Goal: Task Accomplishment & Management: Manage account settings

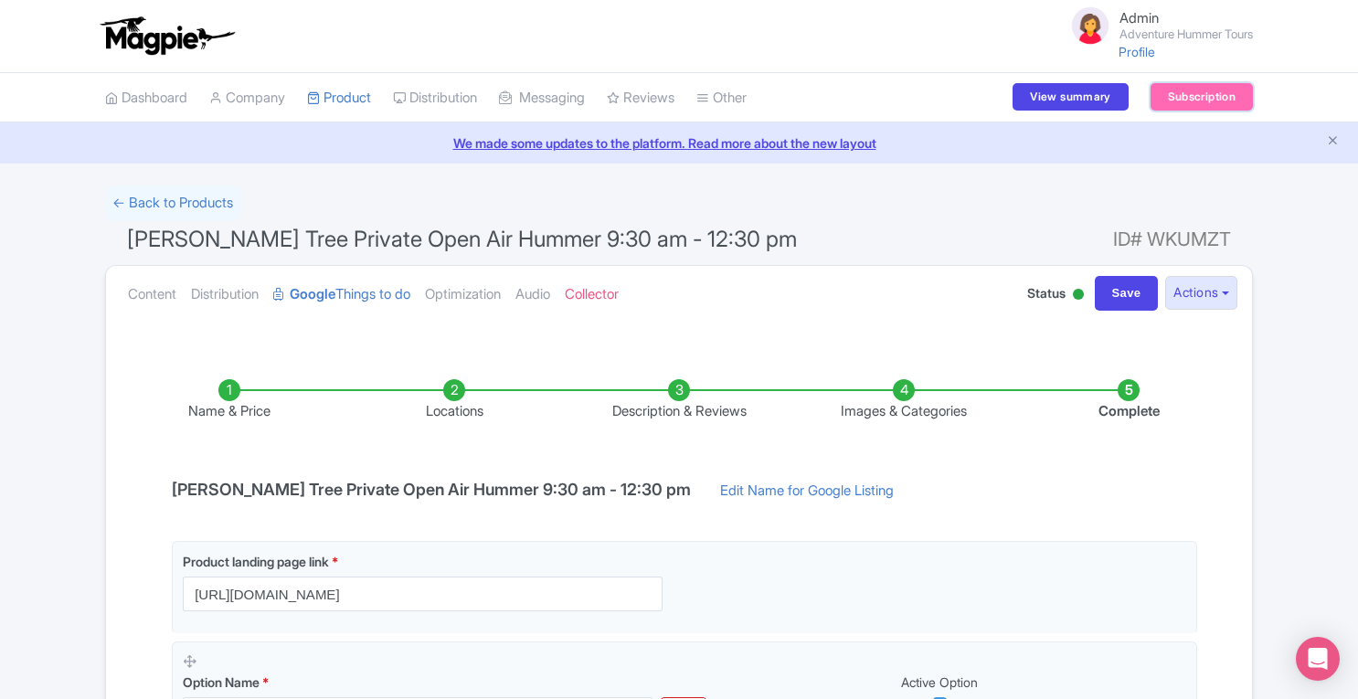
click at [1200, 101] on link "Subscription" at bounding box center [1201, 96] width 102 height 27
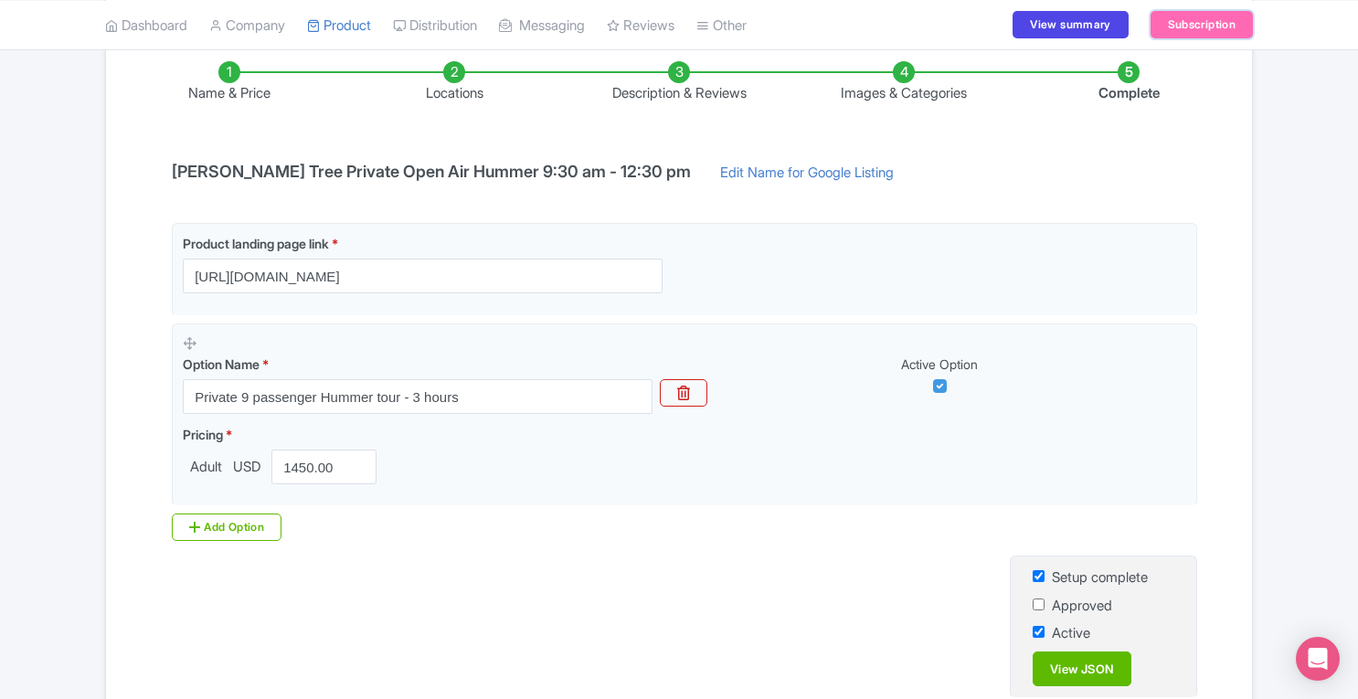
scroll to position [322, 0]
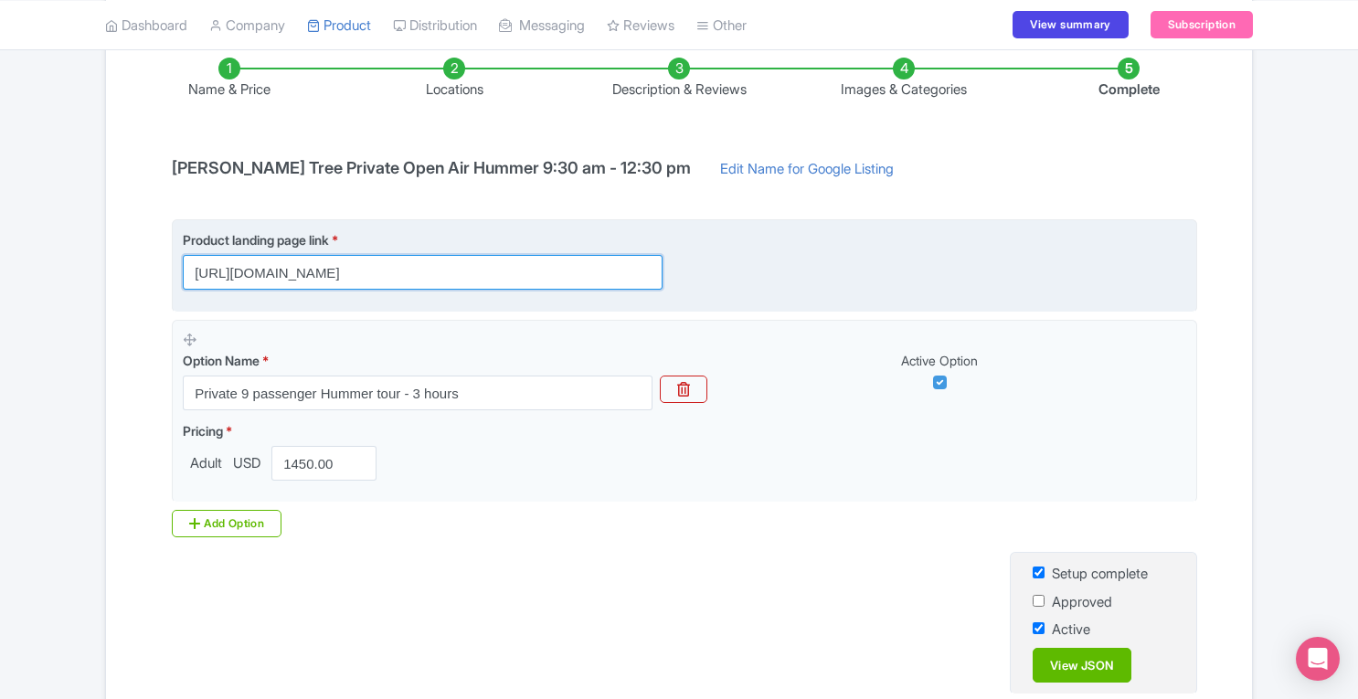
drag, startPoint x: 190, startPoint y: 271, endPoint x: 615, endPoint y: 262, distance: 424.9
click at [615, 262] on input "https://adventurehummer.com/corporate-and-private-events/" at bounding box center [423, 272] width 480 height 35
click at [522, 273] on input "https://adventurehummer.com/corporate-and-private-events/" at bounding box center [423, 272] width 480 height 35
click at [596, 266] on input "https://adventurehummer.com/corporate-and-private-events/" at bounding box center [423, 272] width 480 height 35
drag, startPoint x: 194, startPoint y: 266, endPoint x: 618, endPoint y: 243, distance: 425.4
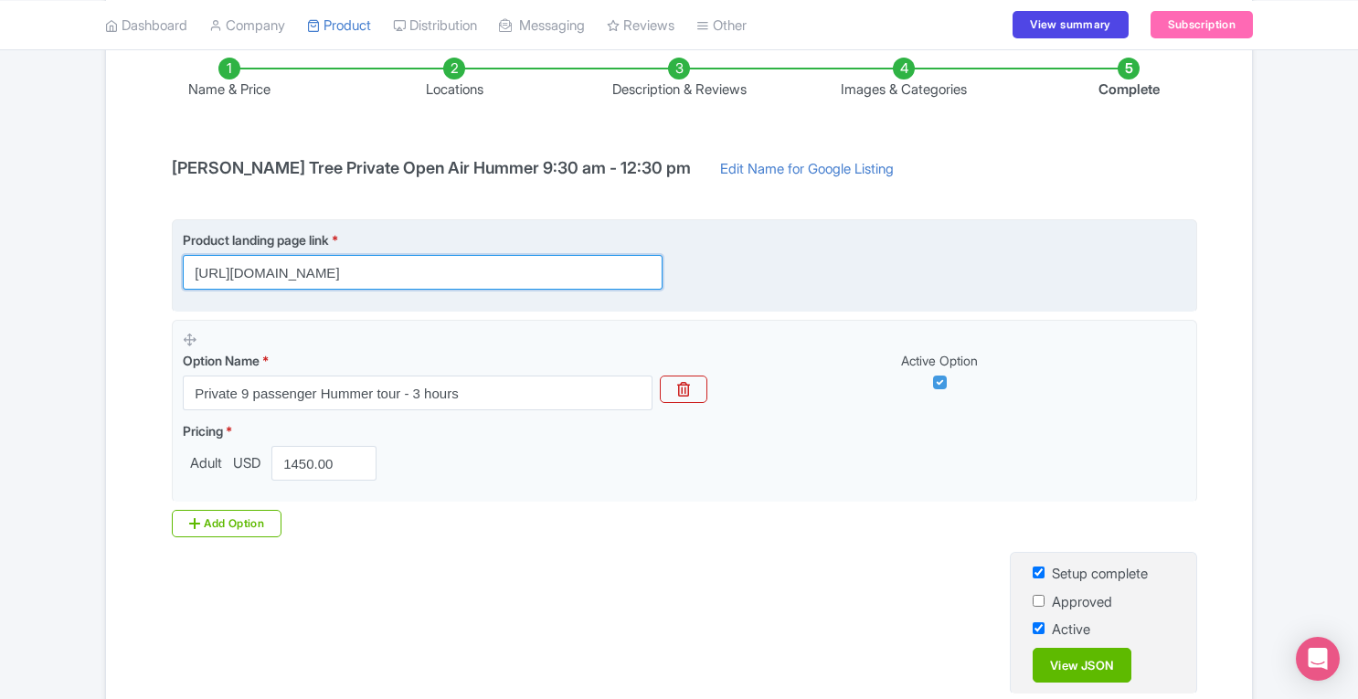
click at [618, 243] on div "Product landing page link * https://adventurehummer.com/corporate-and-private-e…" at bounding box center [423, 259] width 480 height 59
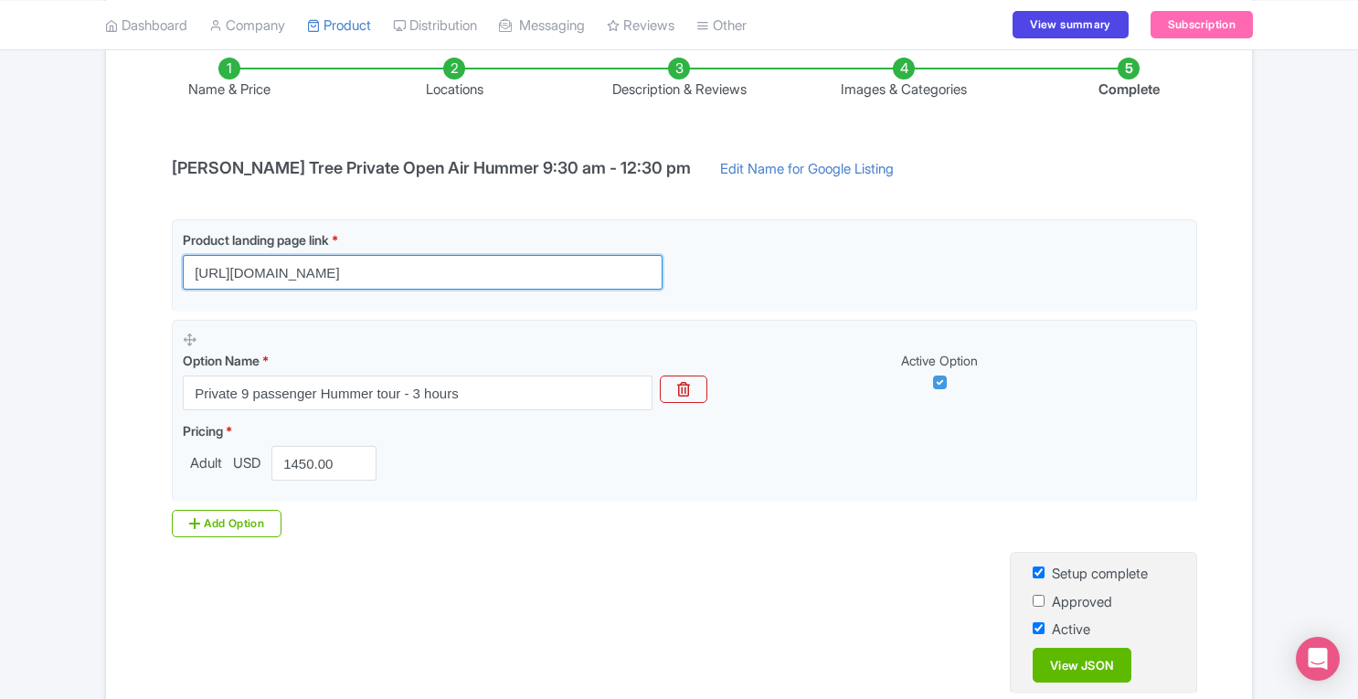
scroll to position [466, 0]
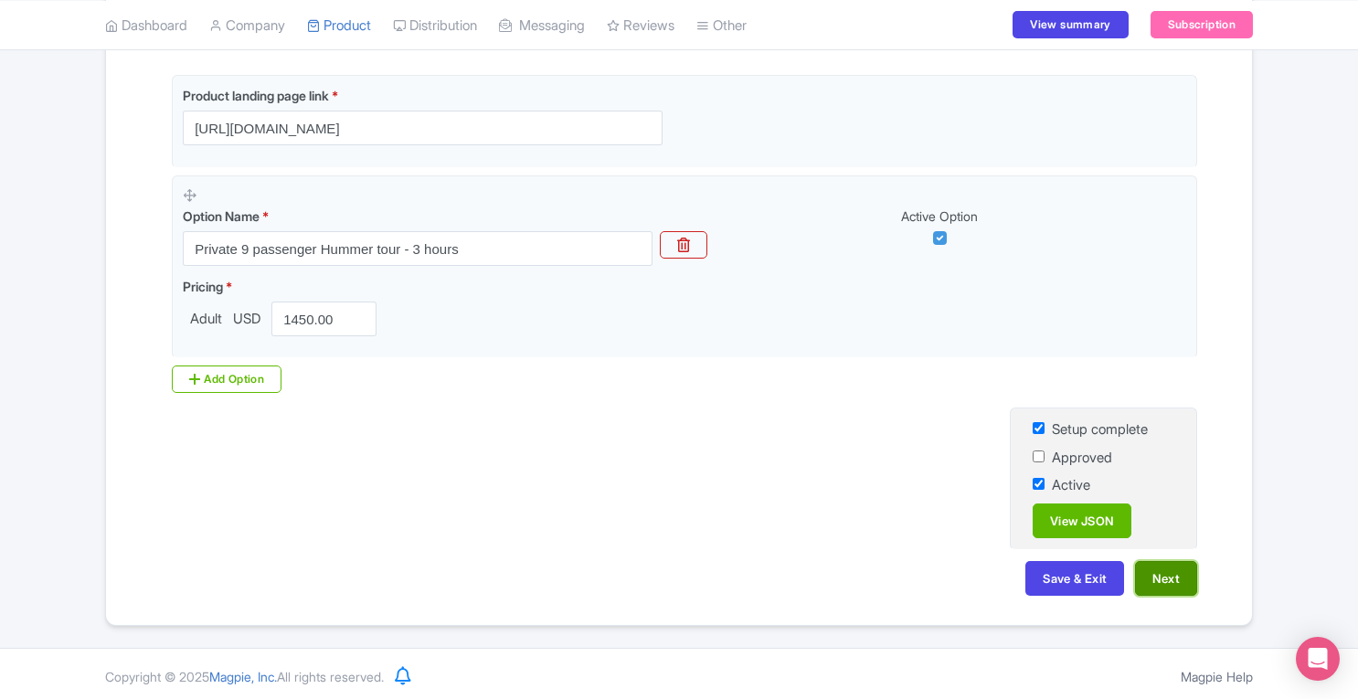
click at [1184, 584] on button "Next" at bounding box center [1166, 578] width 62 height 35
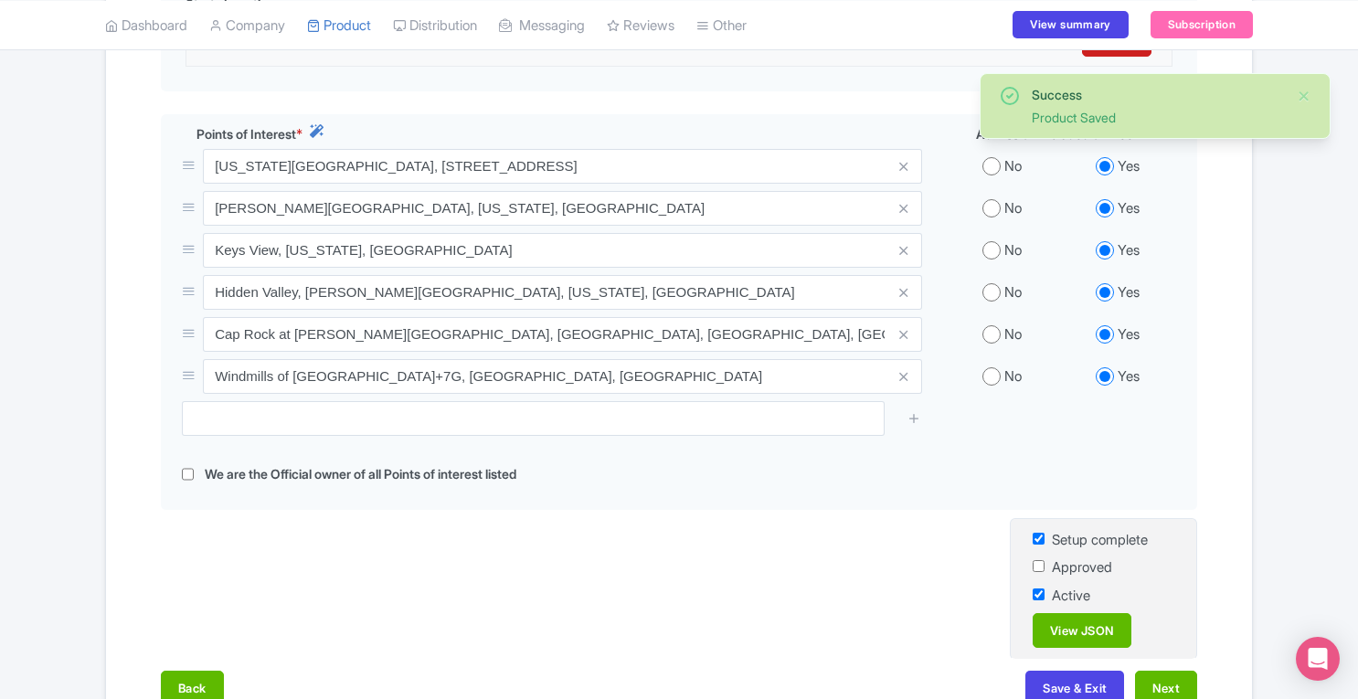
scroll to position [749, 0]
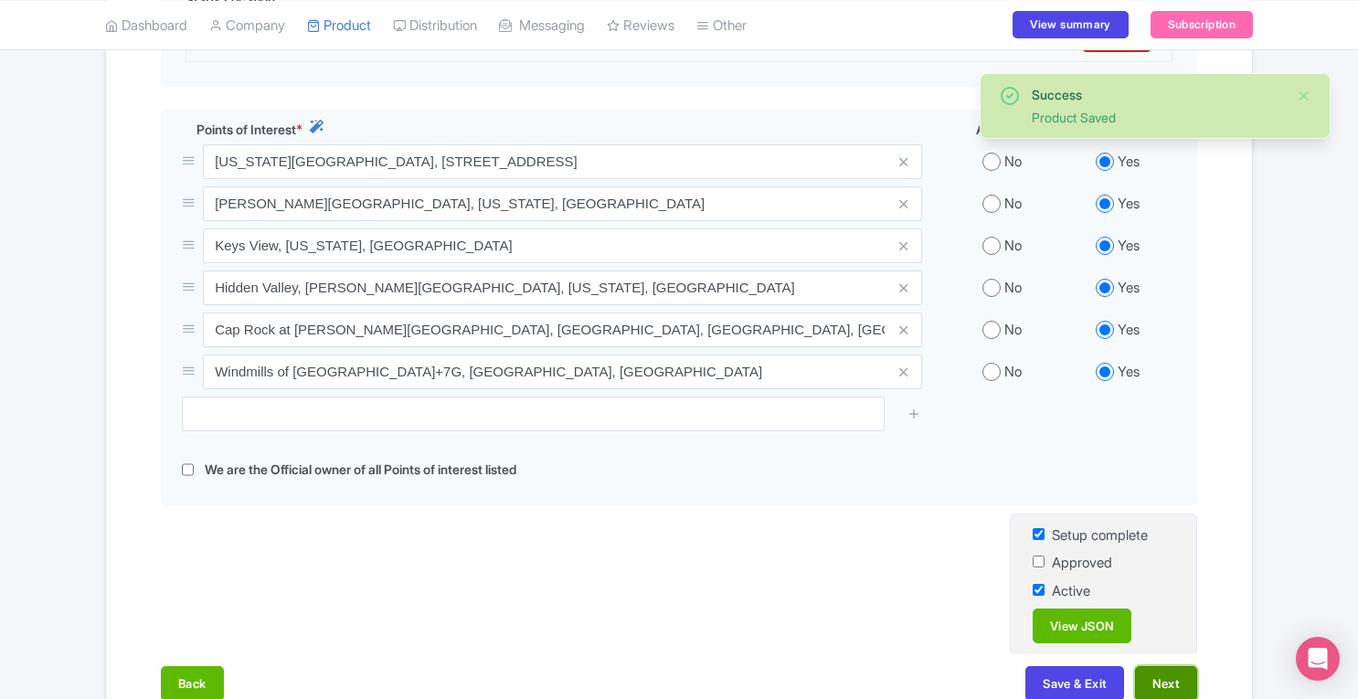
click at [1180, 670] on button "Next" at bounding box center [1166, 683] width 62 height 35
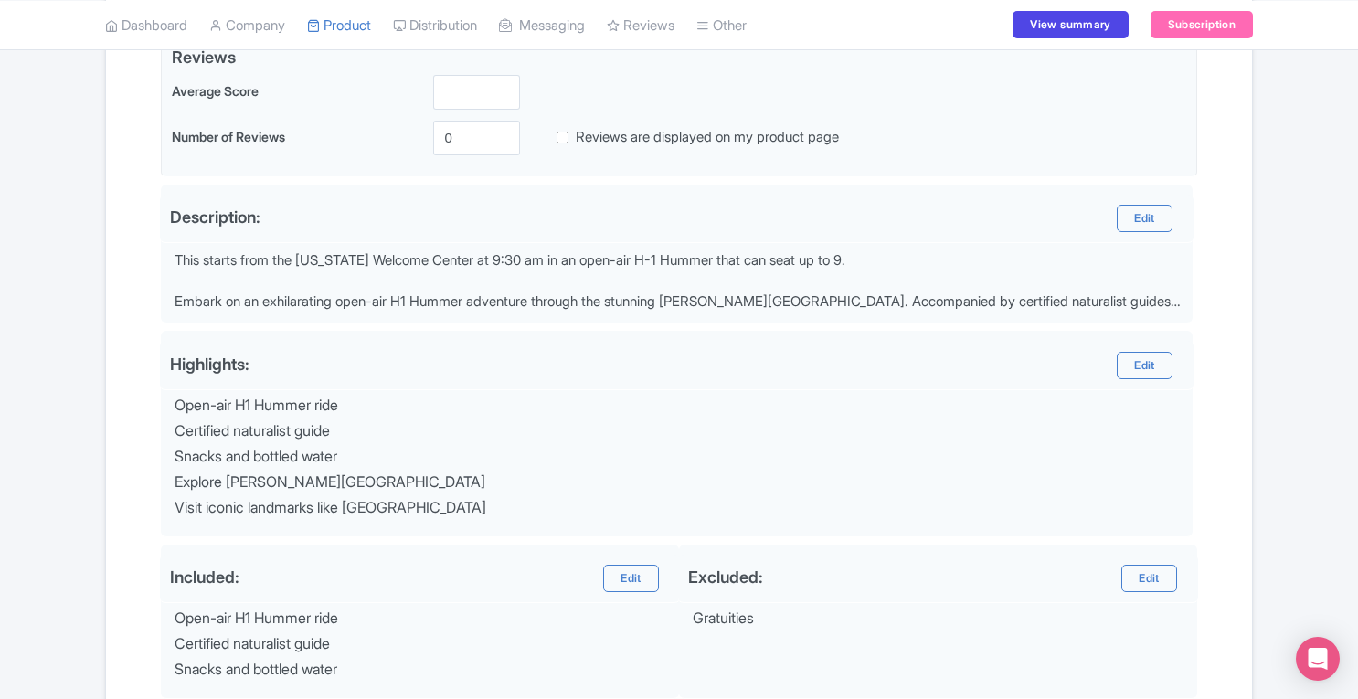
scroll to position [775, 0]
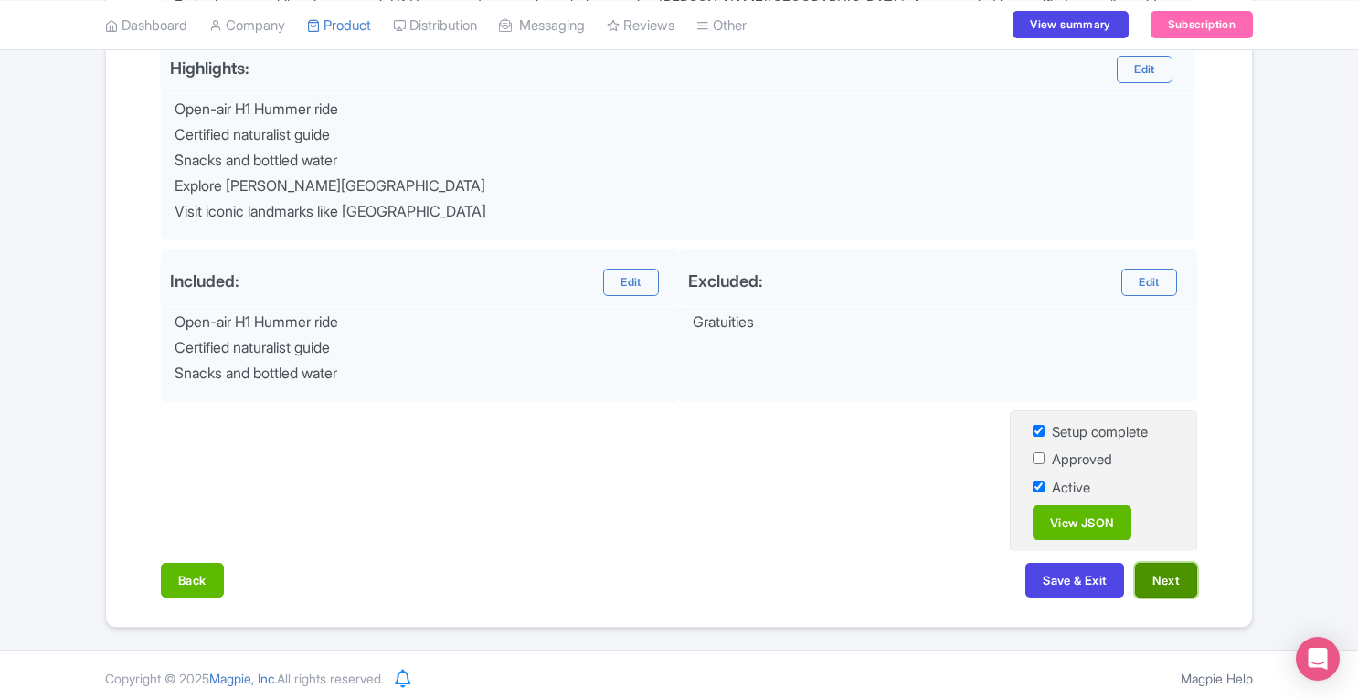
click at [1169, 569] on button "Next" at bounding box center [1166, 580] width 62 height 35
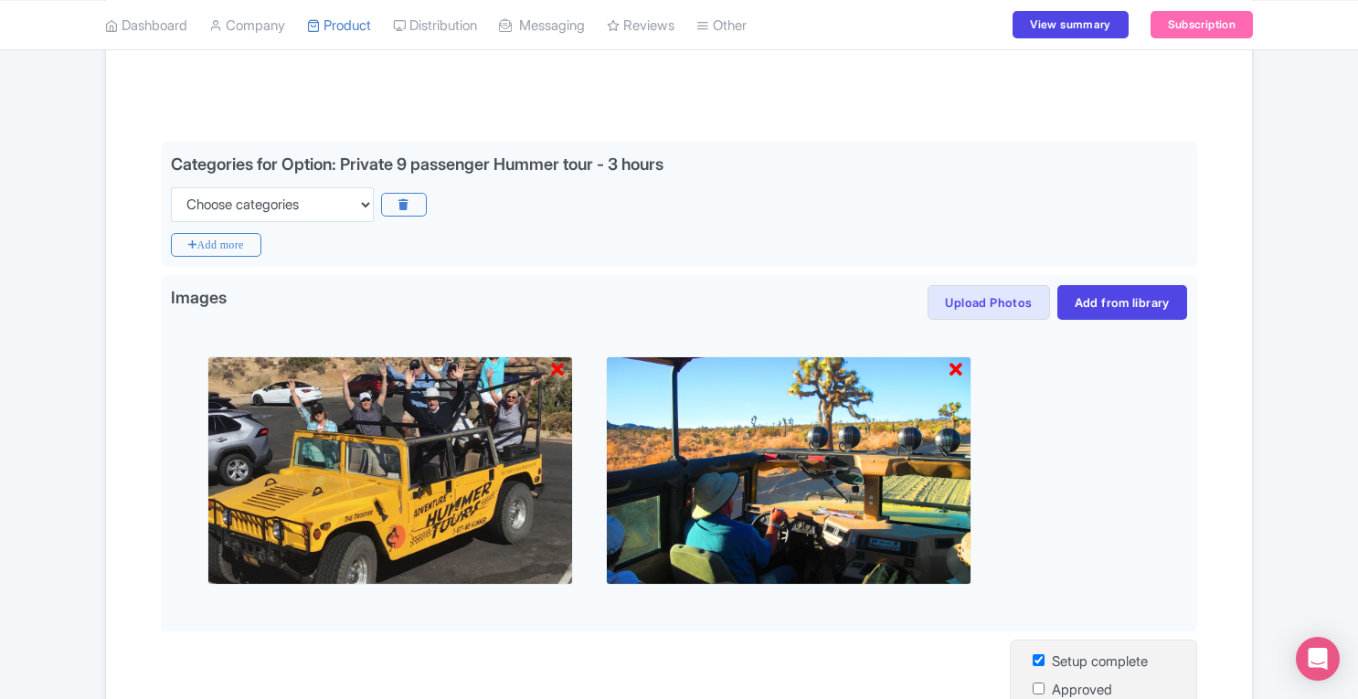
scroll to position [373, 0]
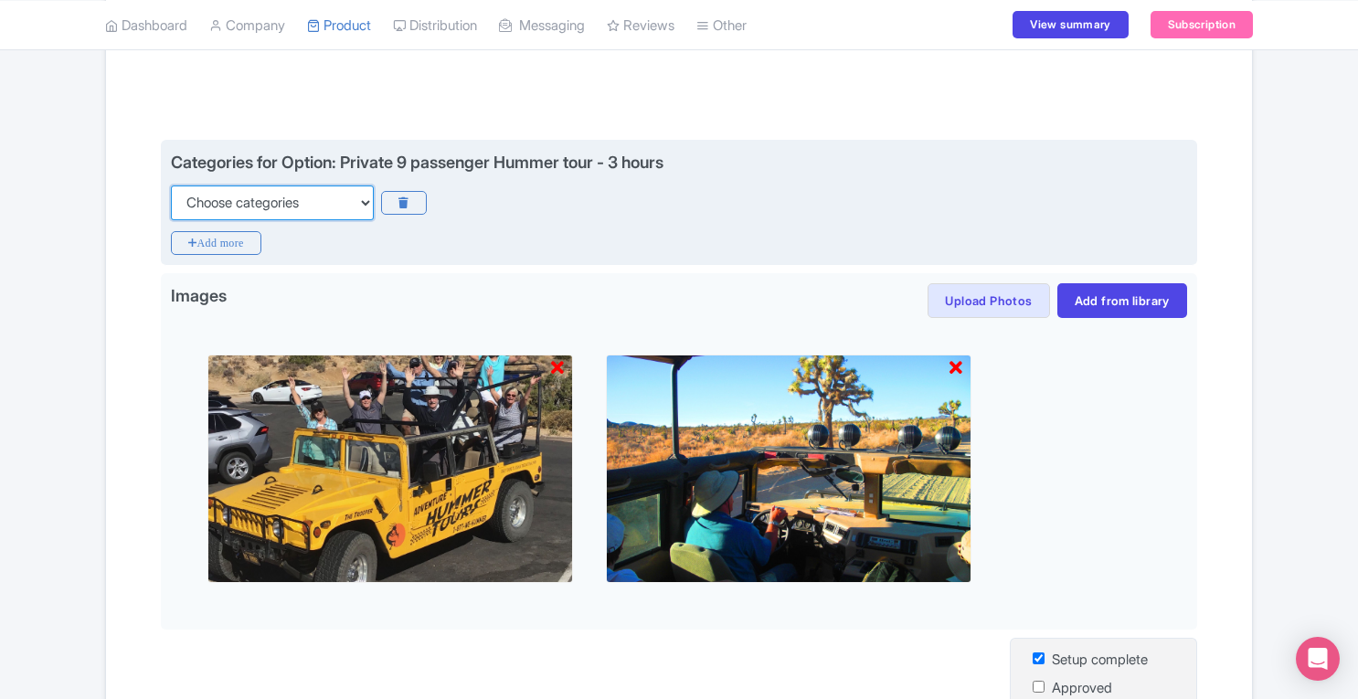
click at [322, 209] on select "Choose categories Adults Only Animals Audio Guide Beaches Bike Tours Boat Tours…" at bounding box center [272, 202] width 203 height 35
select select "guided-tours"
click at [171, 185] on select "Choose categories Adults Only Animals Audio Guide Beaches Bike Tours Boat Tours…" at bounding box center [272, 202] width 203 height 35
click at [399, 209] on icon at bounding box center [403, 203] width 45 height 24
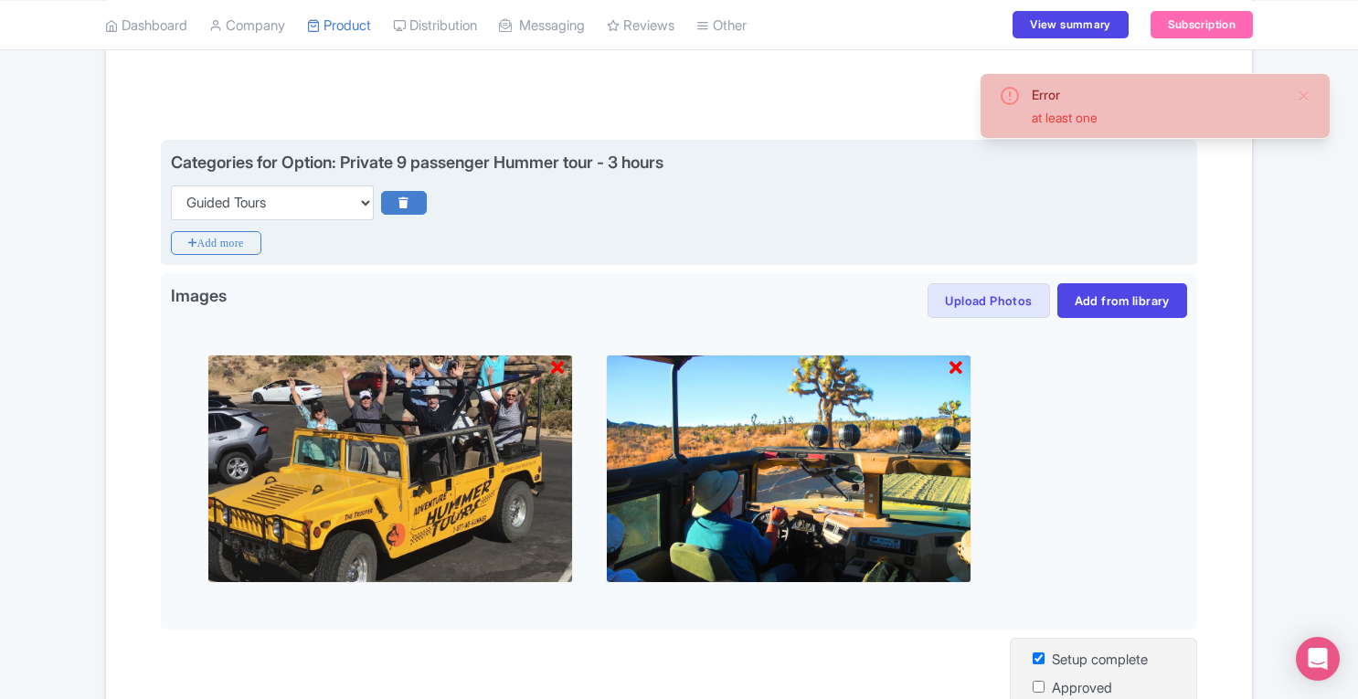
click at [406, 195] on icon at bounding box center [403, 203] width 45 height 24
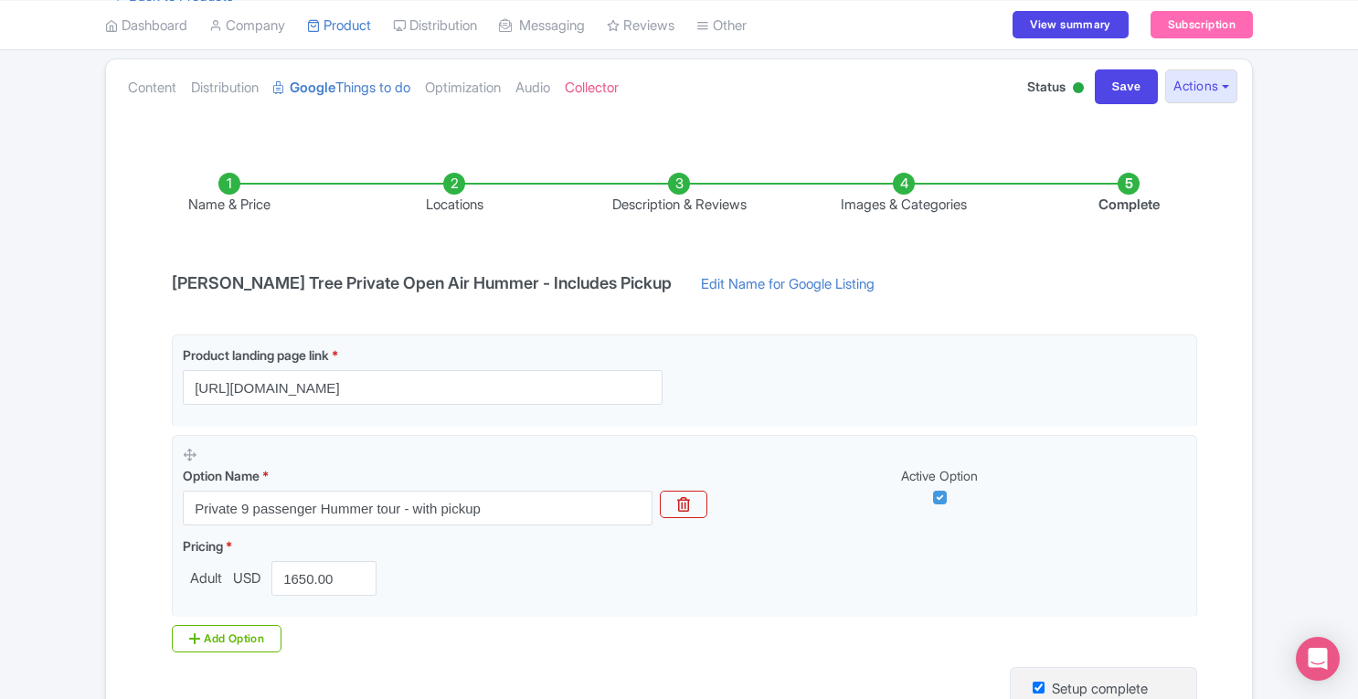
scroll to position [213, 0]
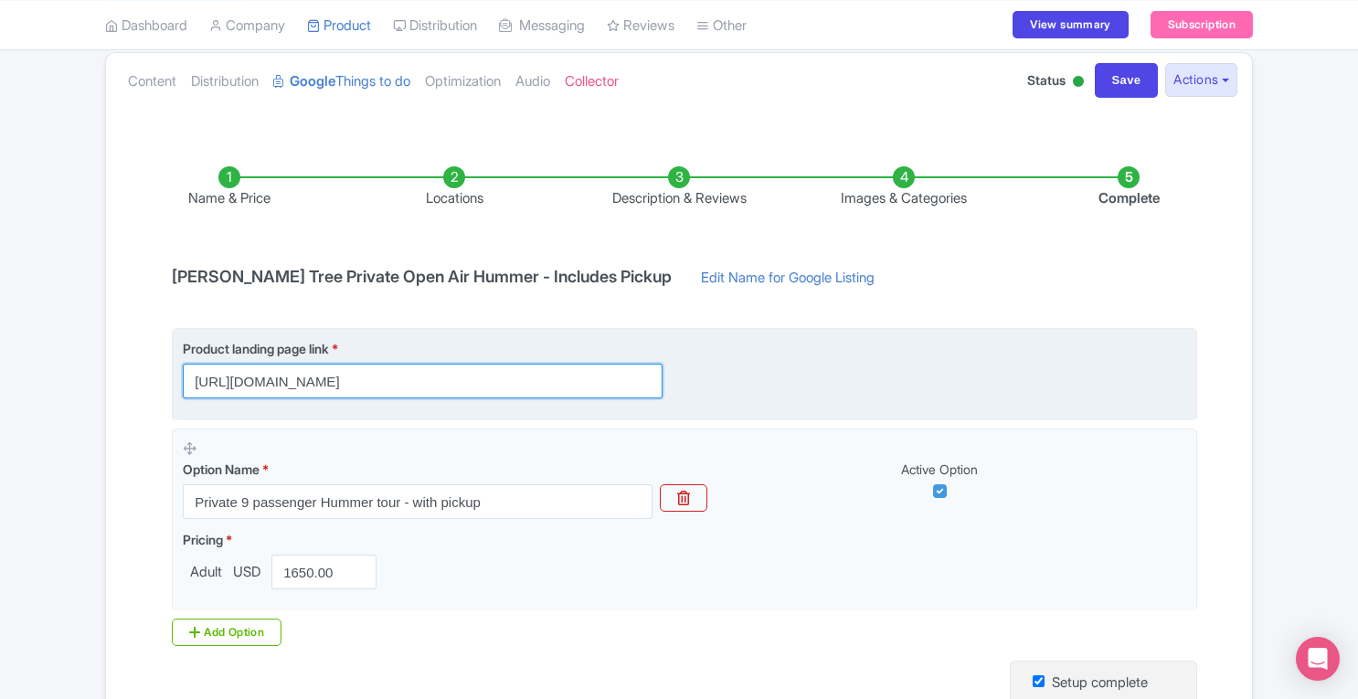
drag, startPoint x: 187, startPoint y: 380, endPoint x: 621, endPoint y: 369, distance: 434.1
click at [621, 369] on input "[URL][DOMAIN_NAME]" at bounding box center [423, 381] width 480 height 35
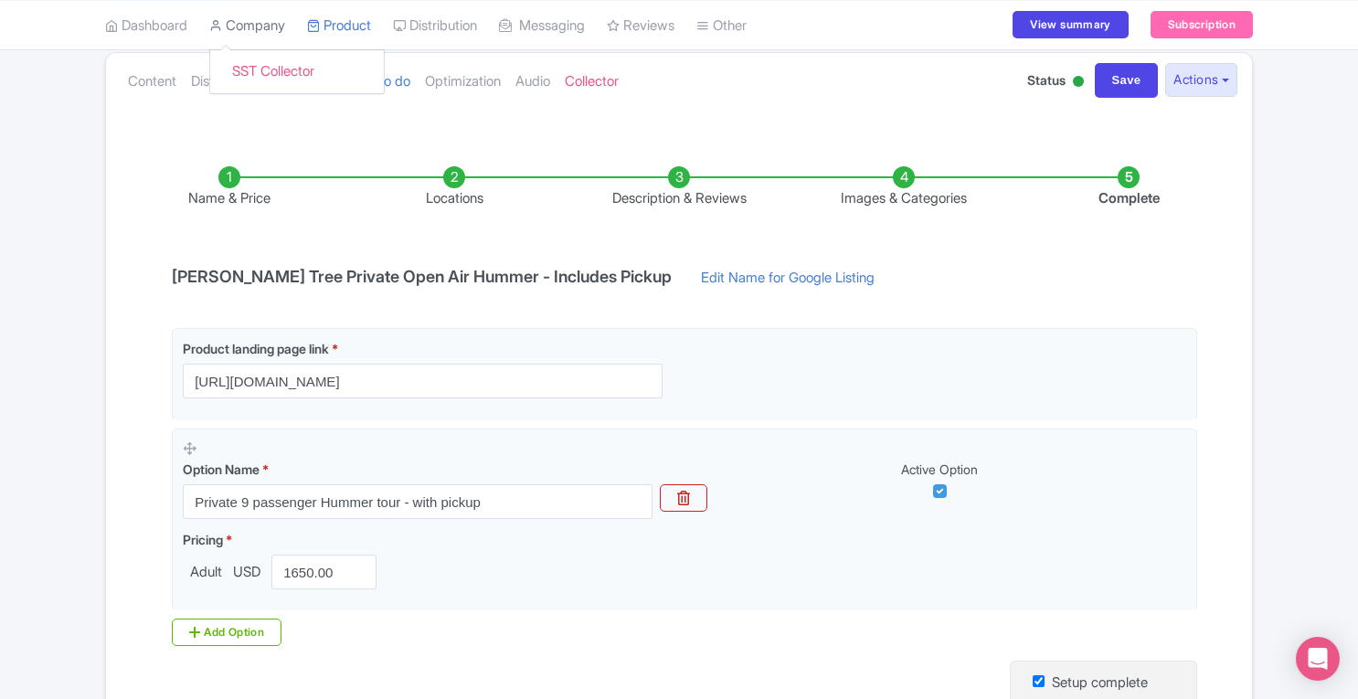
click at [246, 31] on link "Company" at bounding box center [247, 25] width 76 height 50
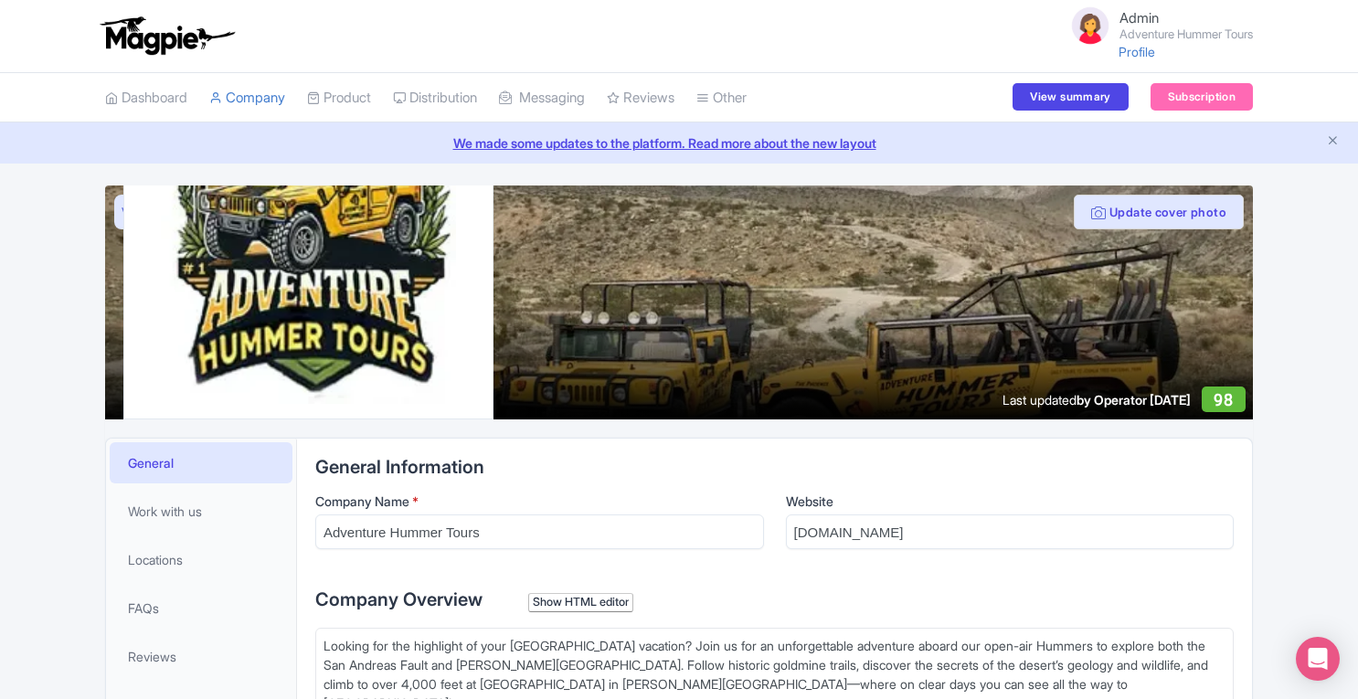
scroll to position [283, 0]
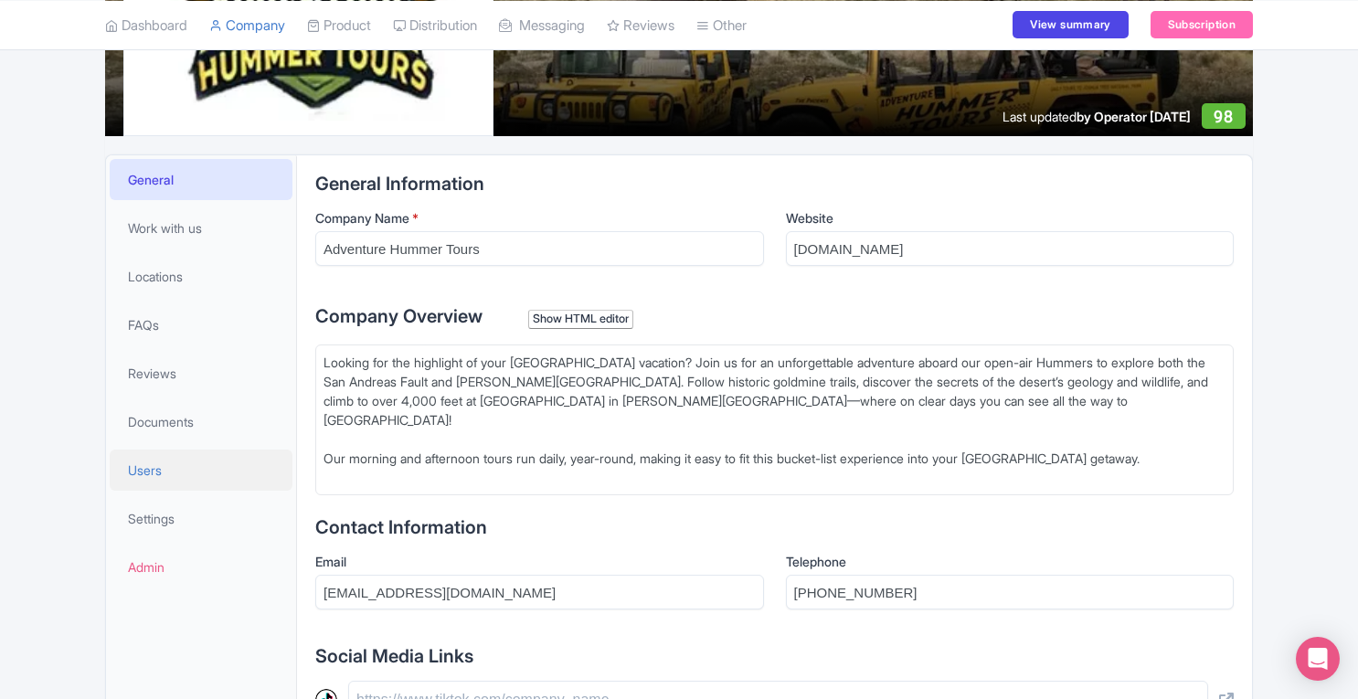
click at [170, 467] on link "Users" at bounding box center [201, 469] width 183 height 41
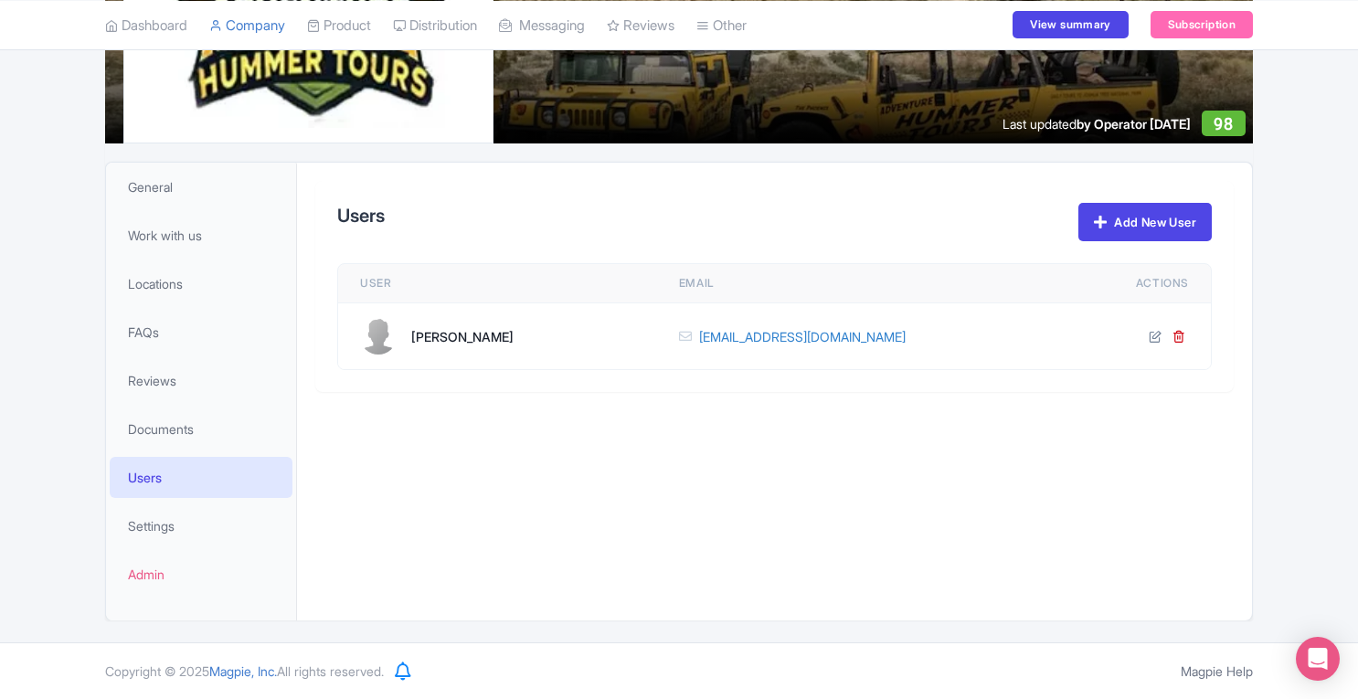
scroll to position [274, 0]
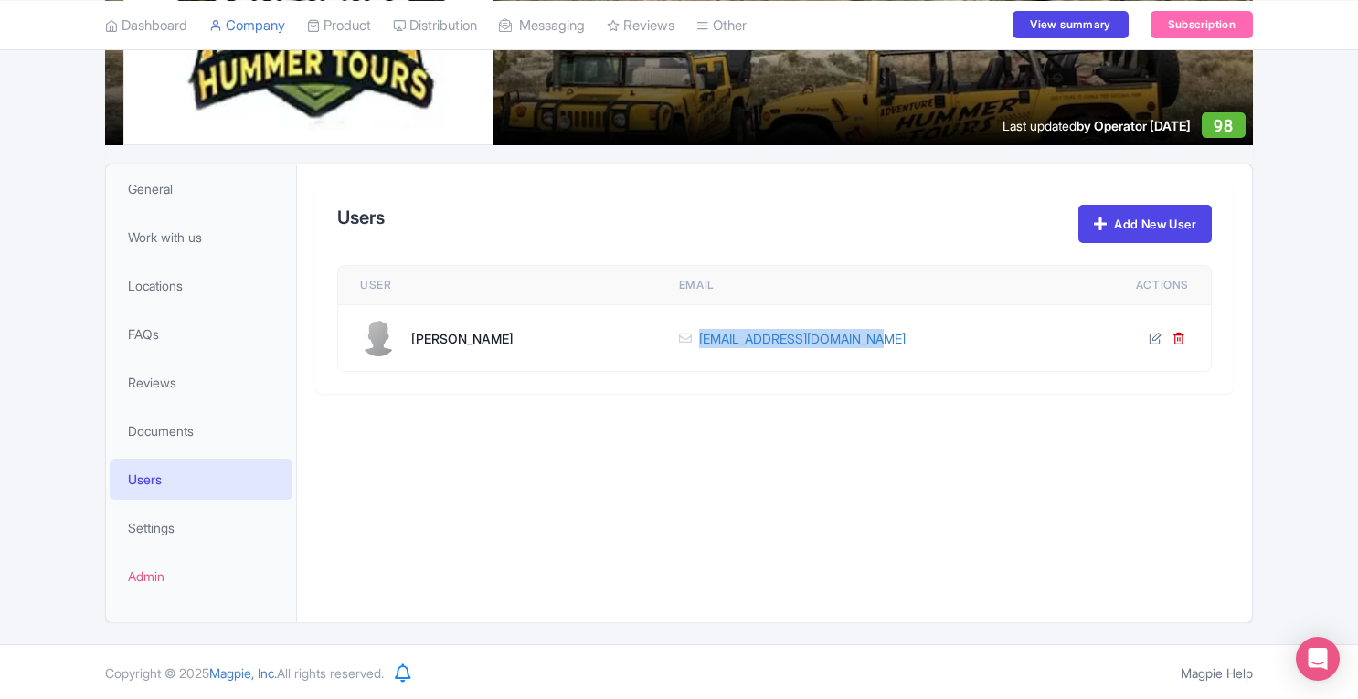
drag, startPoint x: 902, startPoint y: 350, endPoint x: 709, endPoint y: 358, distance: 192.9
click at [709, 358] on td "outdooradventures@usa.com" at bounding box center [875, 338] width 437 height 67
copy link "outdooradventures@usa.com"
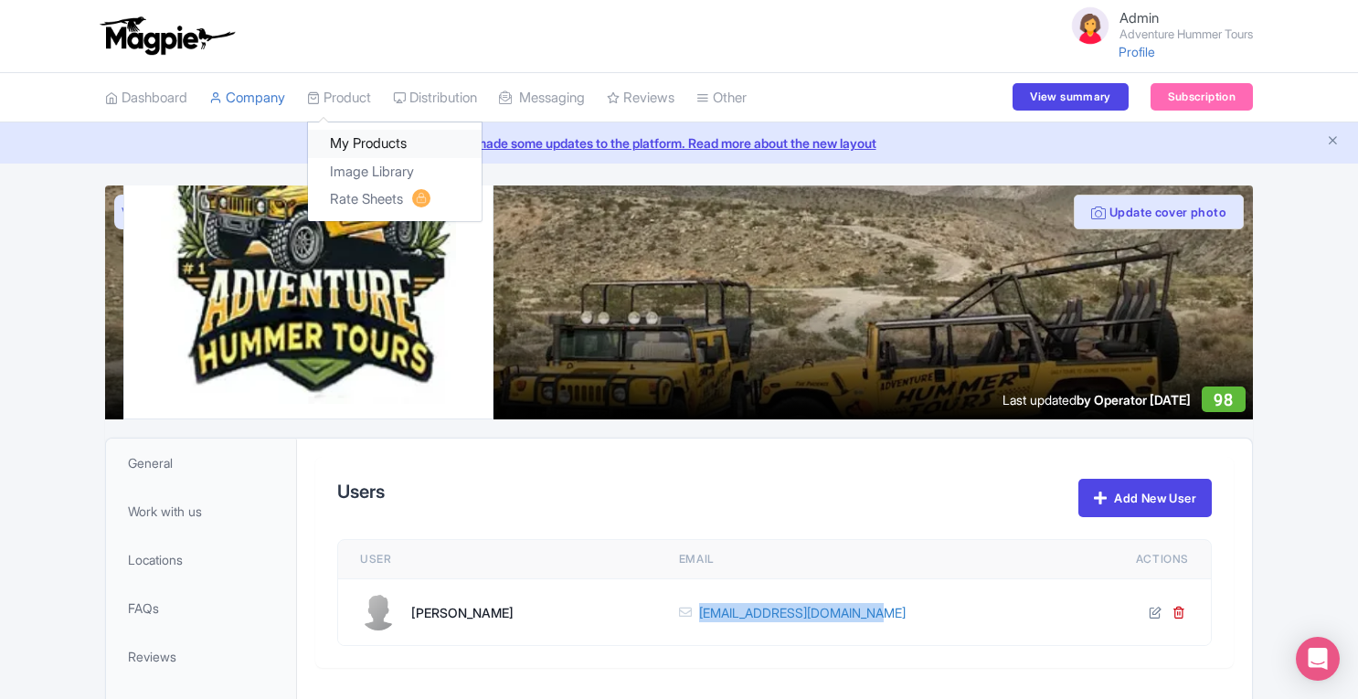
click at [351, 142] on link "My Products" at bounding box center [395, 144] width 174 height 28
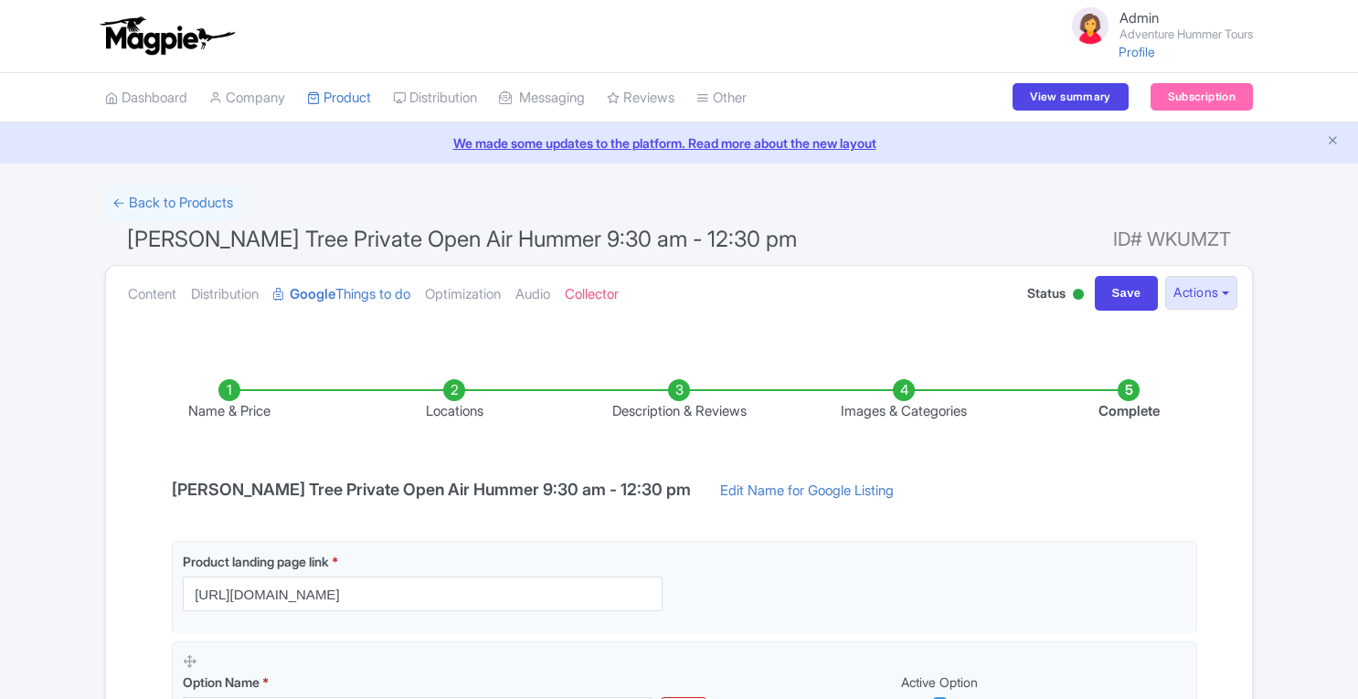
scroll to position [373, 0]
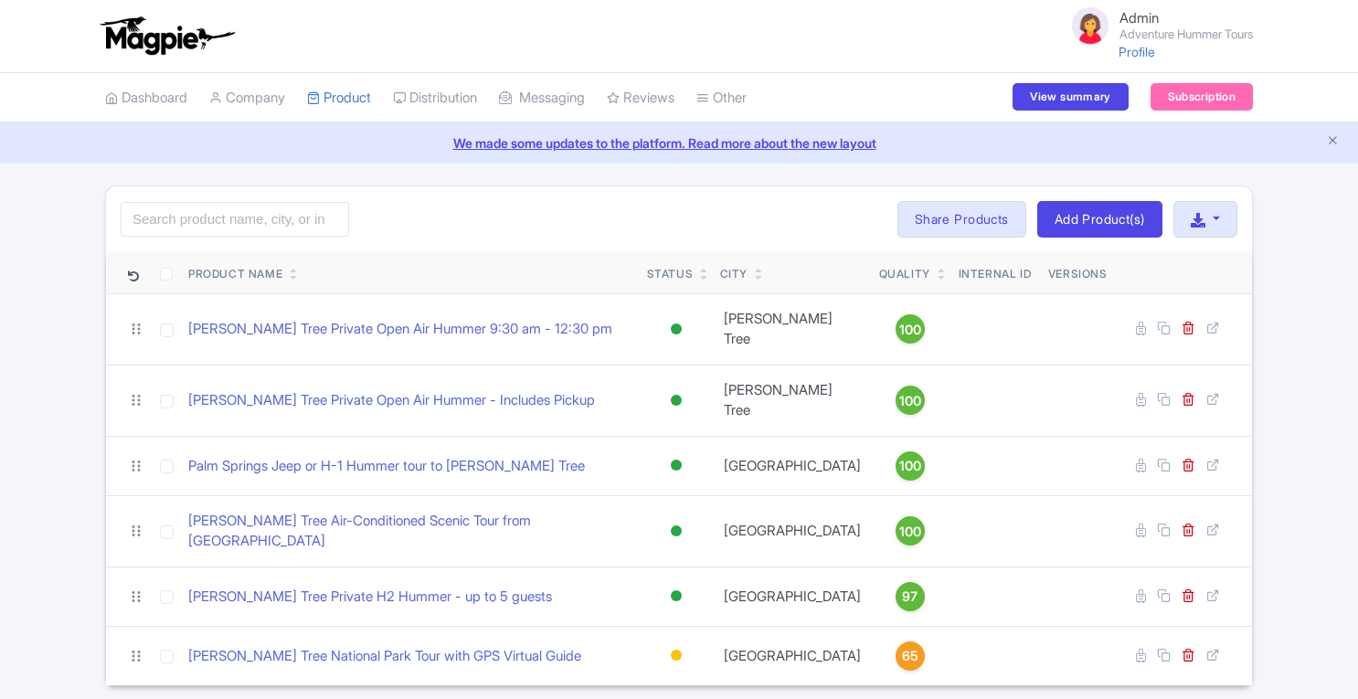
scroll to position [26, 0]
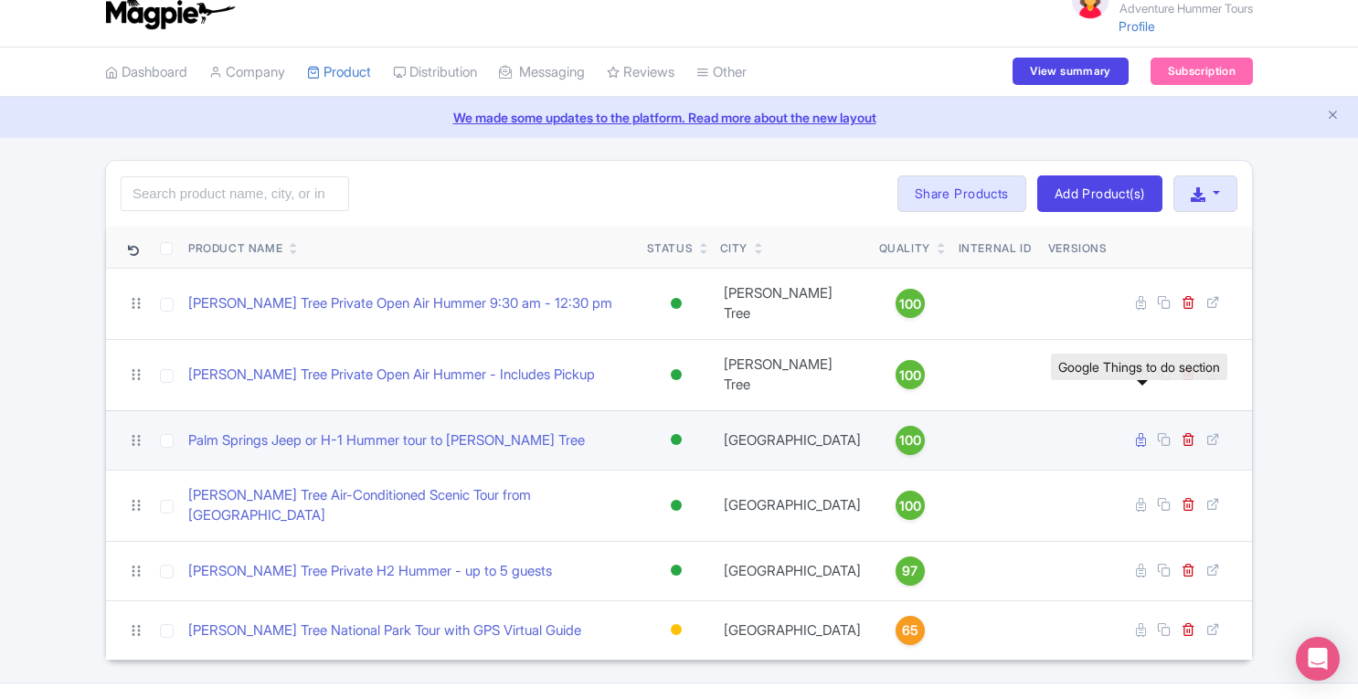
click at [1142, 433] on icon at bounding box center [1141, 440] width 10 height 14
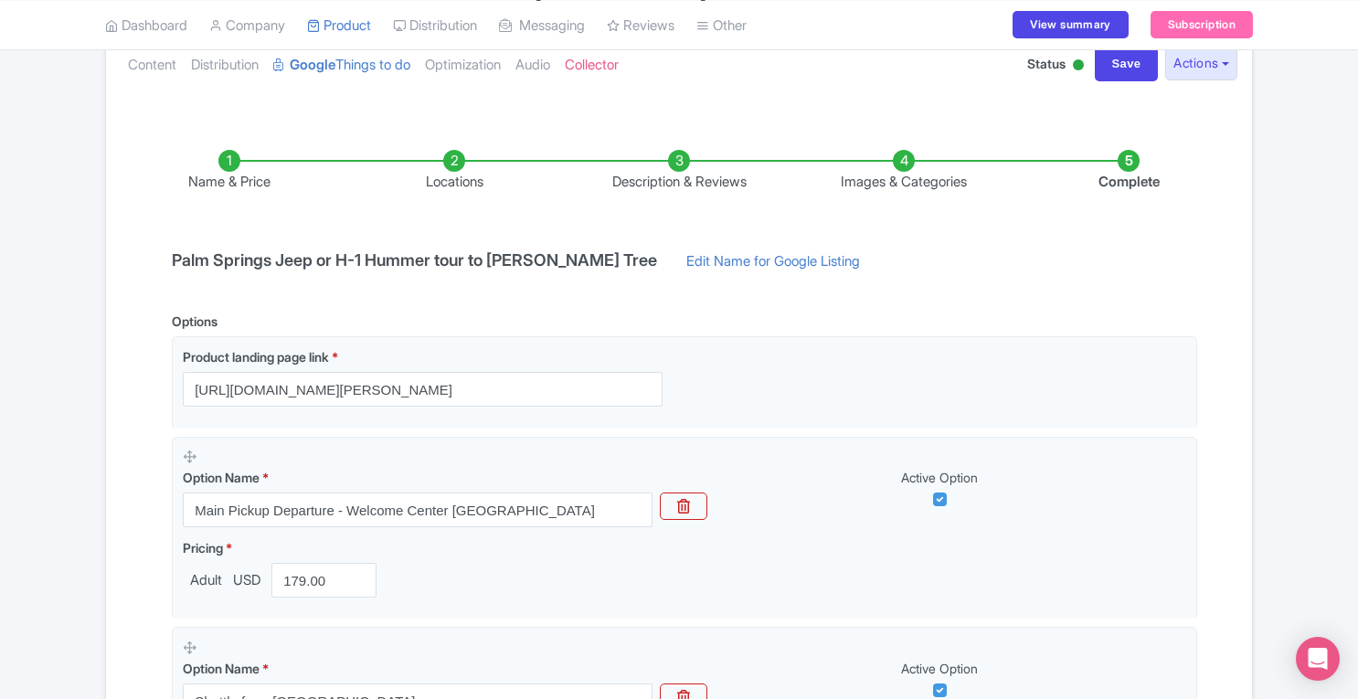
scroll to position [226, 0]
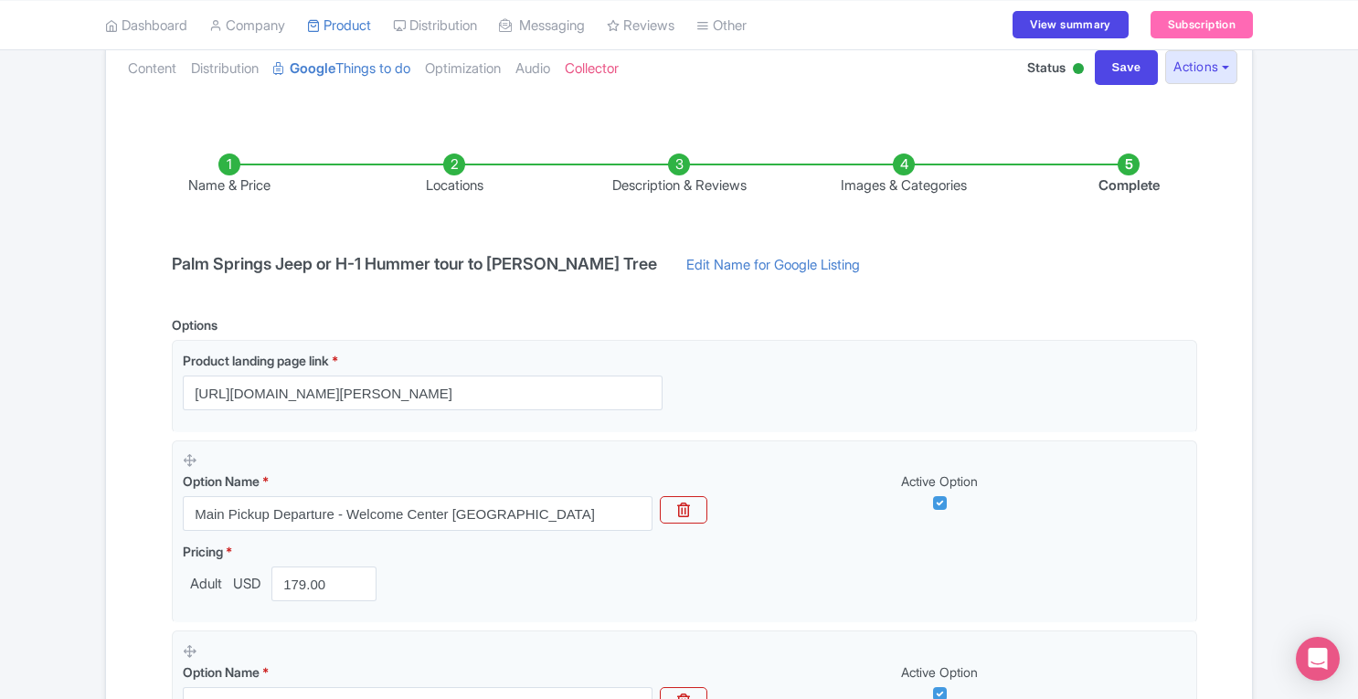
click at [901, 170] on li "Images & Categories" at bounding box center [903, 174] width 225 height 43
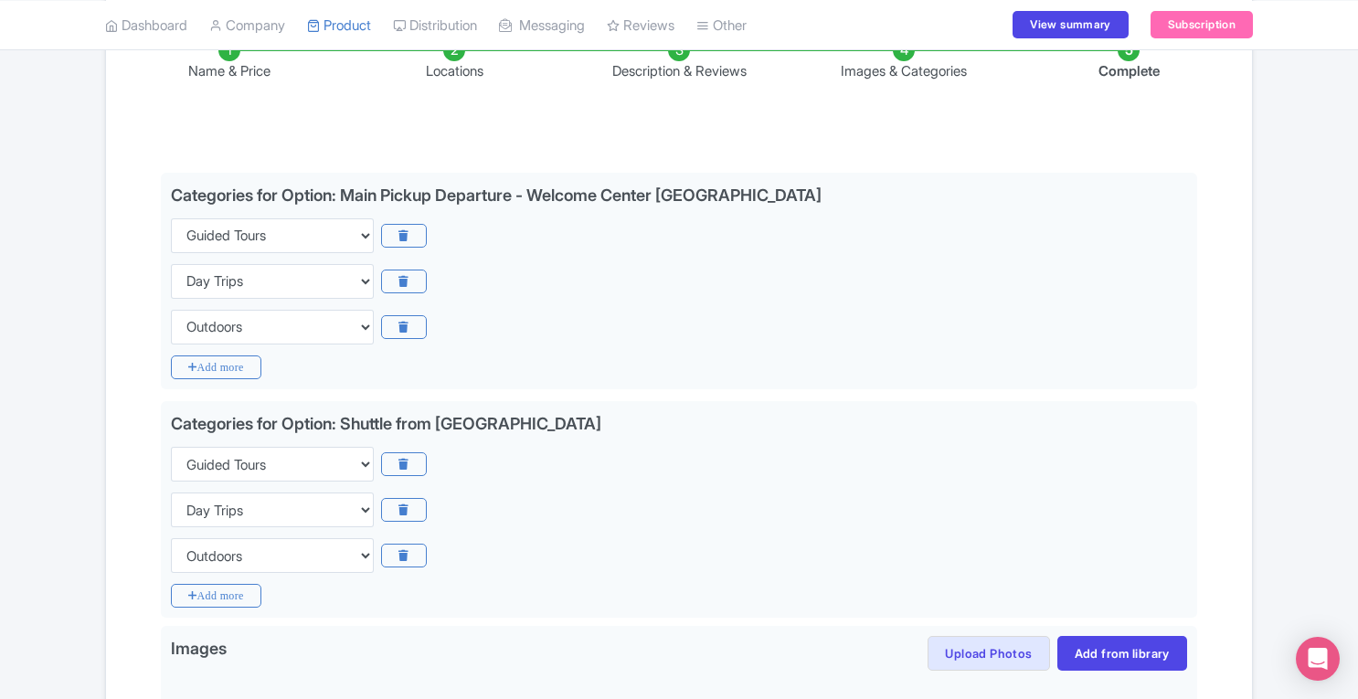
scroll to position [97, 0]
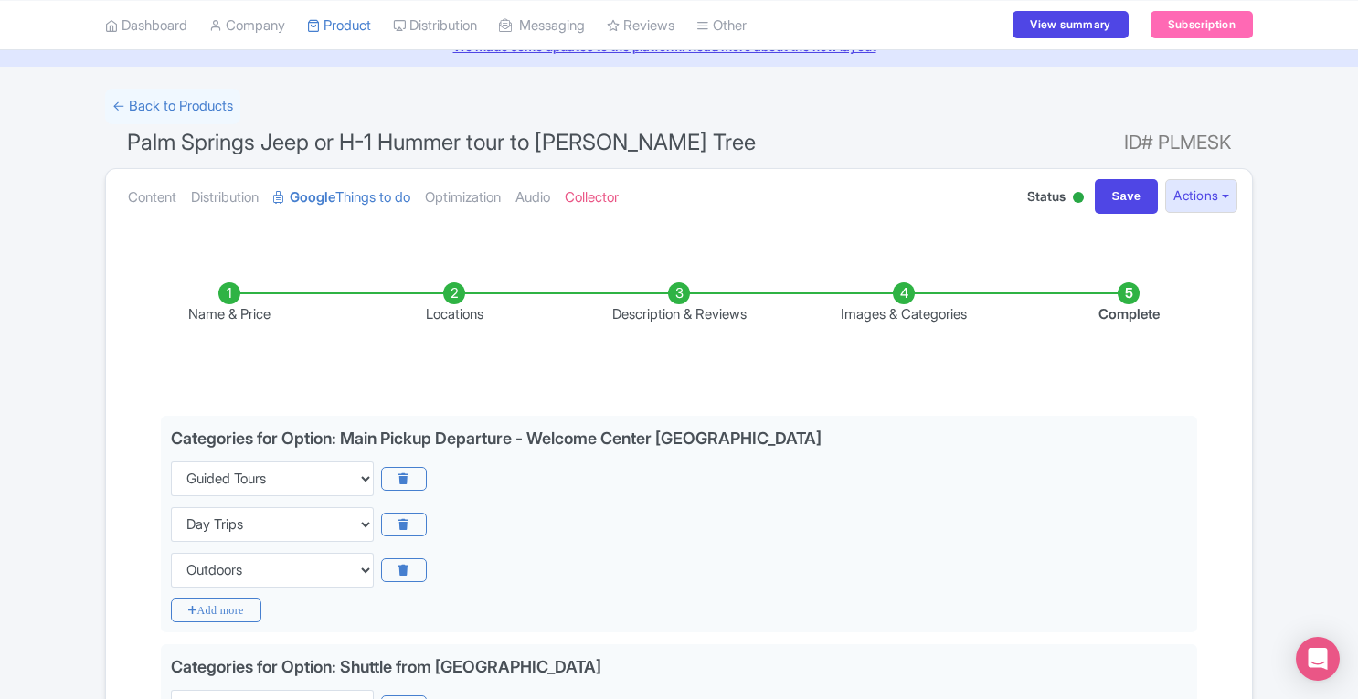
click at [224, 291] on li "Name & Price" at bounding box center [229, 303] width 225 height 43
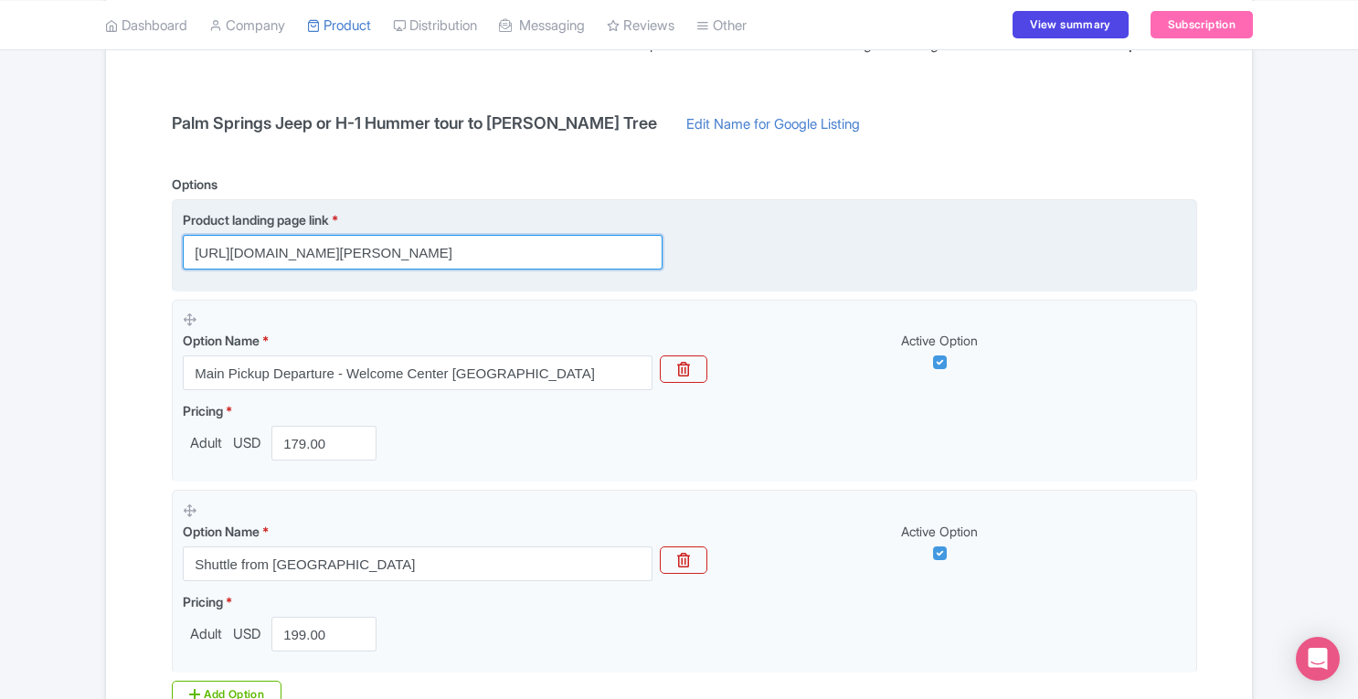
scroll to position [0, 65]
drag, startPoint x: 193, startPoint y: 248, endPoint x: 755, endPoint y: 254, distance: 562.8
click at [755, 254] on div "Product landing page link * https://adventurehummer.com/joshua-tree-national-pa…" at bounding box center [684, 239] width 1003 height 59
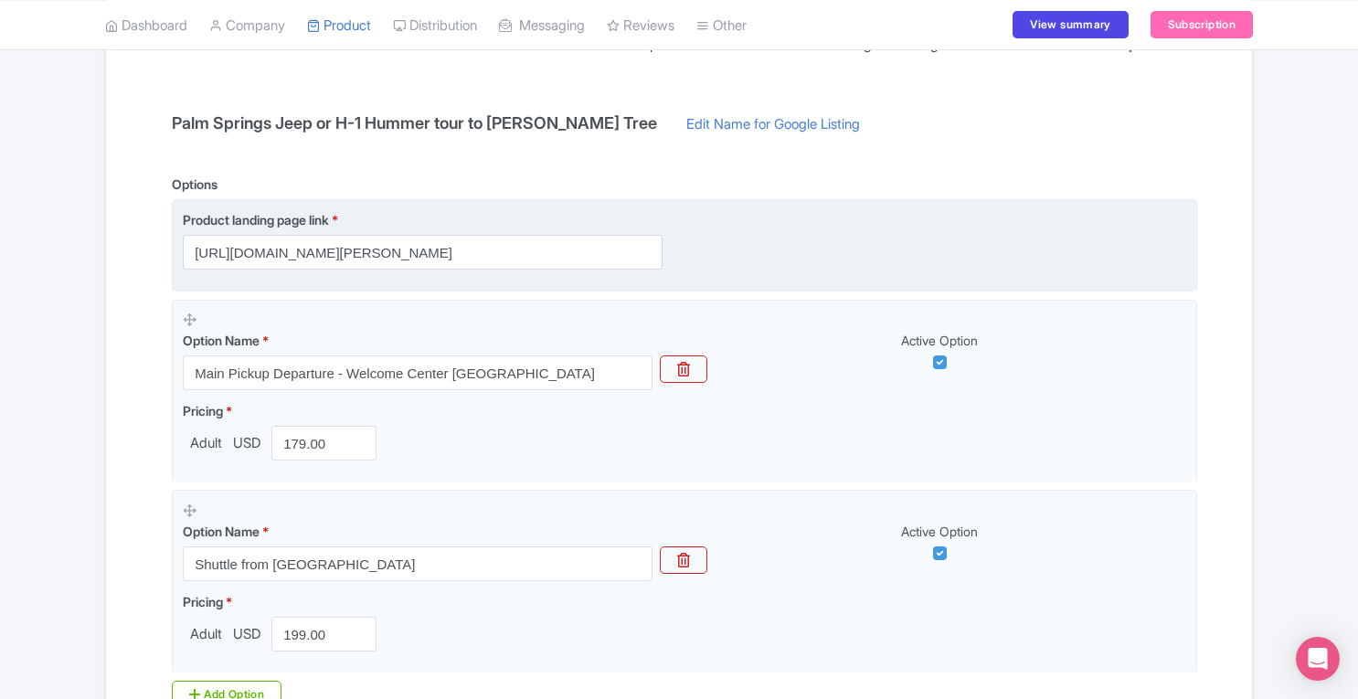
scroll to position [0, 0]
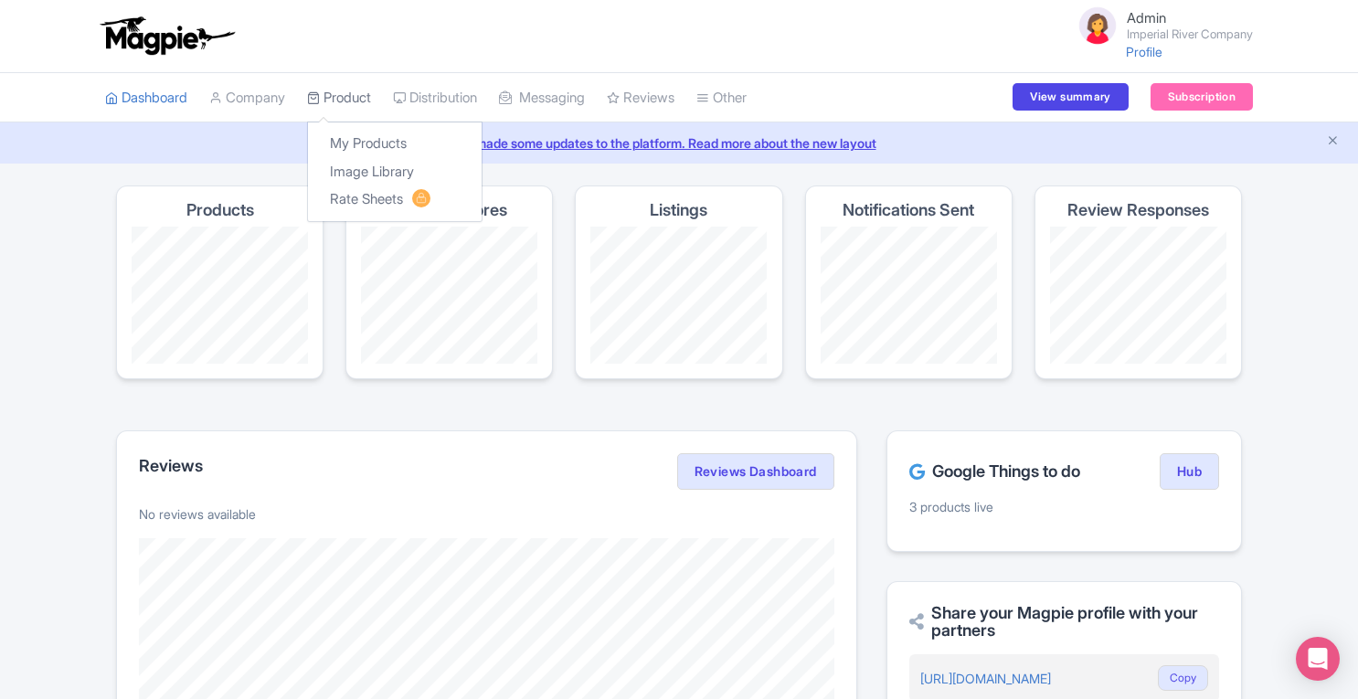
click at [342, 90] on link "Product" at bounding box center [339, 98] width 64 height 50
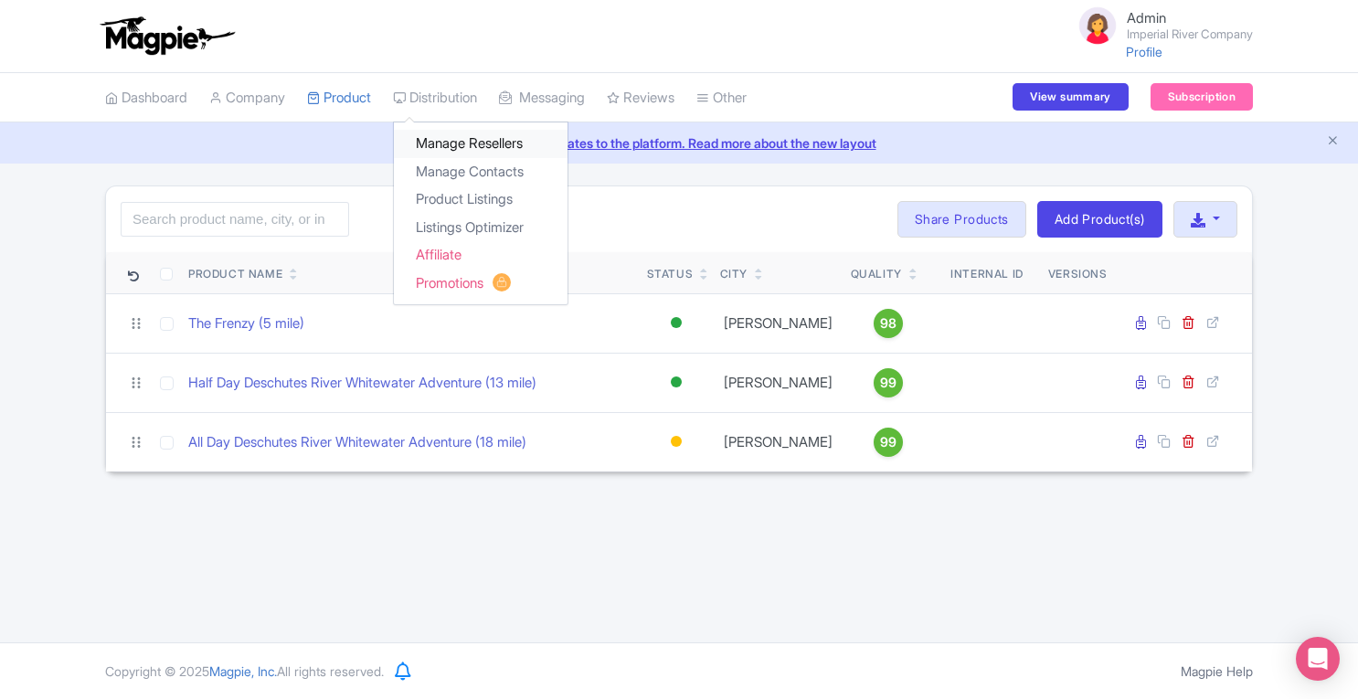
click at [457, 143] on link "Manage Resellers" at bounding box center [481, 144] width 174 height 28
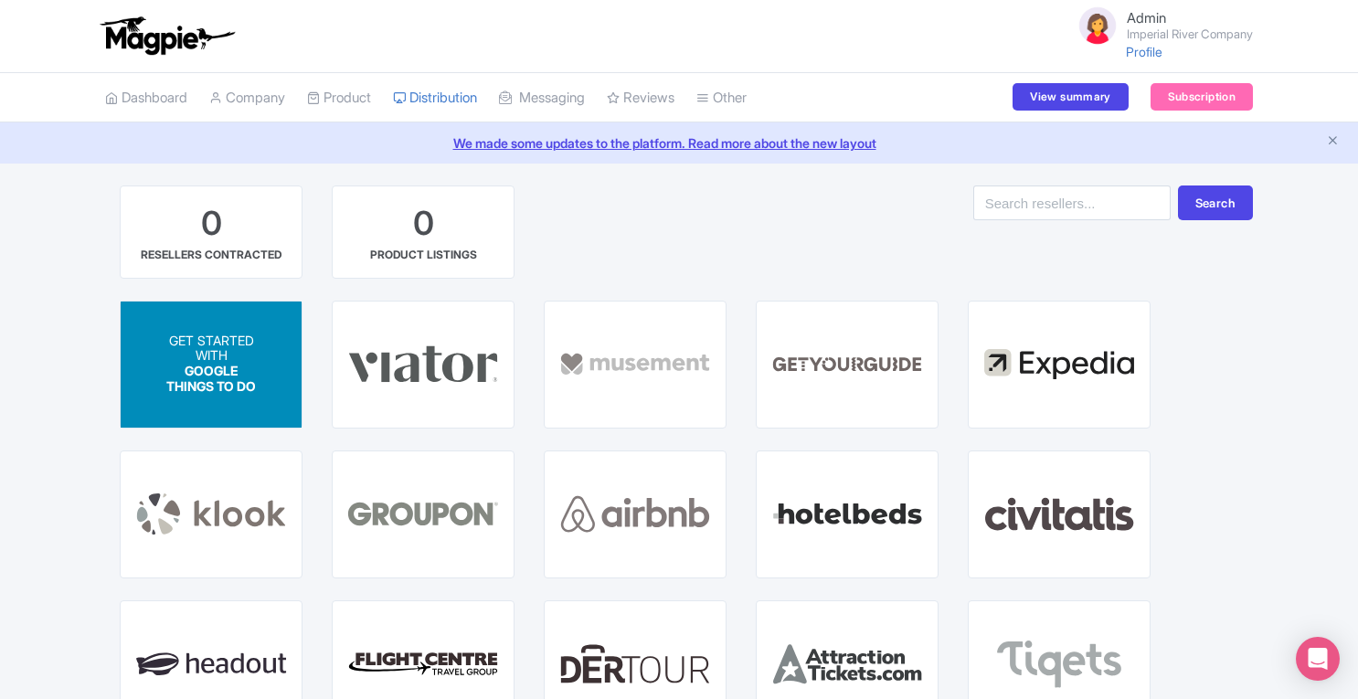
click at [227, 350] on p "WITH" at bounding box center [211, 357] width 90 height 16
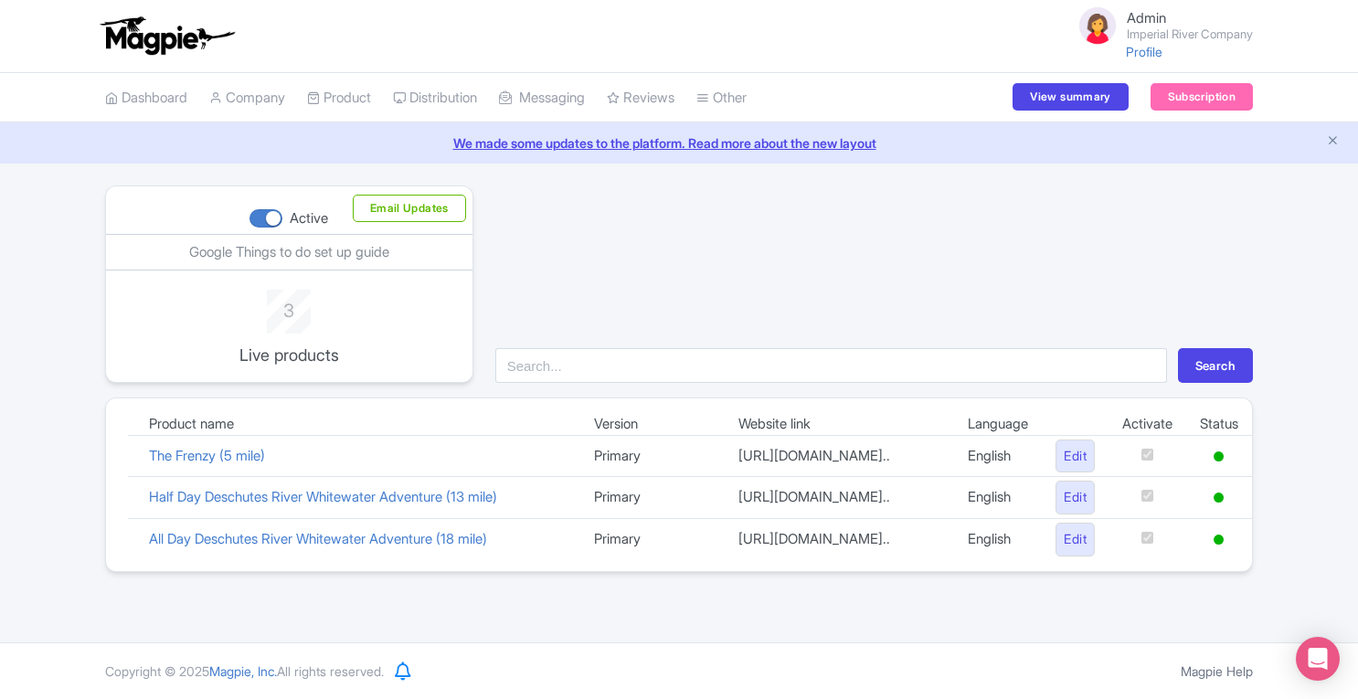
click at [269, 220] on div at bounding box center [265, 218] width 33 height 18
click at [261, 220] on input "Active" at bounding box center [255, 219] width 12 height 12
checkbox input "false"
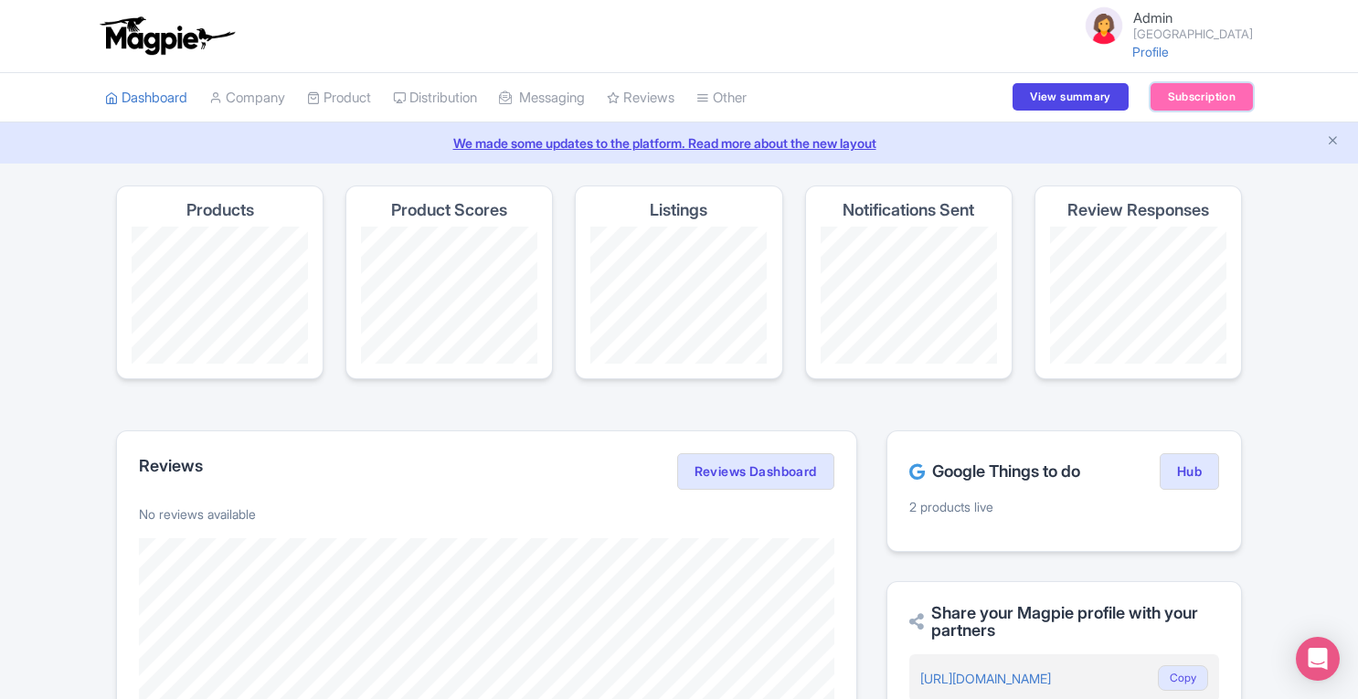
click at [1210, 96] on link "Subscription" at bounding box center [1201, 96] width 102 height 27
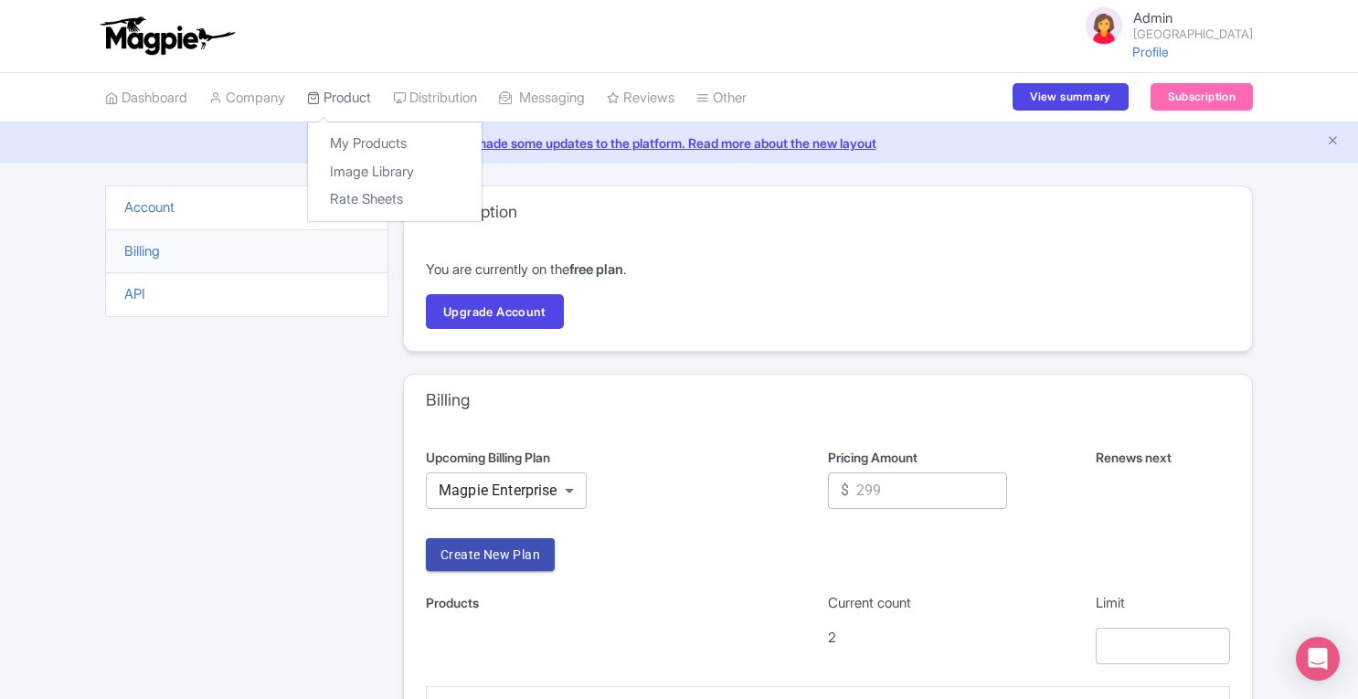
click at [345, 99] on link "Product" at bounding box center [339, 98] width 64 height 50
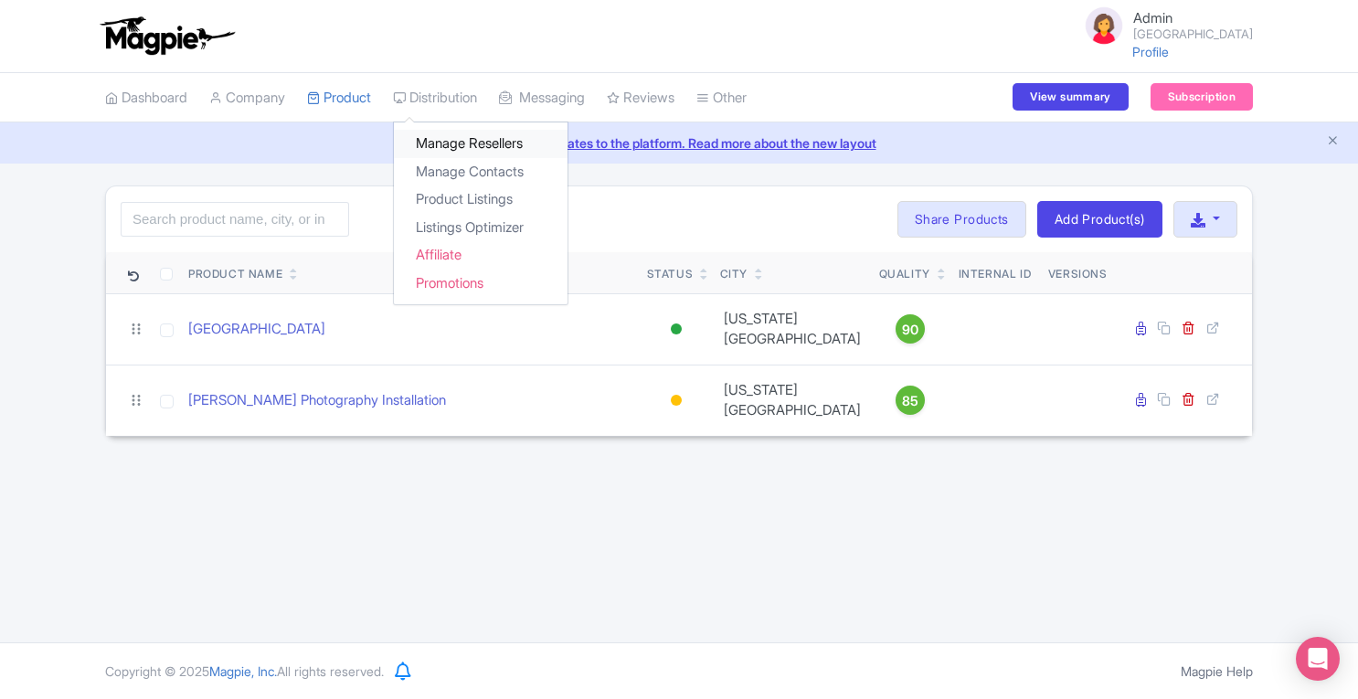
click at [457, 136] on link "Manage Resellers" at bounding box center [481, 144] width 174 height 28
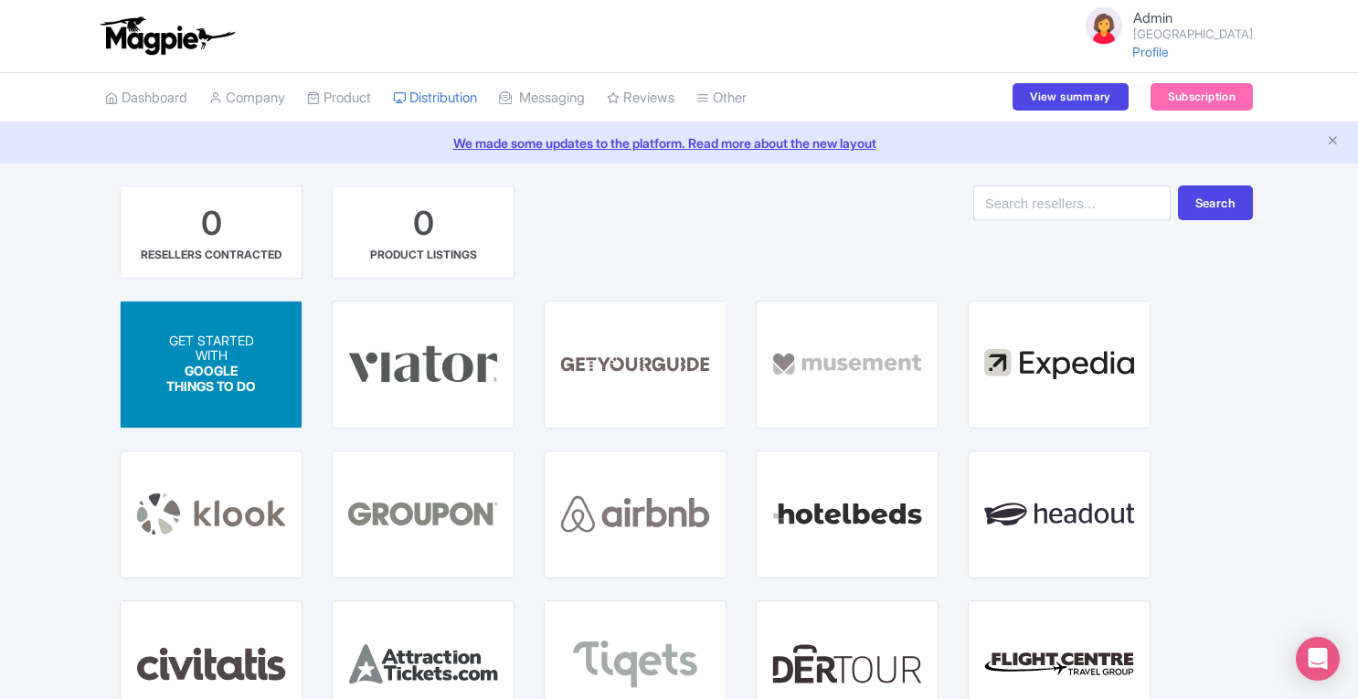
click at [232, 364] on span "GOOGLE THINGS TO DO" at bounding box center [211, 379] width 90 height 31
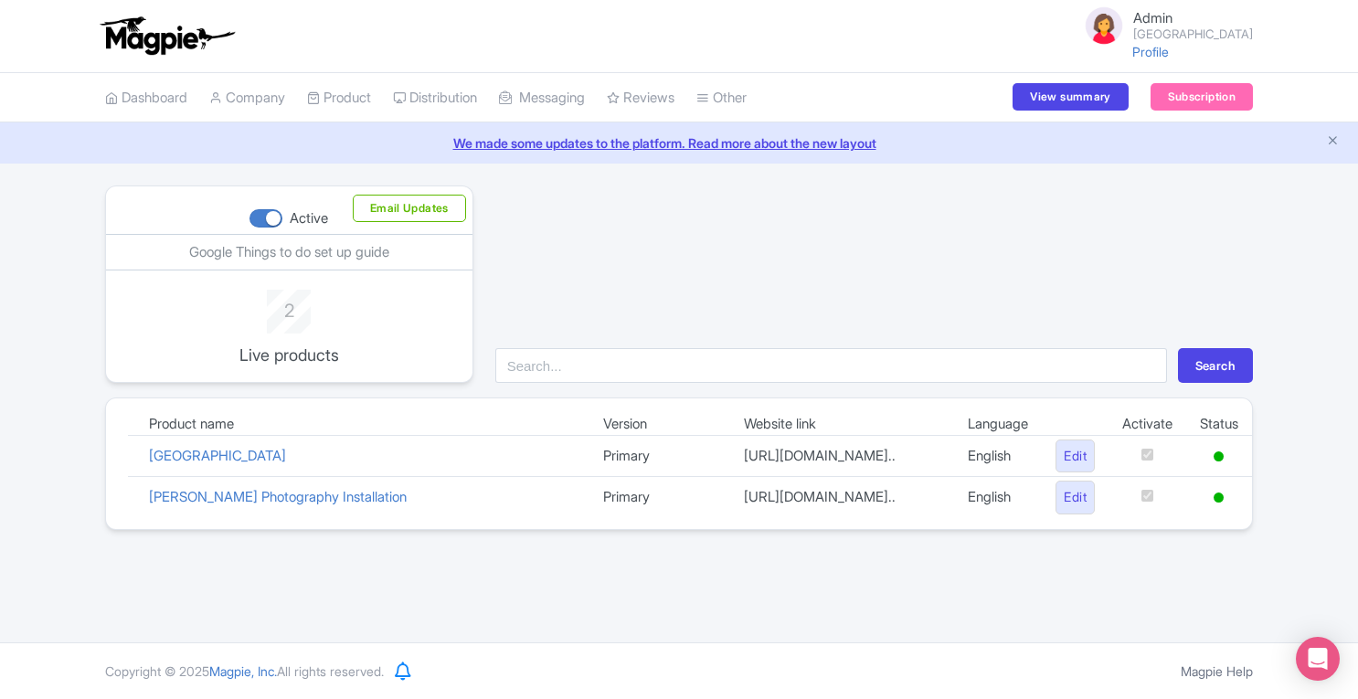
click at [259, 220] on div at bounding box center [265, 218] width 33 height 18
click at [259, 220] on input "Active" at bounding box center [255, 219] width 12 height 12
checkbox input "false"
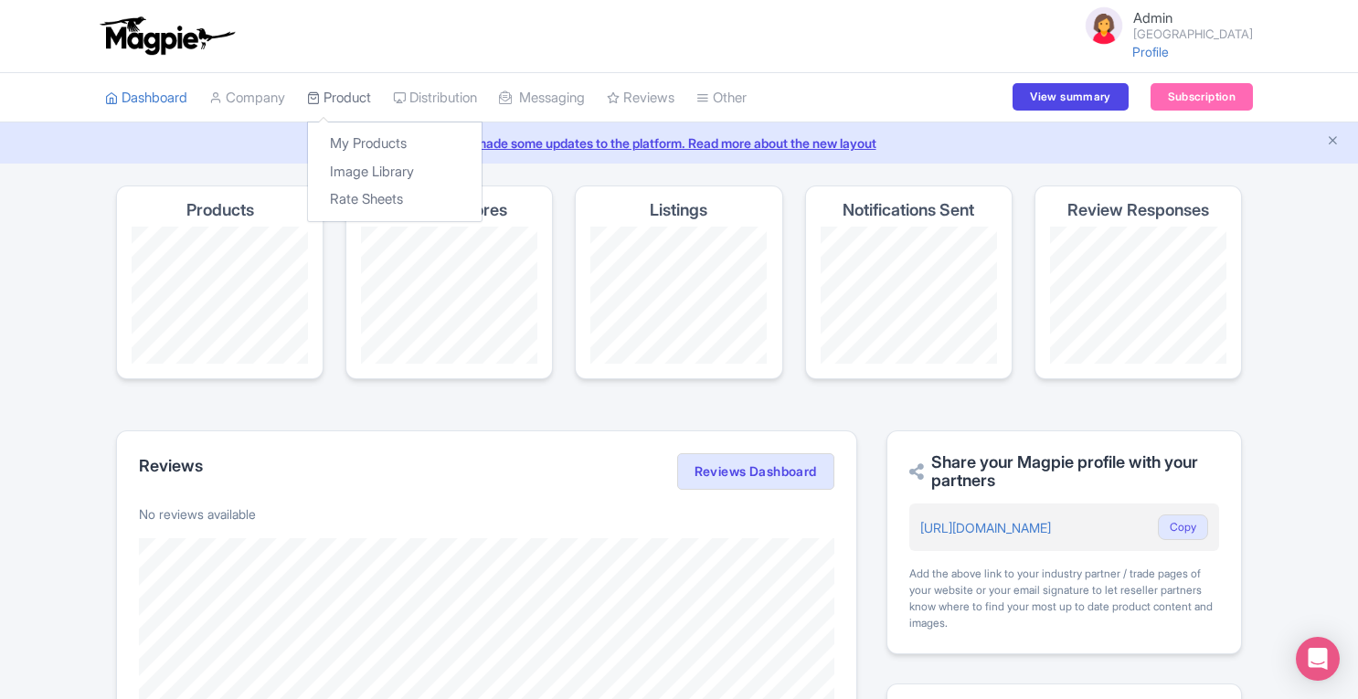
click at [349, 92] on link "Product" at bounding box center [339, 98] width 64 height 50
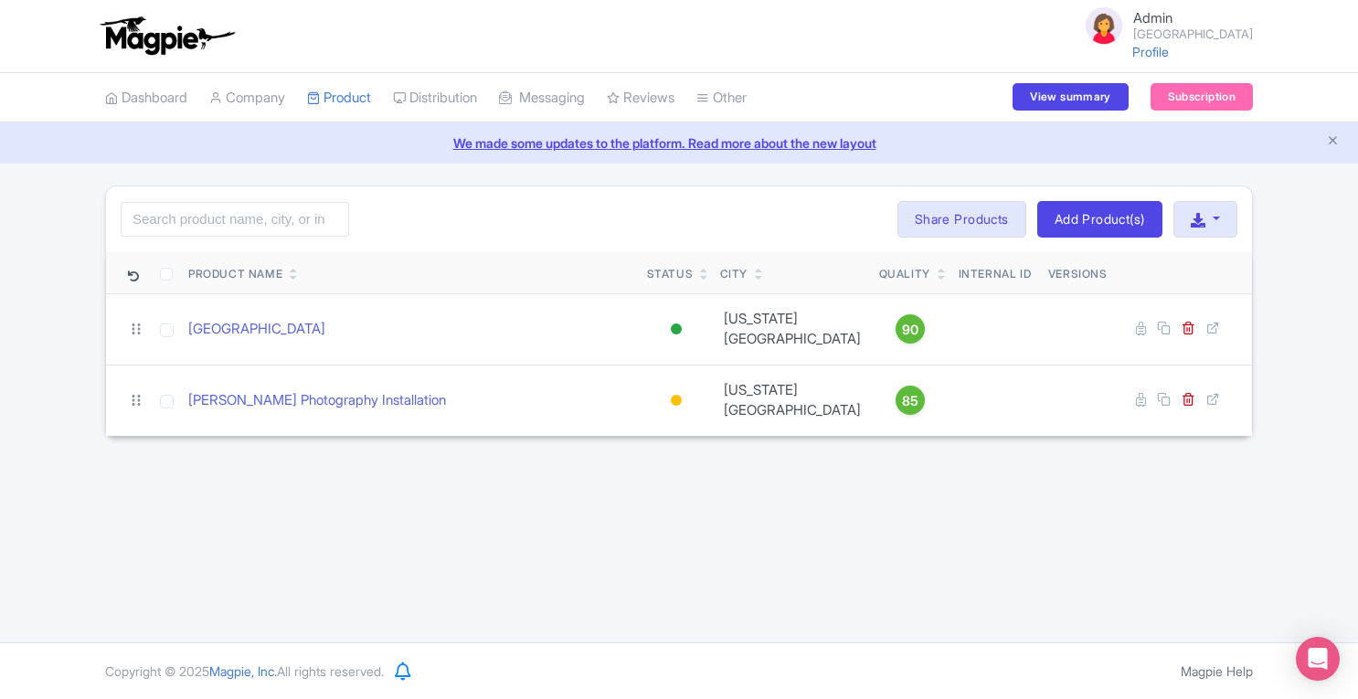
click at [181, 96] on link "Dashboard" at bounding box center [146, 98] width 82 height 50
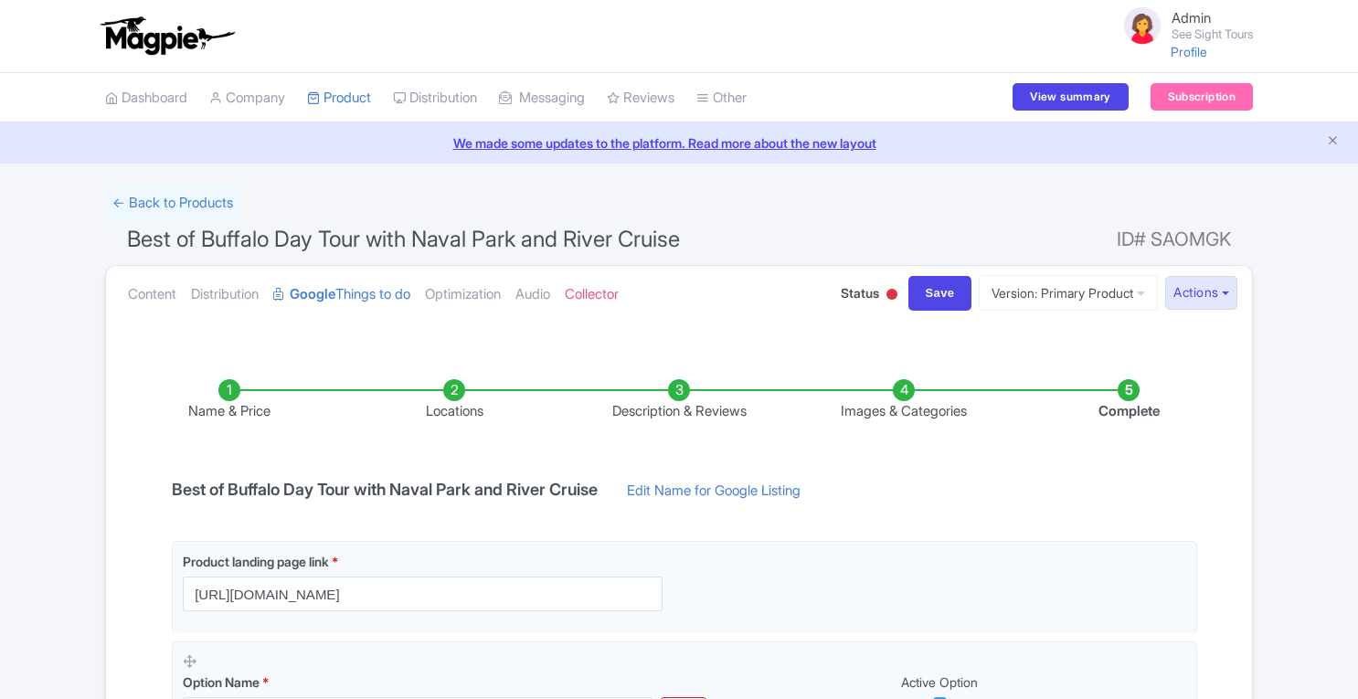
click at [454, 386] on li "Locations" at bounding box center [454, 400] width 225 height 43
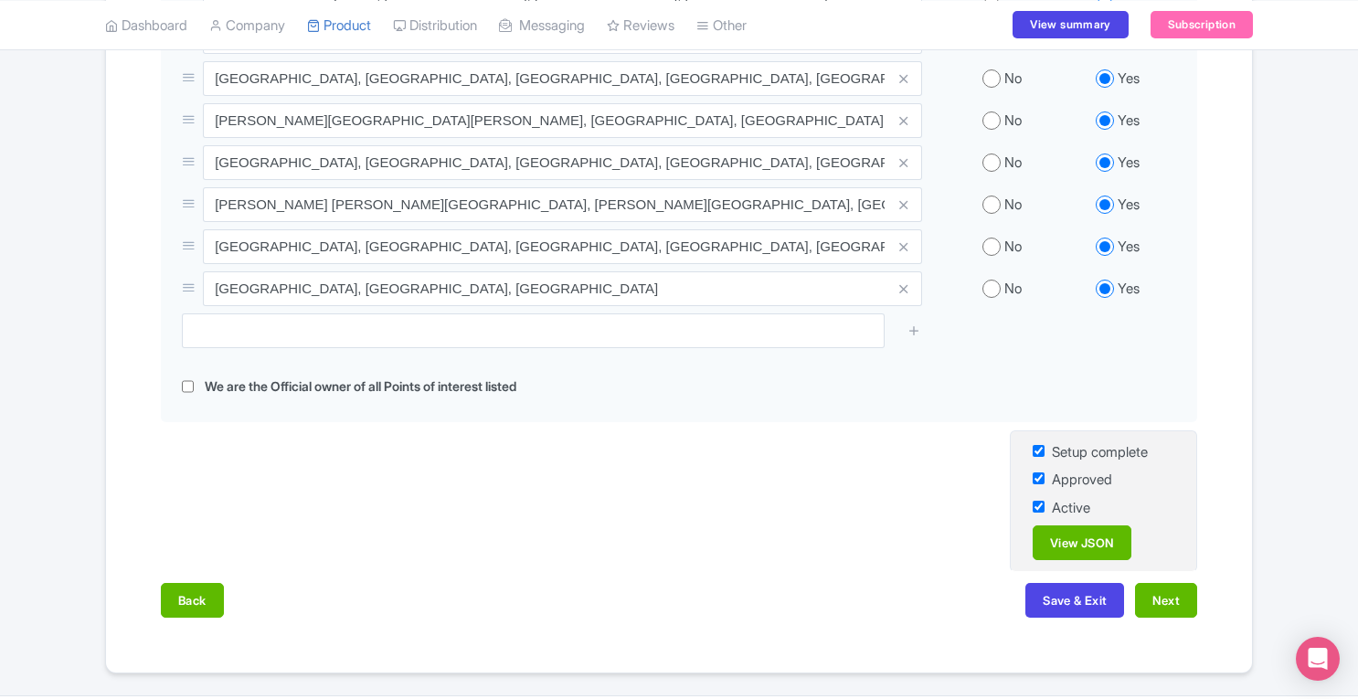
scroll to position [997, 0]
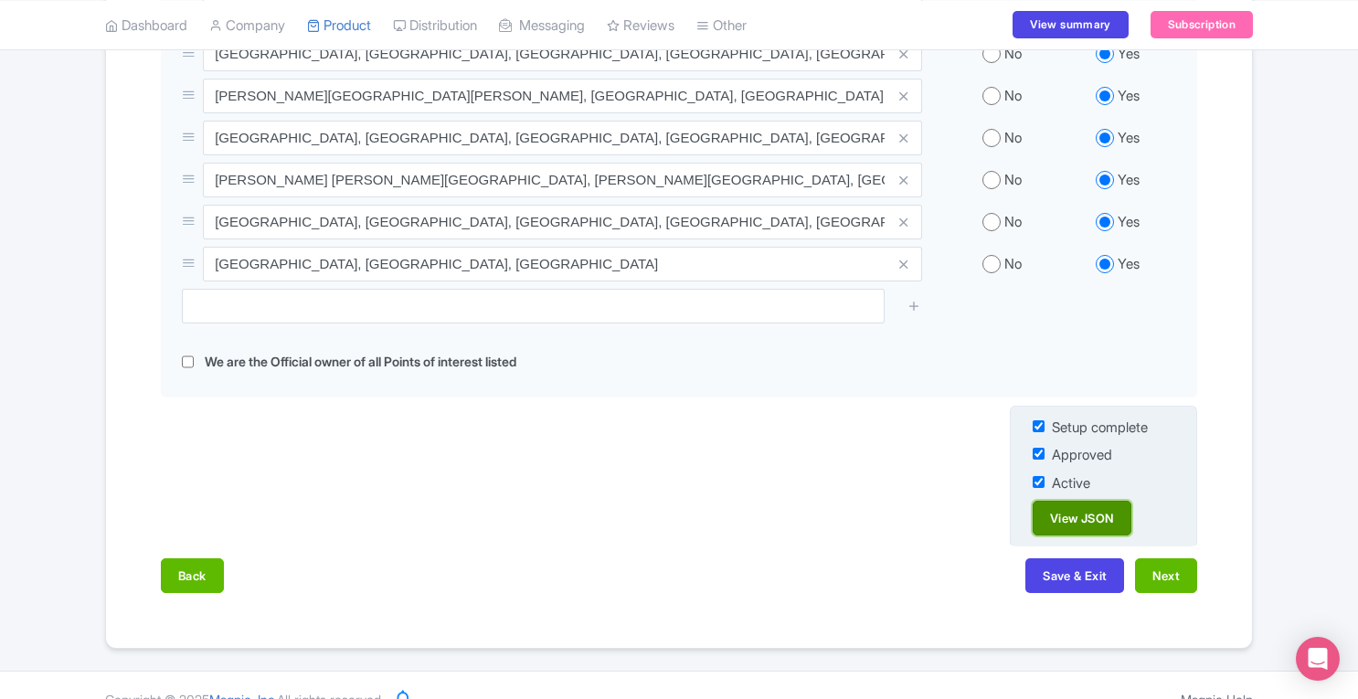
click at [1105, 510] on link "View JSON" at bounding box center [1081, 518] width 99 height 35
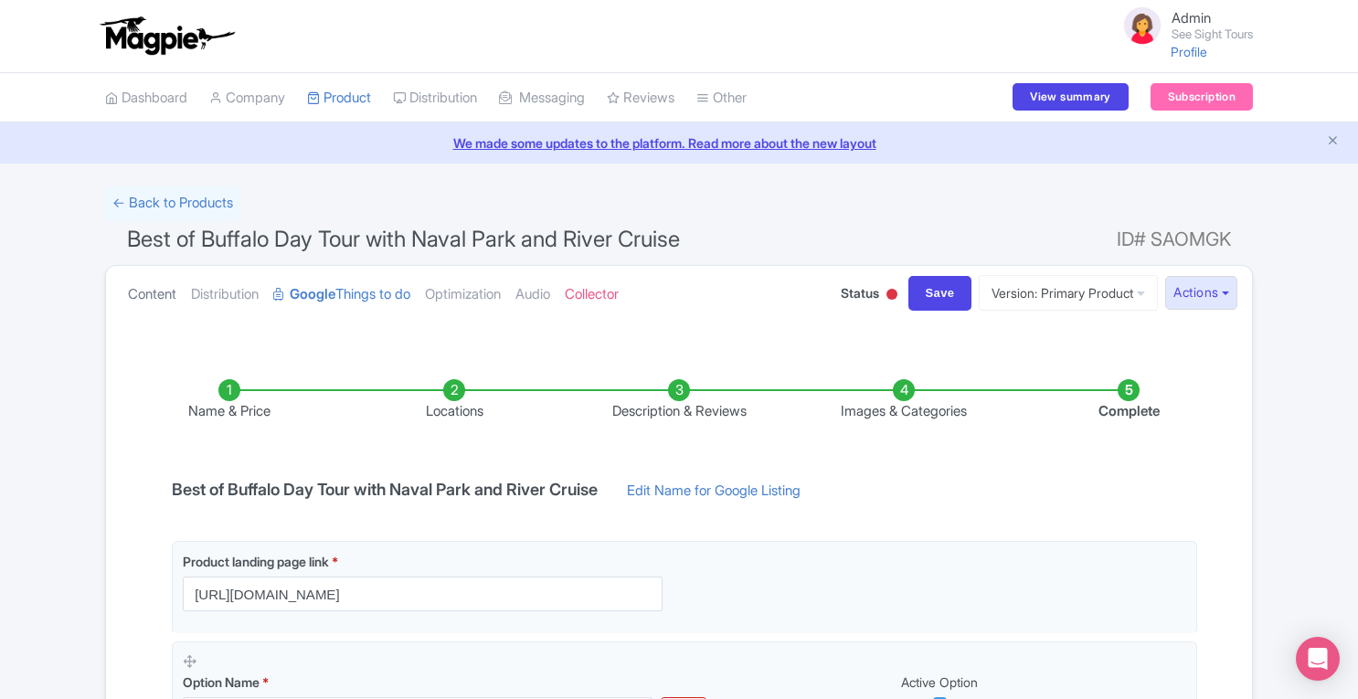
click at [162, 290] on link "Content" at bounding box center [152, 295] width 48 height 58
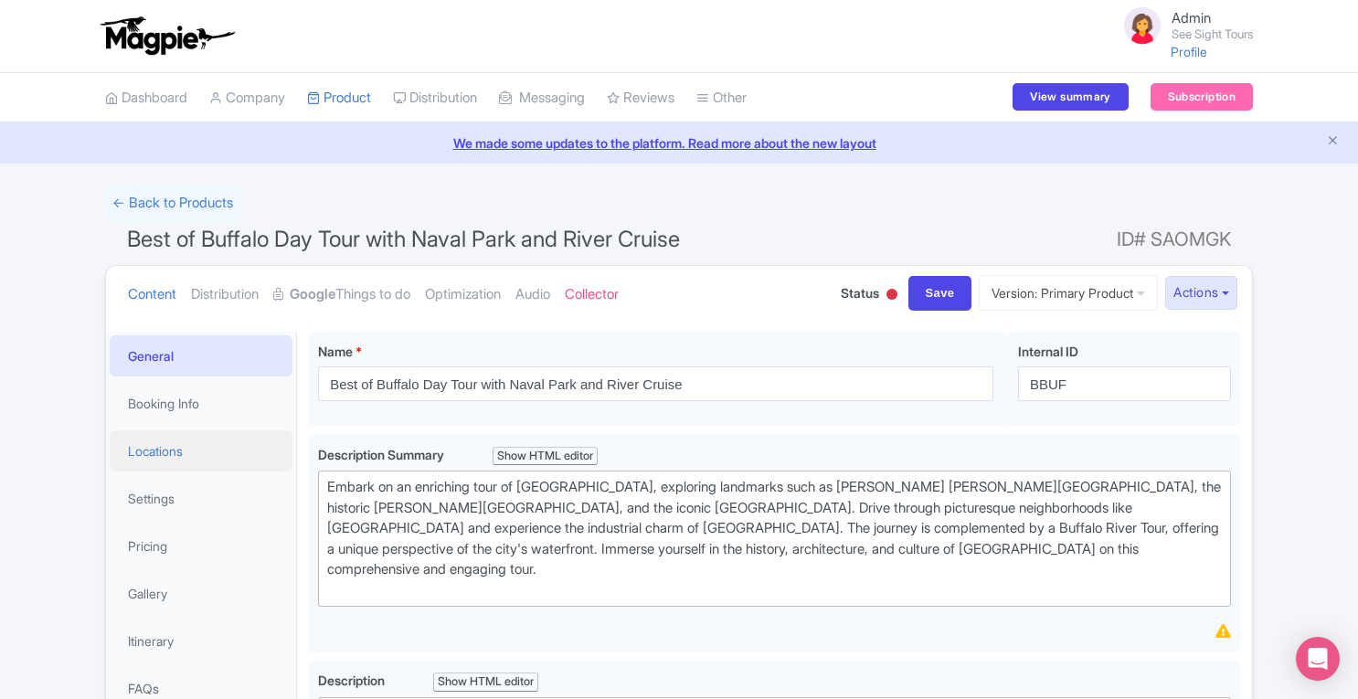
click at [163, 451] on link "Locations" at bounding box center [201, 450] width 183 height 41
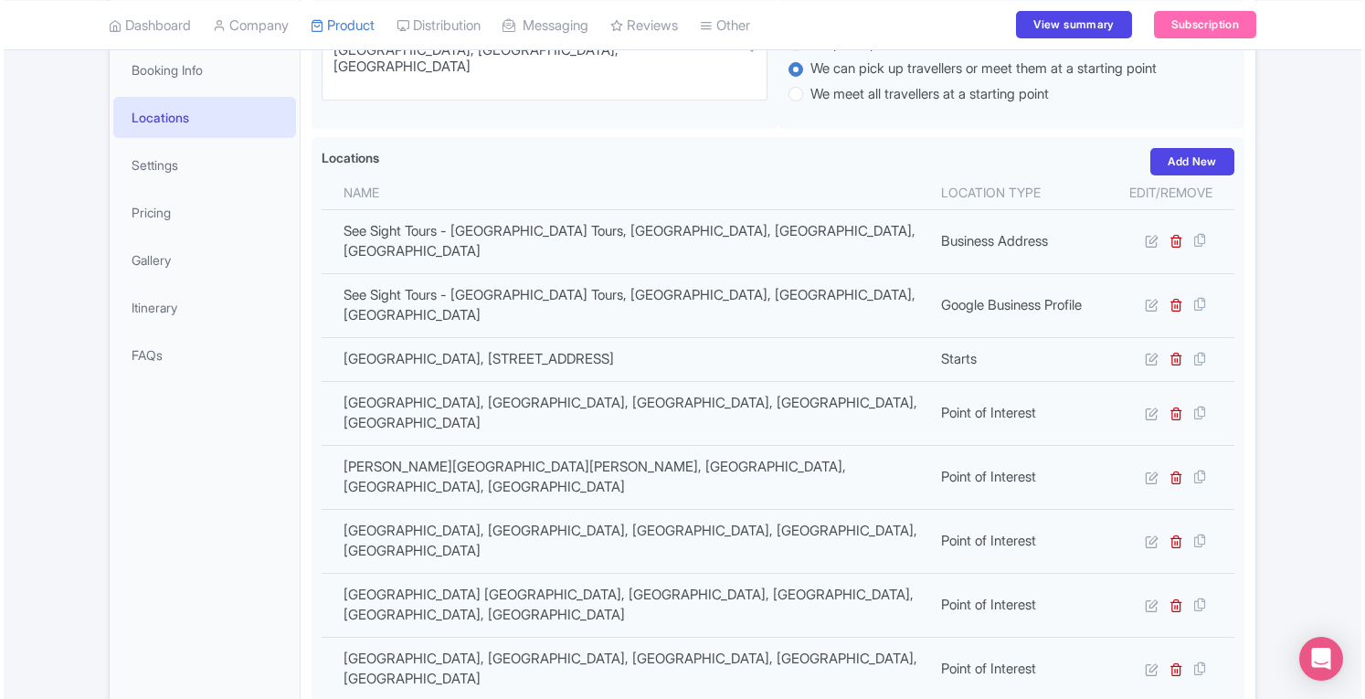
scroll to position [337, 0]
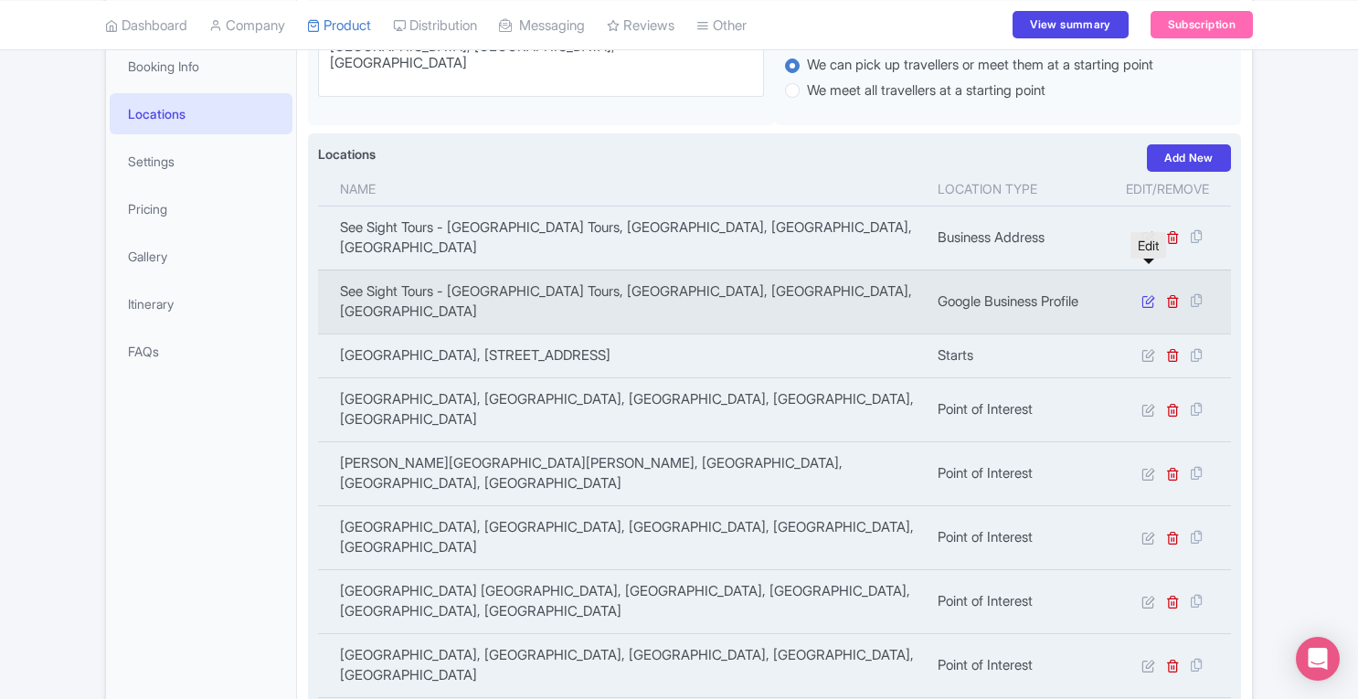
click at [1146, 294] on icon at bounding box center [1148, 301] width 14 height 14
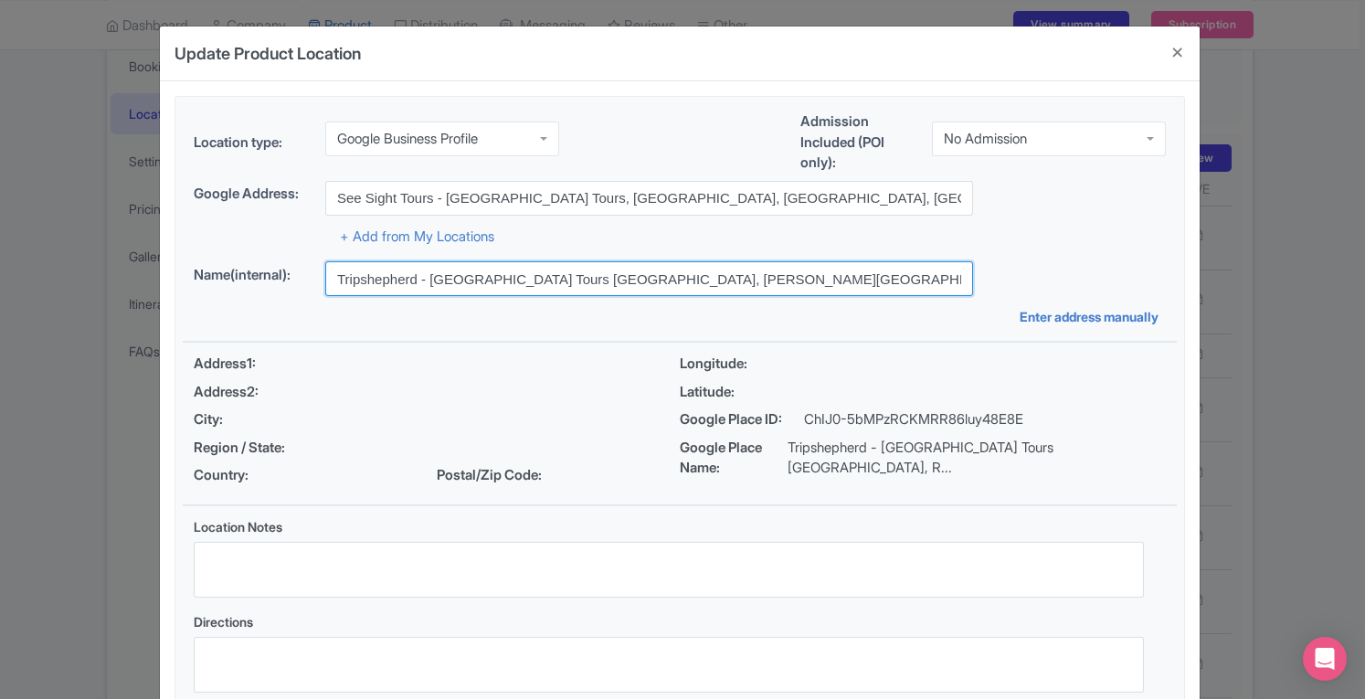
drag, startPoint x: 912, startPoint y: 279, endPoint x: 297, endPoint y: 289, distance: 614.9
click at [297, 289] on div "Name(internal): Tripshepherd - Niagara Falls Tours Canada, Robinson Street, Nia…" at bounding box center [680, 278] width 972 height 35
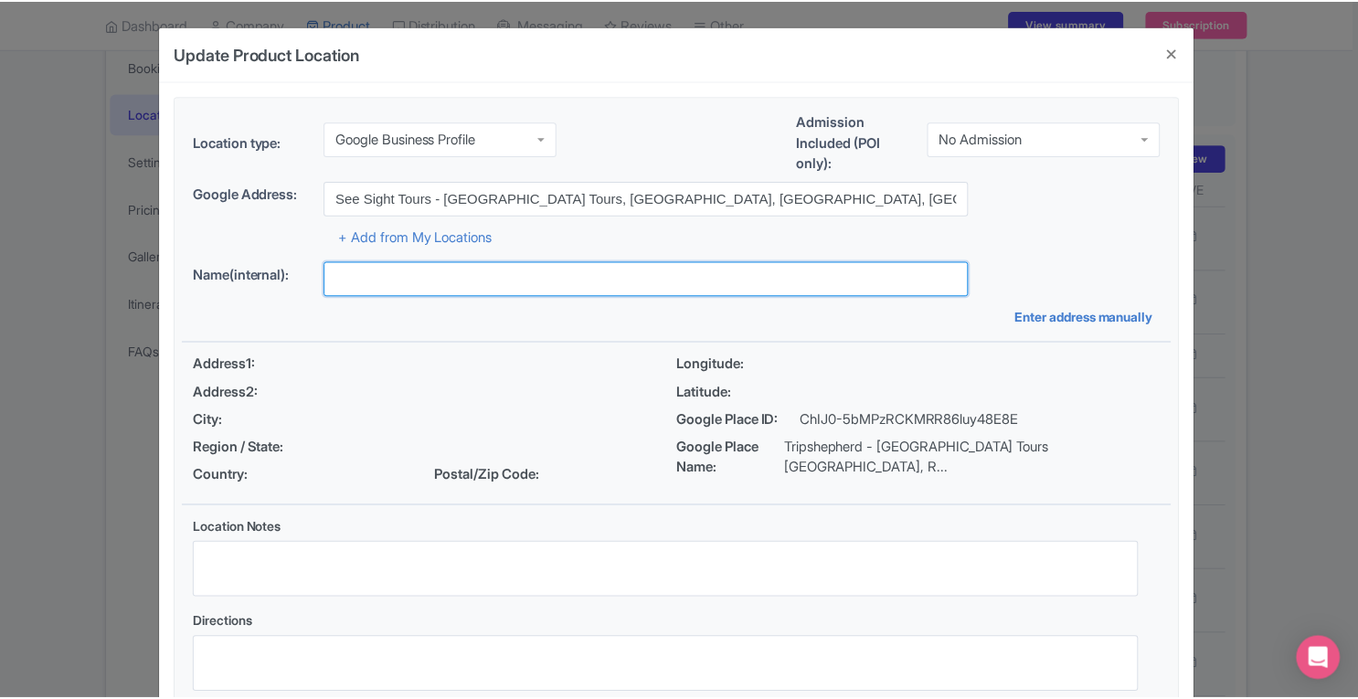
scroll to position [126, 0]
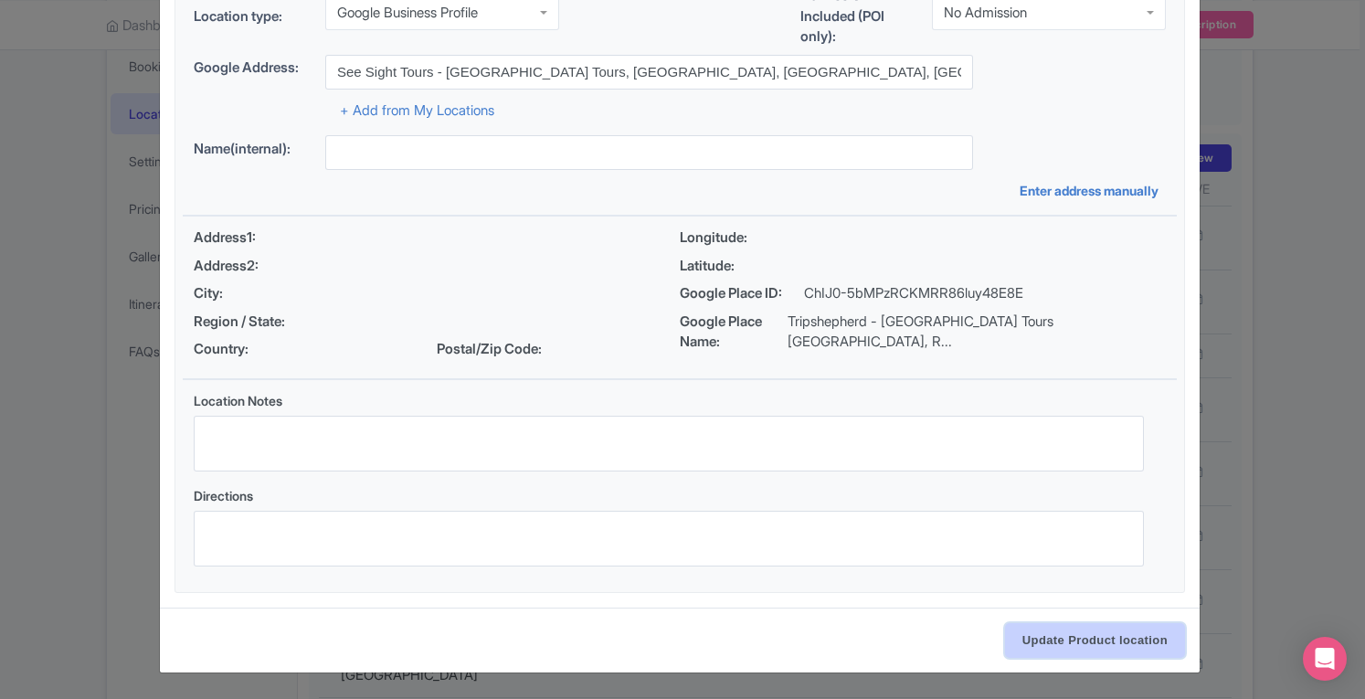
click at [1094, 644] on input "Update Product location" at bounding box center [1095, 640] width 180 height 35
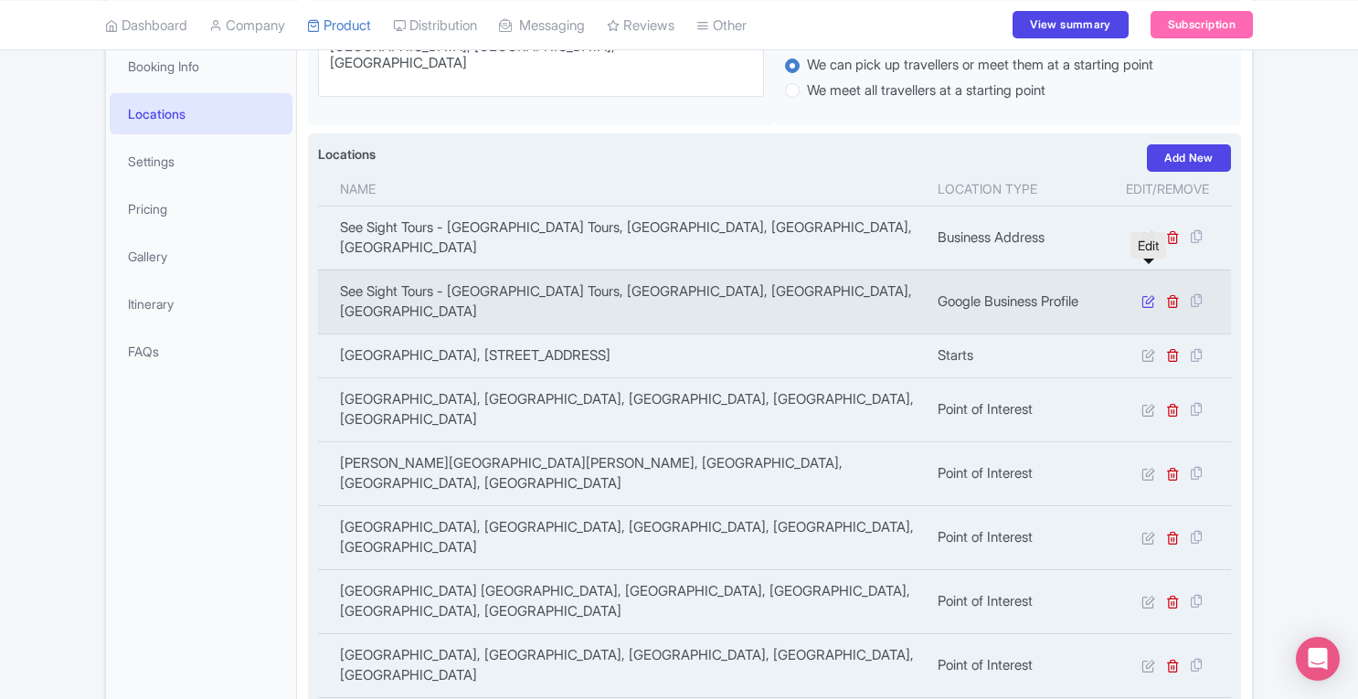
click at [1147, 294] on icon at bounding box center [1148, 301] width 14 height 14
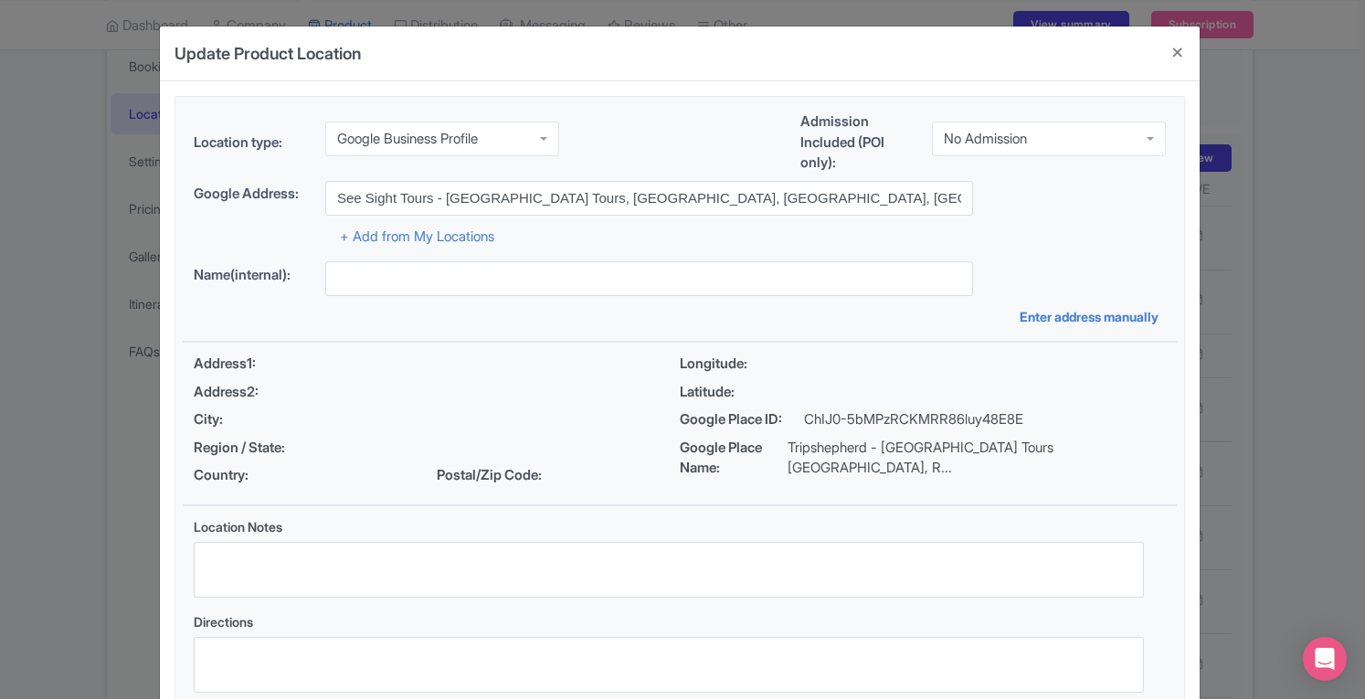
click at [1308, 240] on div "Update Product Location a52b75fc-cb41-4f9c-8217-5fb94720d44e Location type: Goo…" at bounding box center [682, 349] width 1365 height 699
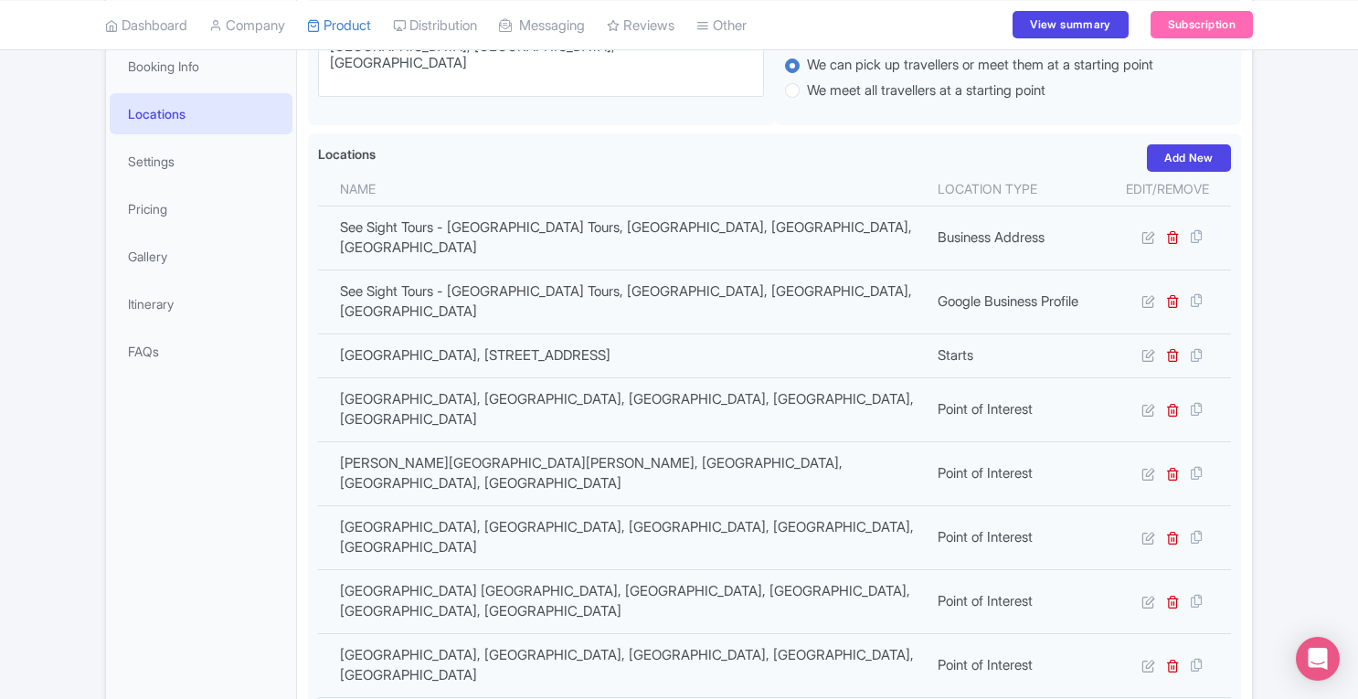
scroll to position [23, 0]
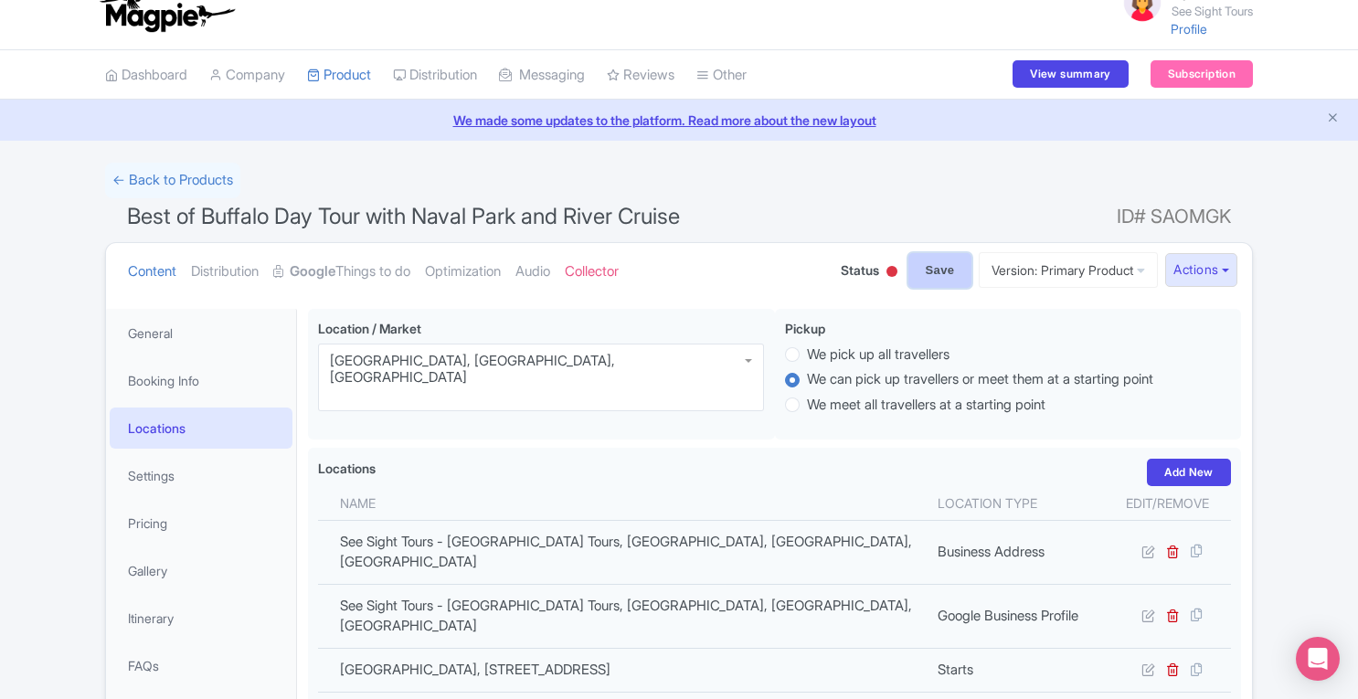
click at [921, 262] on input "Save" at bounding box center [940, 270] width 64 height 35
type input "Update Product"
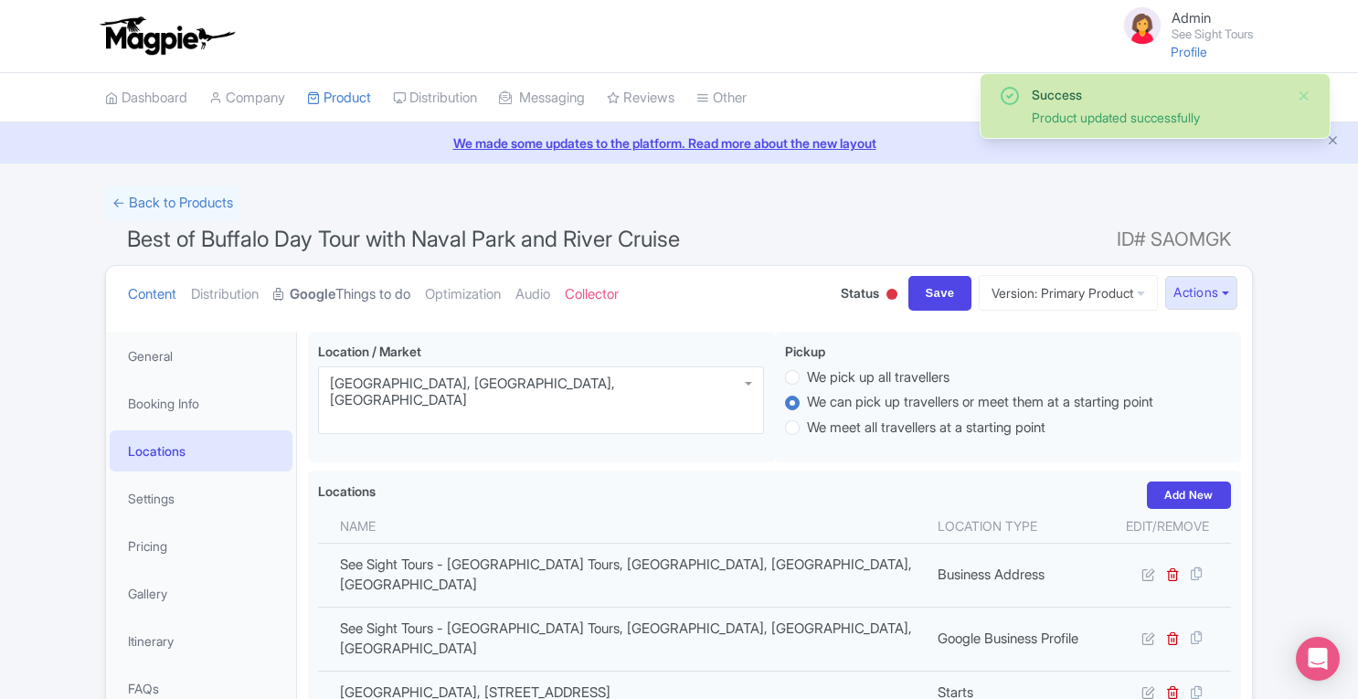
click at [335, 301] on strong "Google" at bounding box center [313, 294] width 46 height 21
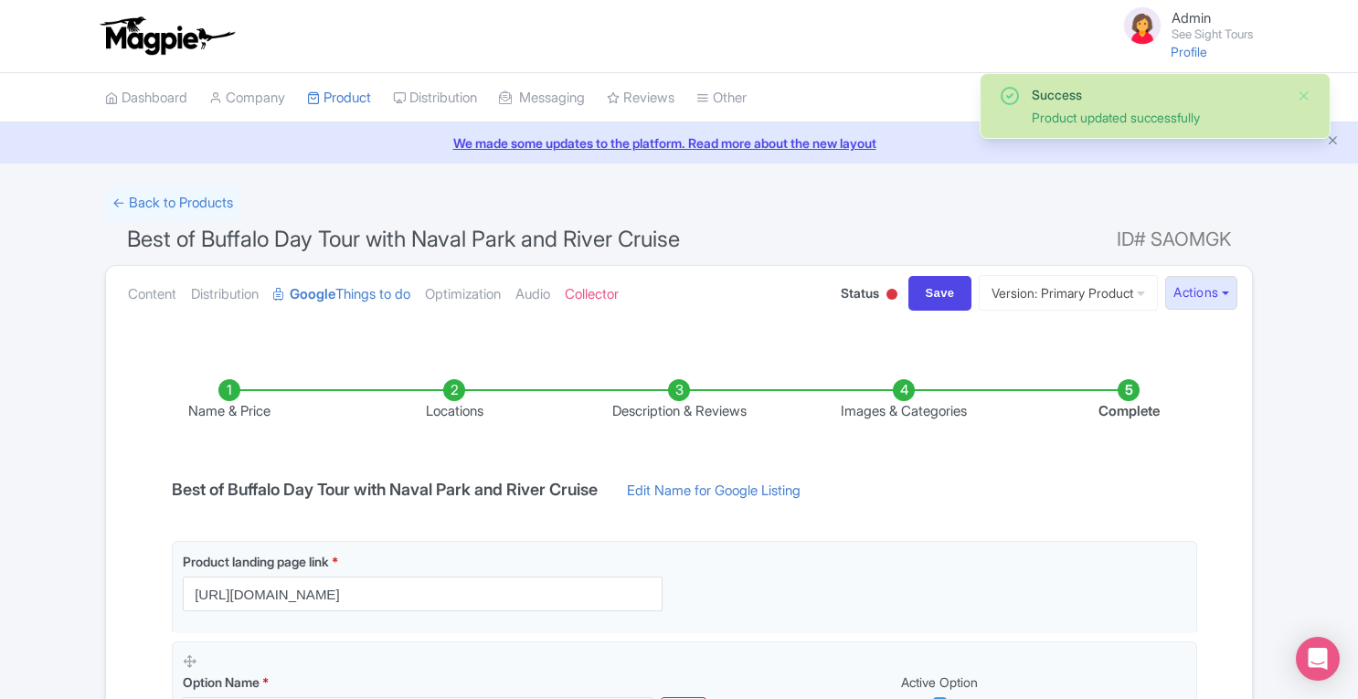
scroll to position [466, 0]
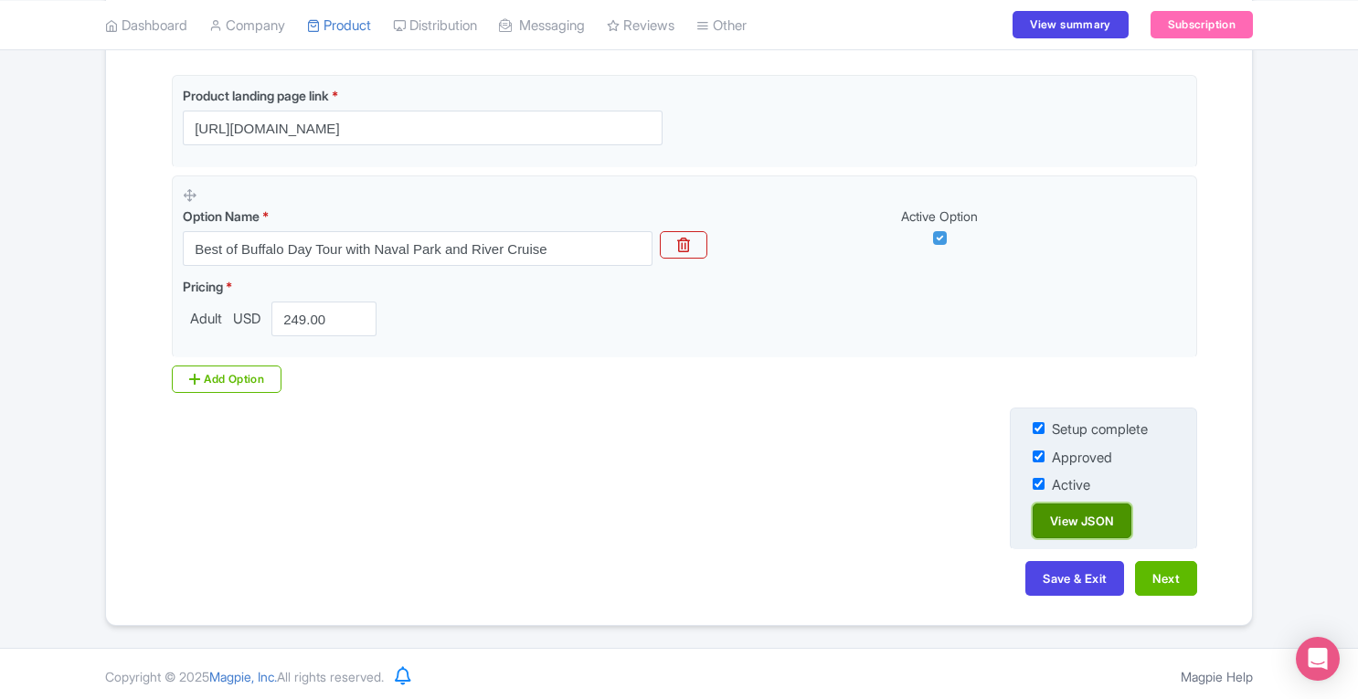
click at [1105, 520] on link "View JSON" at bounding box center [1081, 520] width 99 height 35
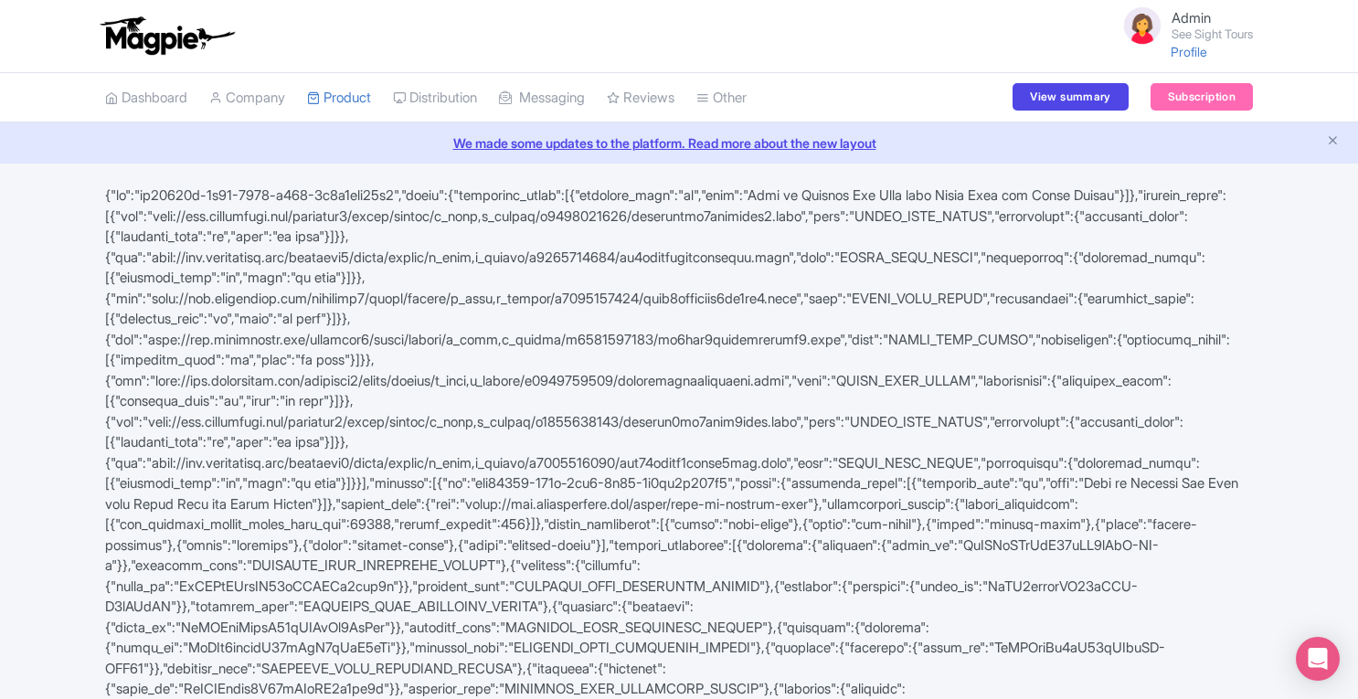
scroll to position [462, 0]
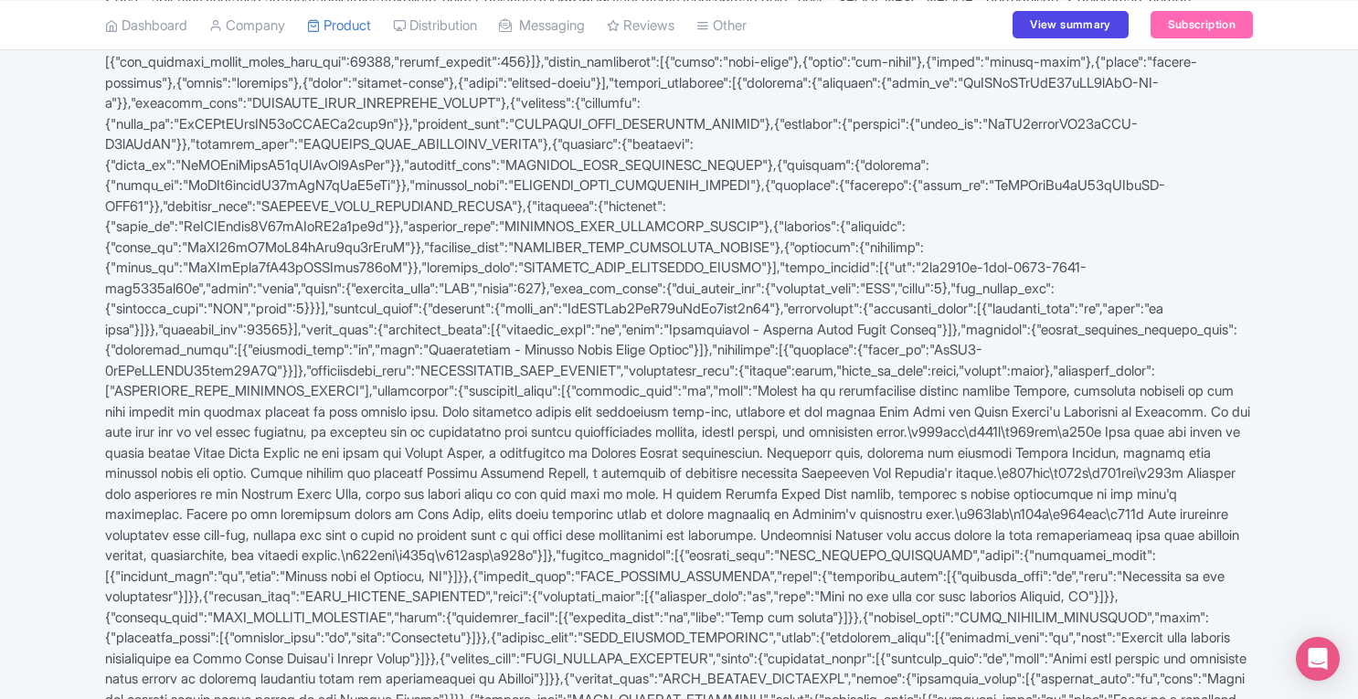
click at [544, 348] on div at bounding box center [678, 268] width 1169 height 1090
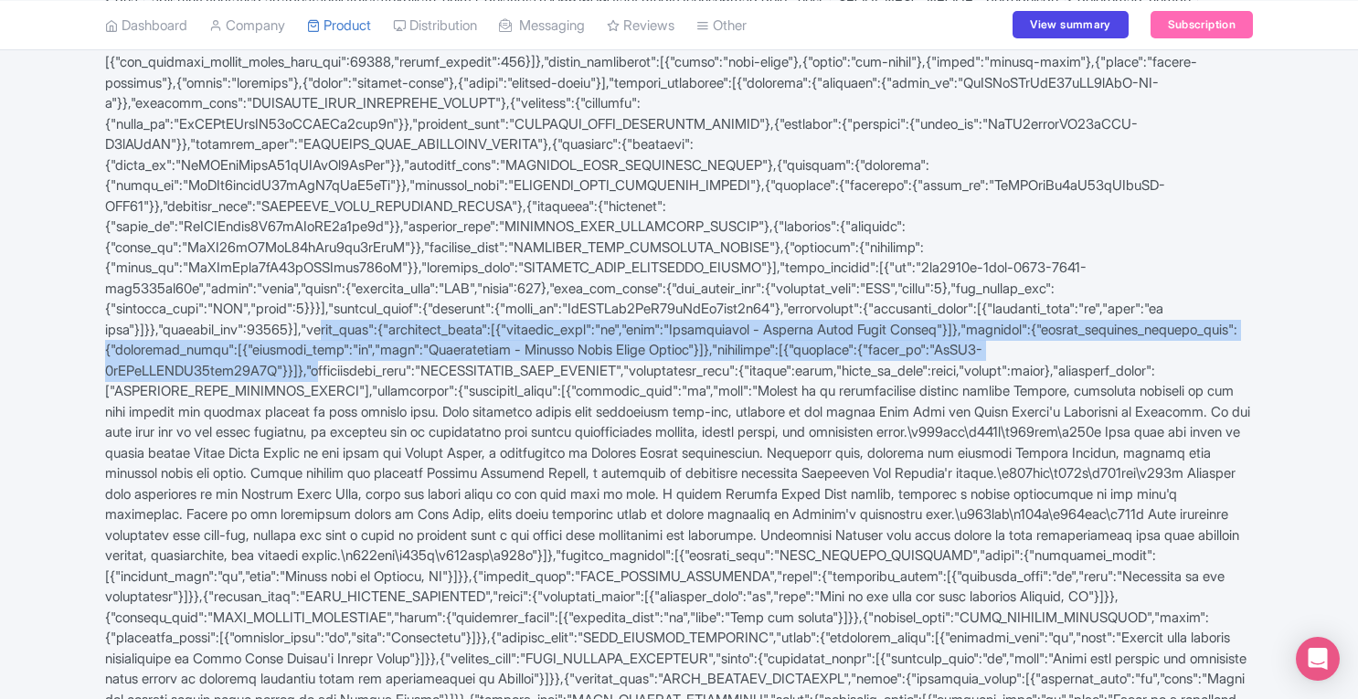
drag, startPoint x: 544, startPoint y: 348, endPoint x: 446, endPoint y: 392, distance: 107.1
click at [446, 392] on div at bounding box center [678, 268] width 1169 height 1090
copy div "brand_name":{"localized_texts":[{"language_code":"en","text":"Tripshepherd - [G…"
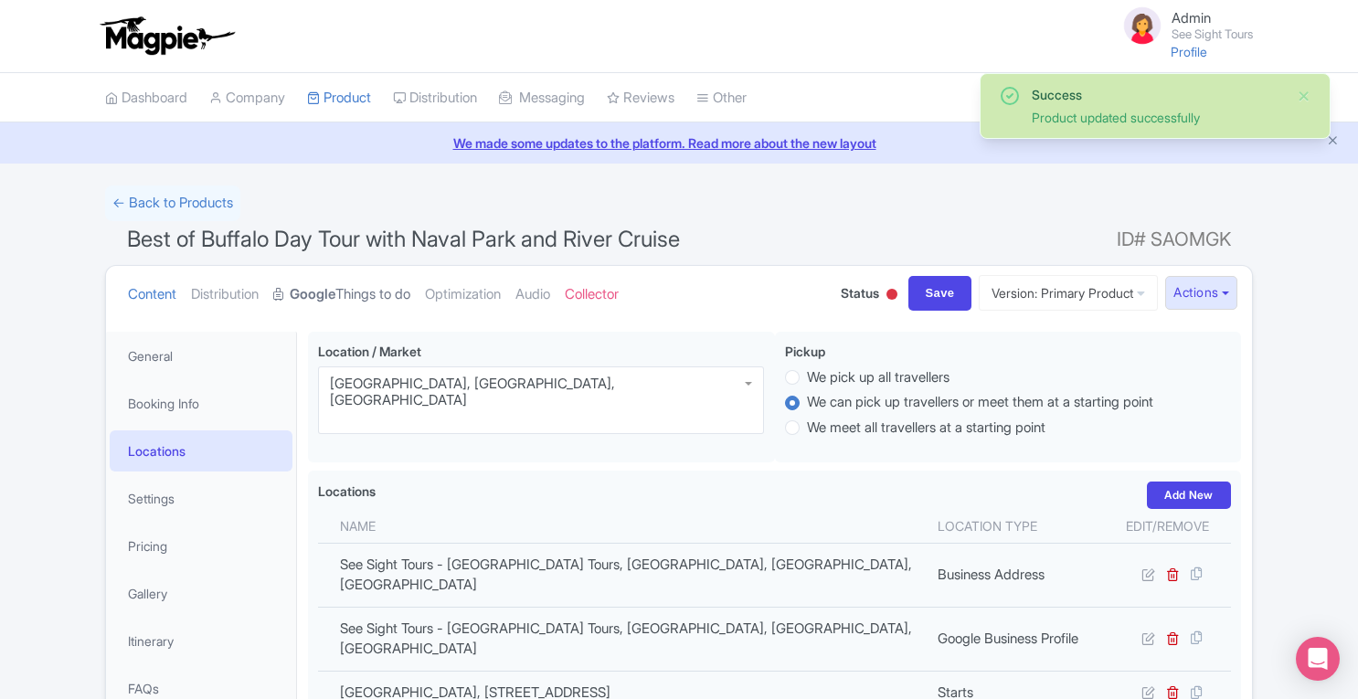
click at [369, 301] on link "Google Things to do" at bounding box center [341, 295] width 137 height 58
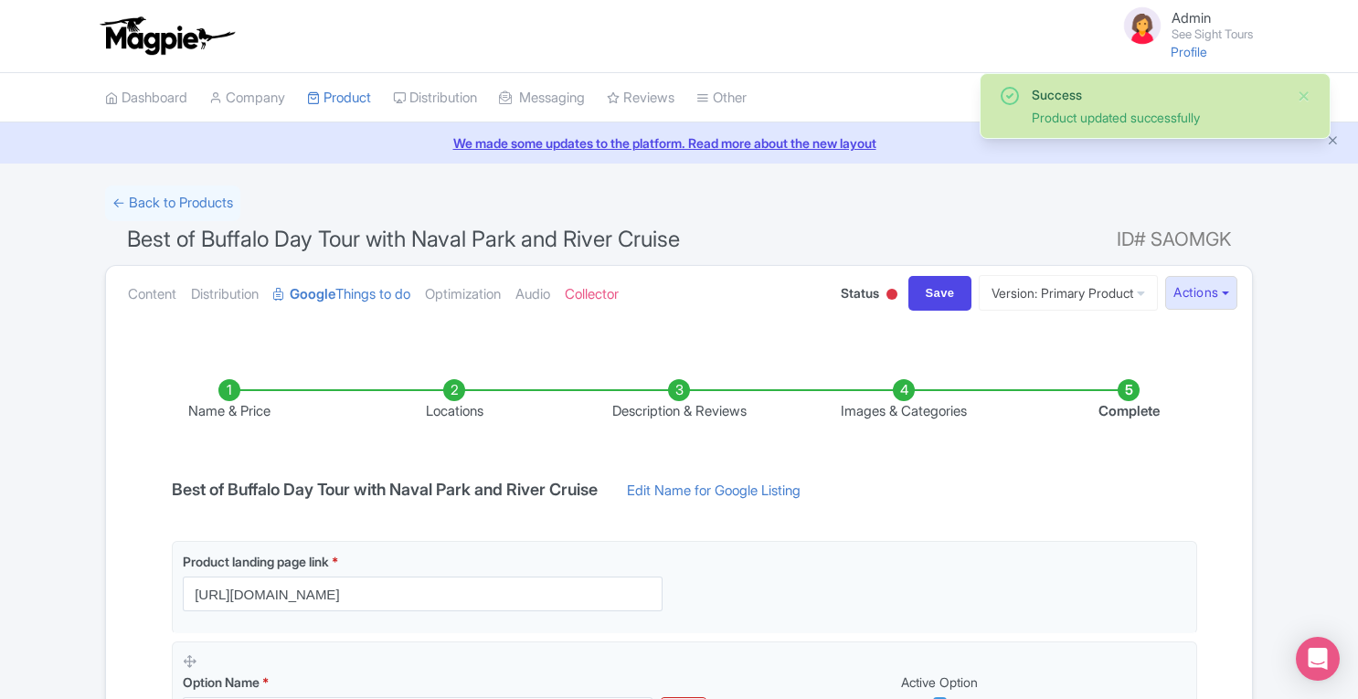
click at [450, 389] on li "Locations" at bounding box center [454, 400] width 225 height 43
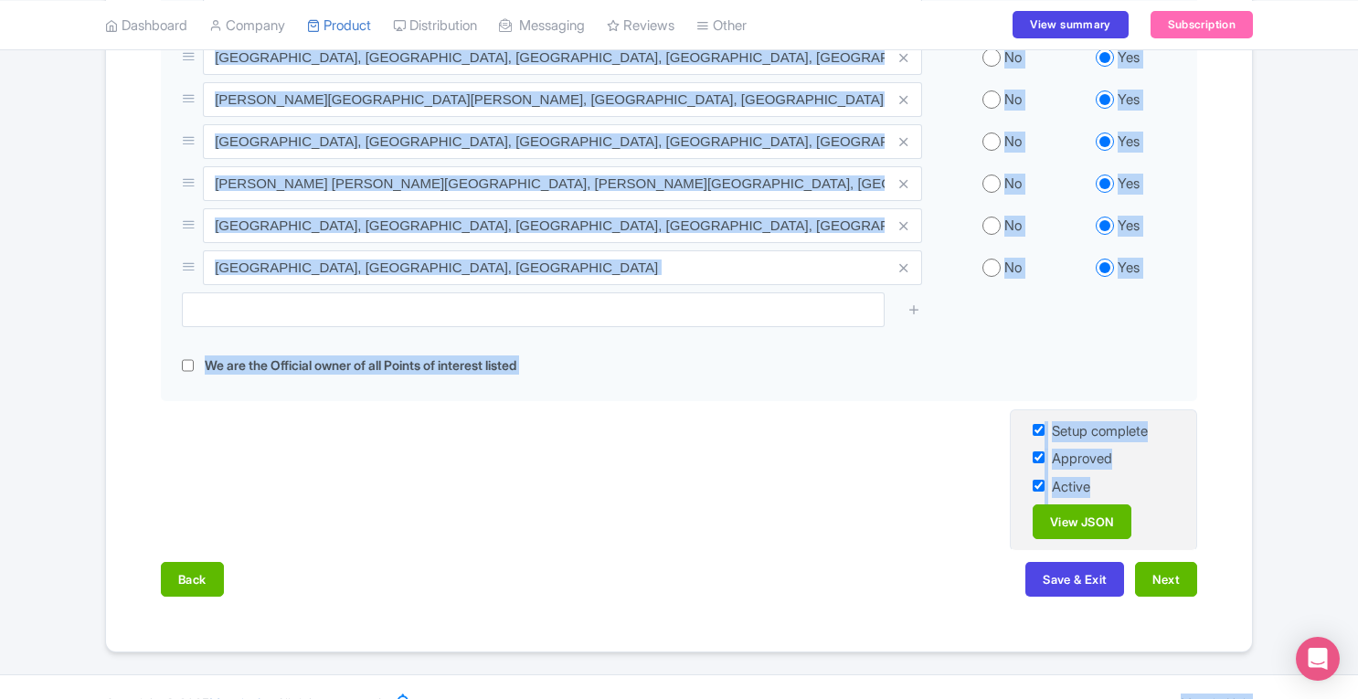
scroll to position [1009, 0]
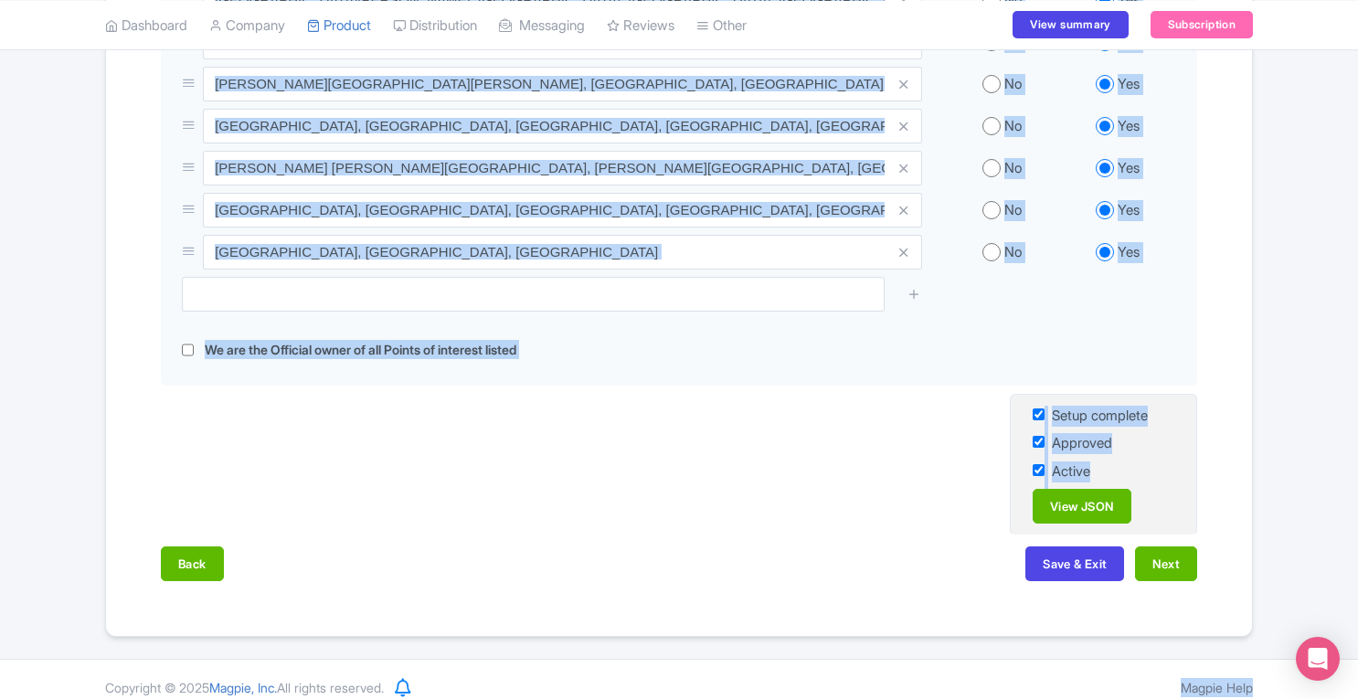
drag, startPoint x: 55, startPoint y: 347, endPoint x: 749, endPoint y: 722, distance: 788.9
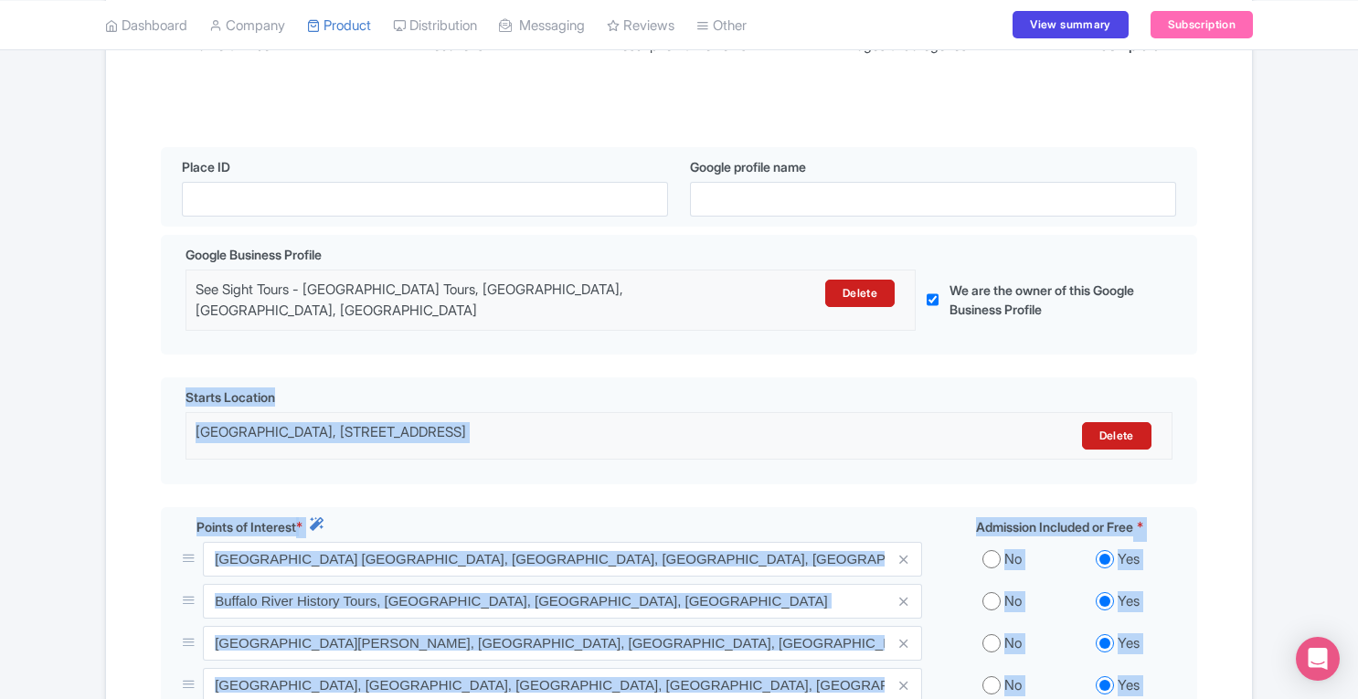
scroll to position [360, 0]
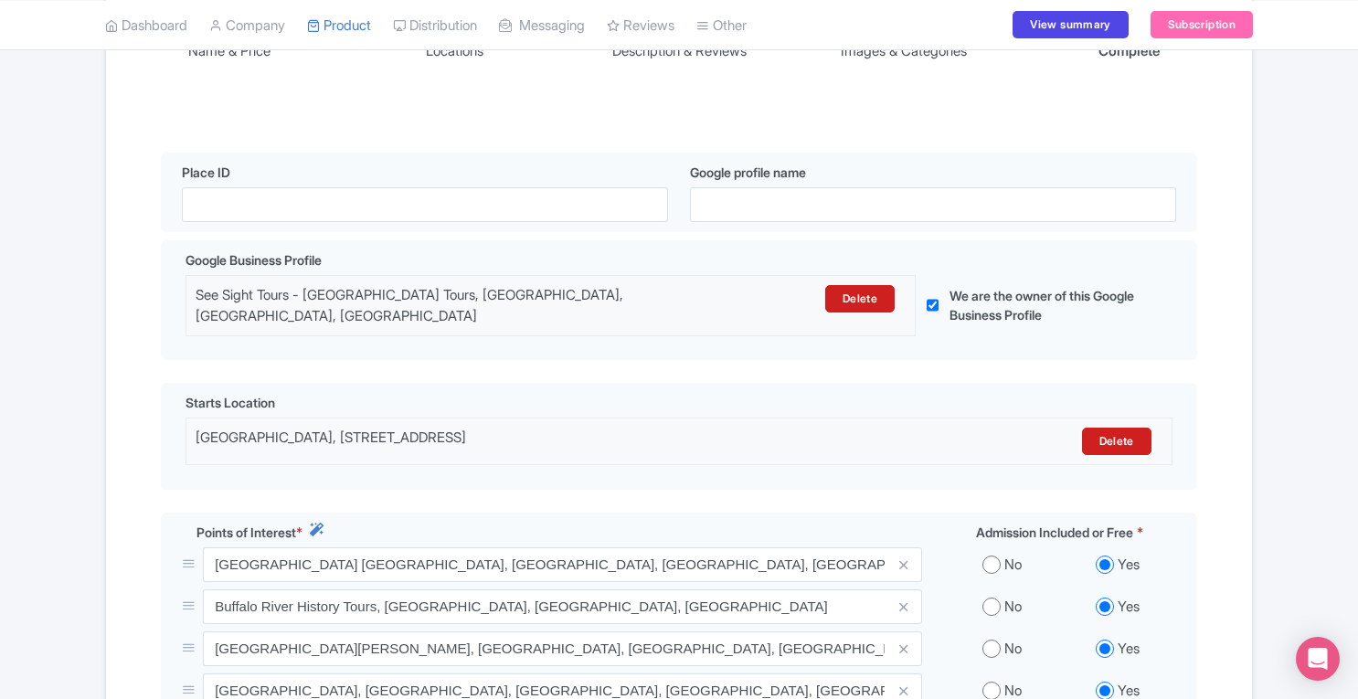
click at [1286, 178] on div "Success Product updated successfully ← Back to Products Best of Buffalo Day Tou…" at bounding box center [679, 556] width 1358 height 1460
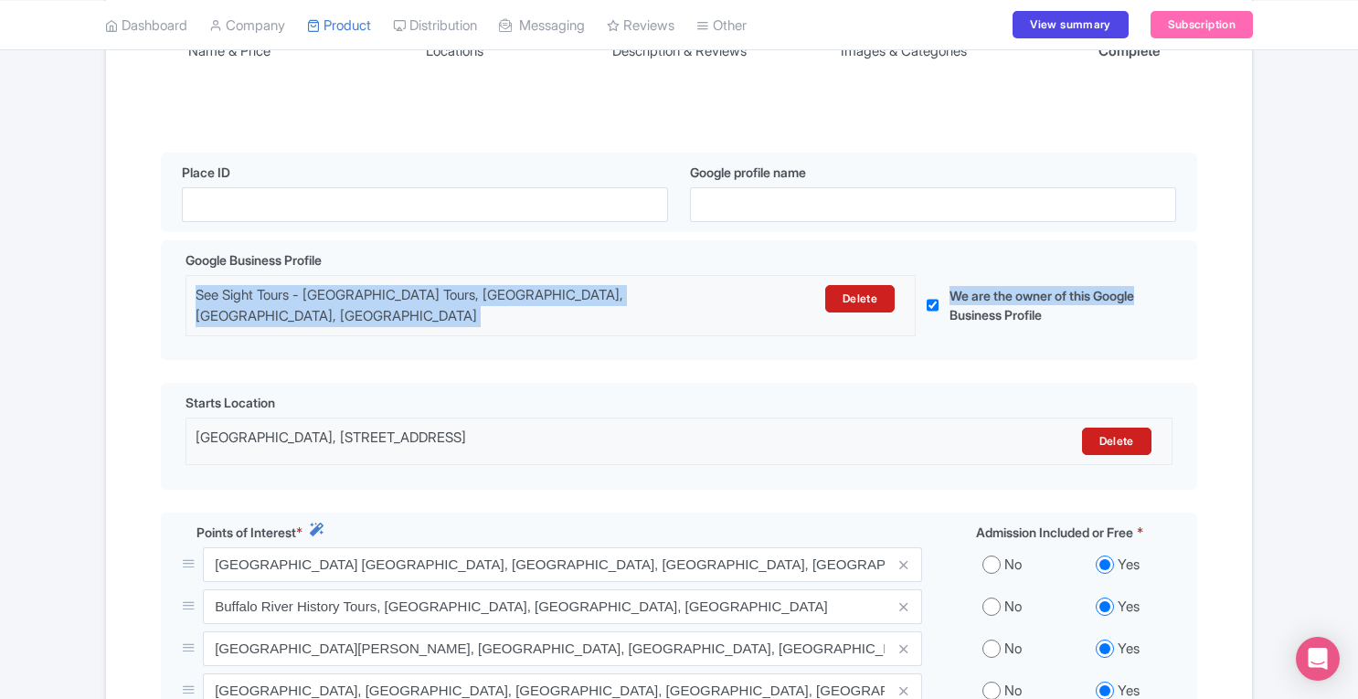
drag, startPoint x: 1354, startPoint y: 274, endPoint x: 1363, endPoint y: 283, distance: 12.9
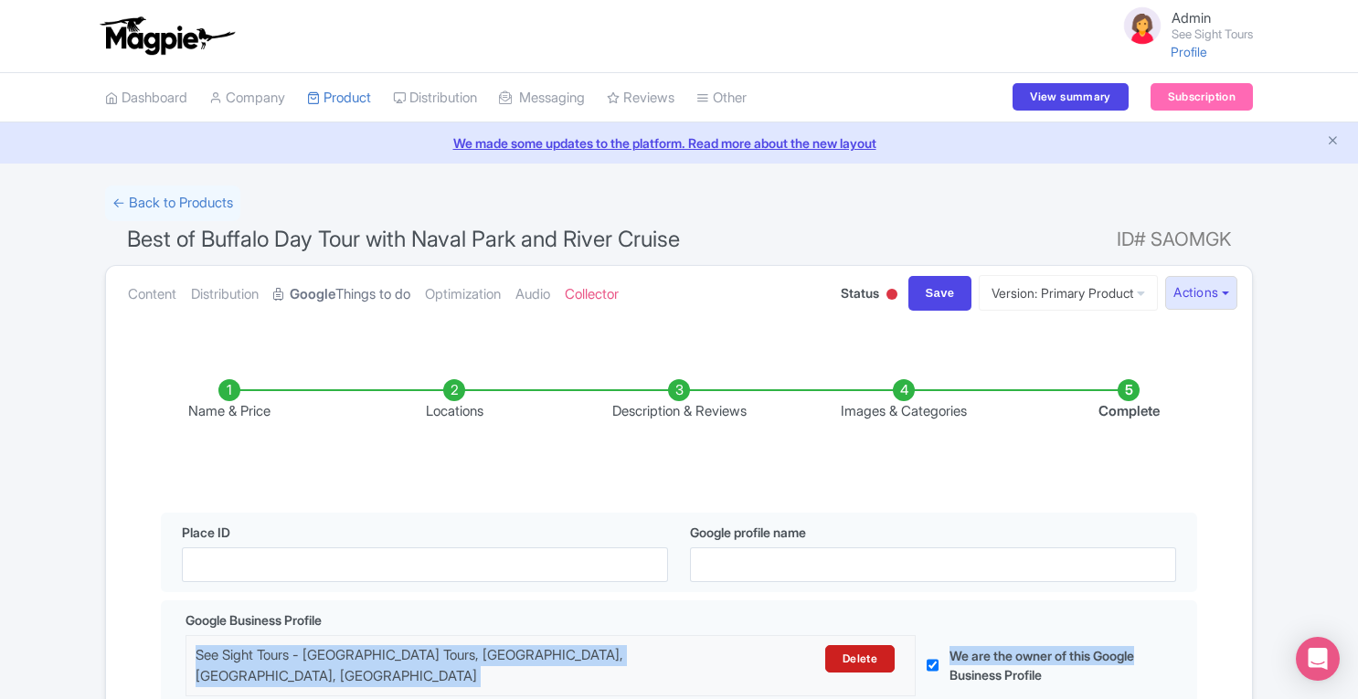
click at [390, 286] on link "Google Things to do" at bounding box center [341, 295] width 137 height 58
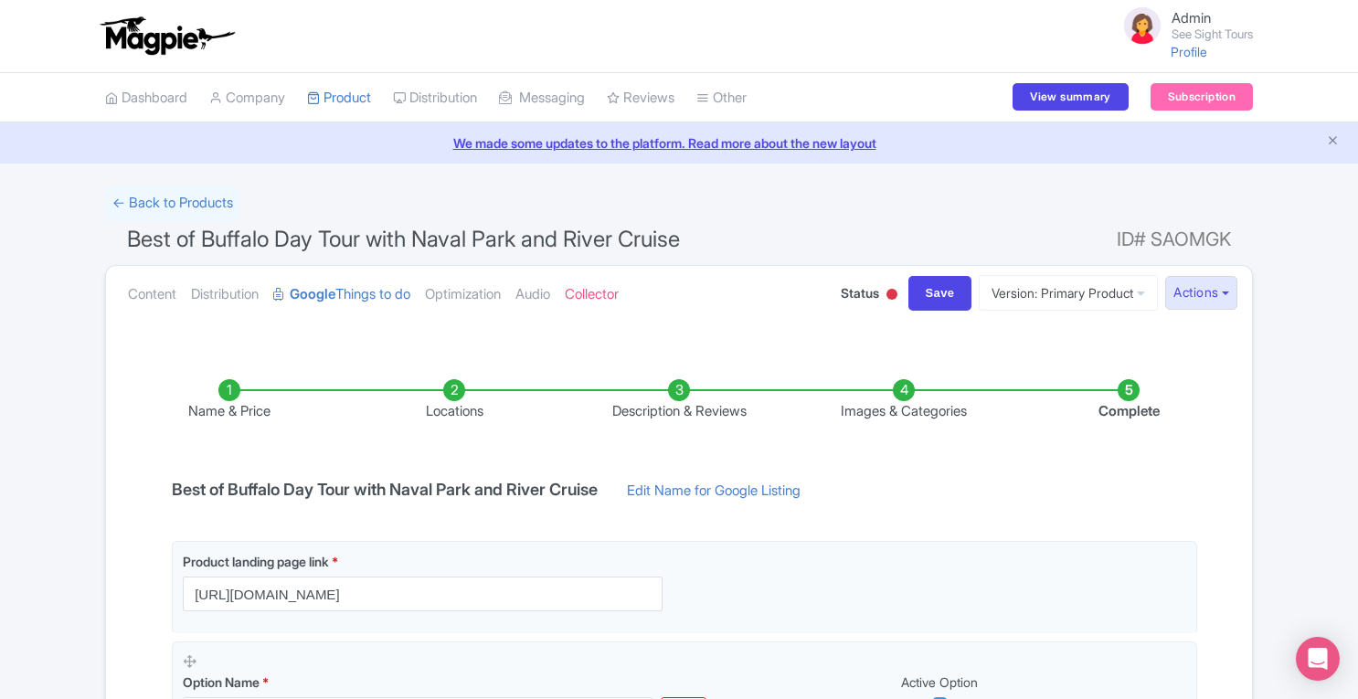
click at [1129, 393] on li "Complete" at bounding box center [1128, 400] width 225 height 43
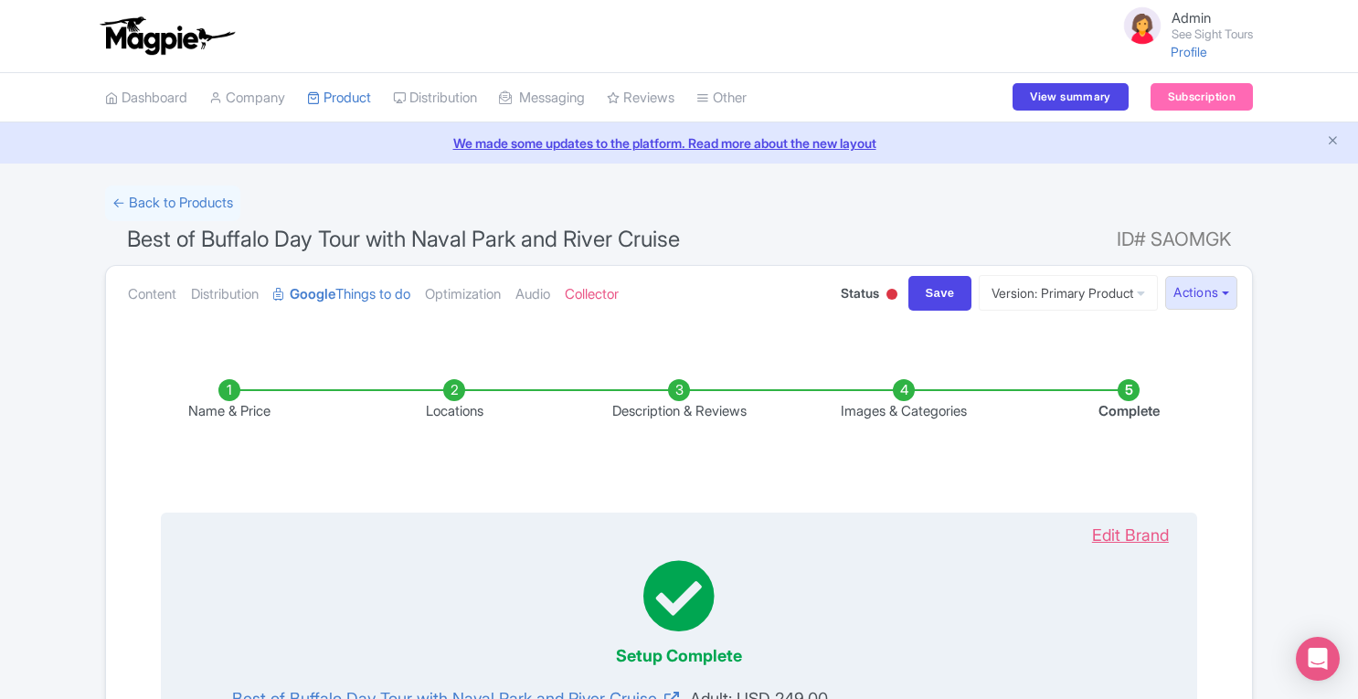
click at [1131, 534] on link "Edit Brand" at bounding box center [1129, 535] width 113 height 25
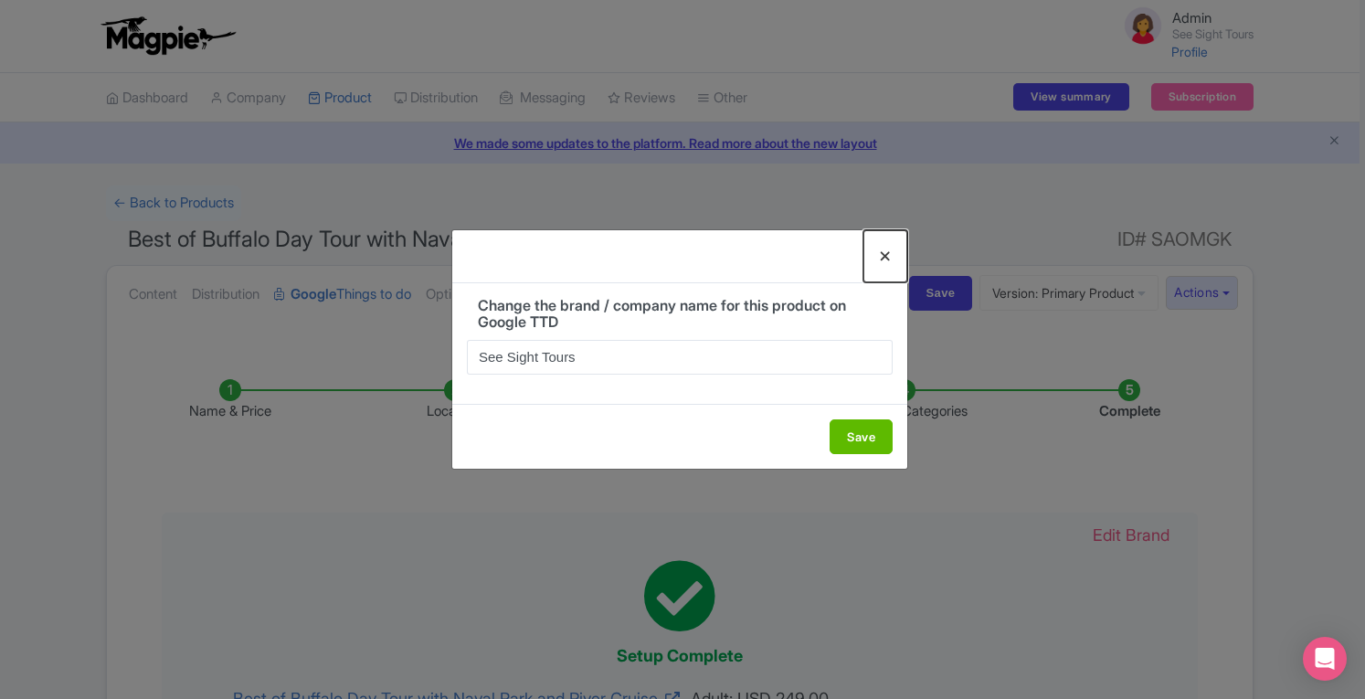
click at [884, 254] on button "Close" at bounding box center [885, 256] width 44 height 52
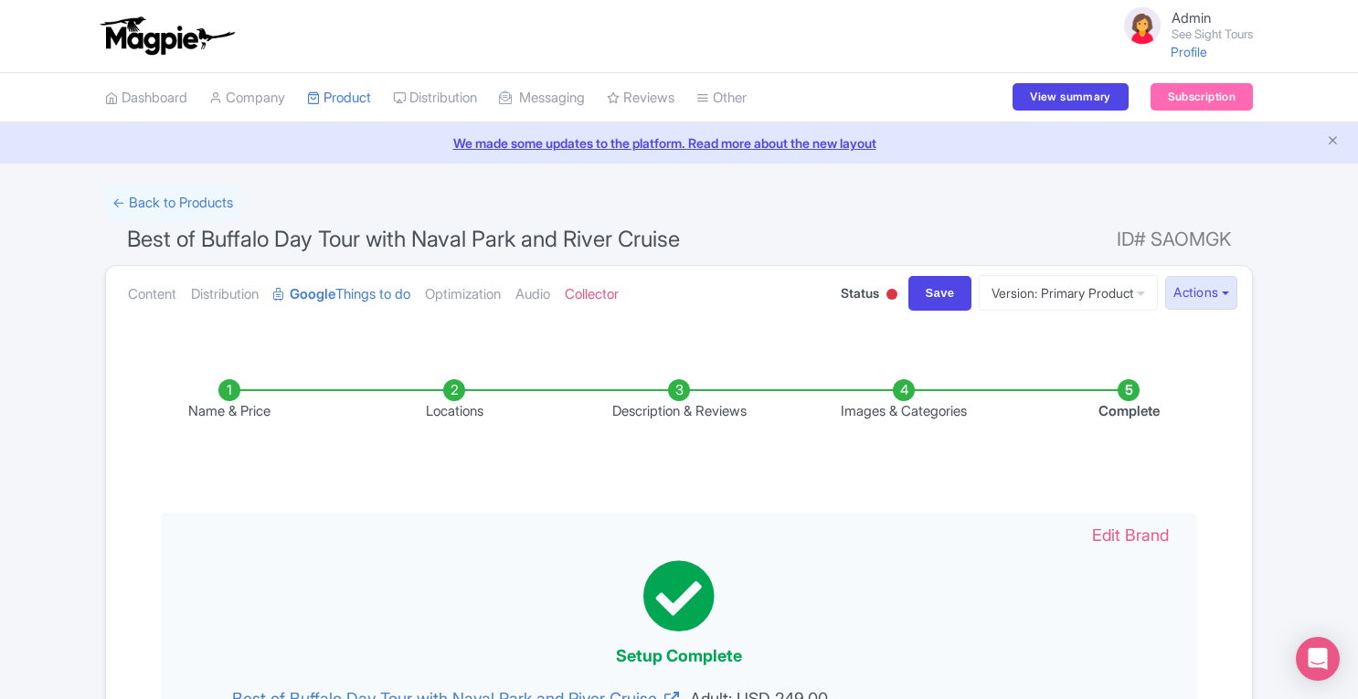
click at [454, 386] on li "Locations" at bounding box center [454, 400] width 225 height 43
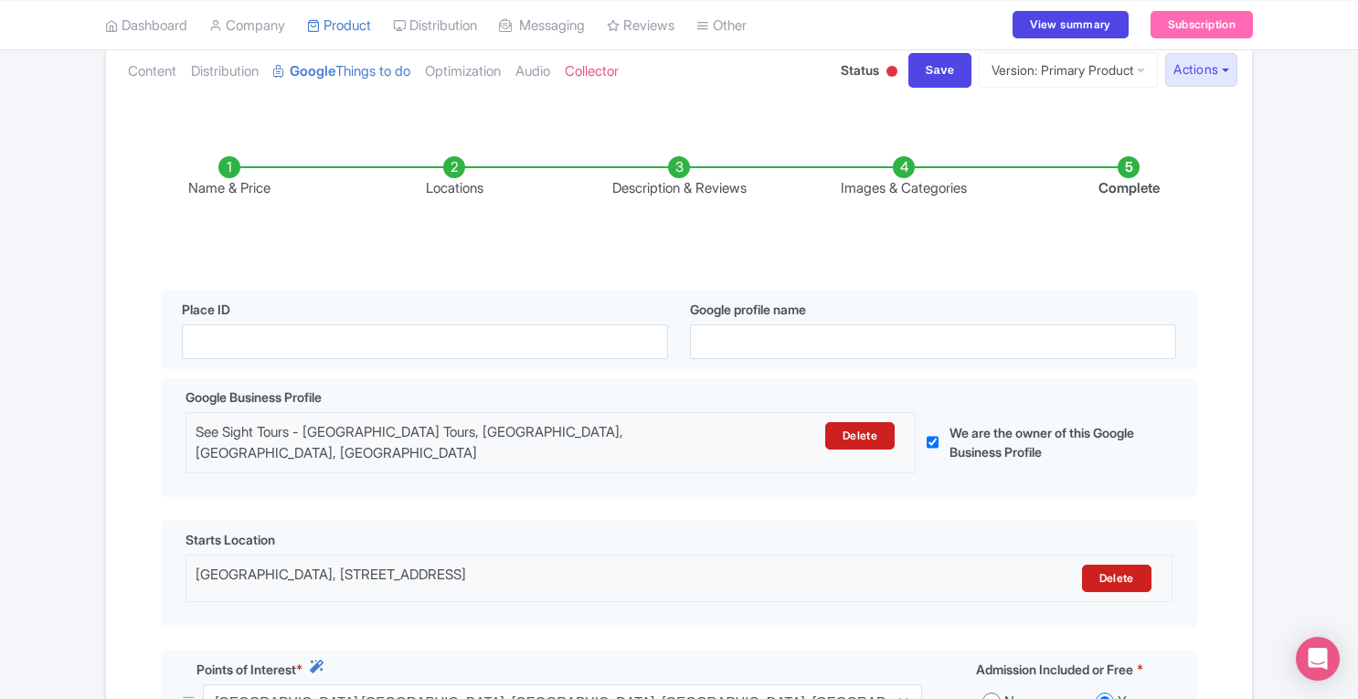
scroll to position [185, 0]
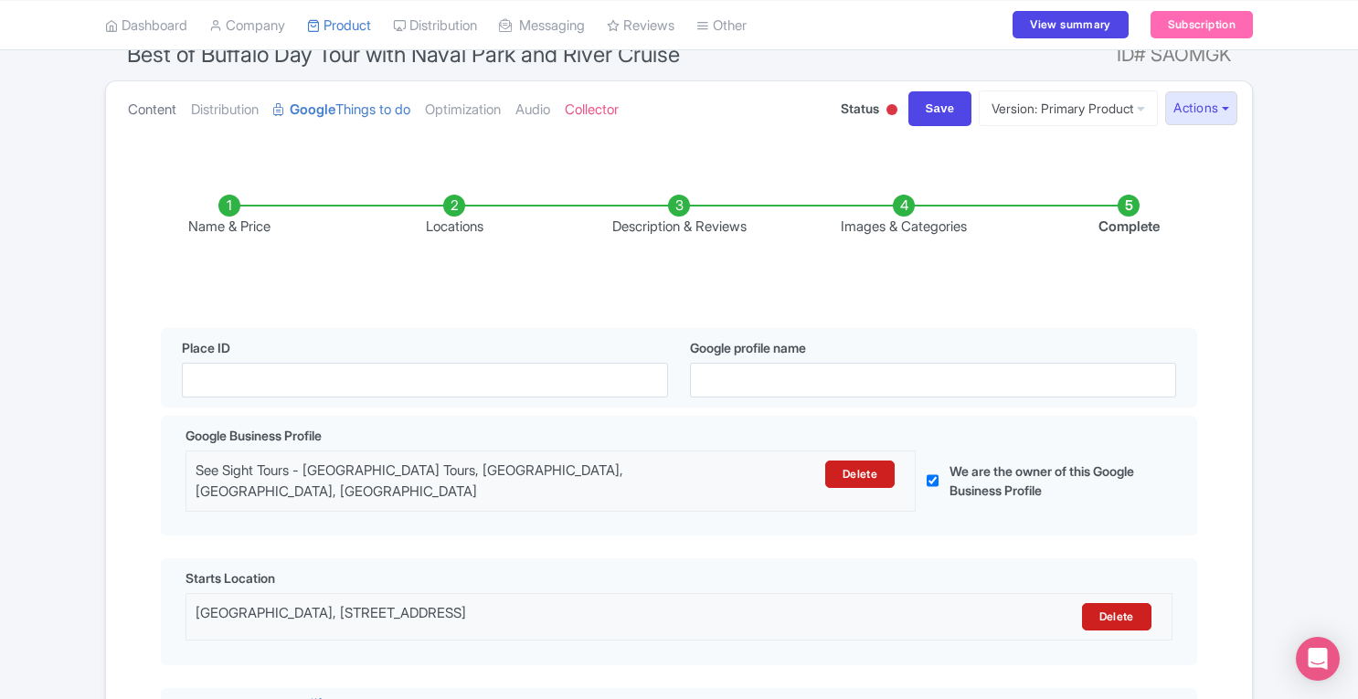
click at [154, 112] on link "Content" at bounding box center [152, 110] width 48 height 58
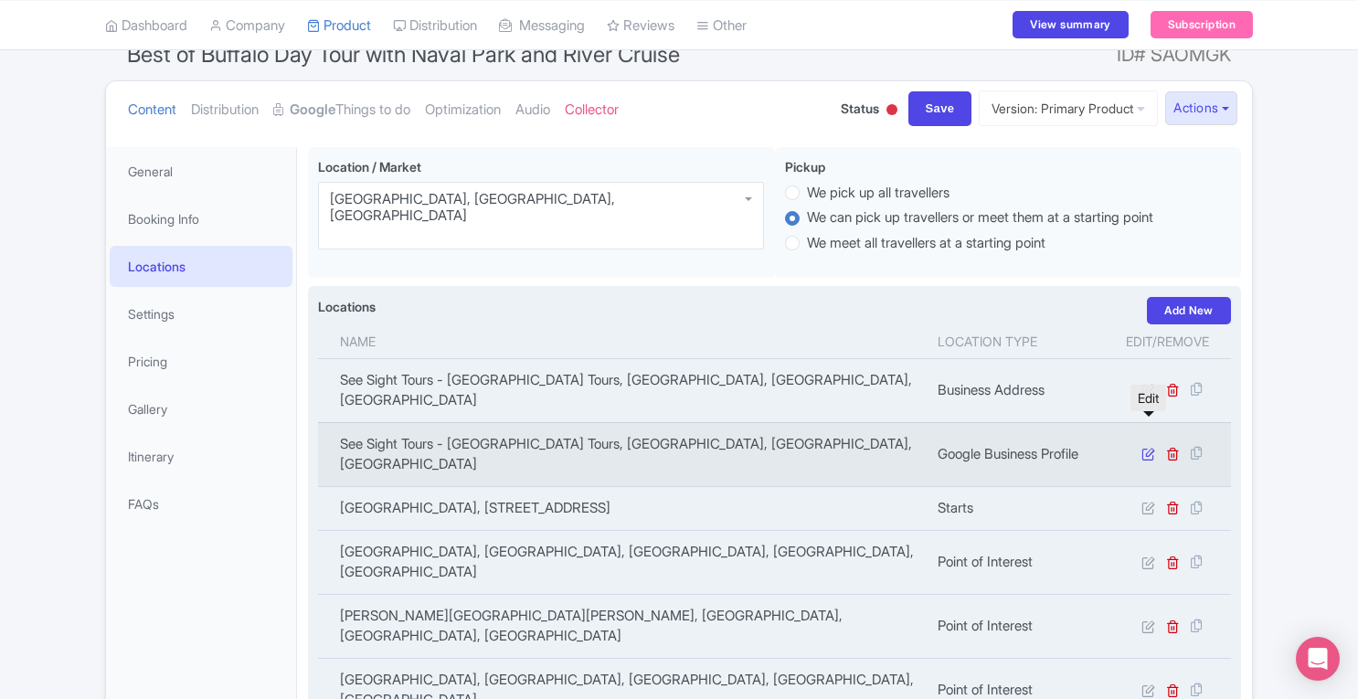
click at [1144, 447] on icon at bounding box center [1148, 454] width 14 height 14
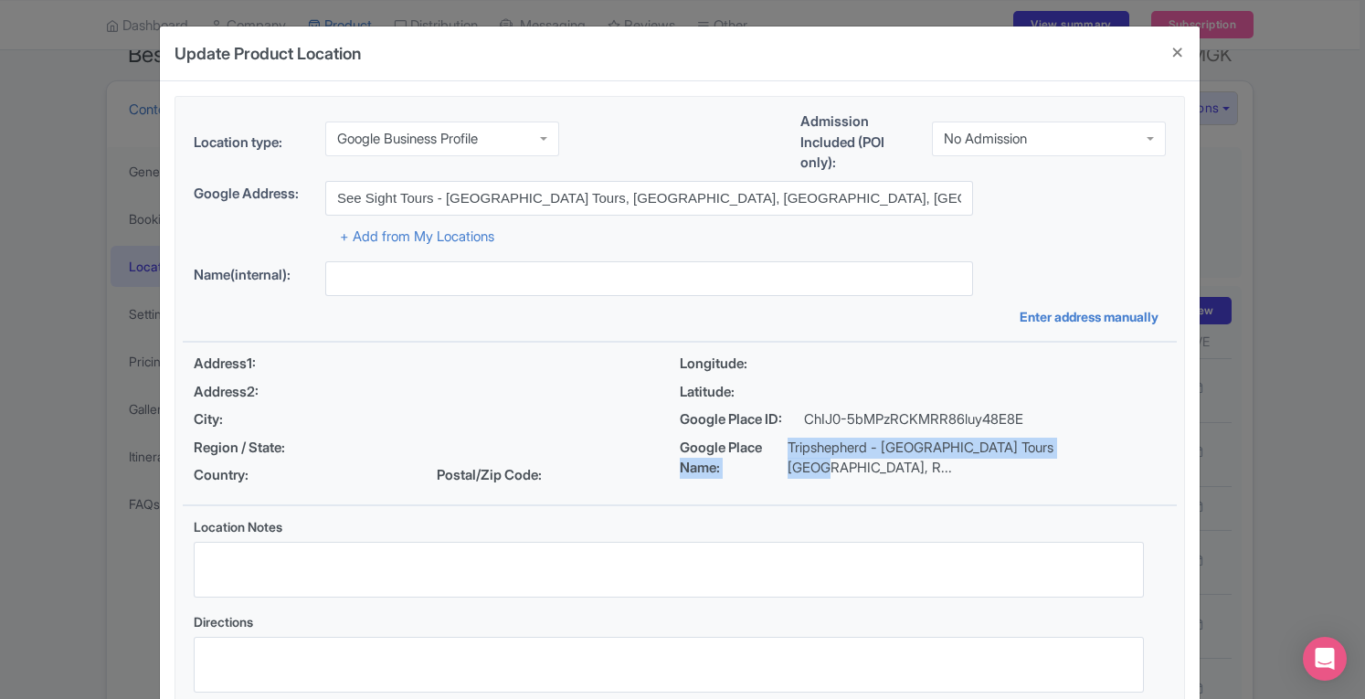
drag, startPoint x: 800, startPoint y: 454, endPoint x: 1089, endPoint y: 448, distance: 288.7
click at [1089, 448] on div "Google Place Name: Tripshepherd - Niagara Falls Tours Canada, R..." at bounding box center [923, 458] width 486 height 41
click at [1089, 448] on p "Tripshepherd - Niagara Falls Tours Canada, R..." at bounding box center [976, 458] width 378 height 41
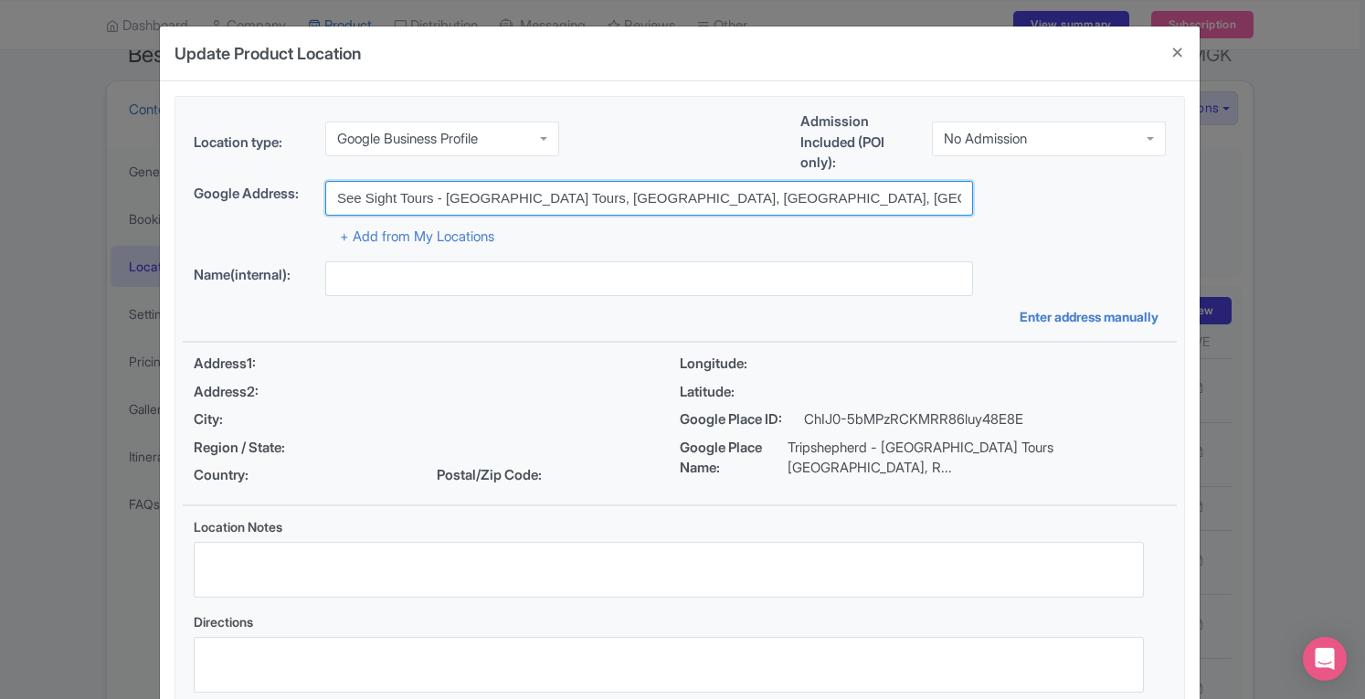
click at [379, 195] on input "See Sight Tours - [GEOGRAPHIC_DATA] Tours, [GEOGRAPHIC_DATA], [GEOGRAPHIC_DATA]…" at bounding box center [649, 198] width 648 height 35
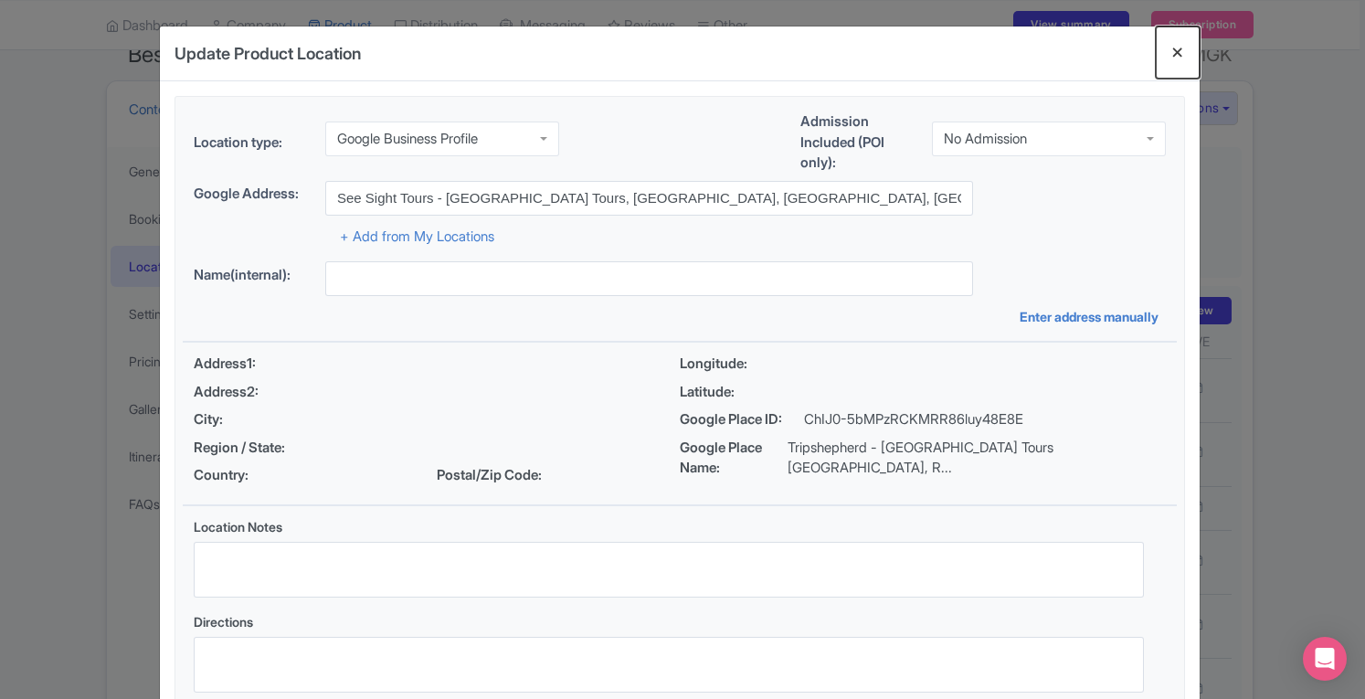
click at [1174, 52] on button "Close" at bounding box center [1178, 52] width 44 height 52
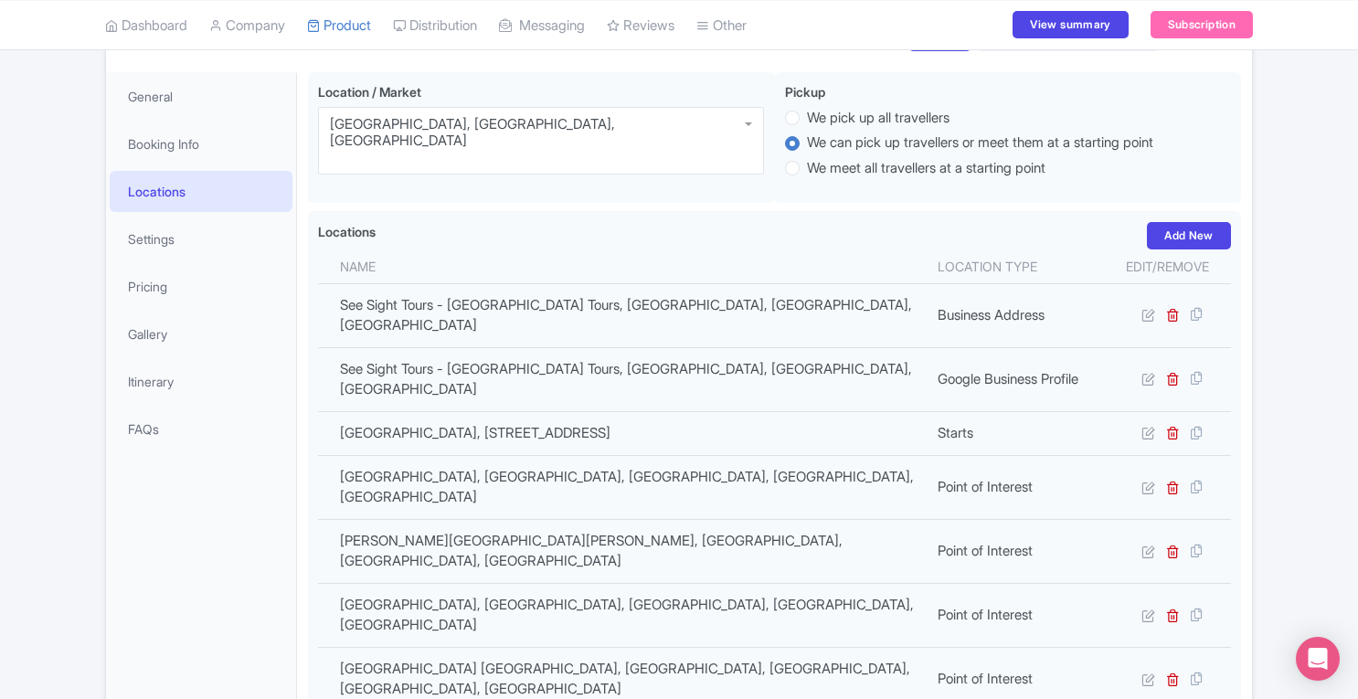
scroll to position [238, 0]
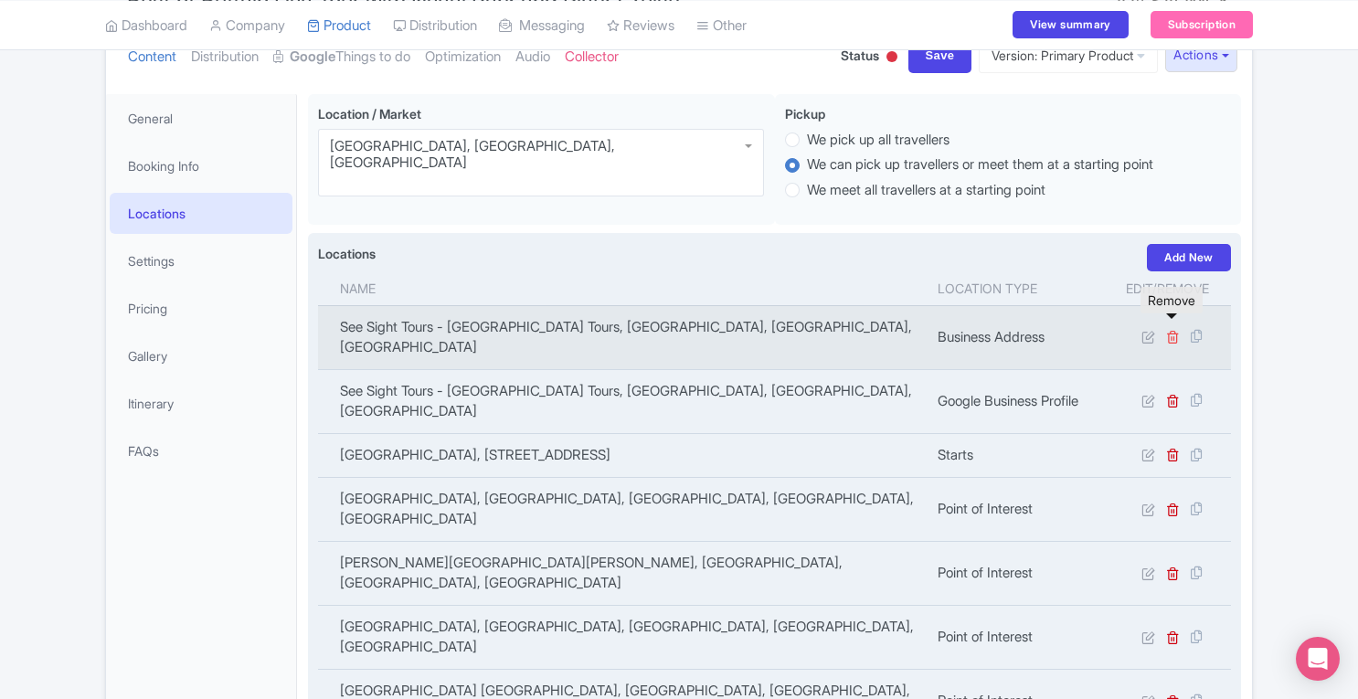
click at [1171, 330] on icon at bounding box center [1173, 337] width 14 height 14
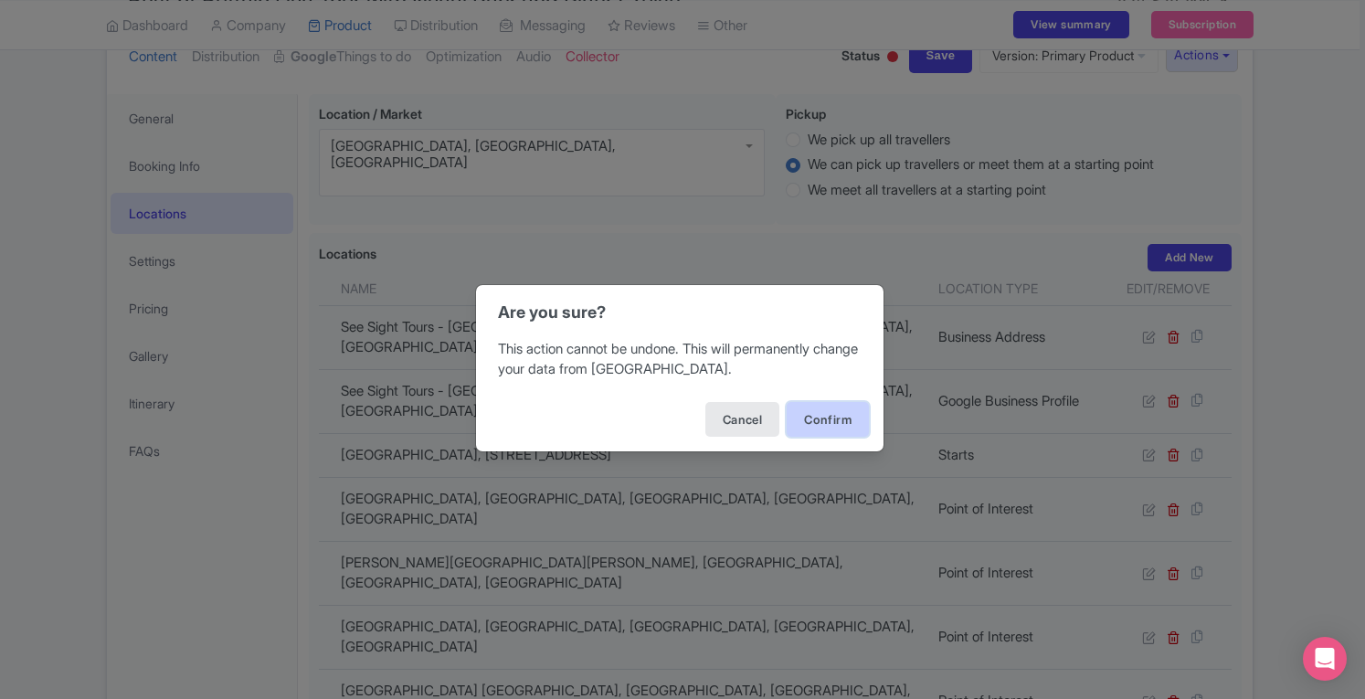
click at [846, 409] on button "Confirm" at bounding box center [828, 419] width 82 height 35
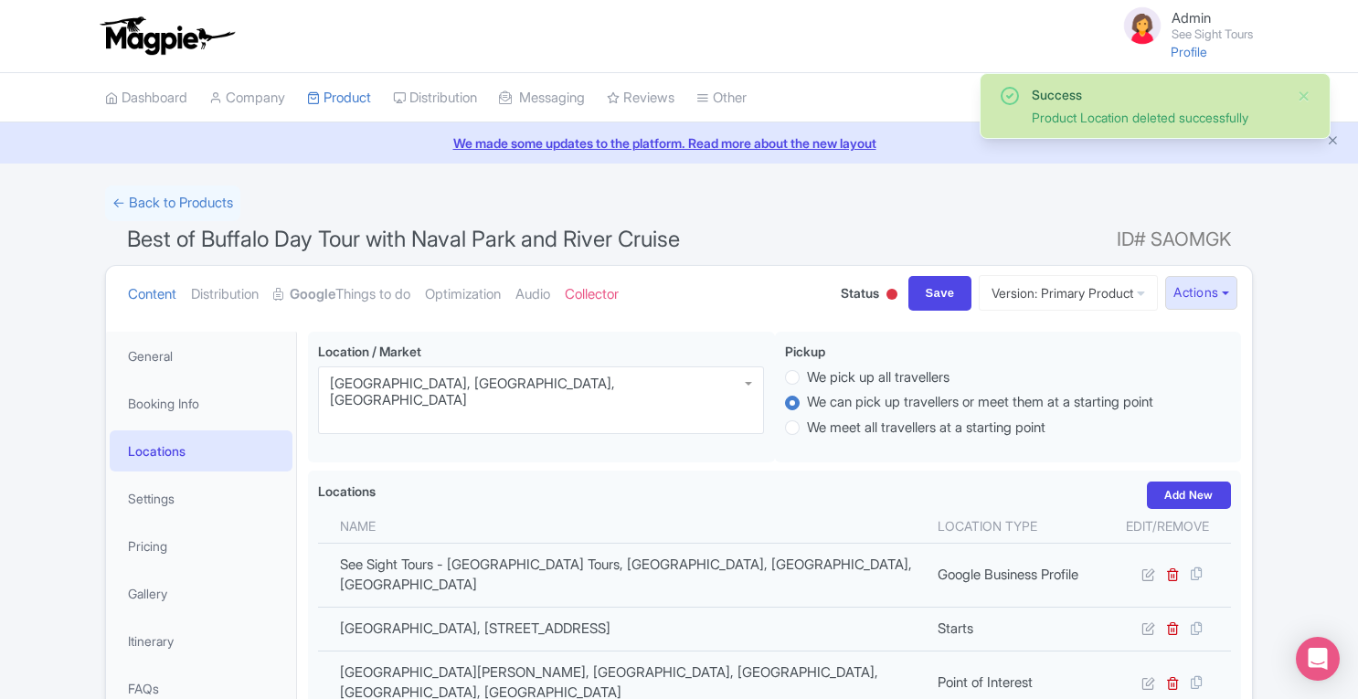
scroll to position [331, 0]
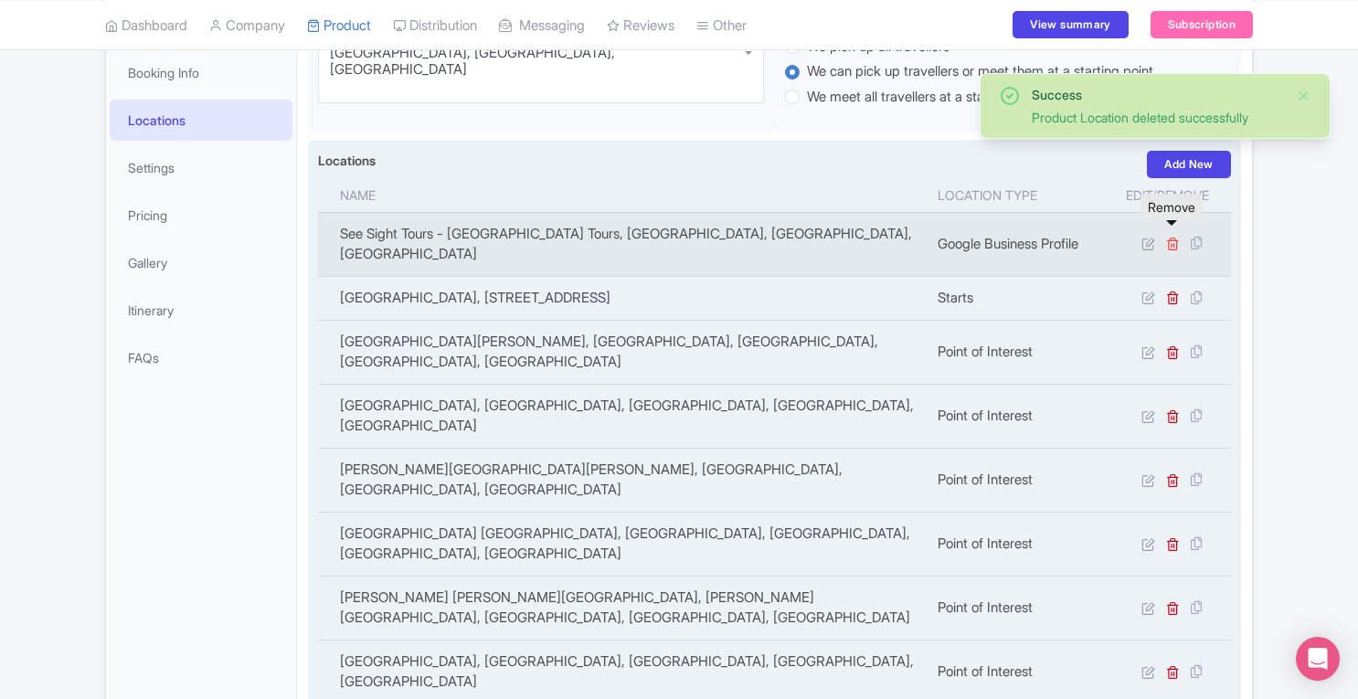
click at [1171, 237] on icon at bounding box center [1173, 244] width 14 height 14
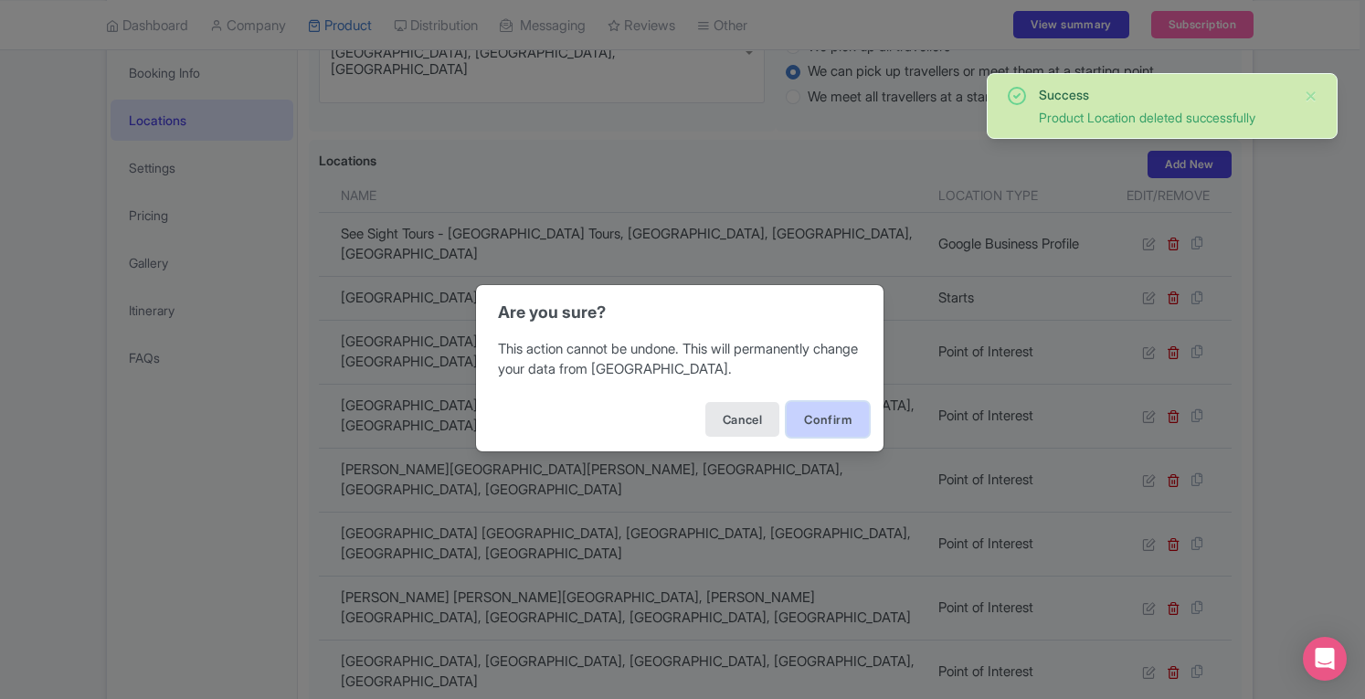
click at [853, 417] on button "Confirm" at bounding box center [828, 419] width 82 height 35
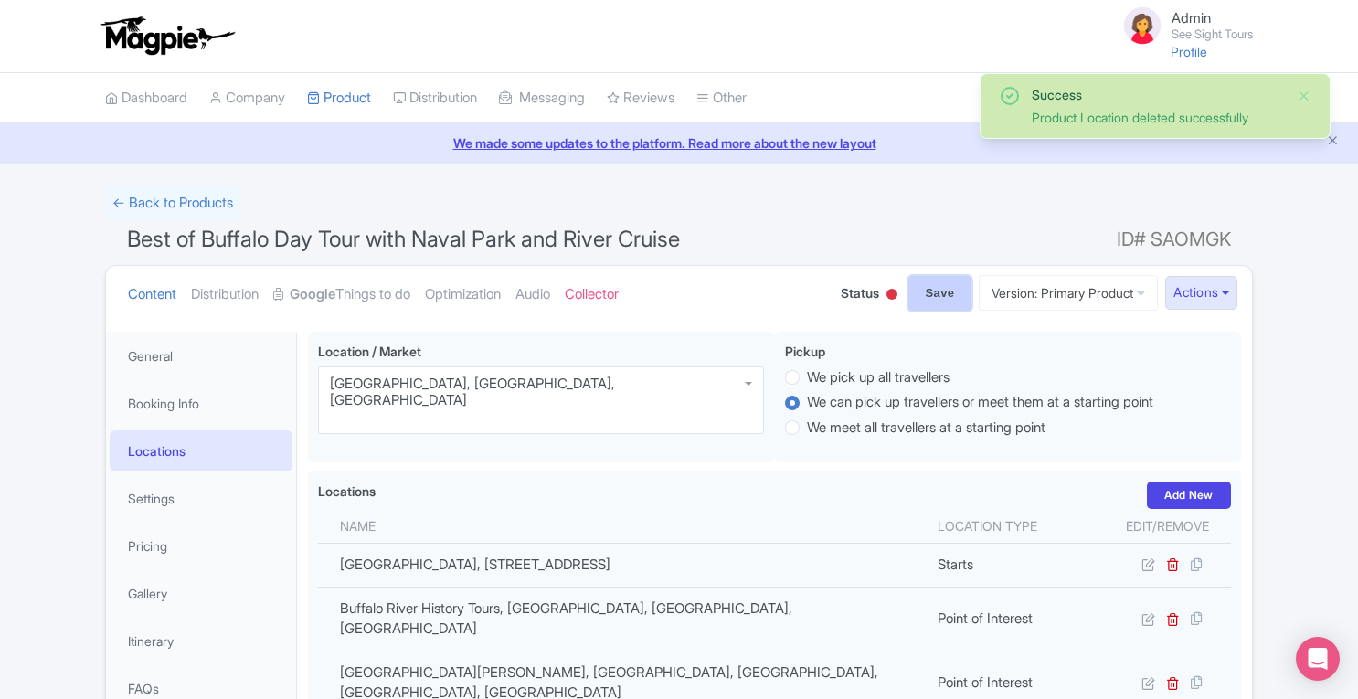
click at [921, 291] on input "Save" at bounding box center [940, 293] width 64 height 35
type input "Saving..."
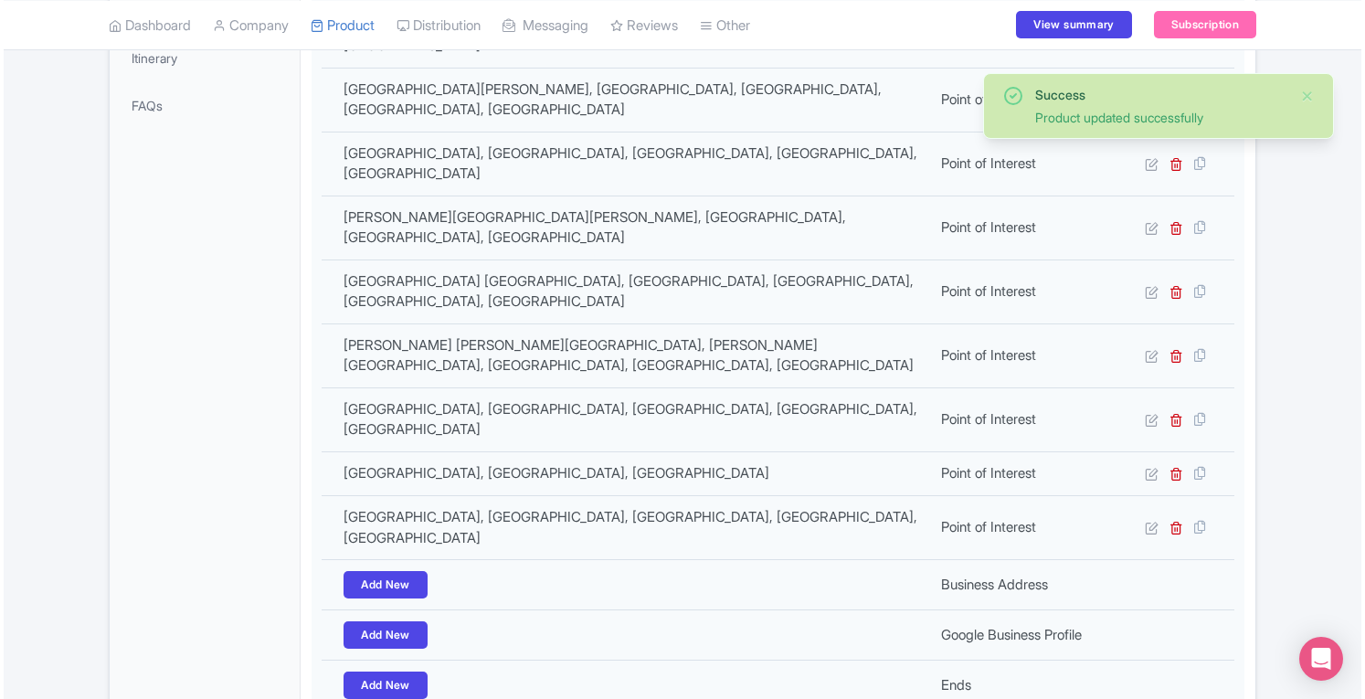
scroll to position [588, 0]
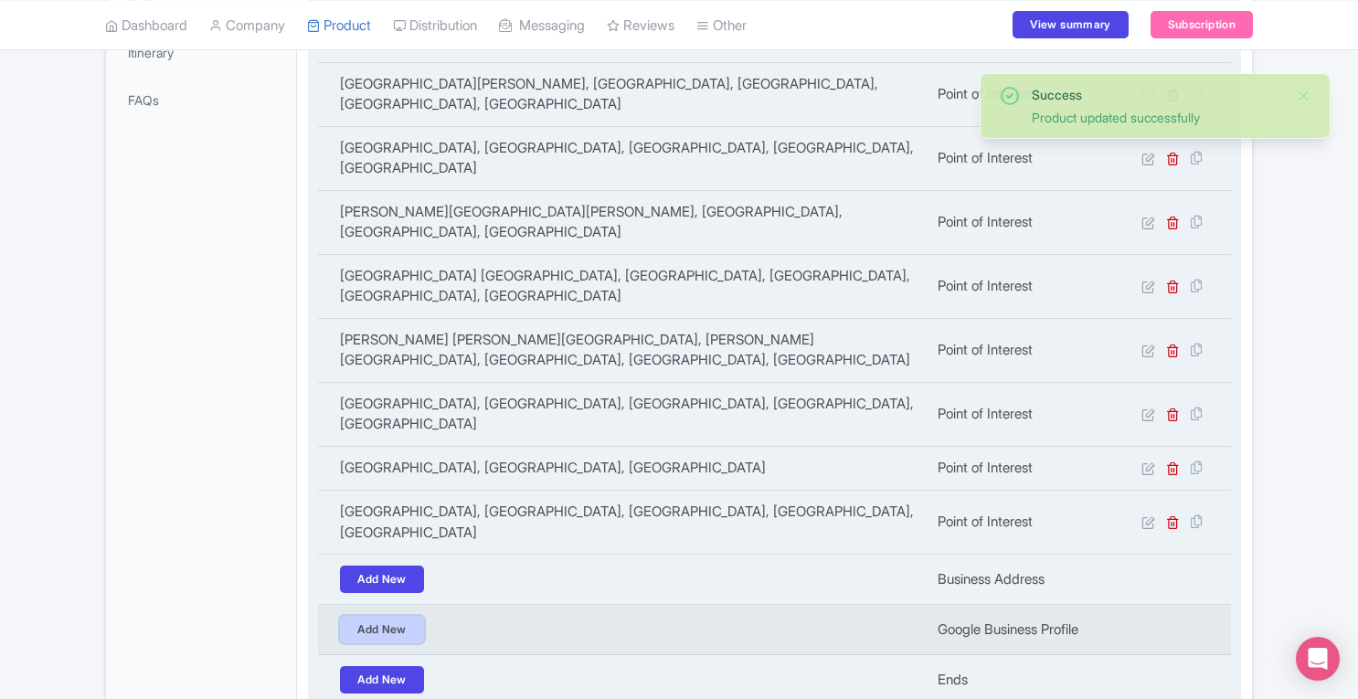
click at [386, 616] on link "Add New" at bounding box center [382, 629] width 84 height 27
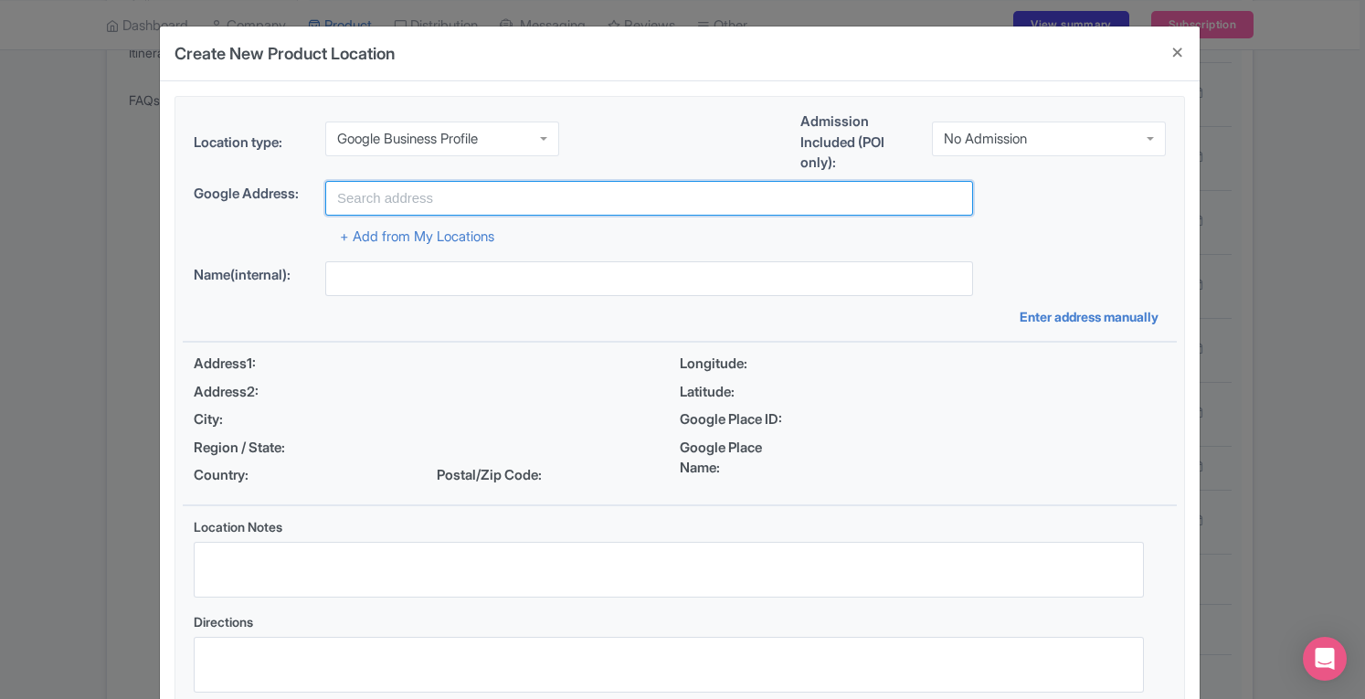
click at [452, 191] on input "text" at bounding box center [649, 198] width 648 height 35
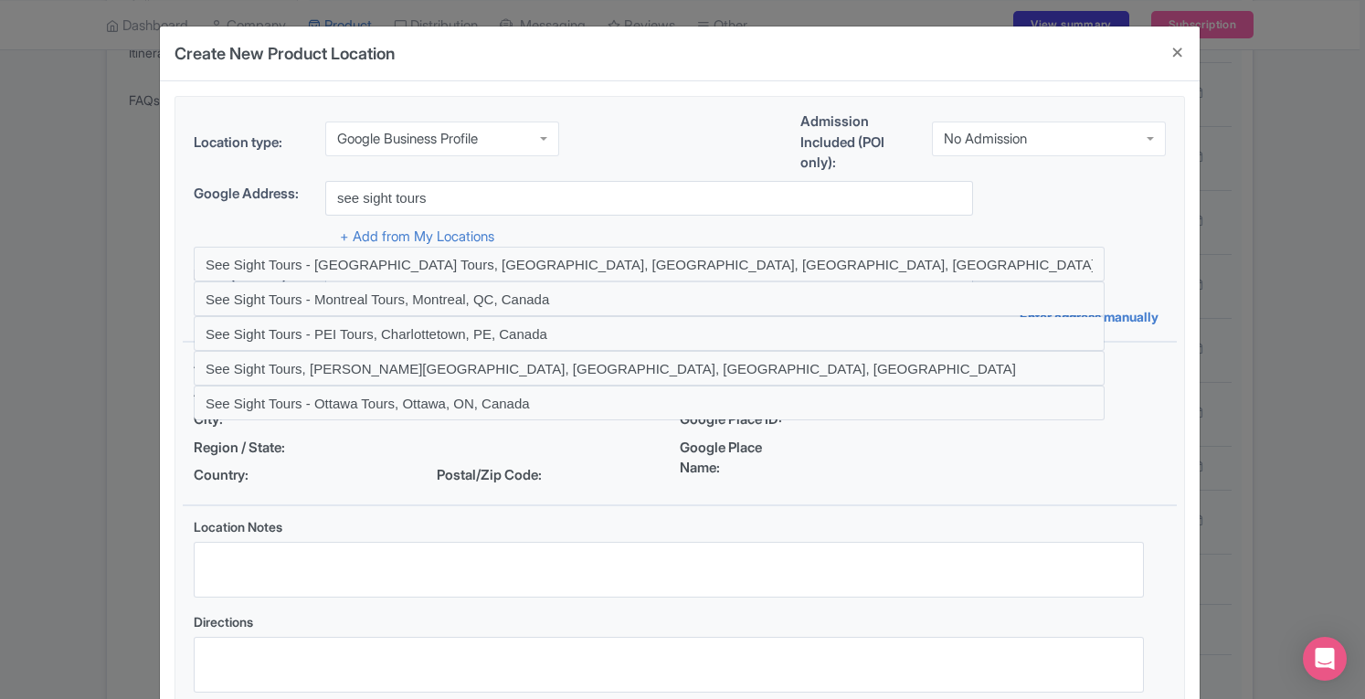
click at [639, 165] on div "Location type: Google Business Profile Google Business Profile Admission Includ…" at bounding box center [680, 145] width 994 height 69
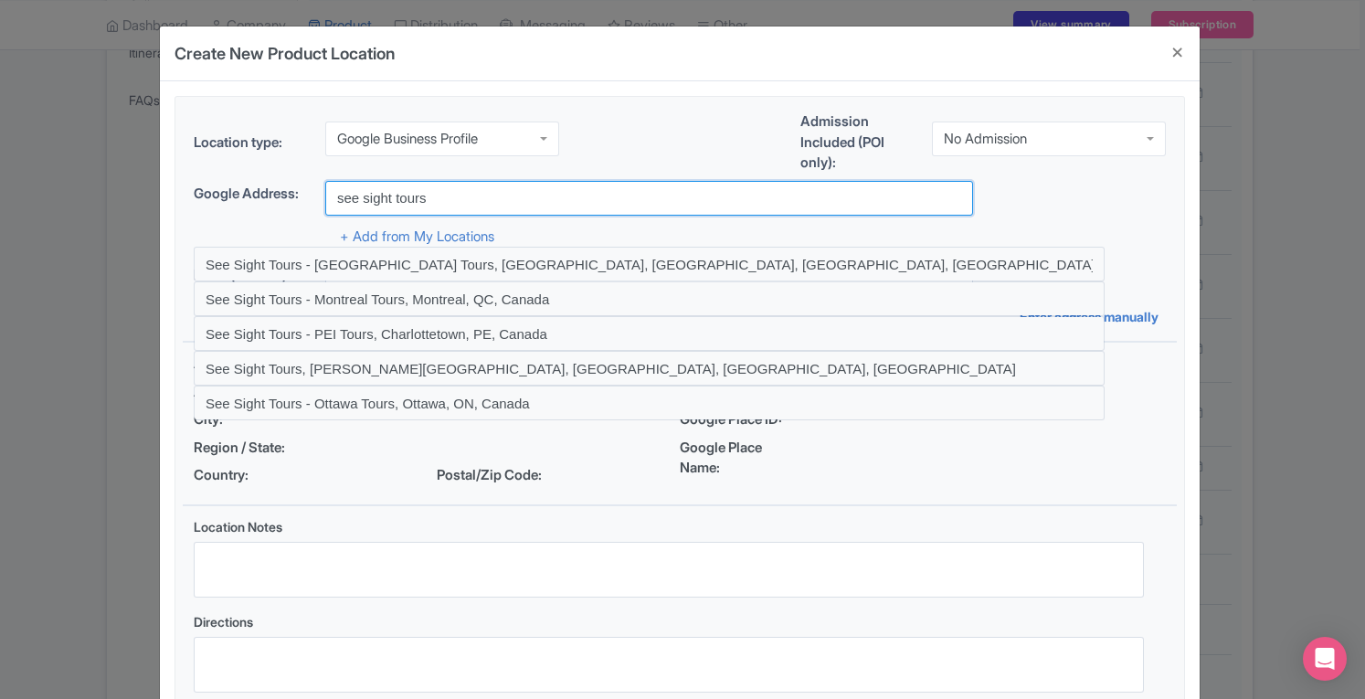
click at [550, 192] on input "see sight tours" at bounding box center [649, 198] width 648 height 35
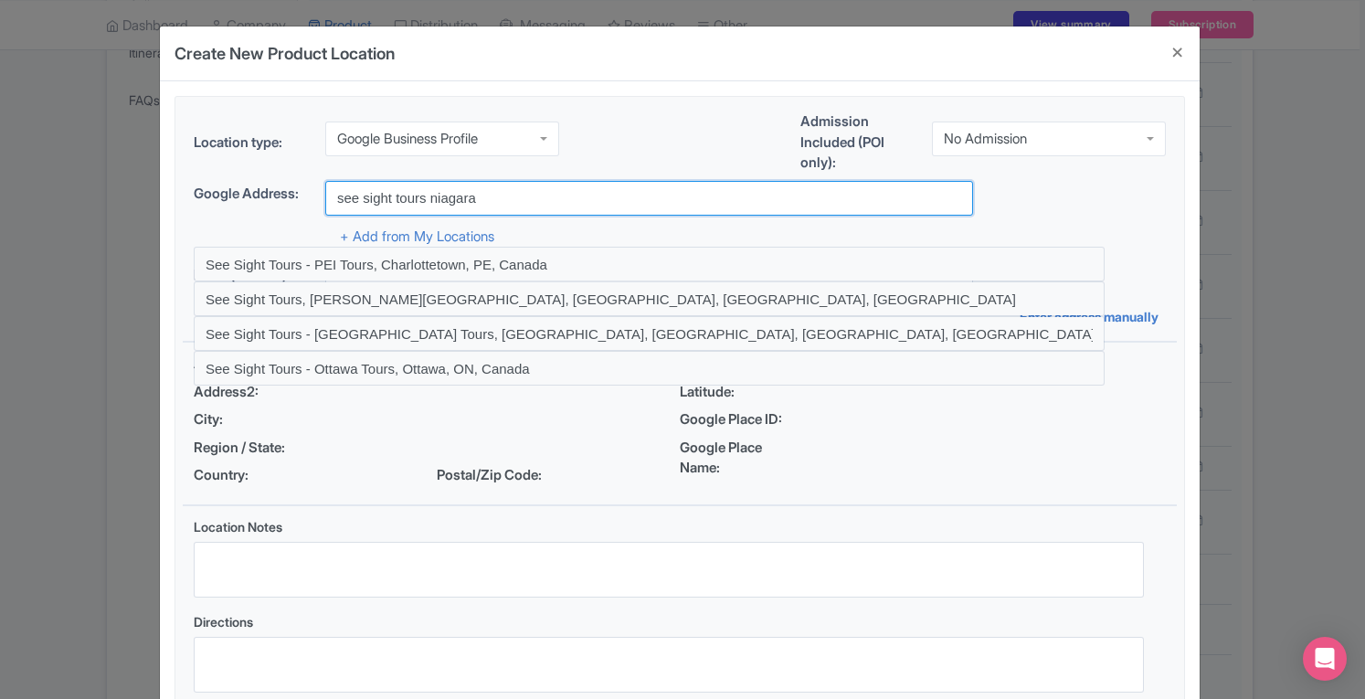
click at [428, 196] on input "see sight tours niagara" at bounding box center [649, 198] width 648 height 35
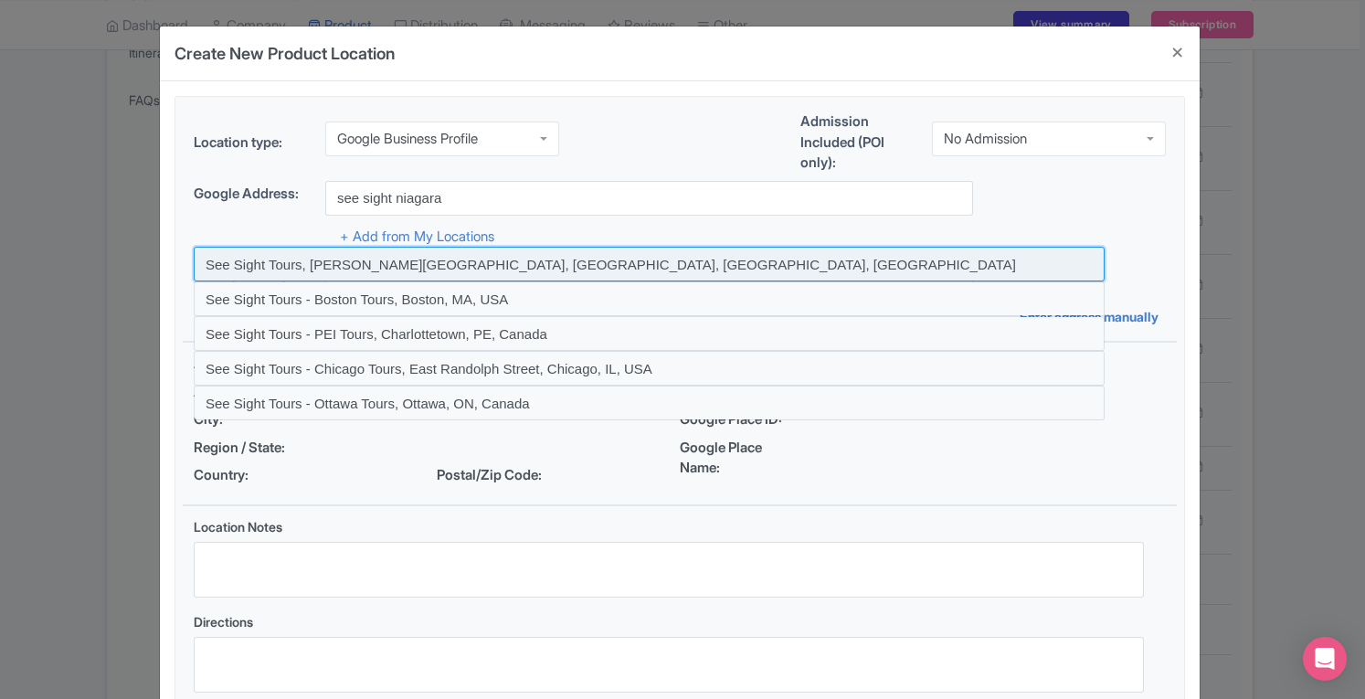
click at [480, 266] on input at bounding box center [649, 264] width 911 height 35
type input "See Sight Tours, [PERSON_NAME][GEOGRAPHIC_DATA], [GEOGRAPHIC_DATA], [GEOGRAPHIC…"
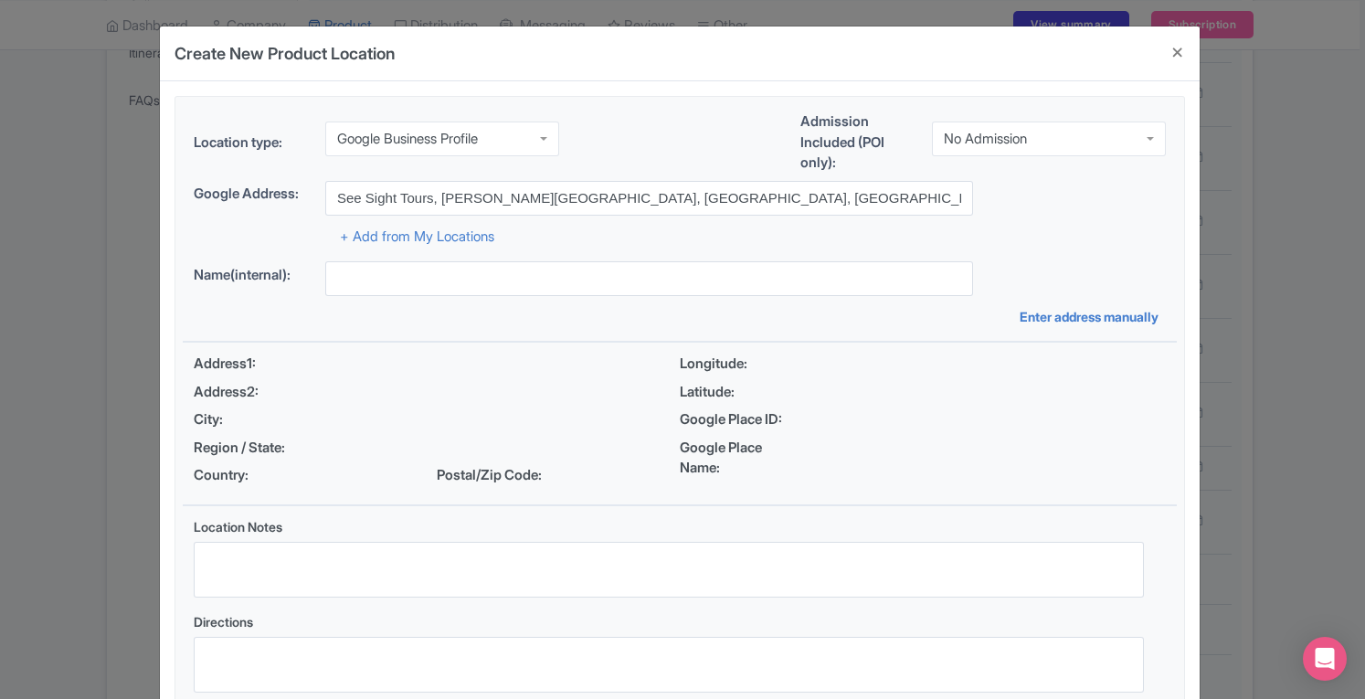
type input "See Sight Tours, [STREET_ADDRESS][PERSON_NAME]"
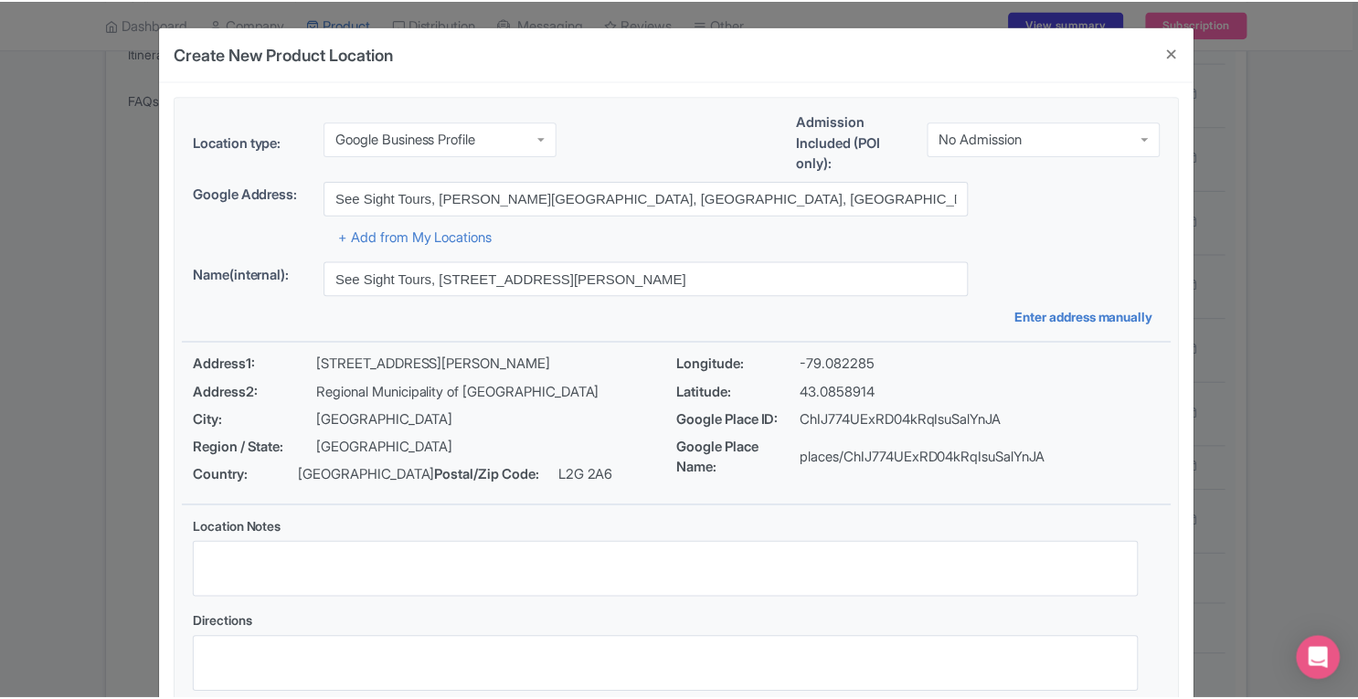
scroll to position [126, 0]
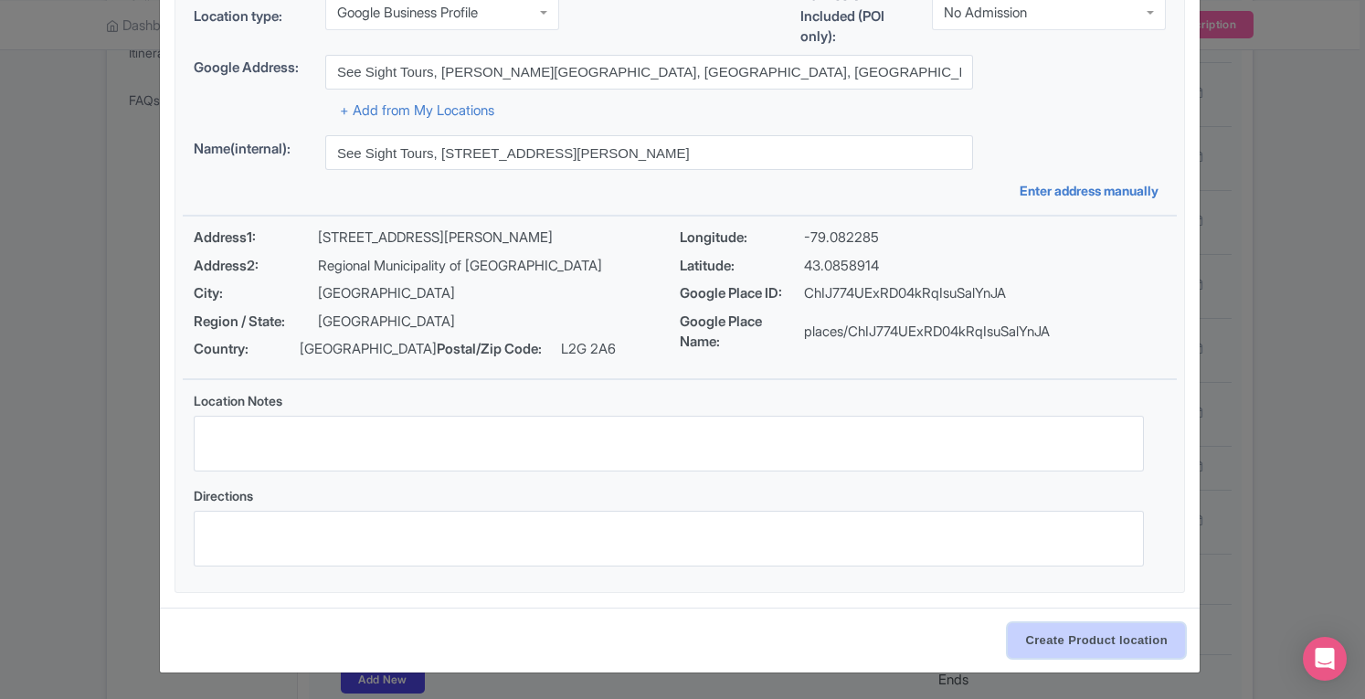
click at [1066, 639] on input "Create Product location" at bounding box center [1096, 640] width 177 height 35
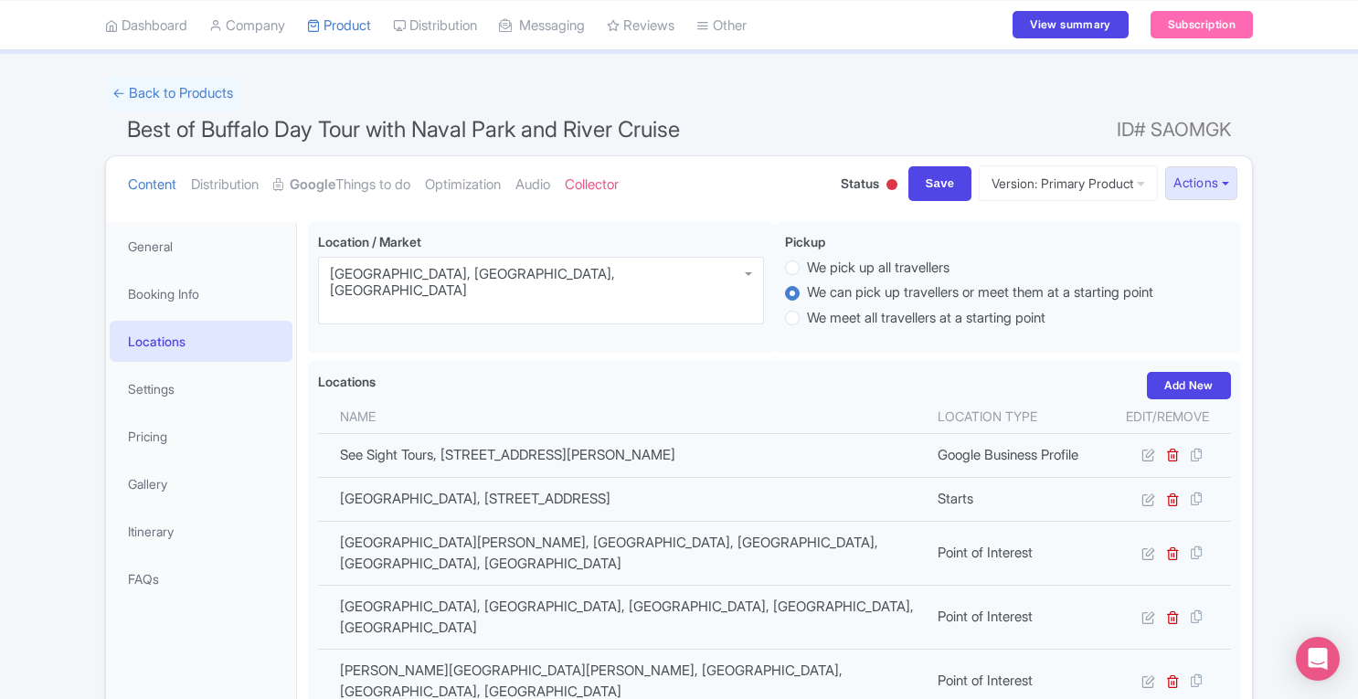
scroll to position [71, 0]
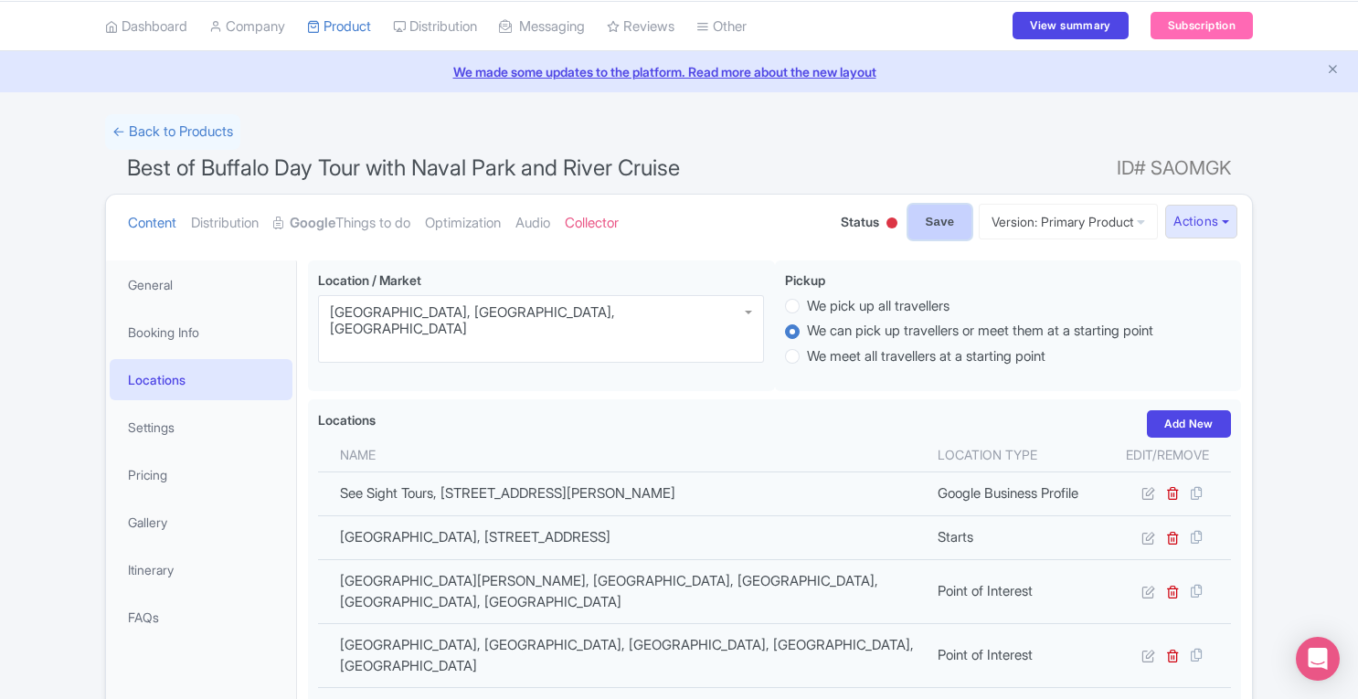
click at [934, 231] on input "Save" at bounding box center [940, 222] width 64 height 35
type input "Update Product"
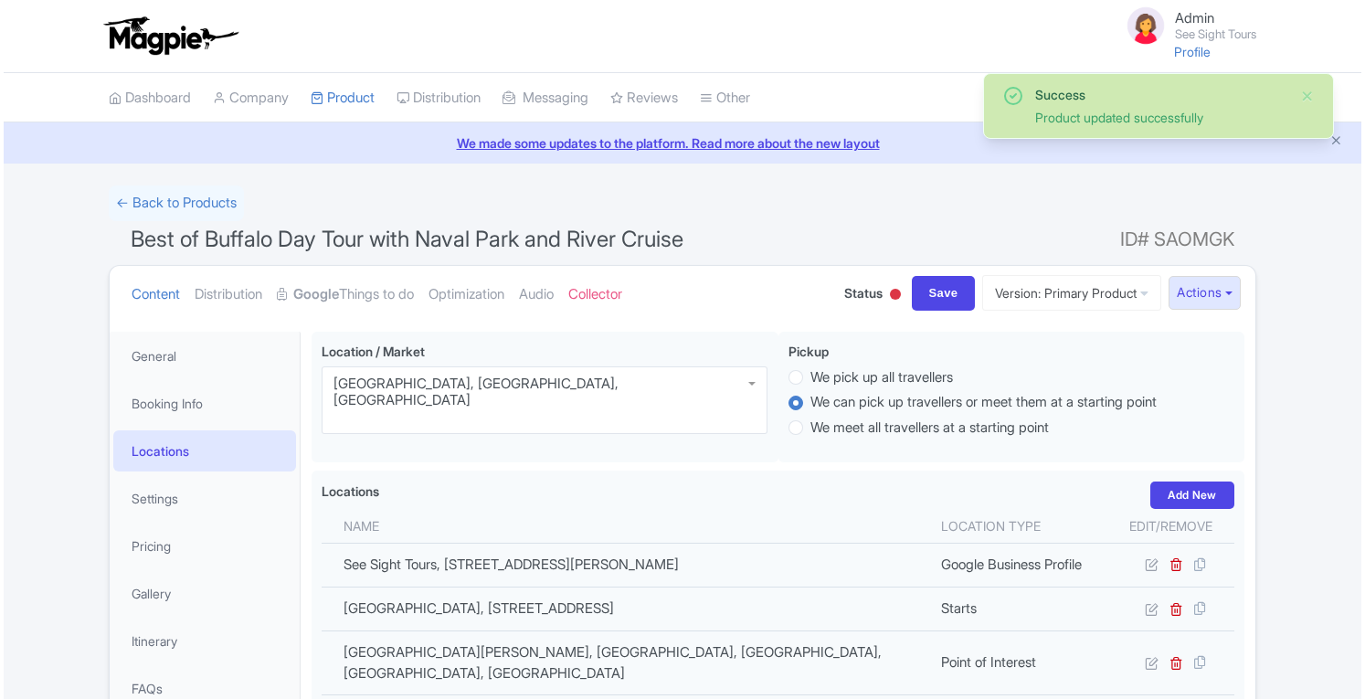
scroll to position [331, 0]
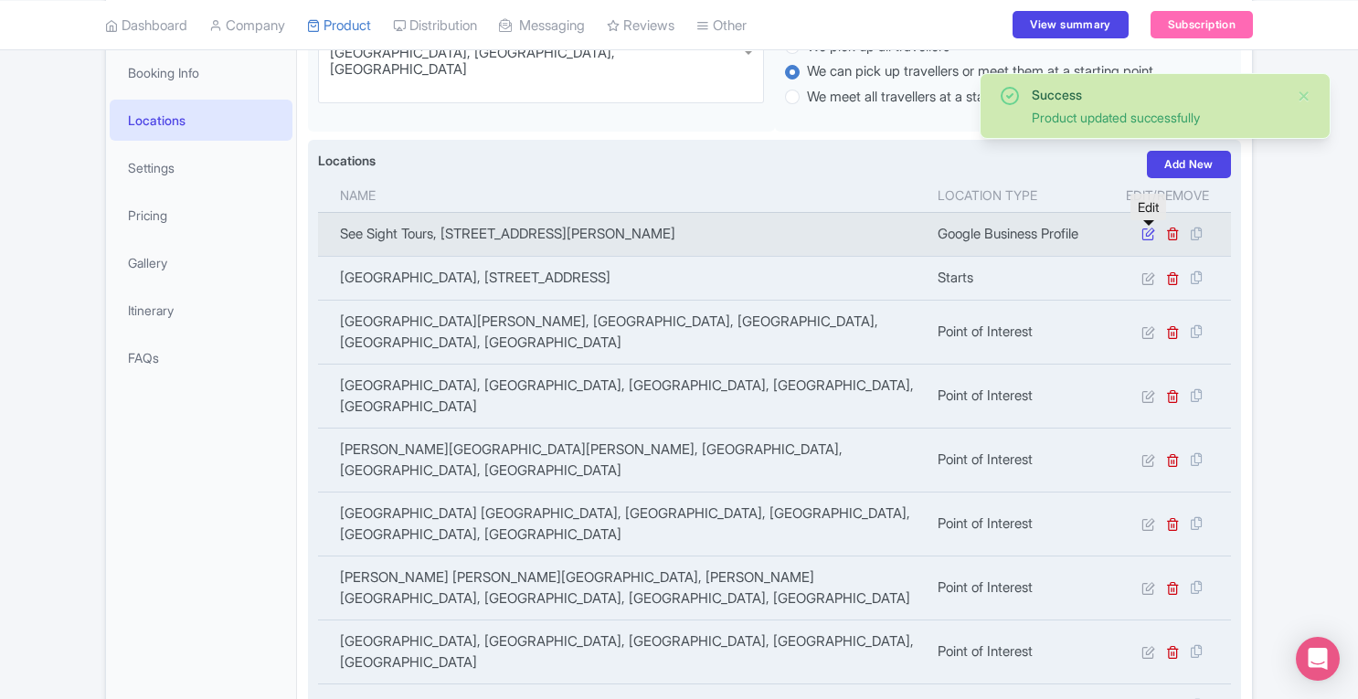
click at [1149, 237] on icon at bounding box center [1148, 234] width 14 height 14
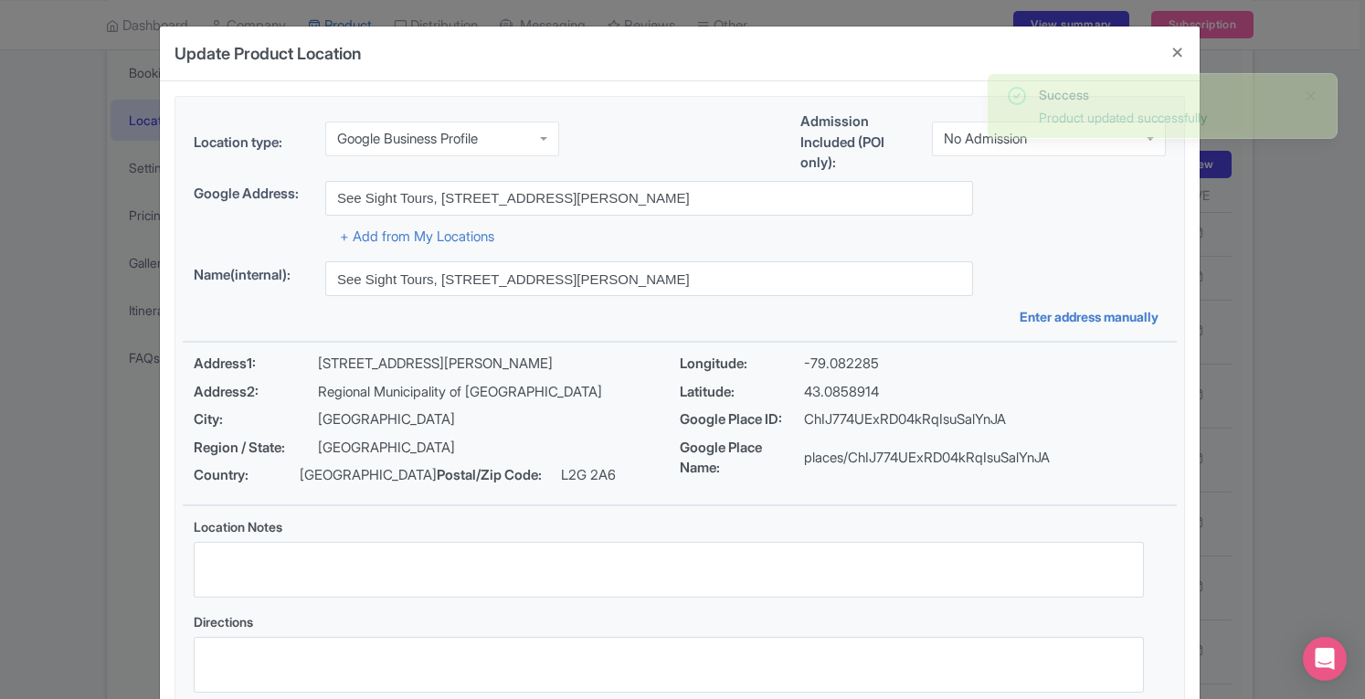
click at [1319, 291] on div "Update Product Location 9f579621-e89c-4259-aac4-04899789c376 Location type: Goo…" at bounding box center [682, 349] width 1365 height 699
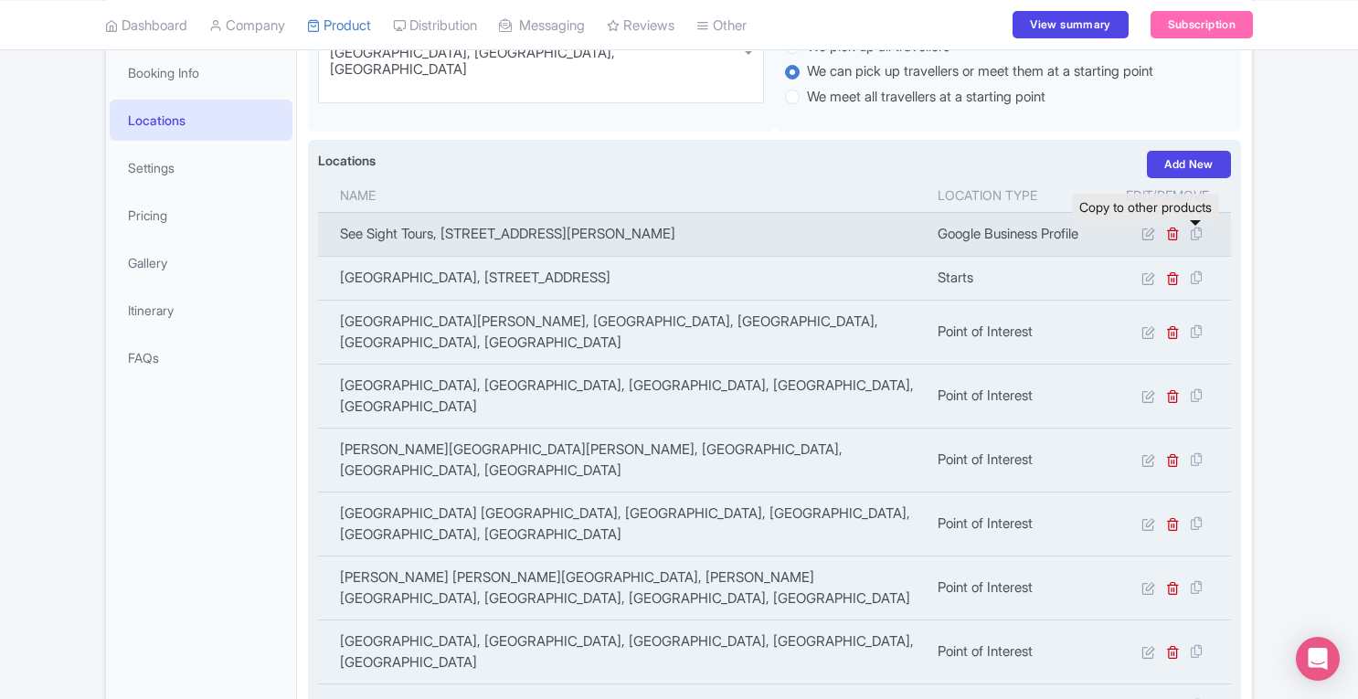
click at [1197, 235] on icon at bounding box center [1196, 234] width 26 height 16
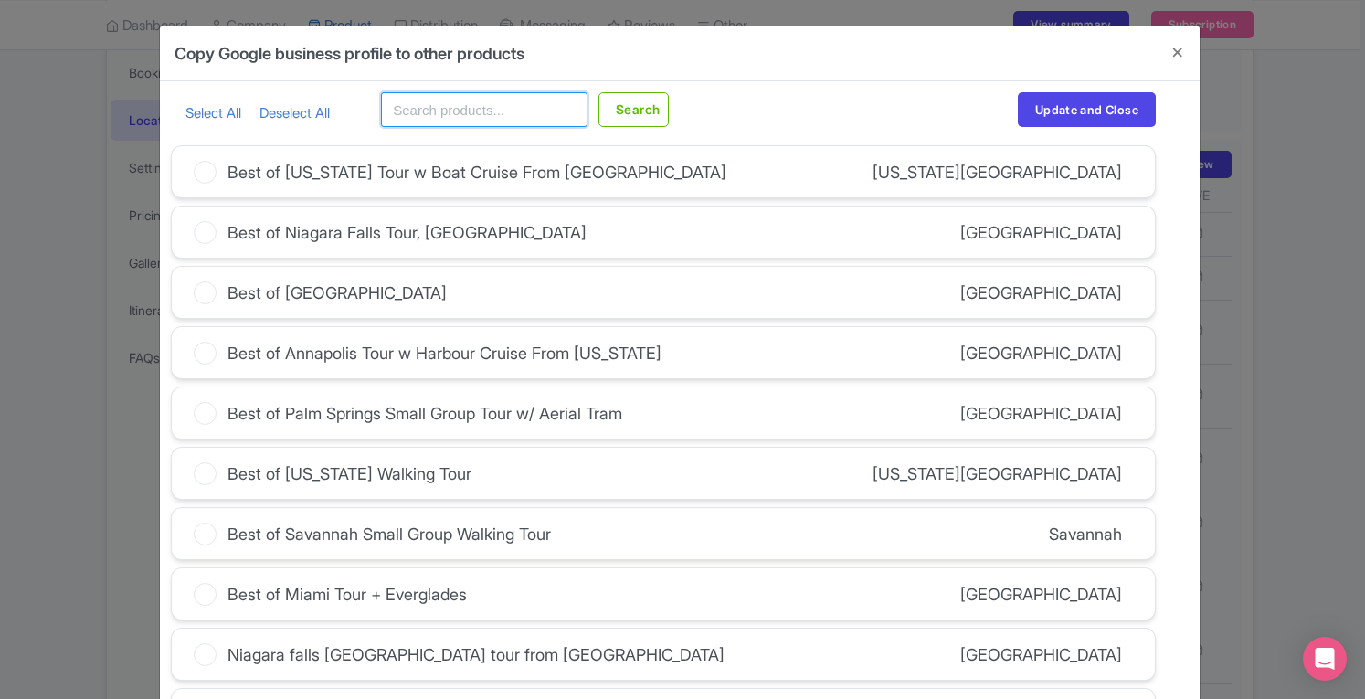
click at [455, 115] on input "text" at bounding box center [484, 109] width 206 height 35
type input "[GEOGRAPHIC_DATA]"
click at [598, 92] on button "Search" at bounding box center [633, 109] width 70 height 35
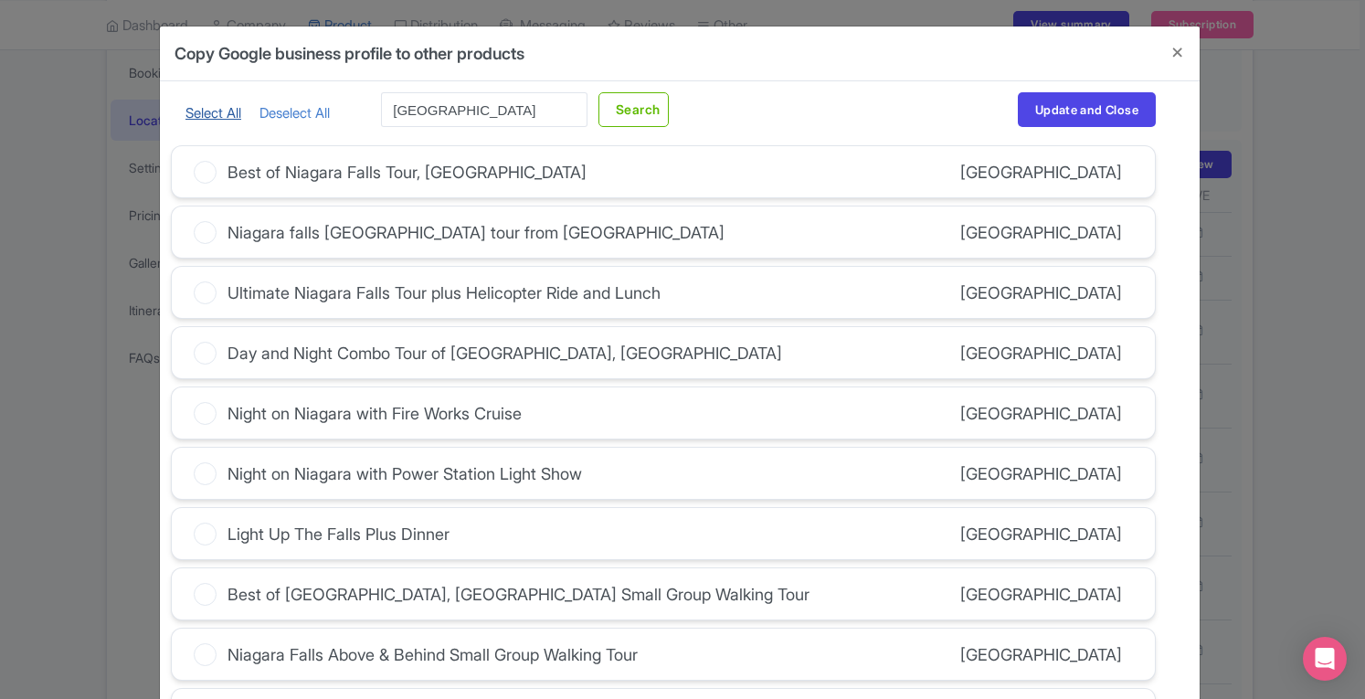
click at [216, 115] on link "Select All" at bounding box center [213, 112] width 56 height 17
click at [200, 235] on icon at bounding box center [205, 232] width 23 height 23
click at [0, 0] on input "Niagara falls [GEOGRAPHIC_DATA] tour from [GEOGRAPHIC_DATA]" at bounding box center [0, 0] width 0 height 0
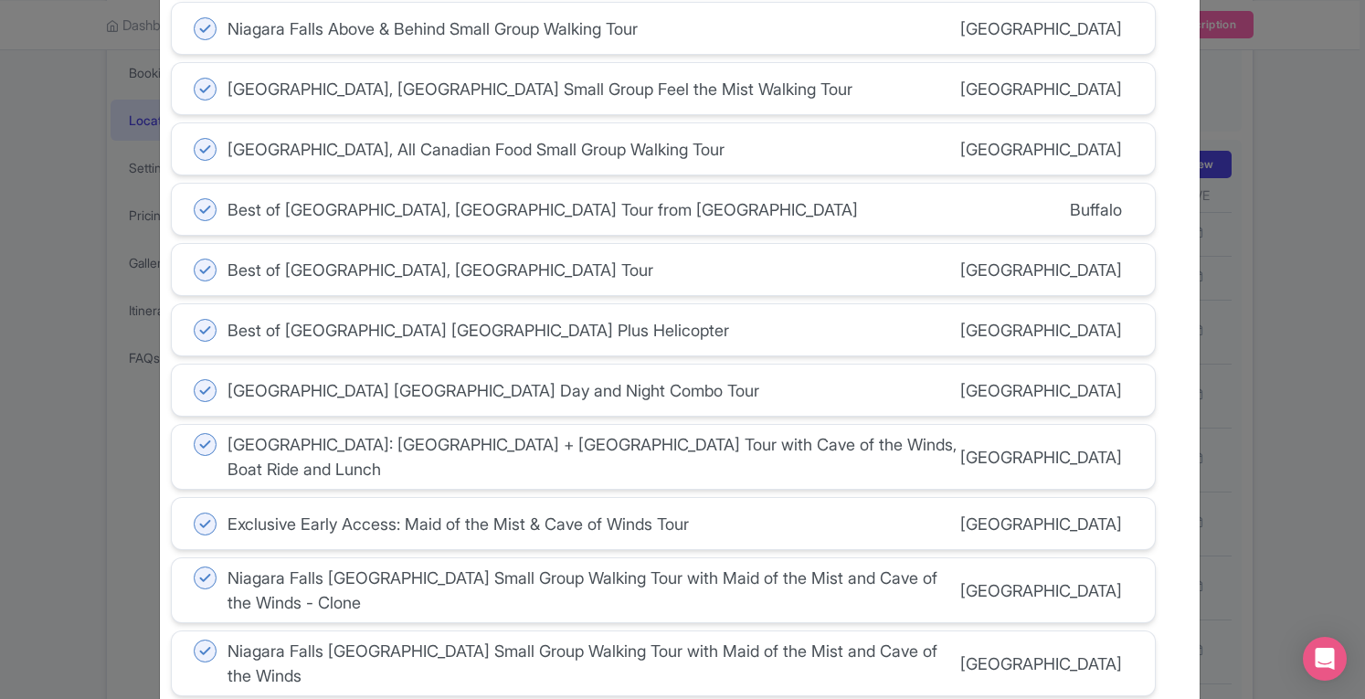
scroll to position [629, 0]
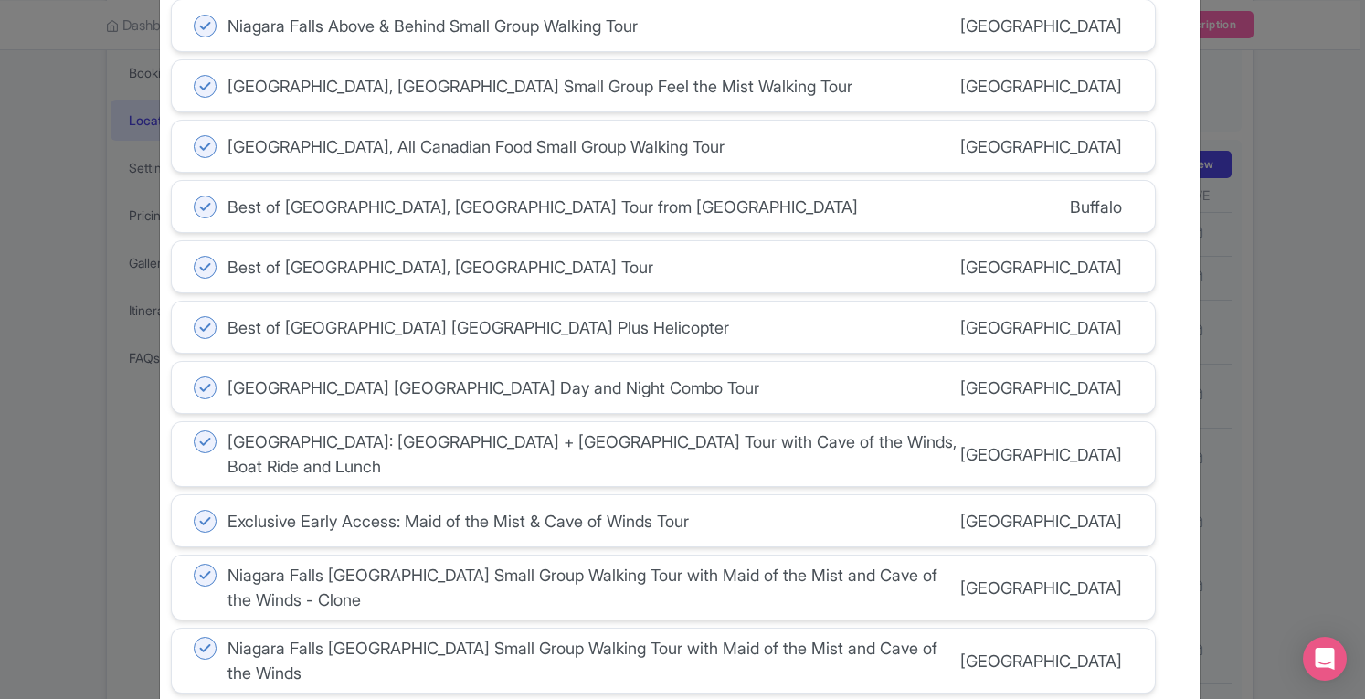
click at [199, 197] on icon at bounding box center [205, 206] width 23 height 23
click at [0, 0] on input "Best of Niagara Falls, USA Tour from Buffalo" at bounding box center [0, 0] width 0 height 0
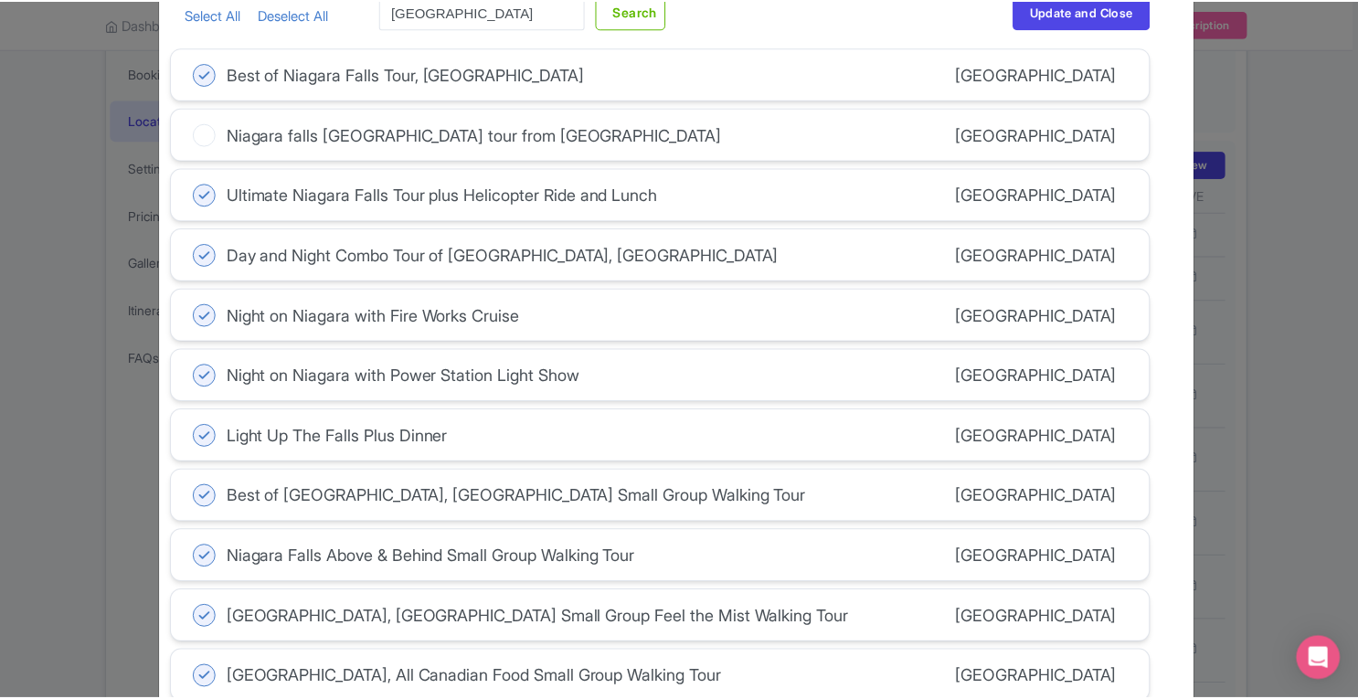
scroll to position [0, 0]
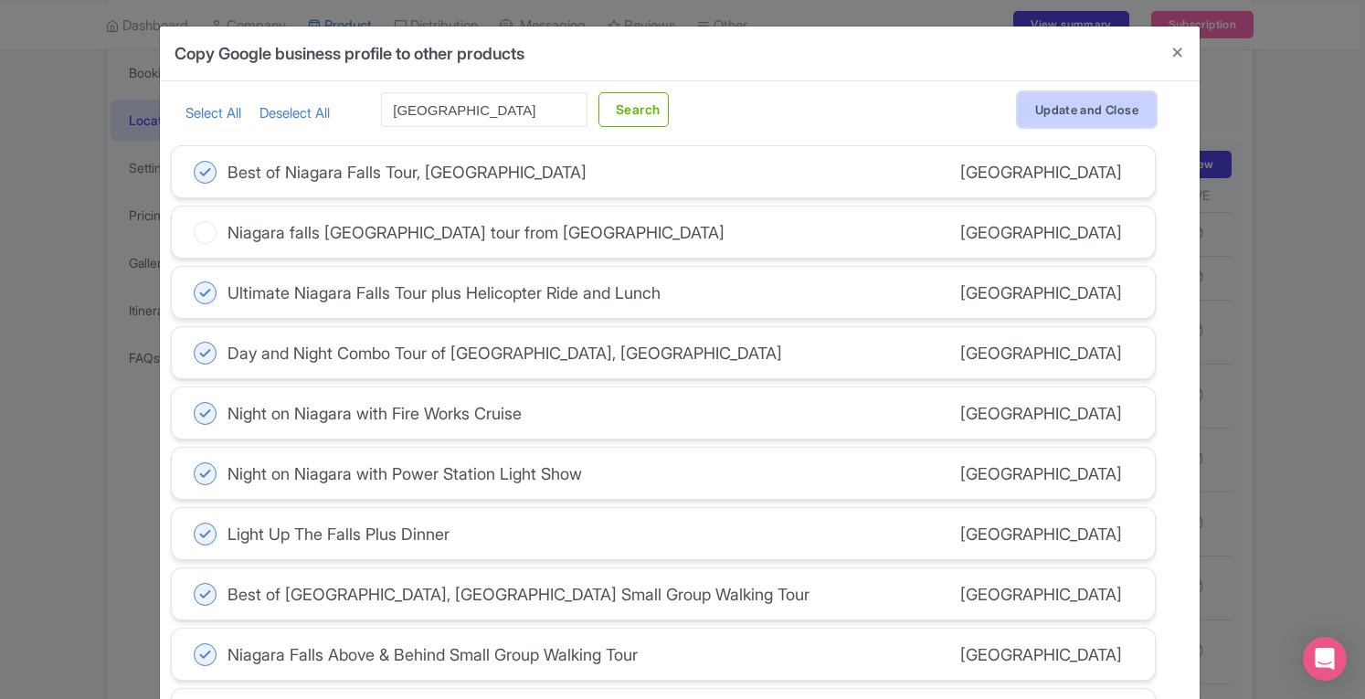
click at [1102, 107] on button "Update and Close" at bounding box center [1087, 109] width 138 height 35
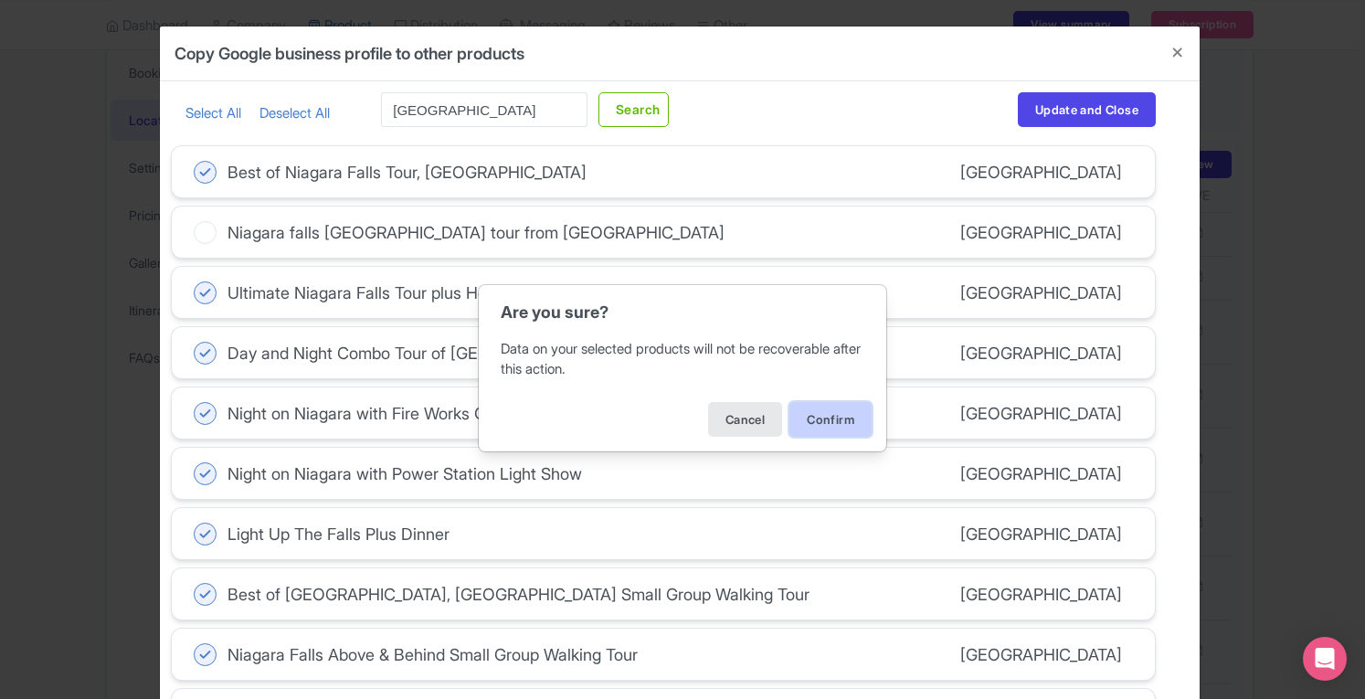
click at [833, 417] on button "Confirm" at bounding box center [830, 419] width 82 height 35
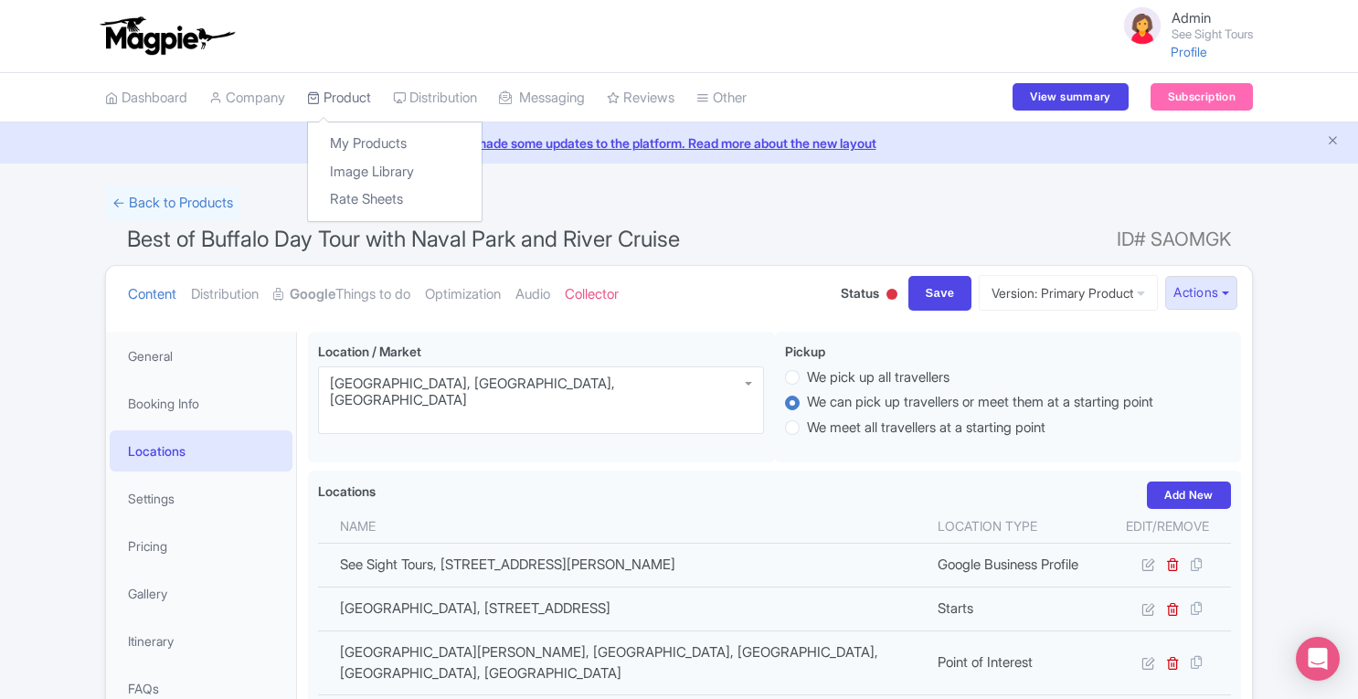
click at [369, 94] on link "Product" at bounding box center [339, 98] width 64 height 50
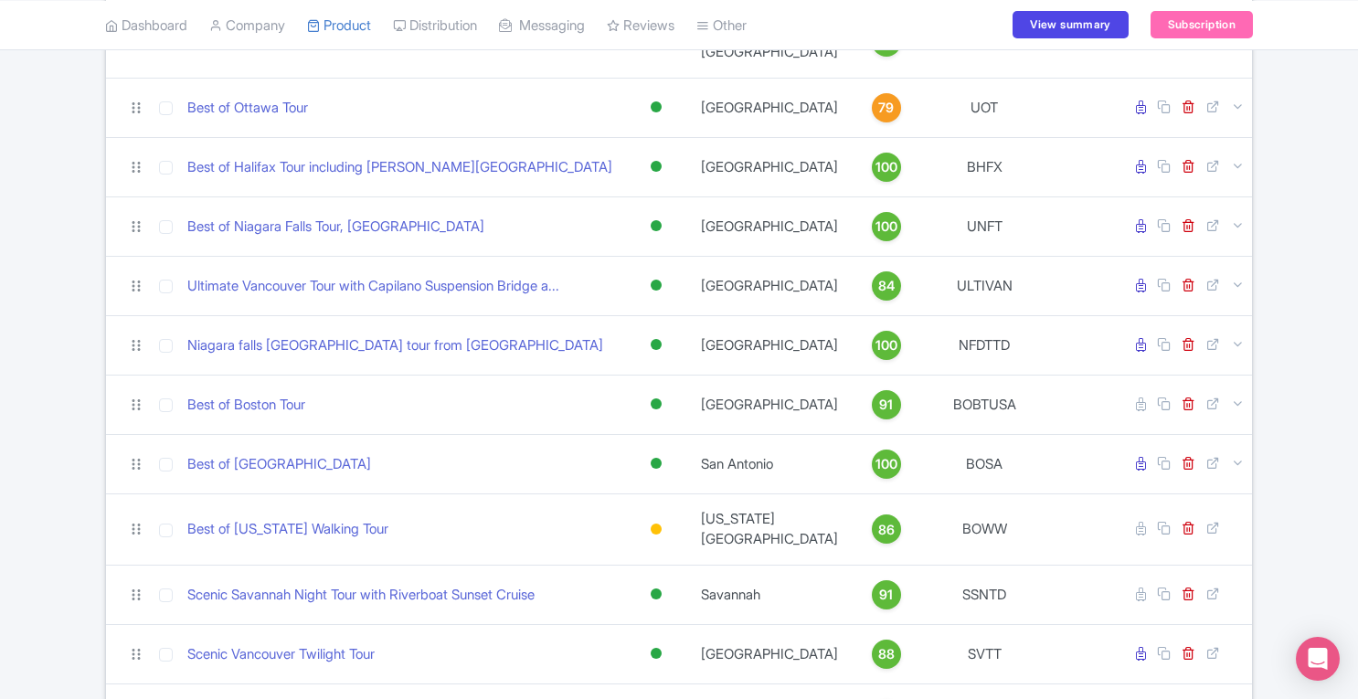
scroll to position [1365, 0]
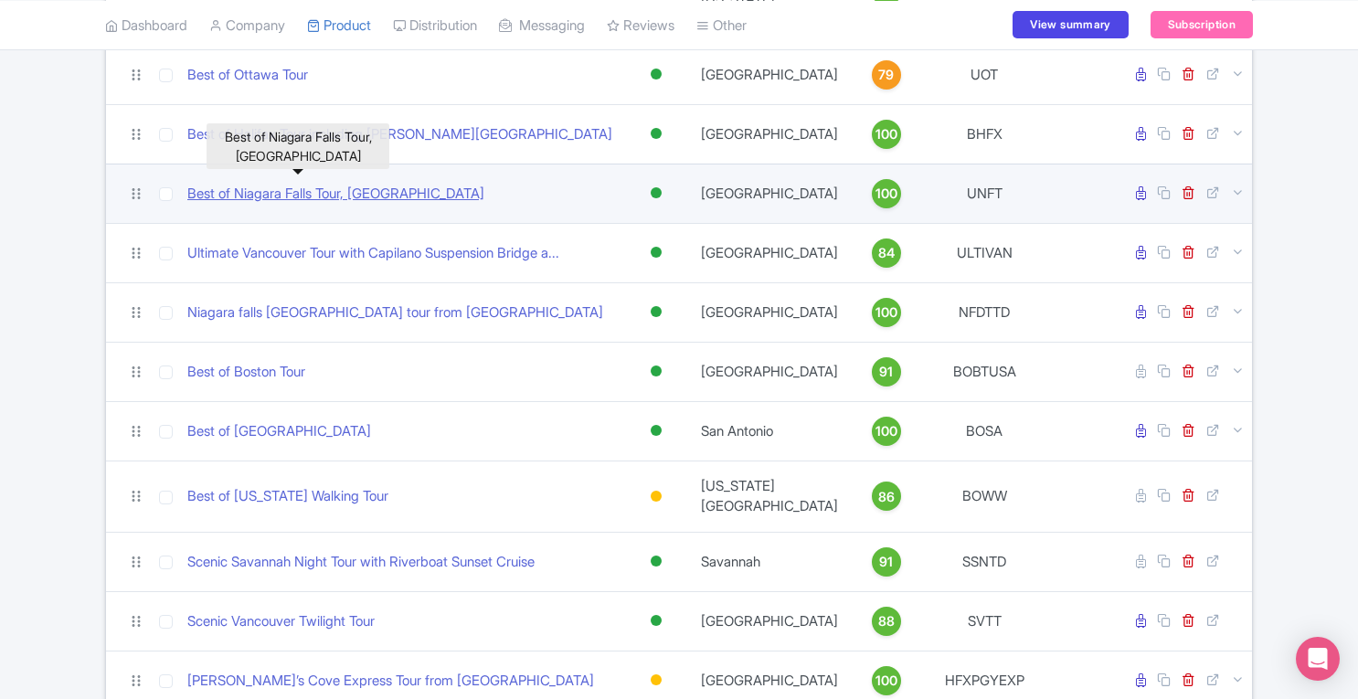
click at [314, 187] on link "Best of Niagara Falls Tour, [GEOGRAPHIC_DATA]" at bounding box center [335, 194] width 297 height 21
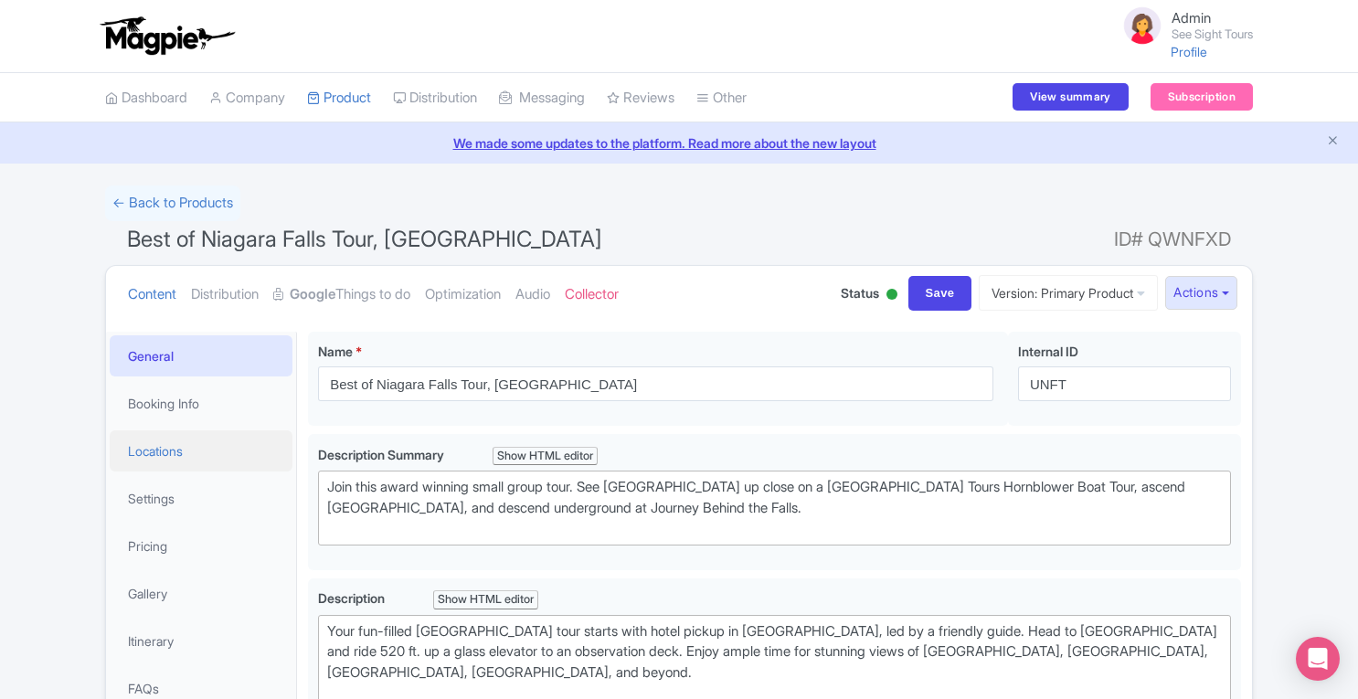
click at [204, 445] on link "Locations" at bounding box center [201, 450] width 183 height 41
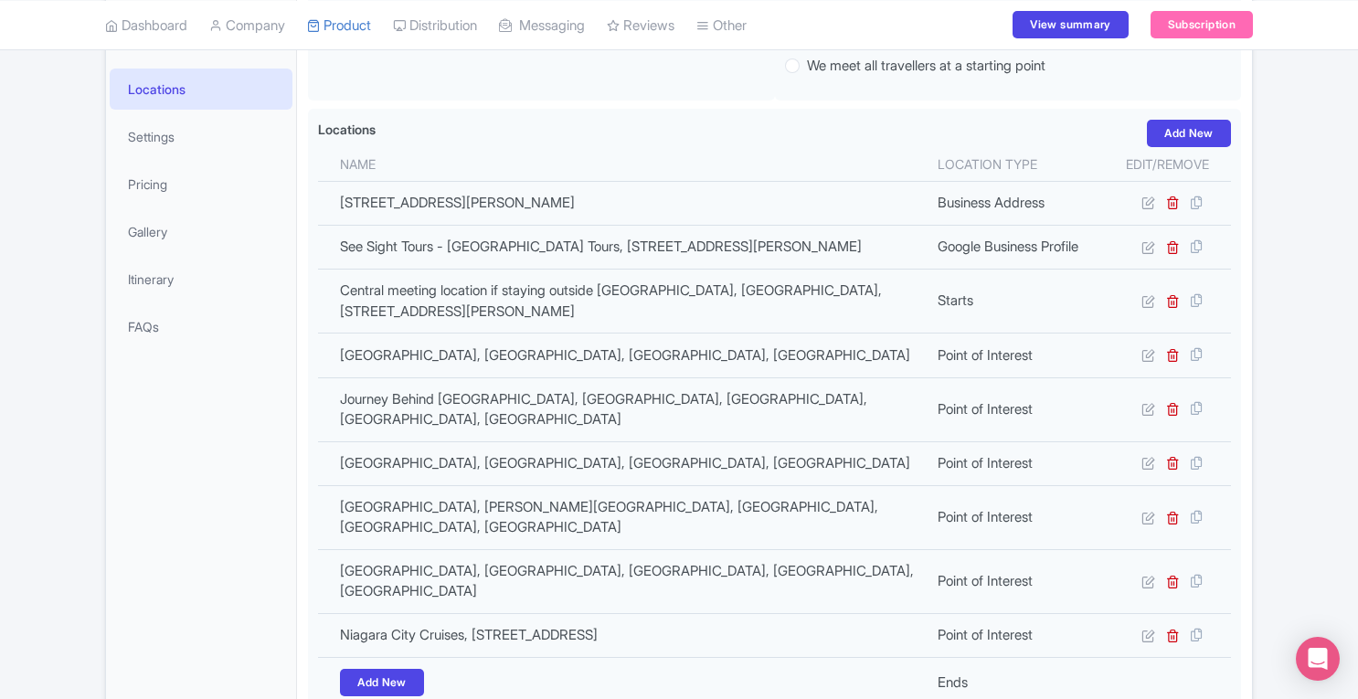
scroll to position [355, 0]
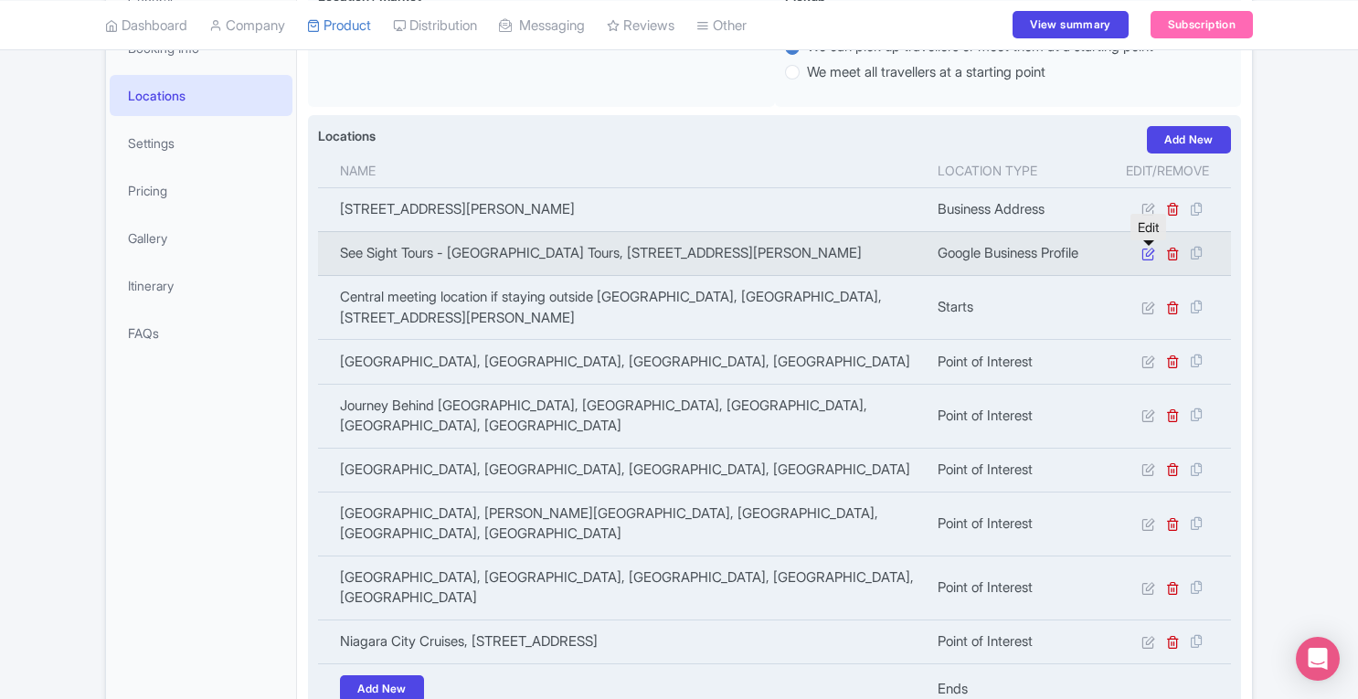
click at [1150, 255] on icon at bounding box center [1148, 254] width 14 height 14
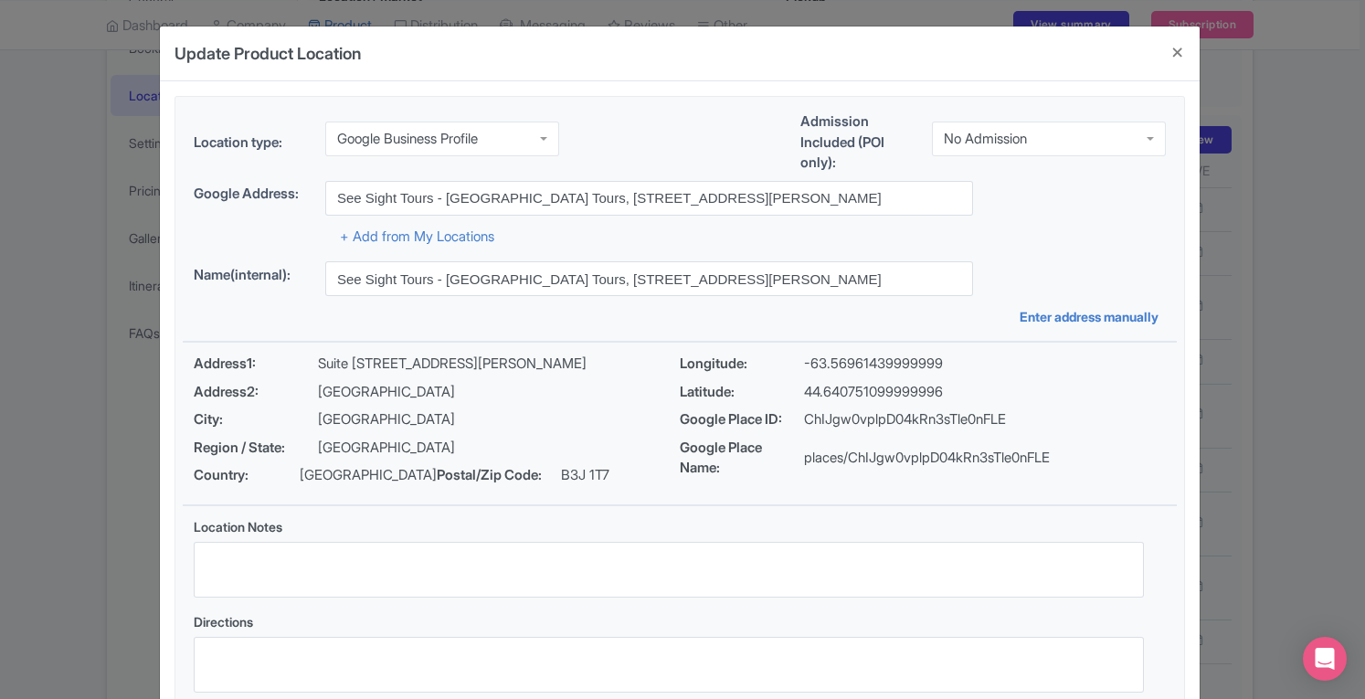
click at [1285, 259] on div "Update Product Location 4ddf0d42-458d-4953-84bb-9b9149a4815d Location type: Goo…" at bounding box center [682, 349] width 1365 height 699
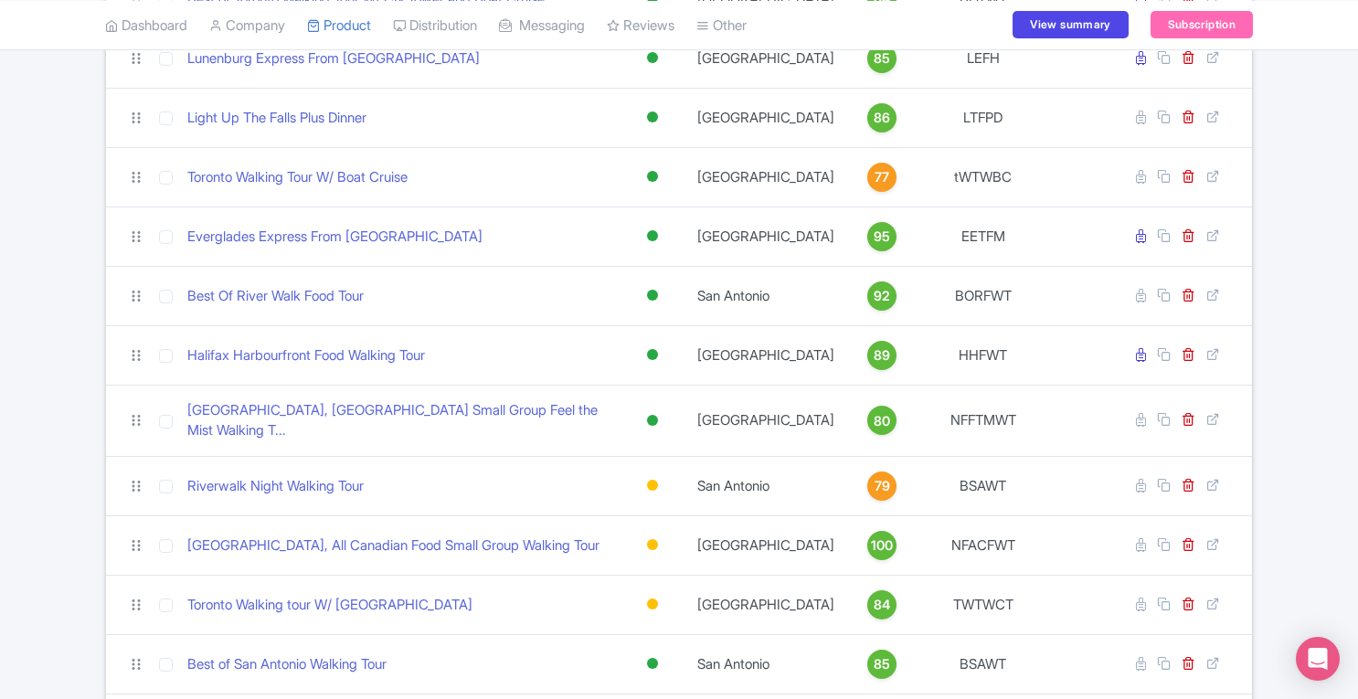
scroll to position [3972, 0]
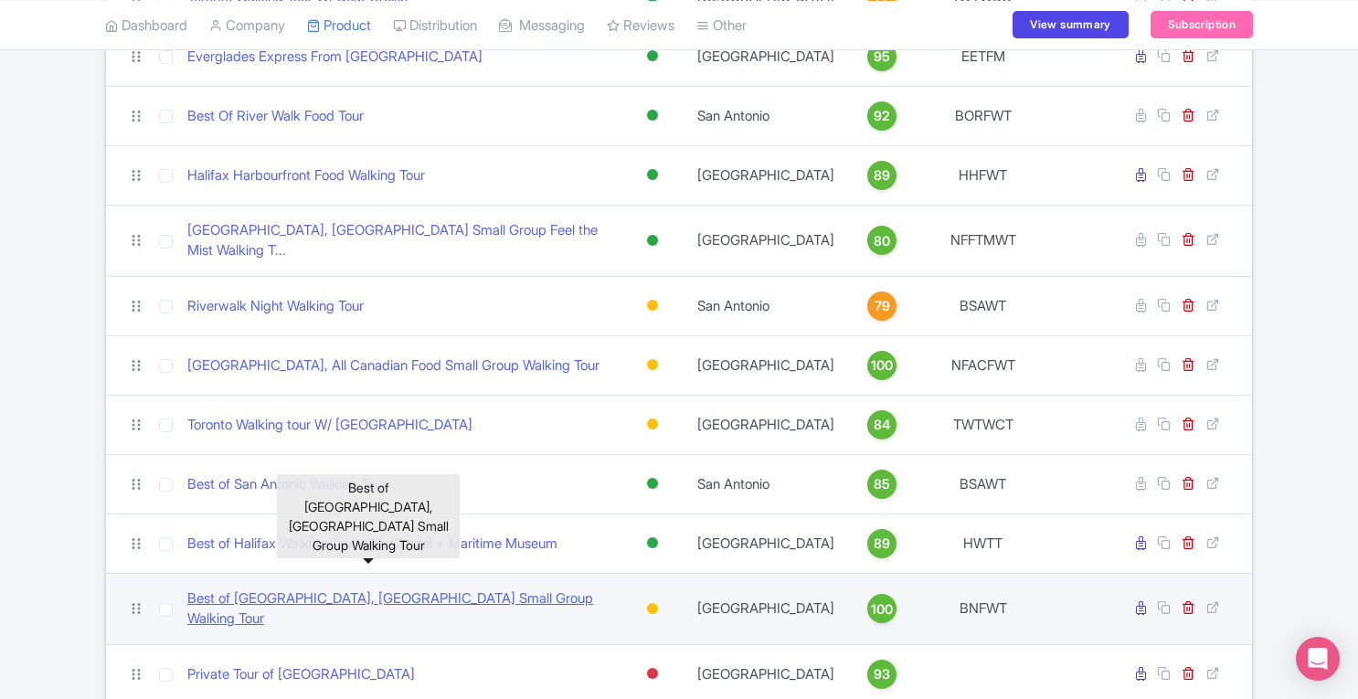
click at [322, 588] on link "Best of [GEOGRAPHIC_DATA], [GEOGRAPHIC_DATA] Small Group Walking Tour" at bounding box center [398, 608] width 423 height 41
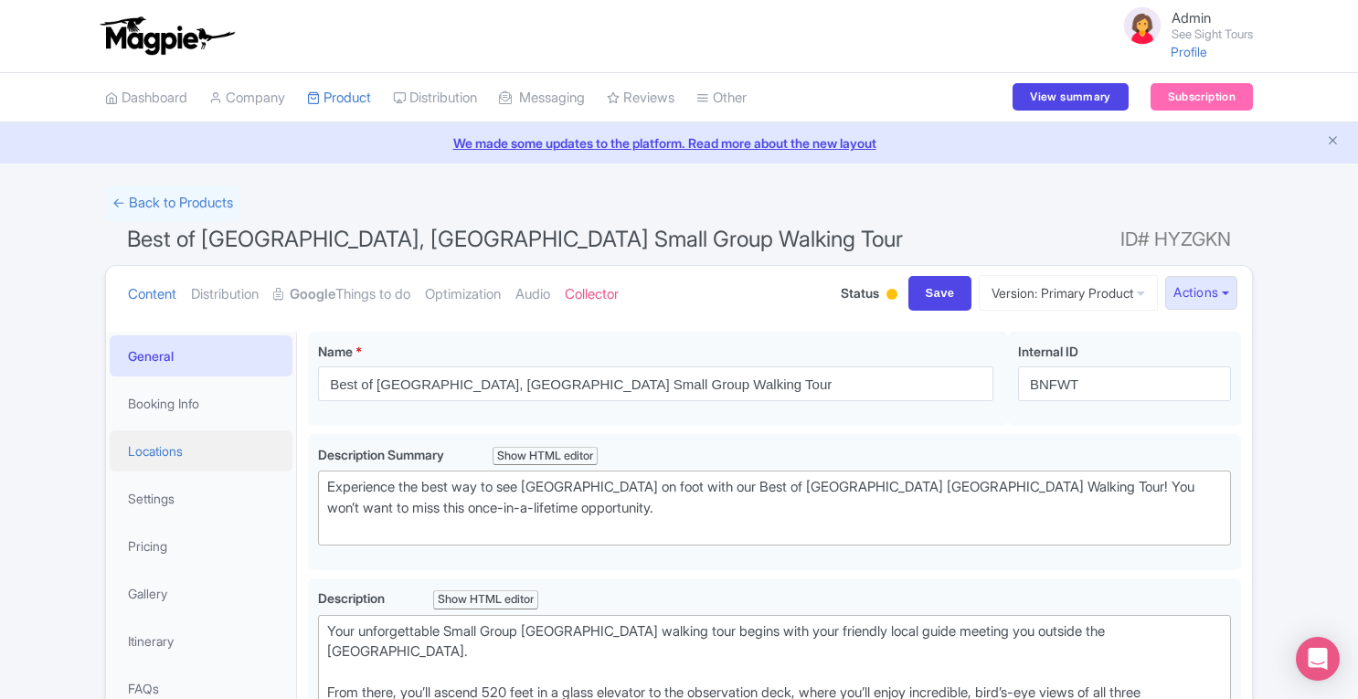
click at [191, 460] on link "Locations" at bounding box center [201, 450] width 183 height 41
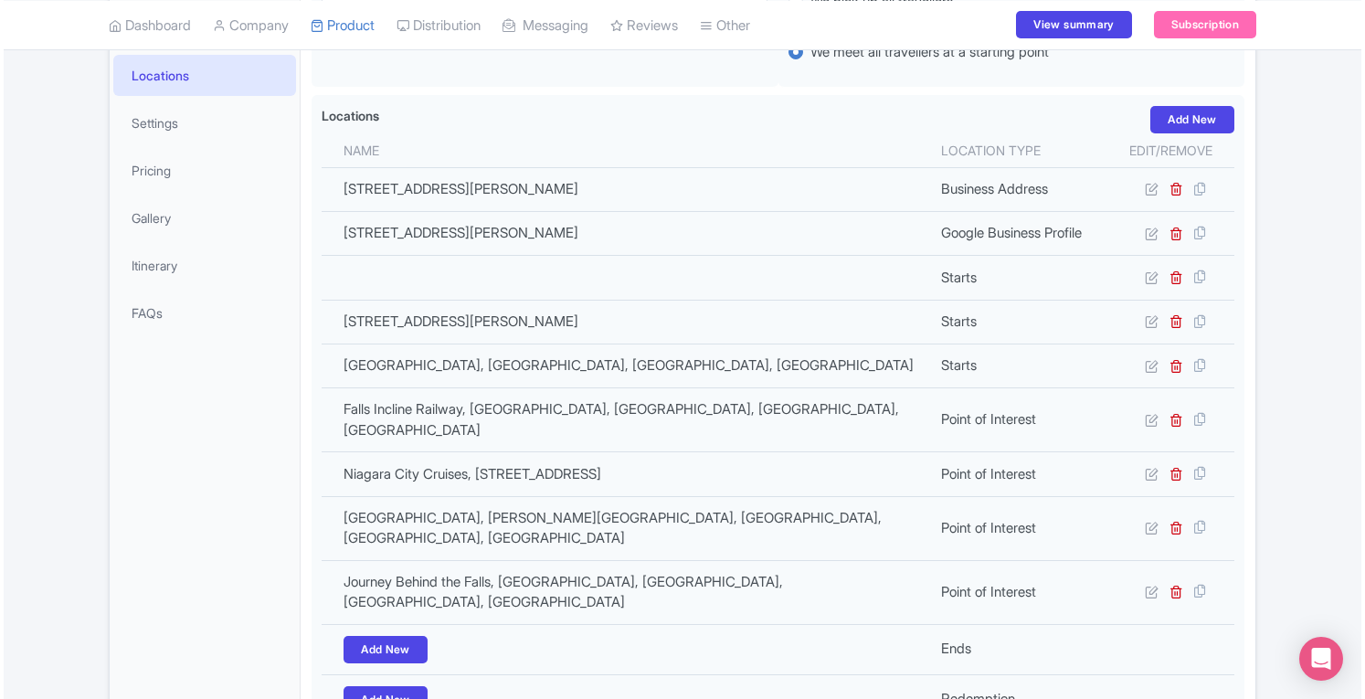
scroll to position [381, 0]
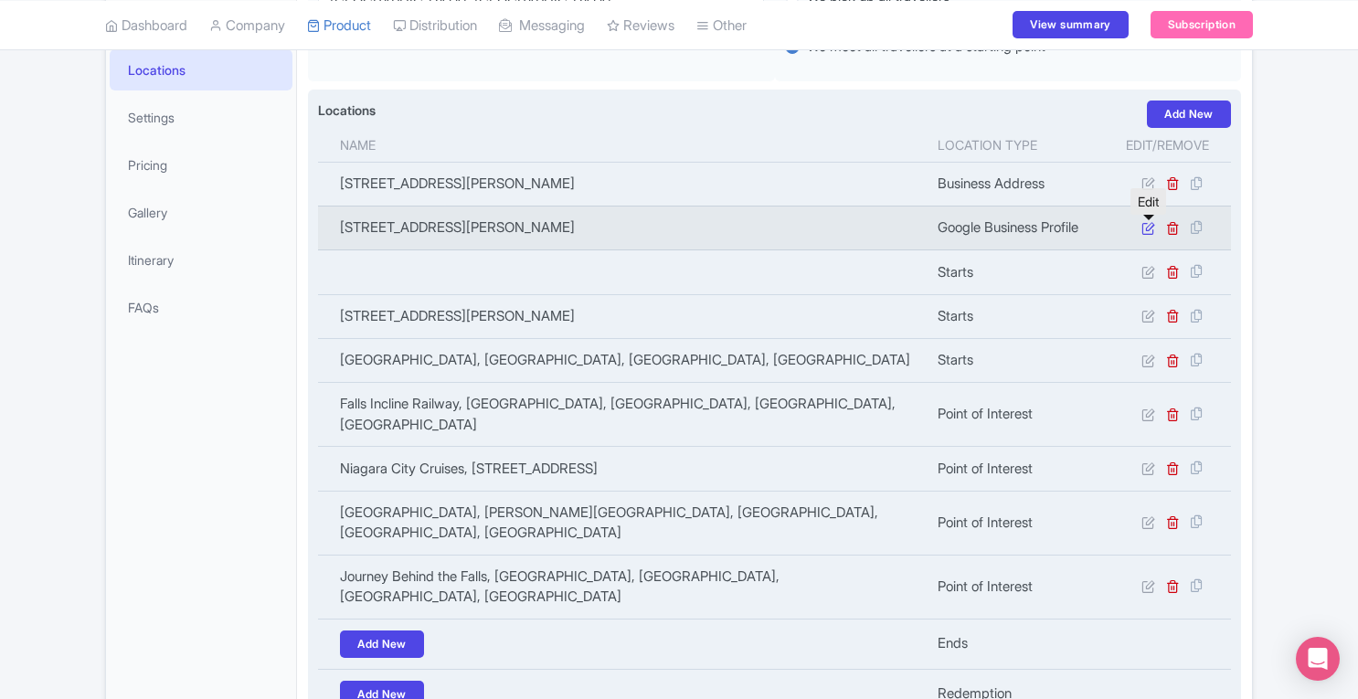
click at [1149, 230] on icon at bounding box center [1148, 228] width 14 height 14
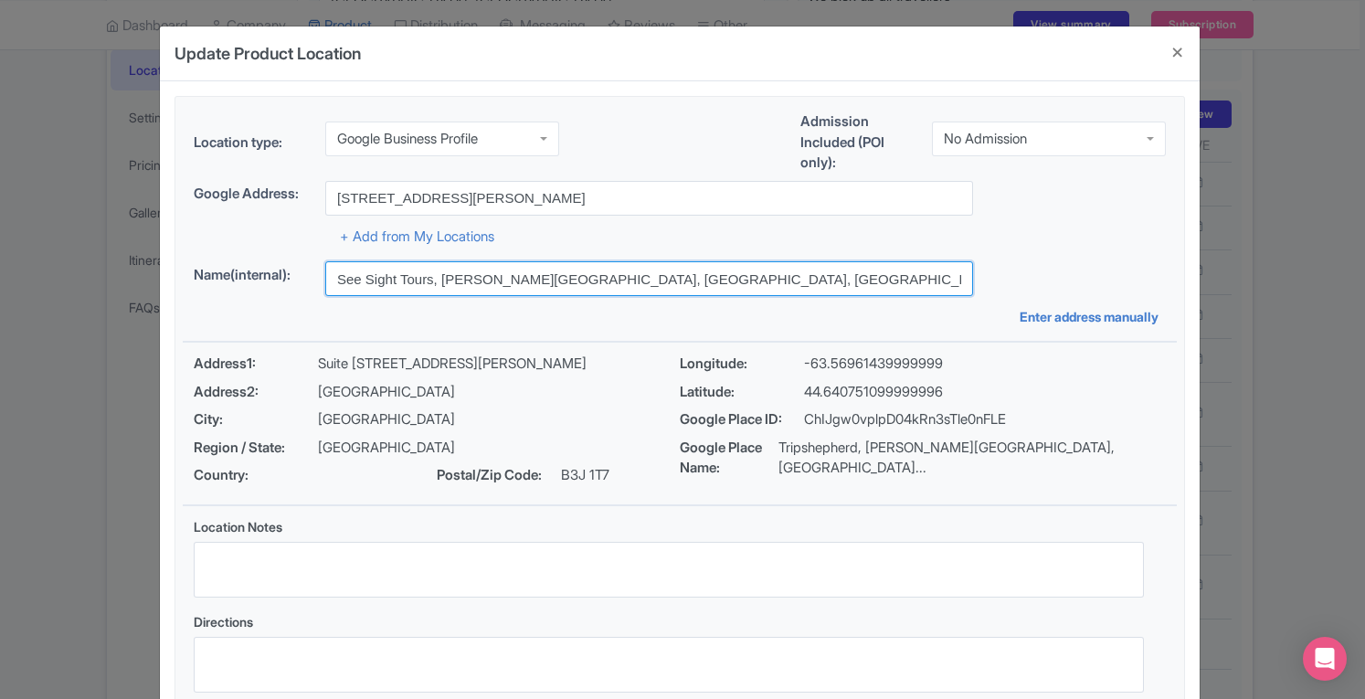
drag, startPoint x: 333, startPoint y: 277, endPoint x: 778, endPoint y: 289, distance: 445.1
click at [778, 289] on input "See Sight Tours, [PERSON_NAME][GEOGRAPHIC_DATA], [GEOGRAPHIC_DATA], [GEOGRAPHIC…" at bounding box center [649, 278] width 648 height 35
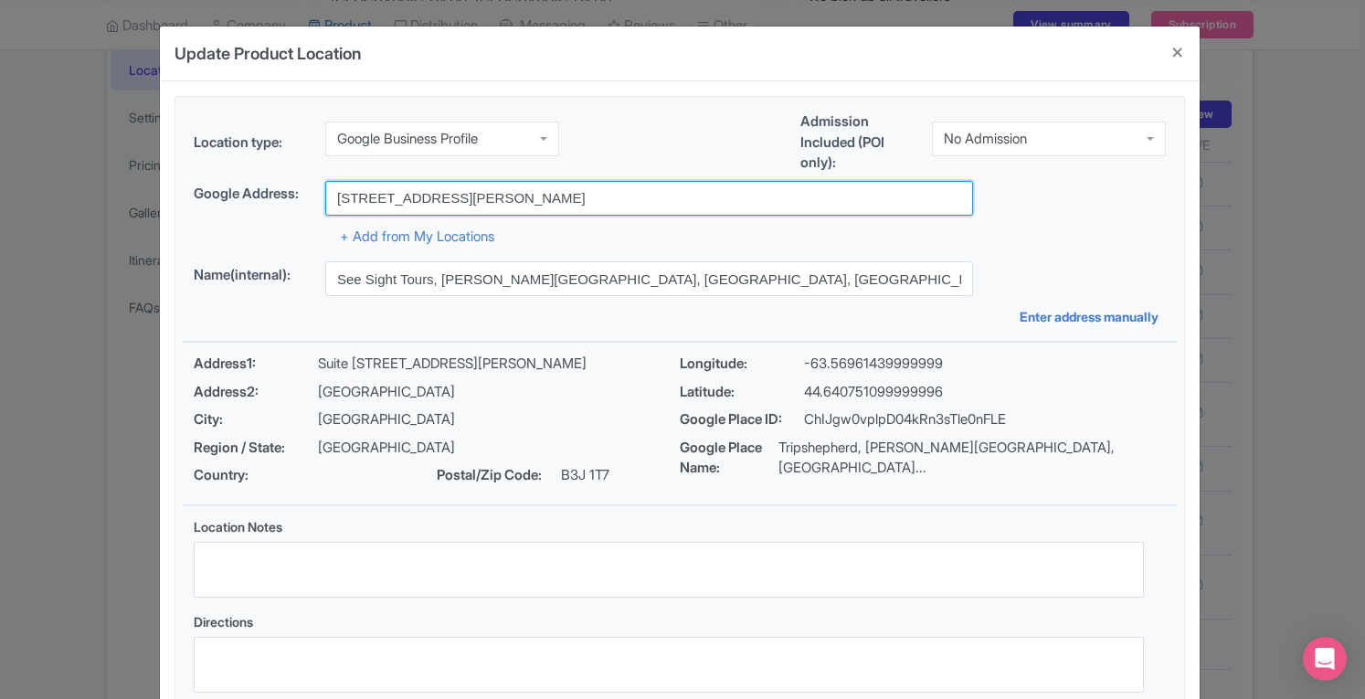
drag, startPoint x: 721, startPoint y: 196, endPoint x: 257, endPoint y: 201, distance: 464.1
click at [257, 201] on div "Google Address: [STREET_ADDRESS][PERSON_NAME]" at bounding box center [680, 198] width 972 height 35
paste input "See Sight Tours, [PERSON_NAME][GEOGRAPHIC_DATA], [GEOGRAPHIC_DATA], [GEOGRAPHIC…"
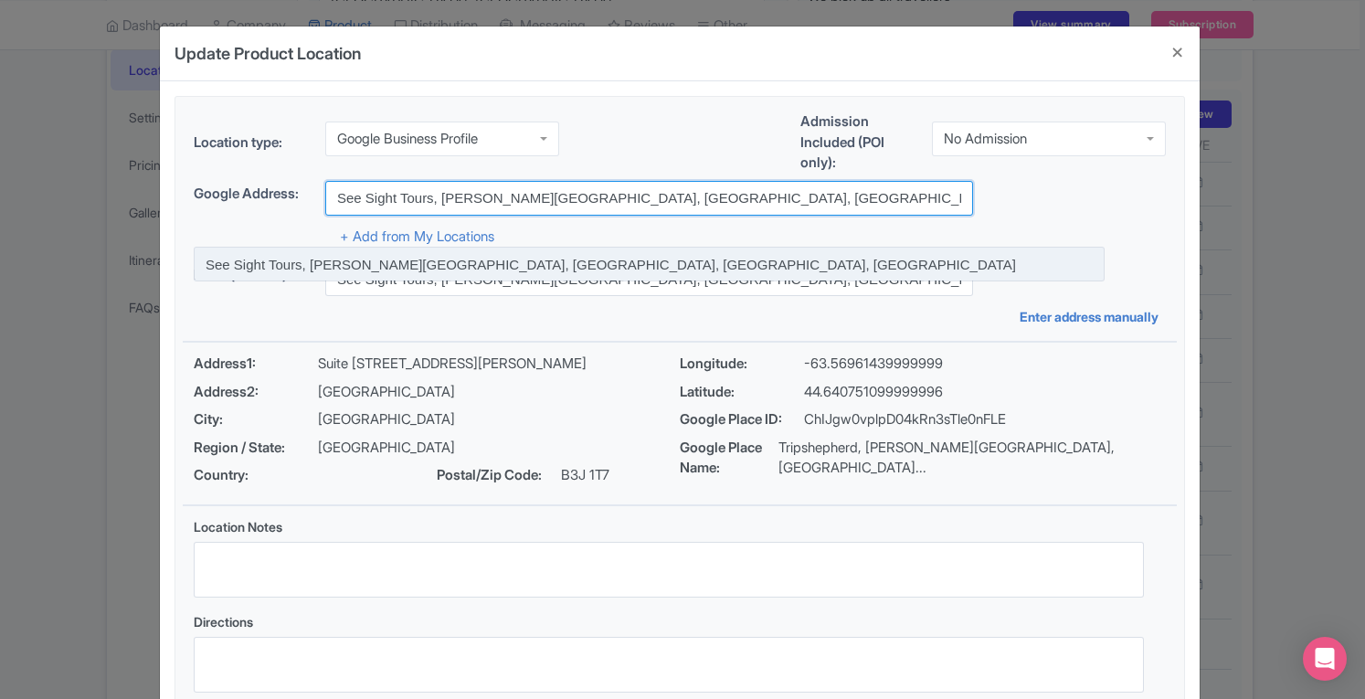
type input "See Sight Tours, [PERSON_NAME][GEOGRAPHIC_DATA], [GEOGRAPHIC_DATA], [GEOGRAPHIC…"
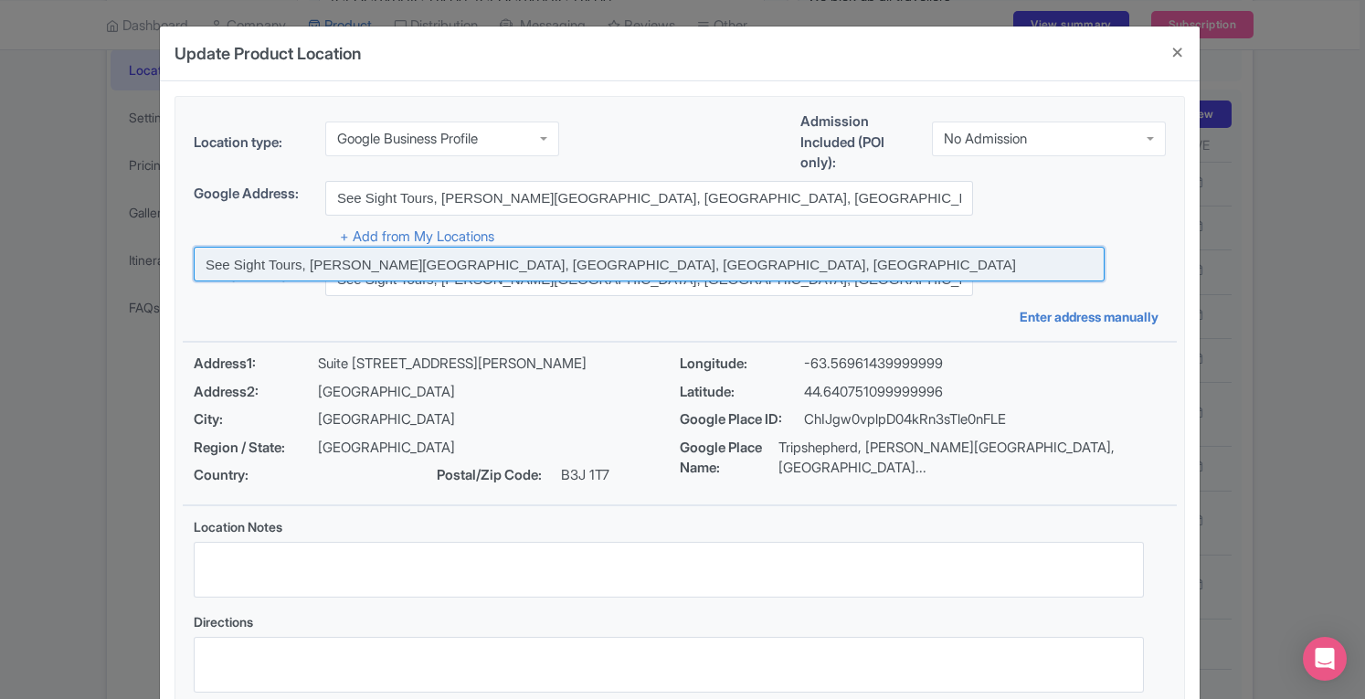
click at [618, 259] on input at bounding box center [649, 264] width 911 height 35
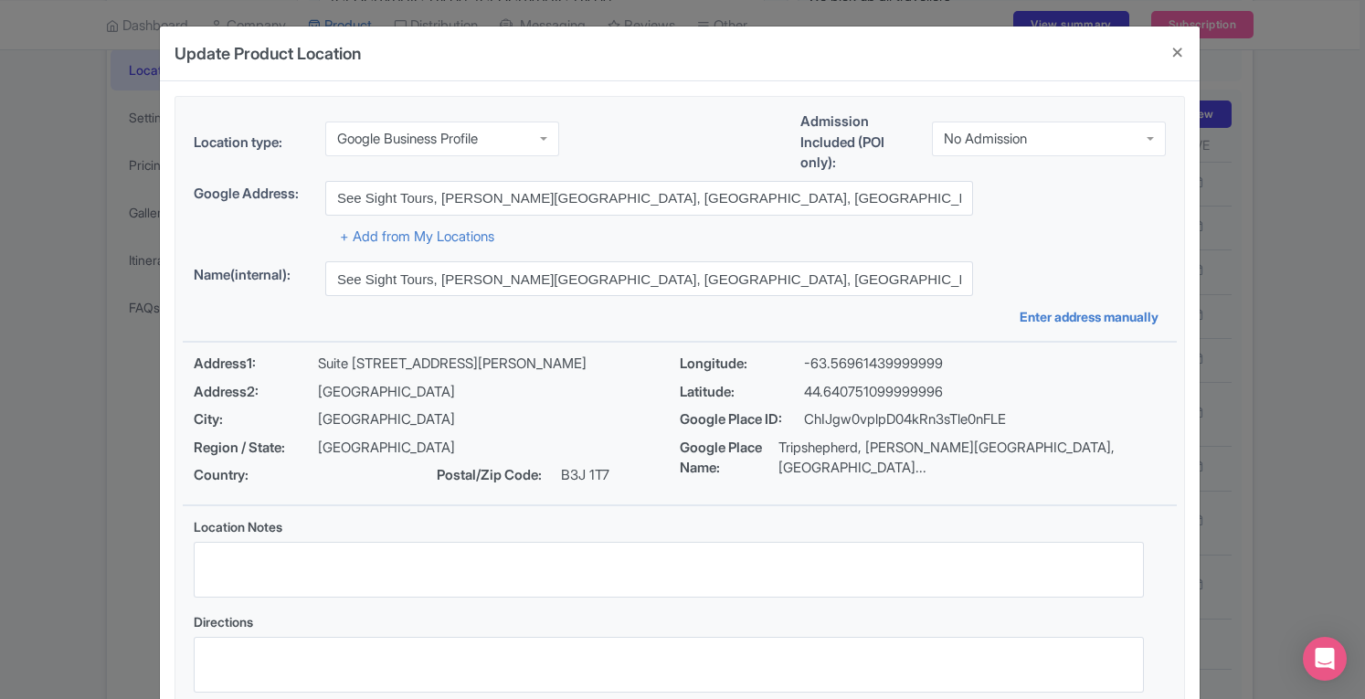
type input "See Sight Tours, [STREET_ADDRESS][PERSON_NAME]"
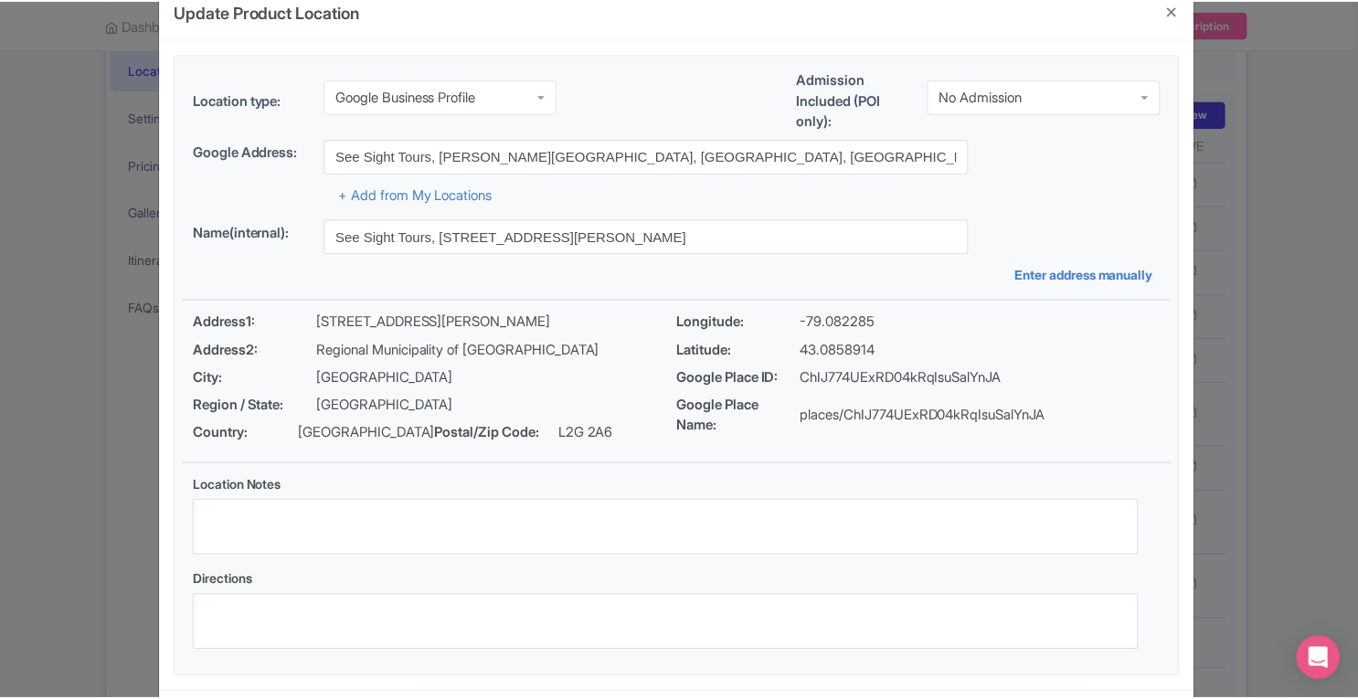
scroll to position [126, 0]
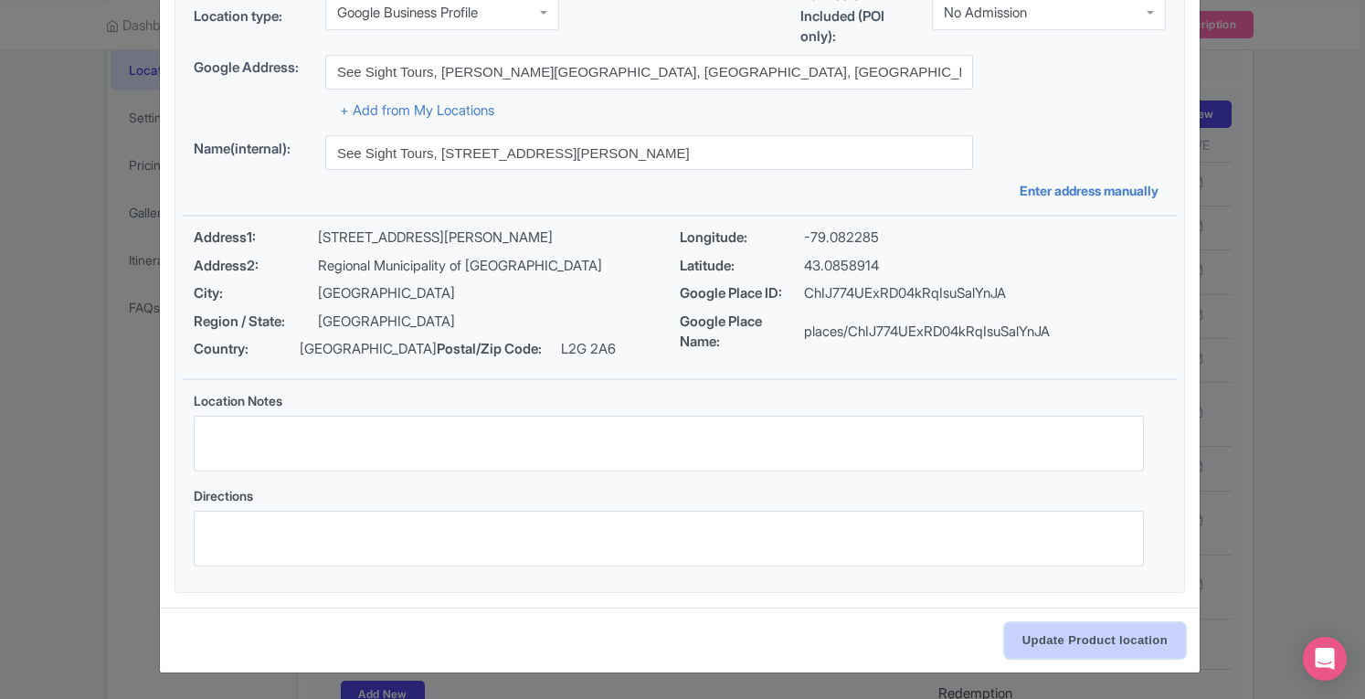
click at [1069, 639] on input "Update Product location" at bounding box center [1095, 640] width 180 height 35
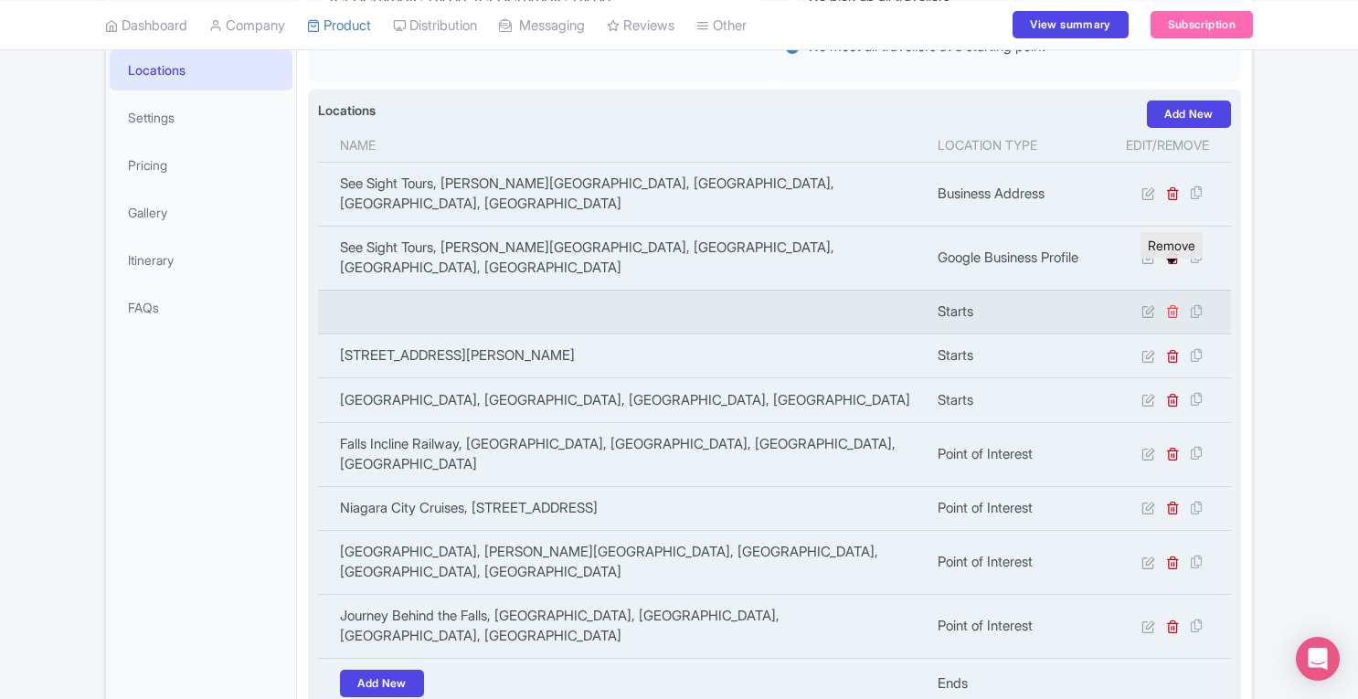
click at [1175, 304] on icon at bounding box center [1173, 311] width 14 height 14
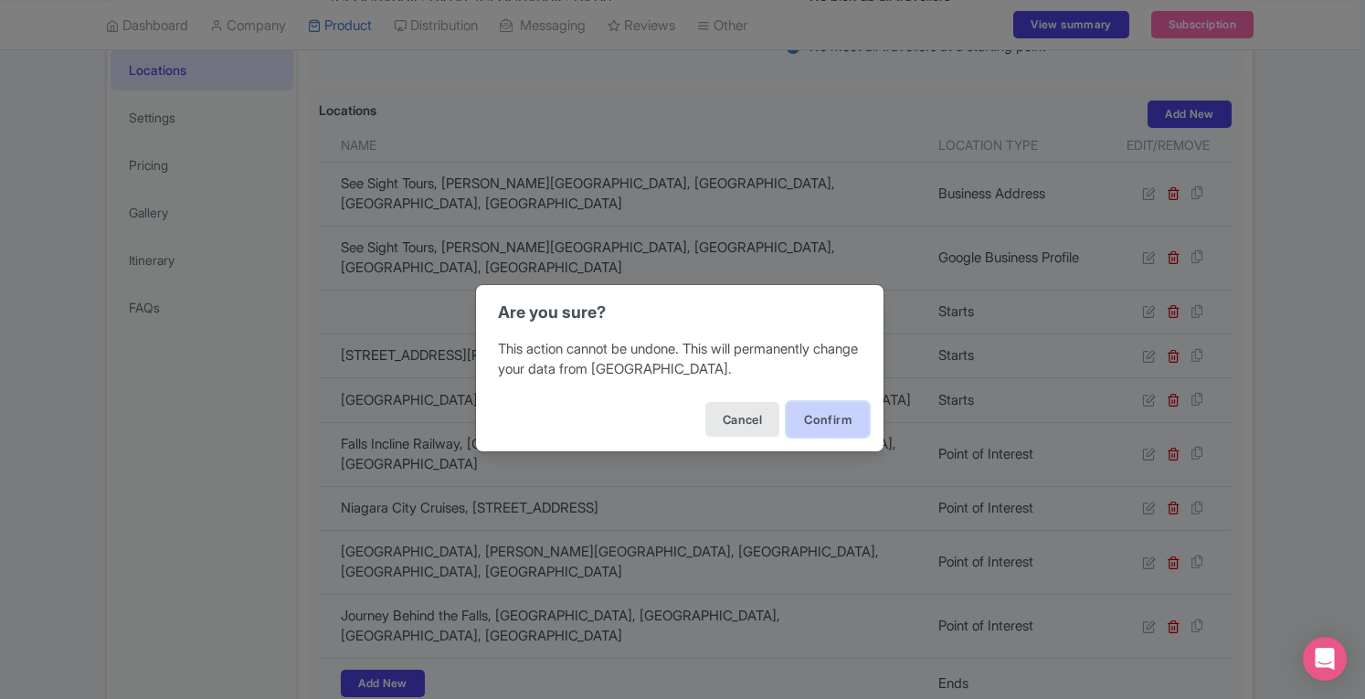
click at [843, 424] on button "Confirm" at bounding box center [828, 419] width 82 height 35
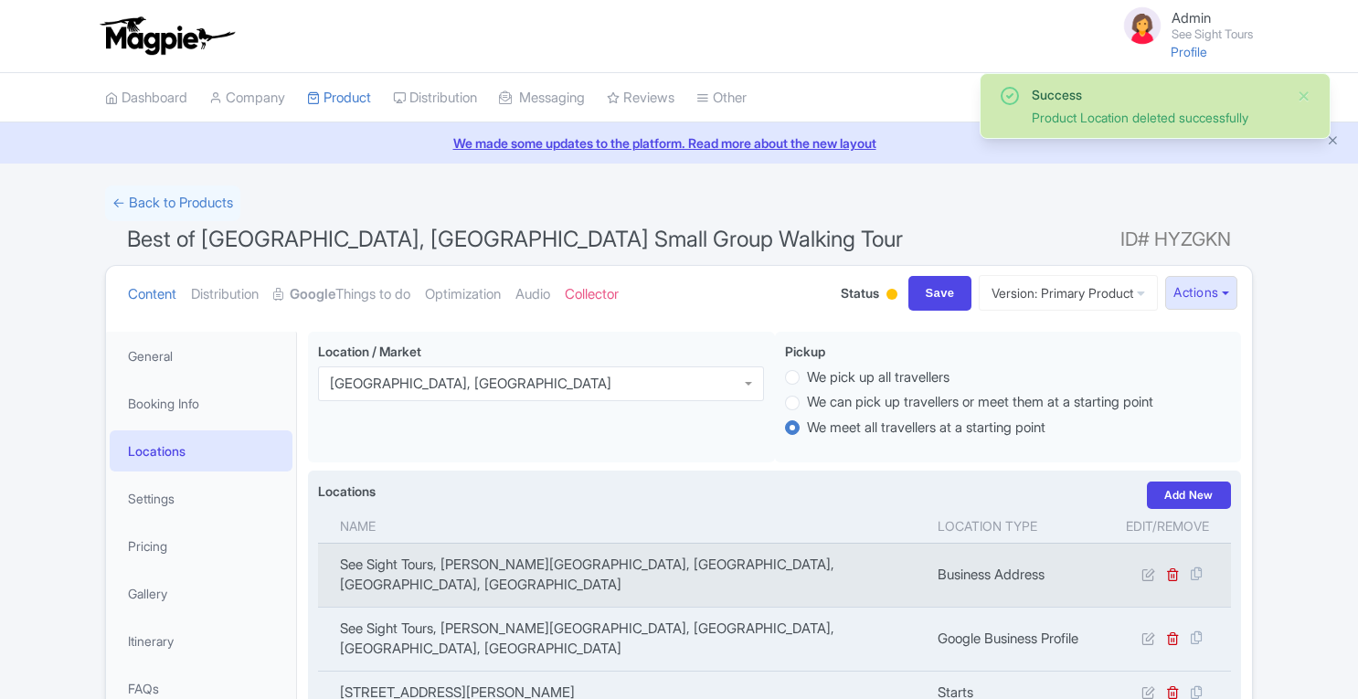
scroll to position [331, 0]
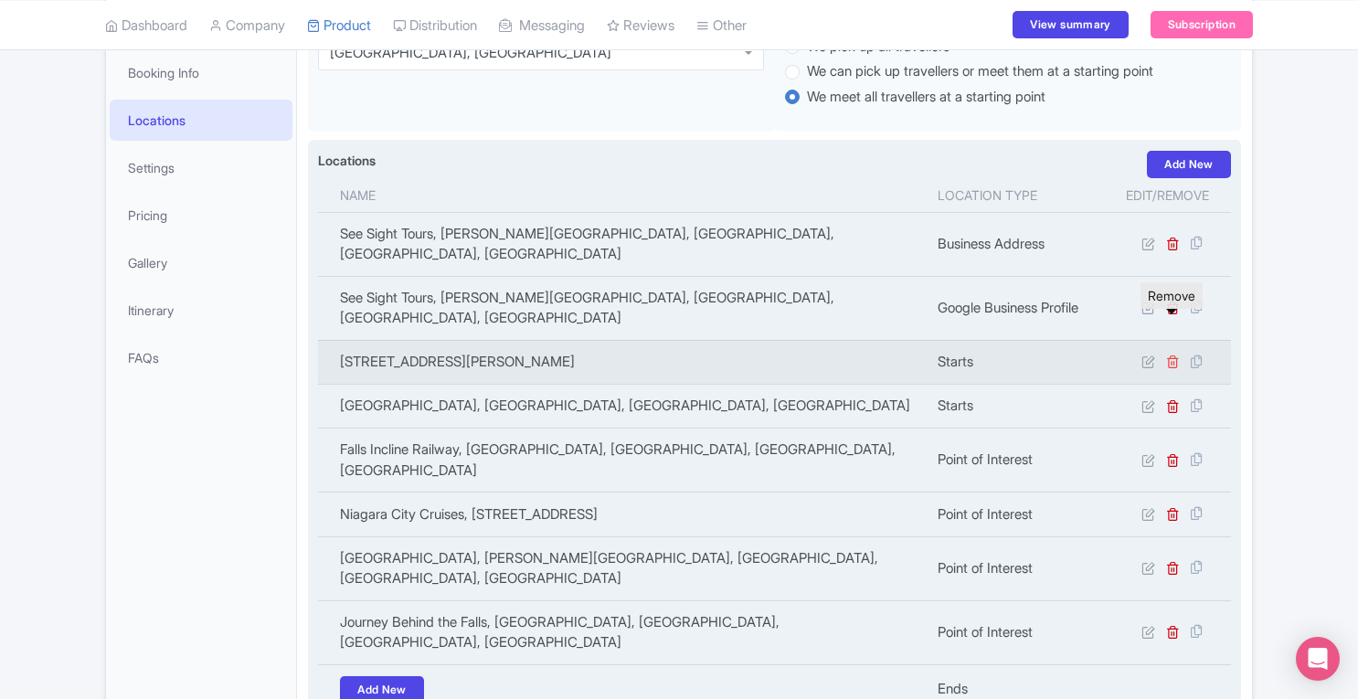
click at [1168, 354] on icon at bounding box center [1173, 361] width 14 height 14
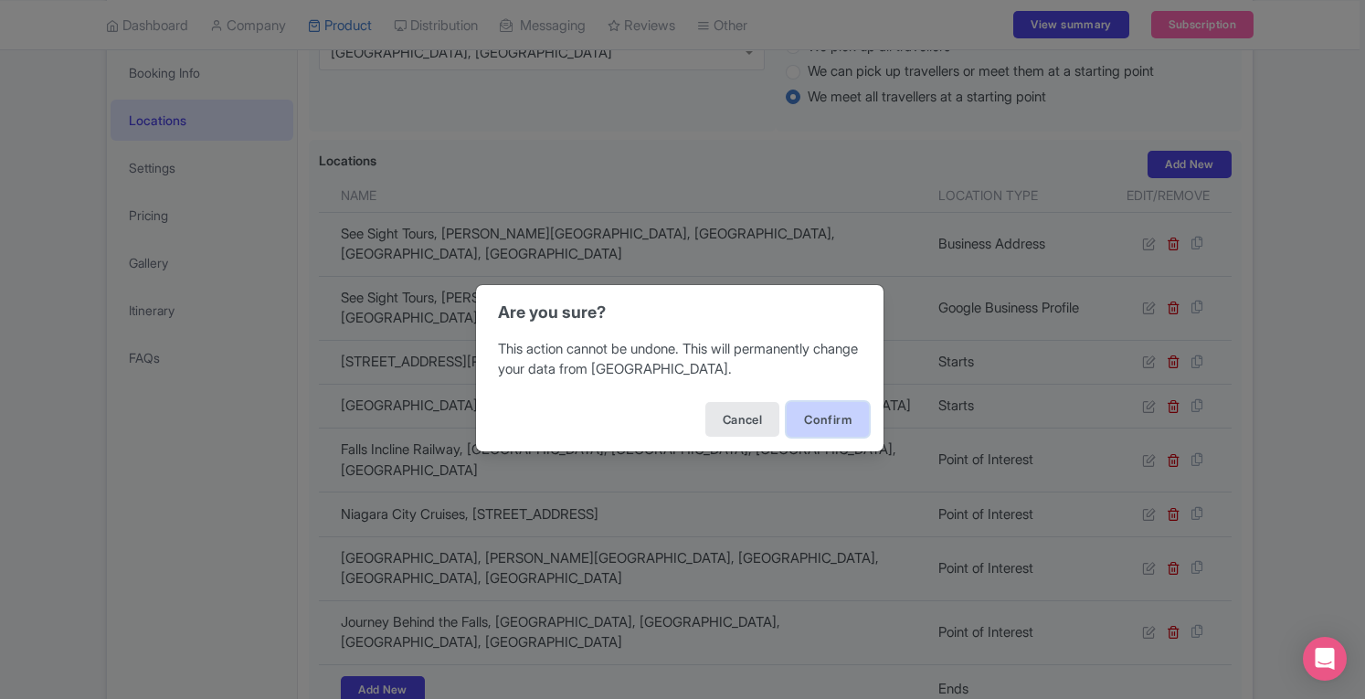
click at [832, 418] on button "Confirm" at bounding box center [828, 419] width 82 height 35
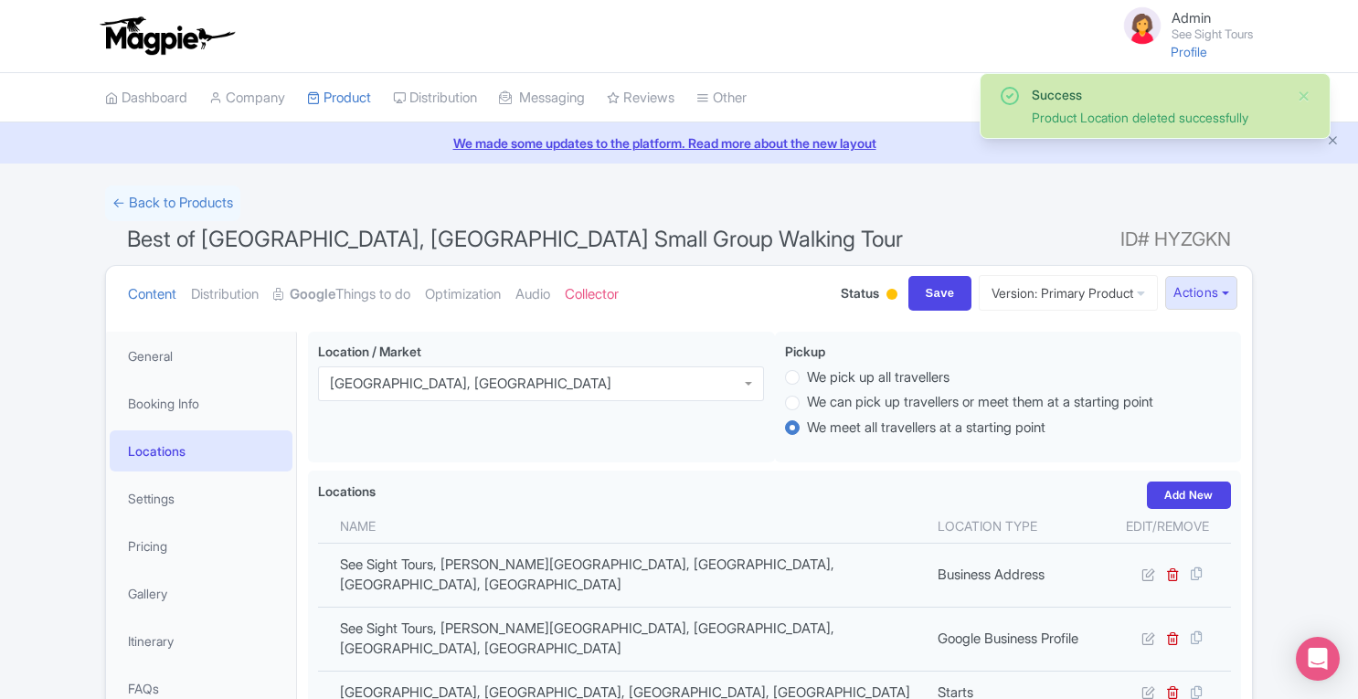
scroll to position [331, 0]
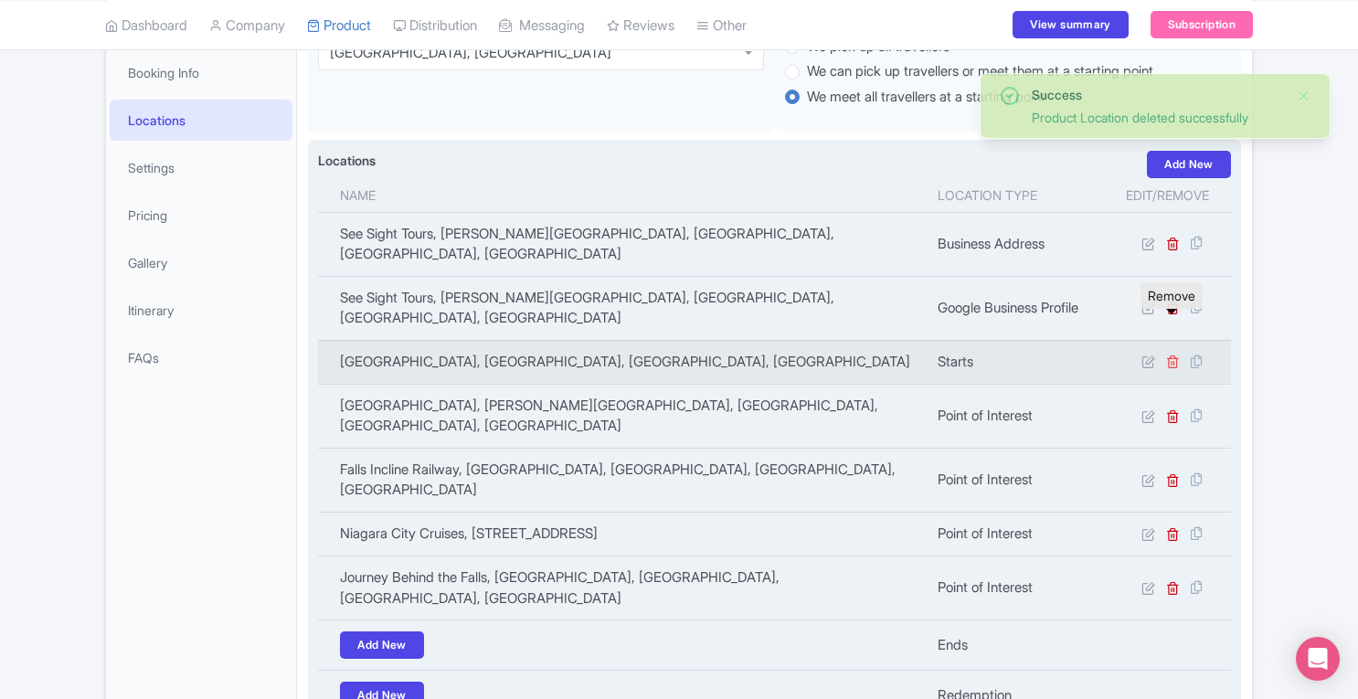
click at [1170, 354] on icon at bounding box center [1173, 361] width 14 height 14
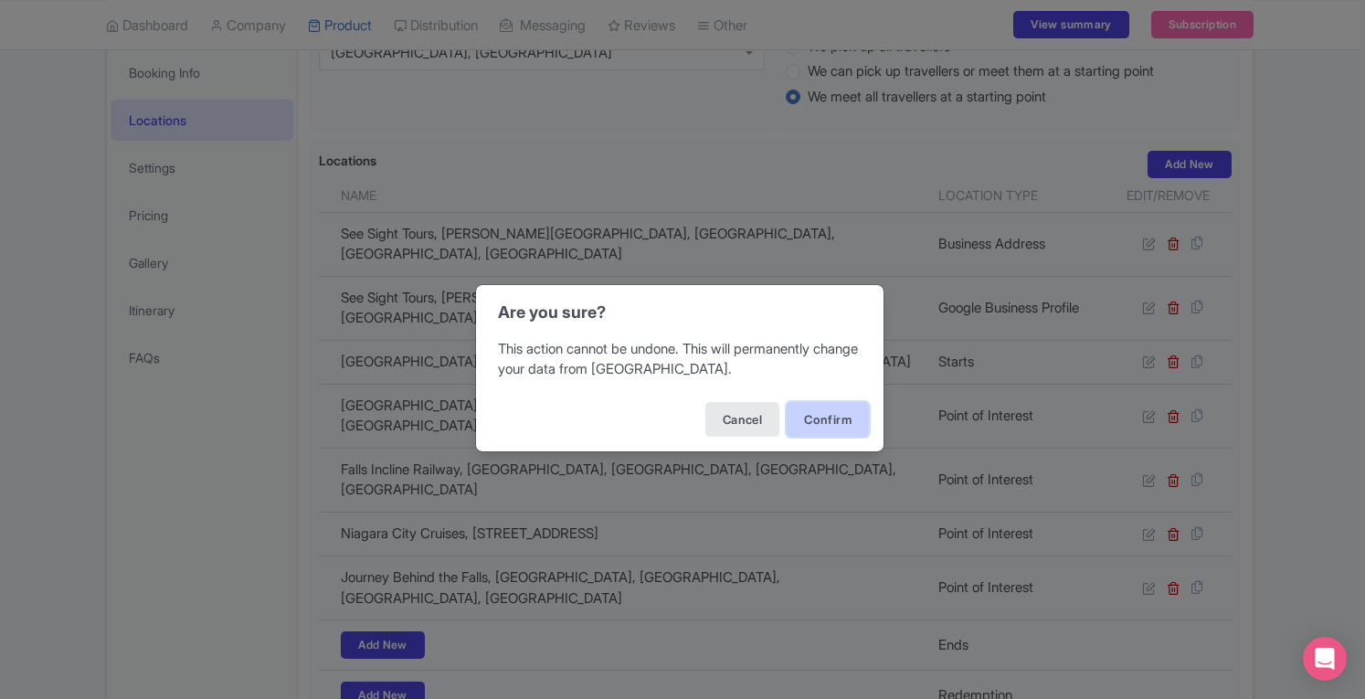
click at [809, 431] on button "Confirm" at bounding box center [828, 419] width 82 height 35
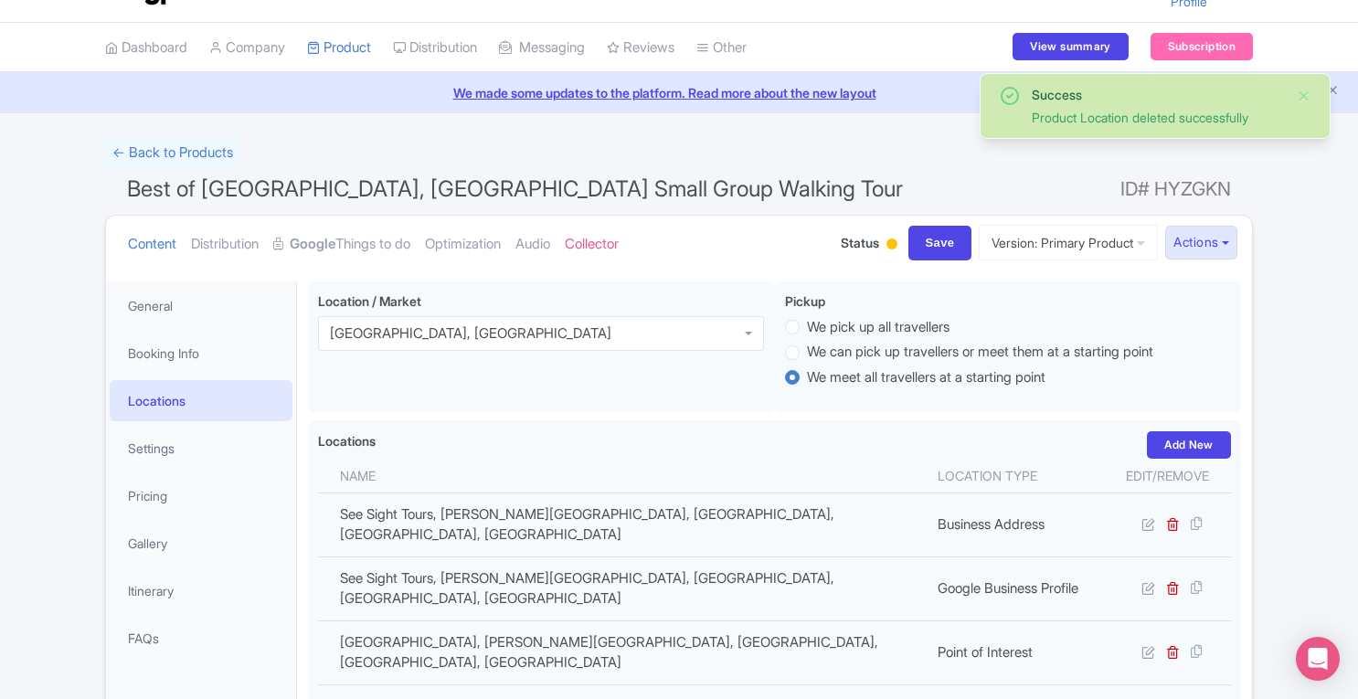
scroll to position [43, 0]
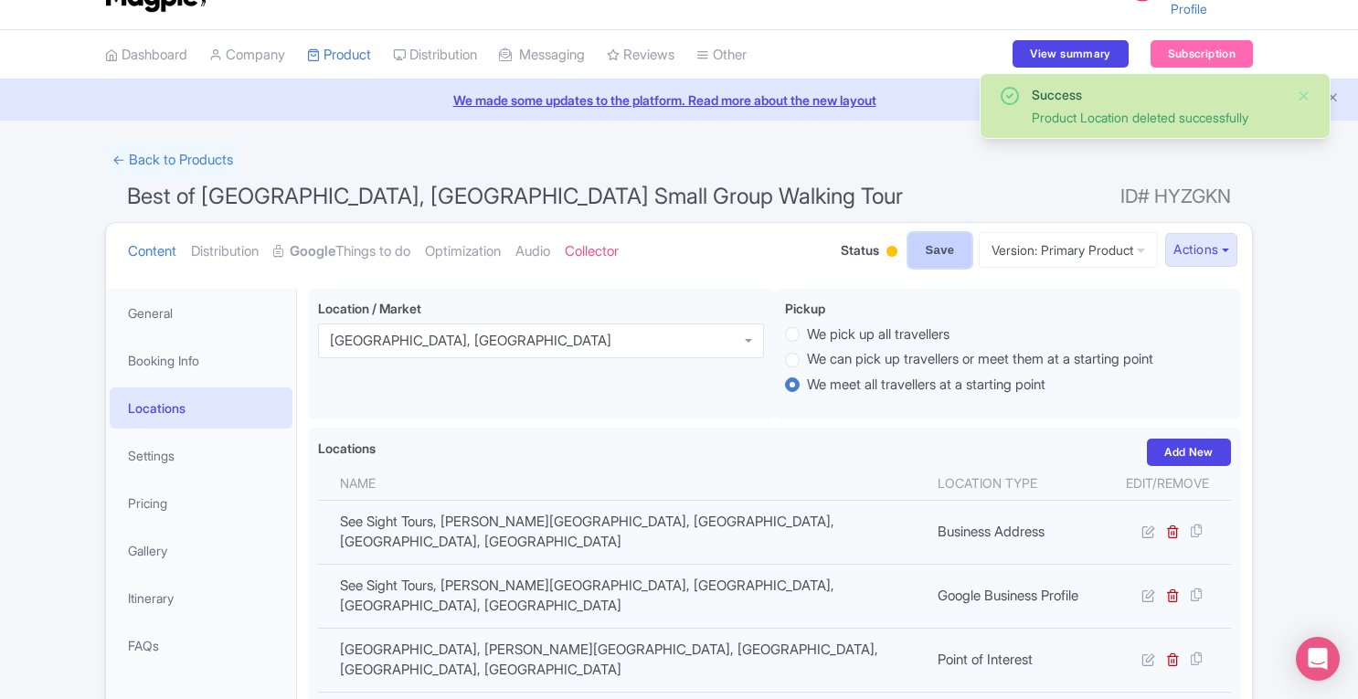
click at [924, 248] on input "Save" at bounding box center [940, 250] width 64 height 35
type input "Saving..."
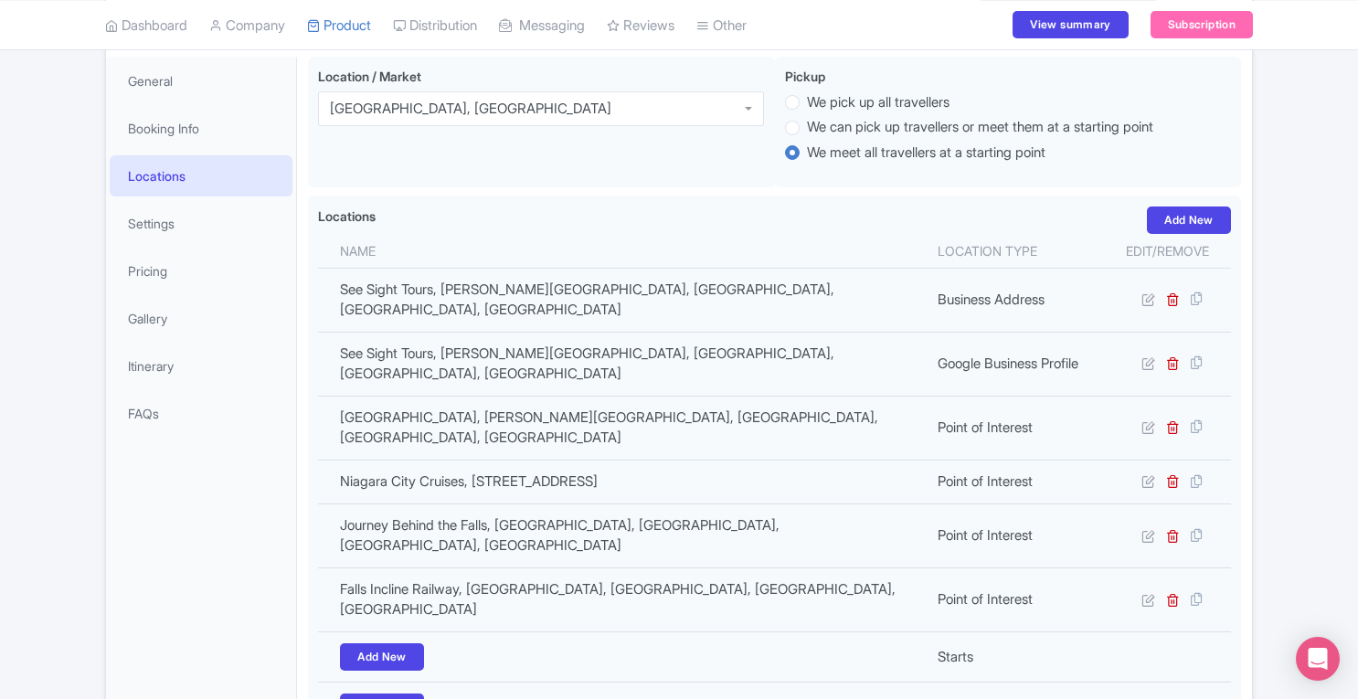
scroll to position [280, 0]
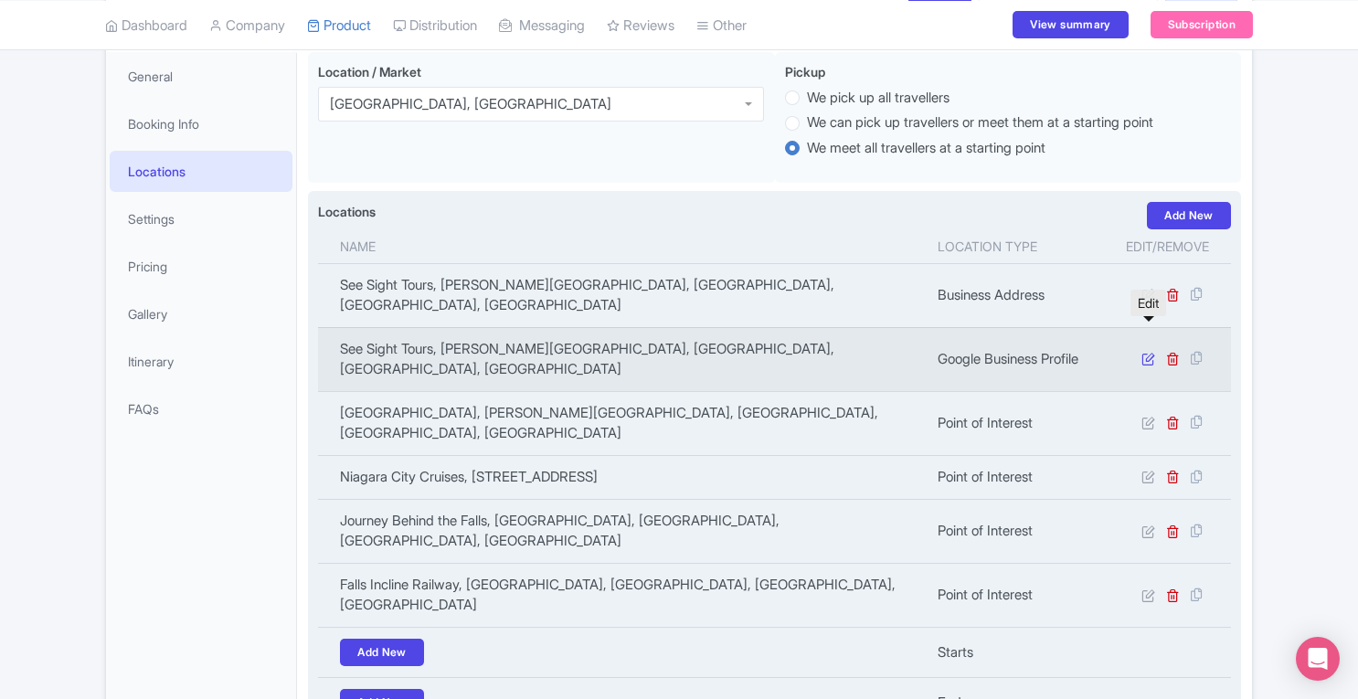
click at [1147, 352] on icon at bounding box center [1148, 359] width 14 height 14
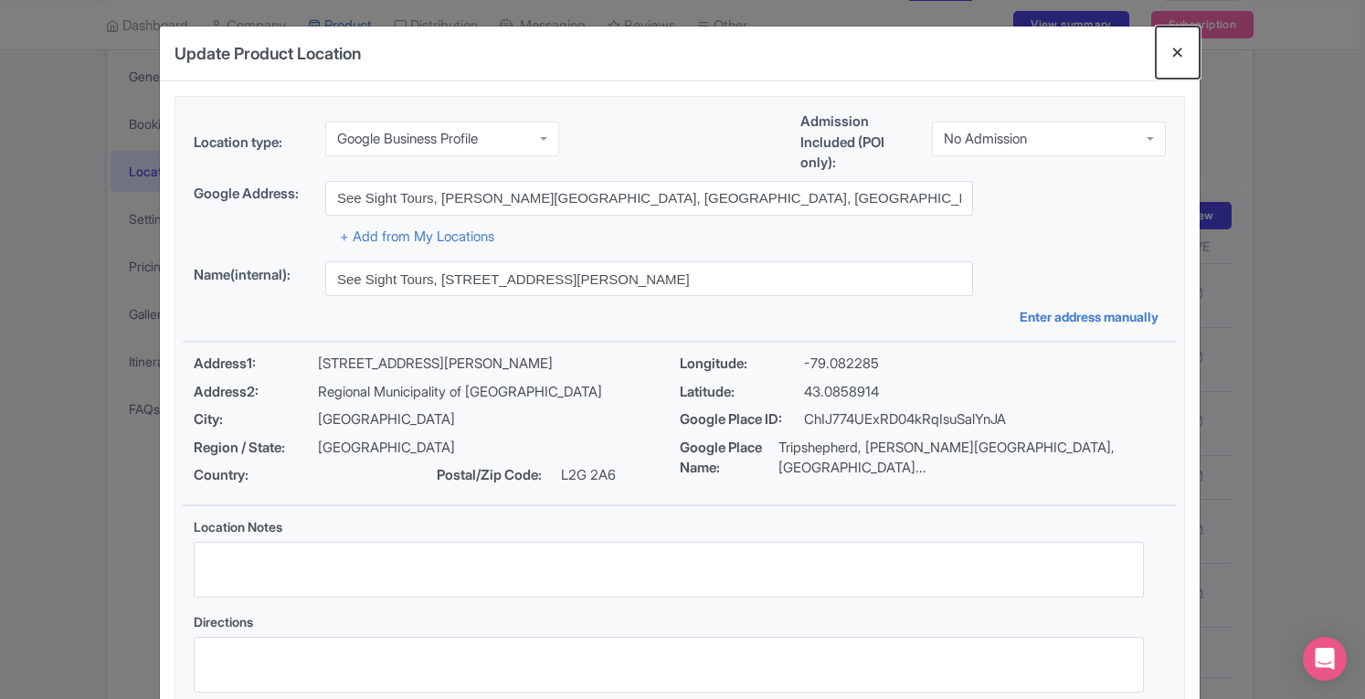
click at [1179, 54] on button "Close" at bounding box center [1178, 52] width 44 height 52
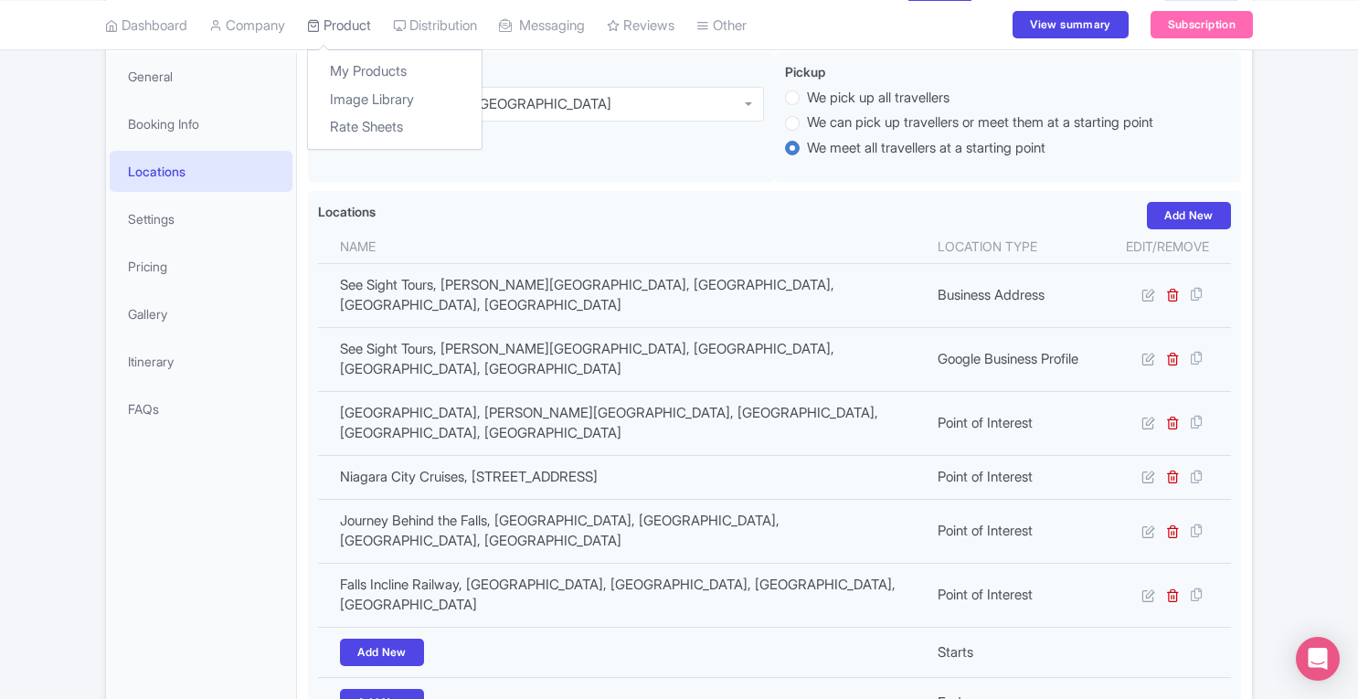
click at [367, 28] on link "Product" at bounding box center [339, 25] width 64 height 50
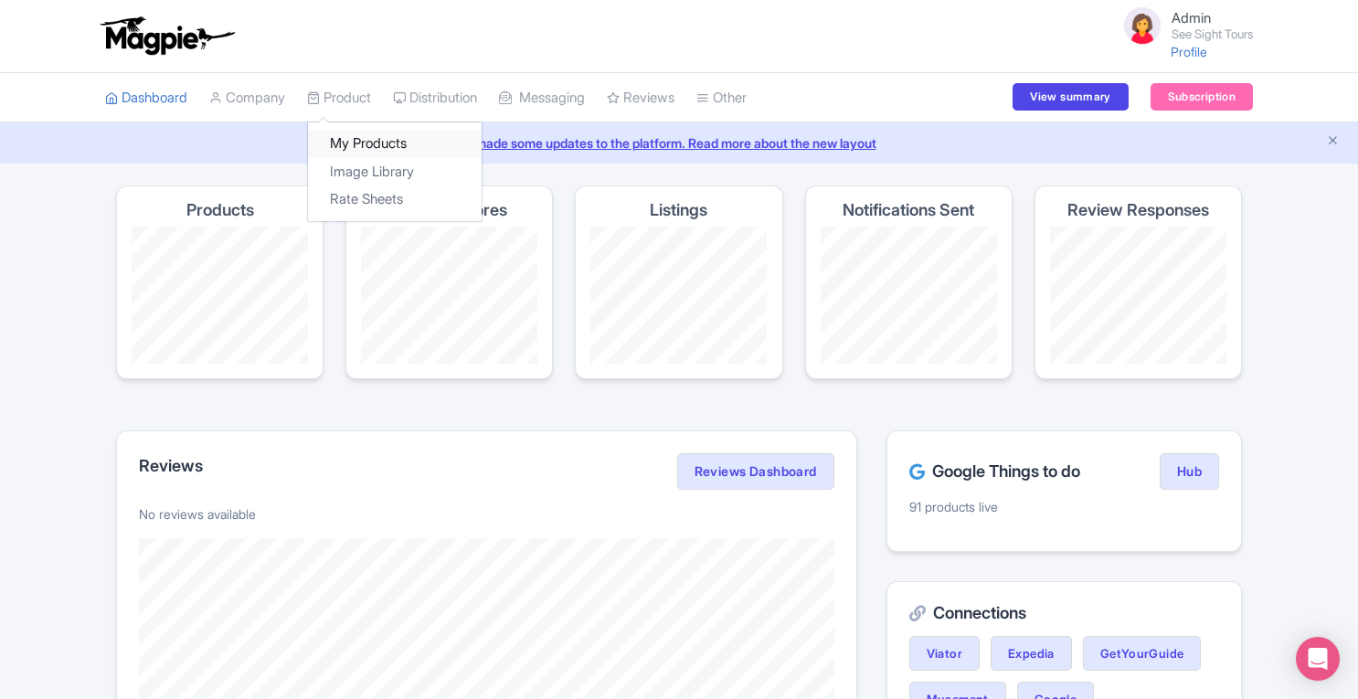
click at [364, 140] on link "My Products" at bounding box center [395, 144] width 174 height 28
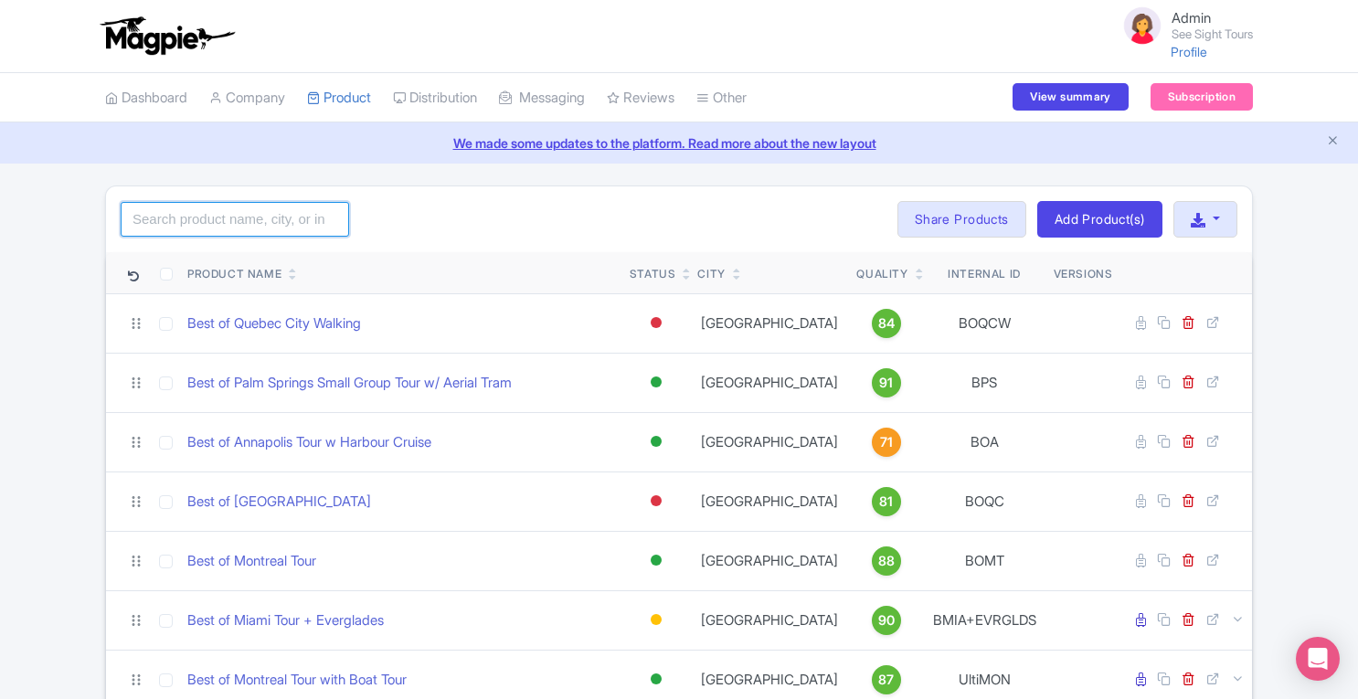
click at [312, 220] on input "search" at bounding box center [235, 219] width 228 height 35
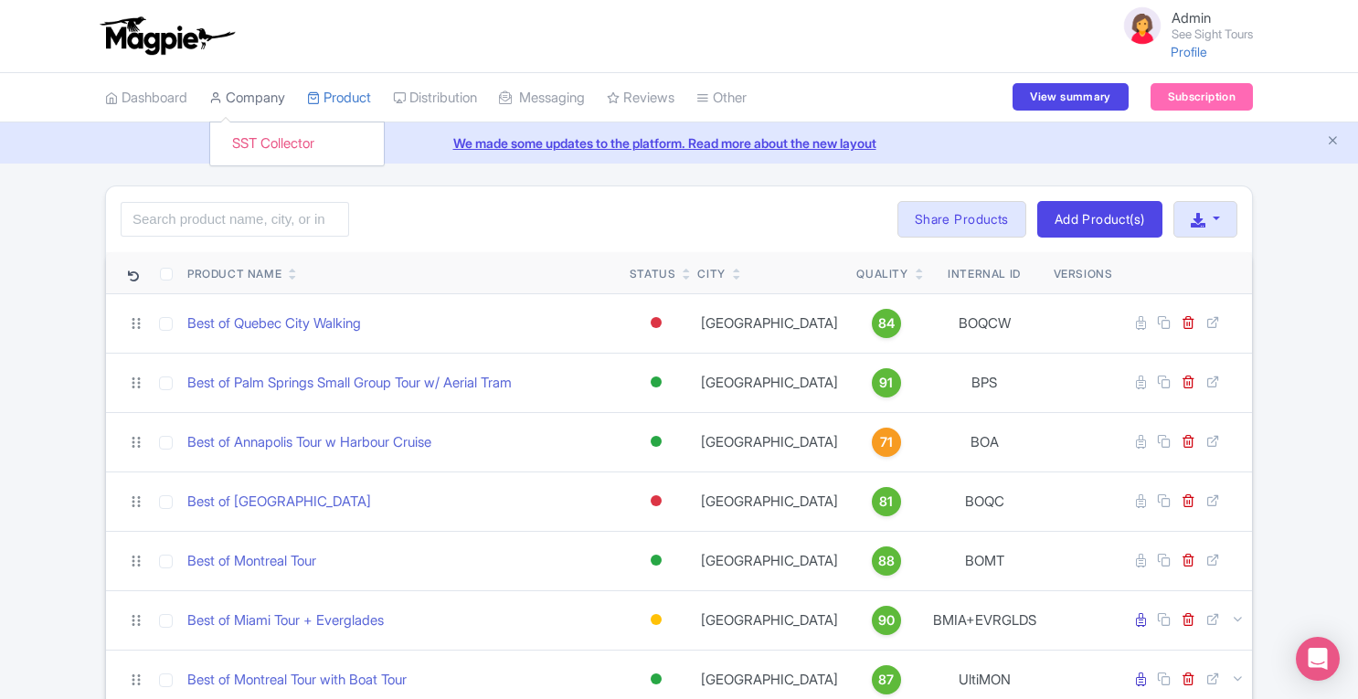
click at [263, 96] on link "Company" at bounding box center [247, 98] width 76 height 50
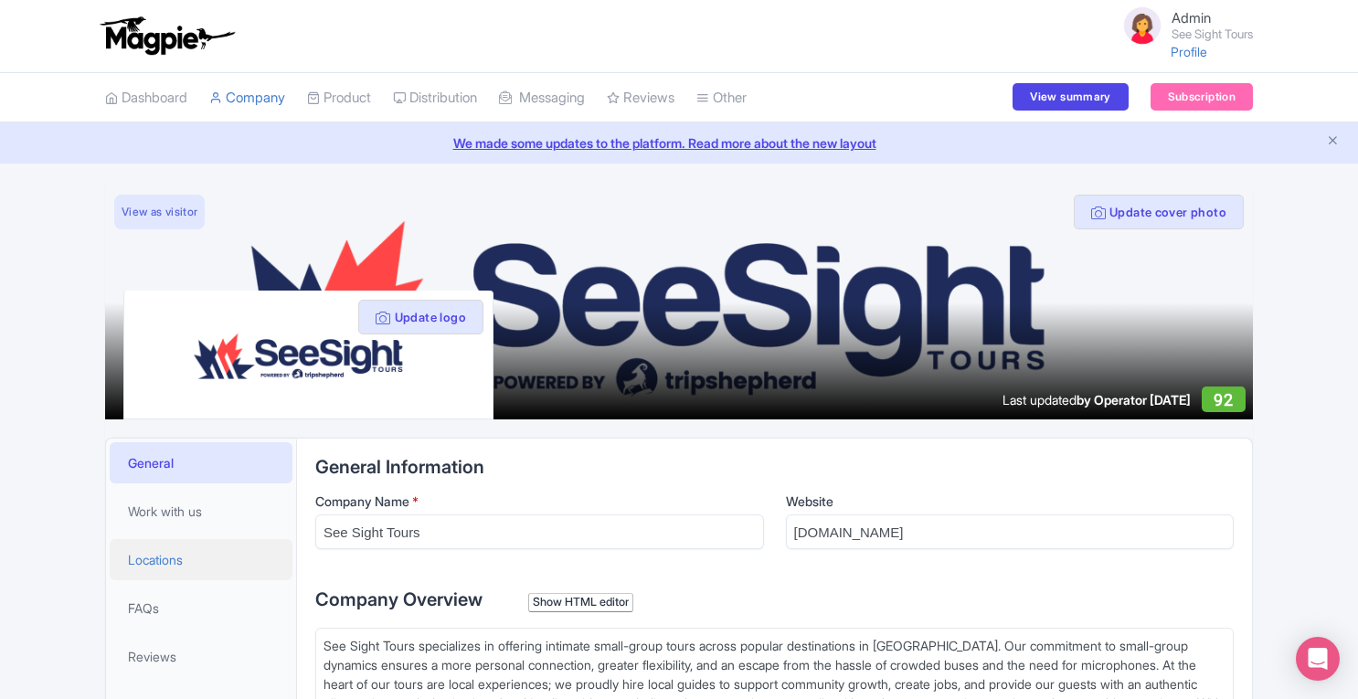
click at [173, 557] on span "Locations" at bounding box center [155, 559] width 55 height 19
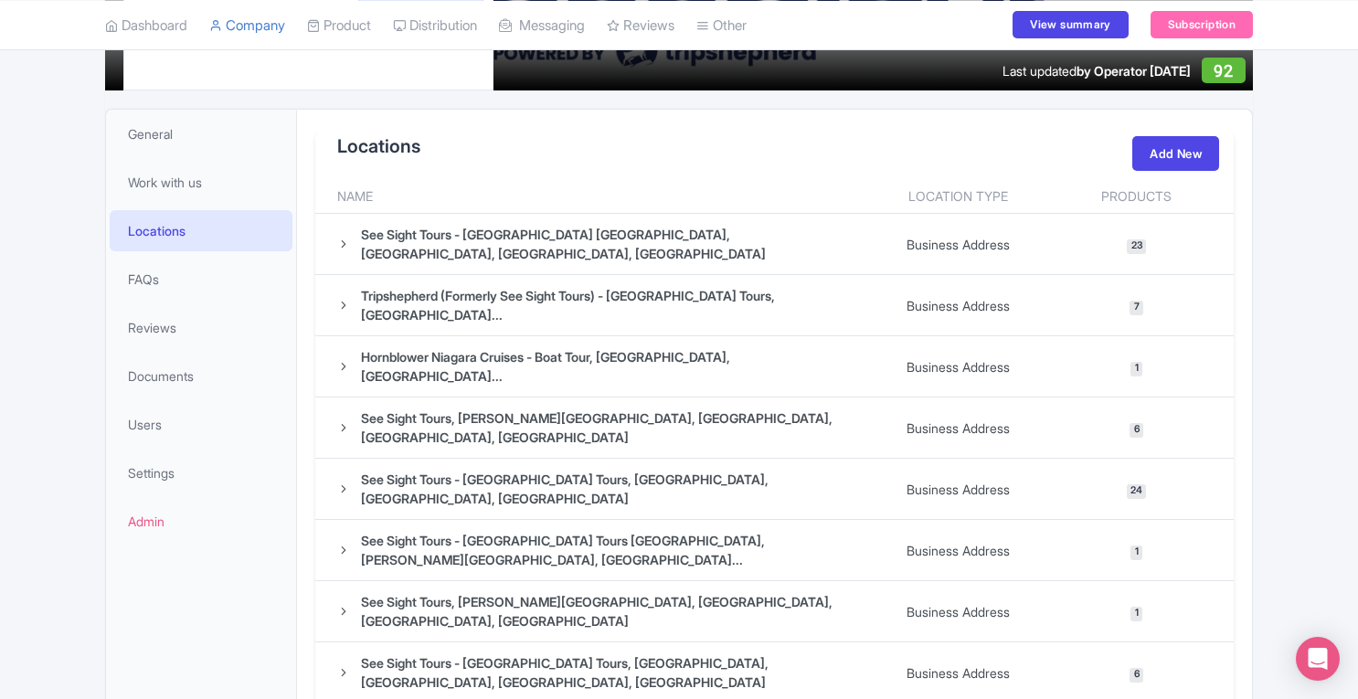
scroll to position [354, 0]
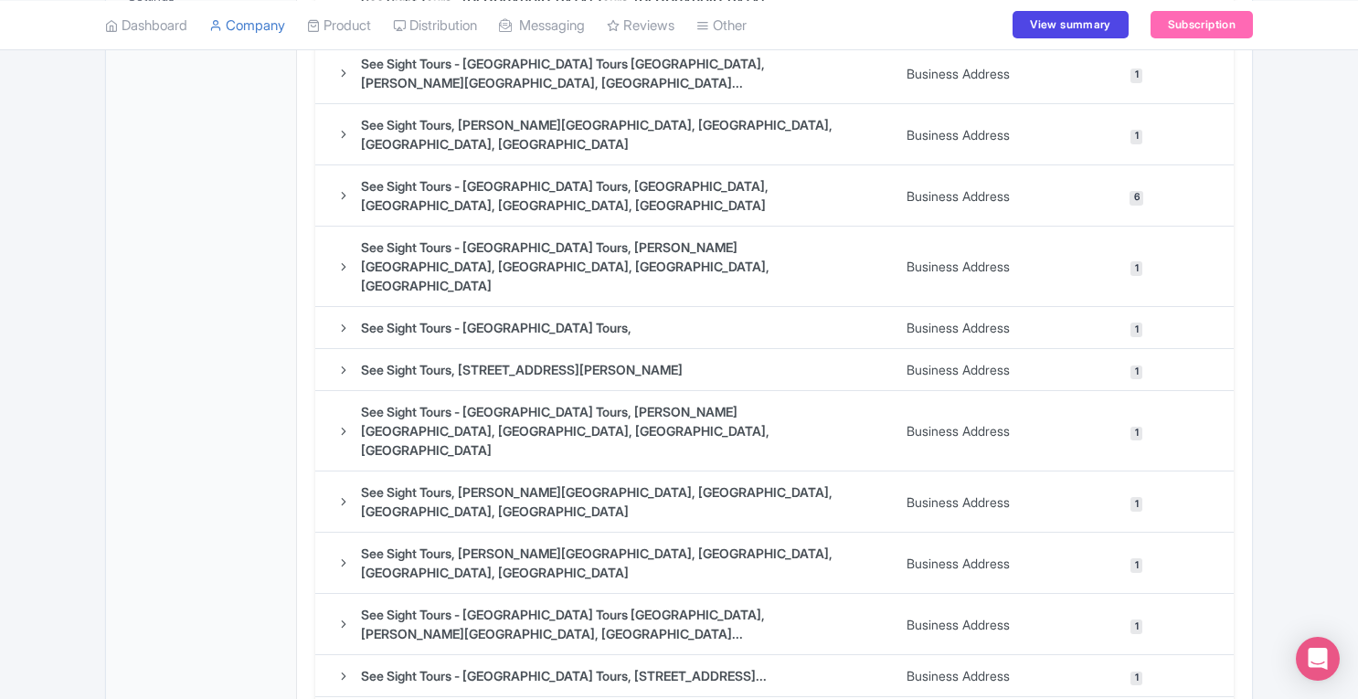
scroll to position [851, 0]
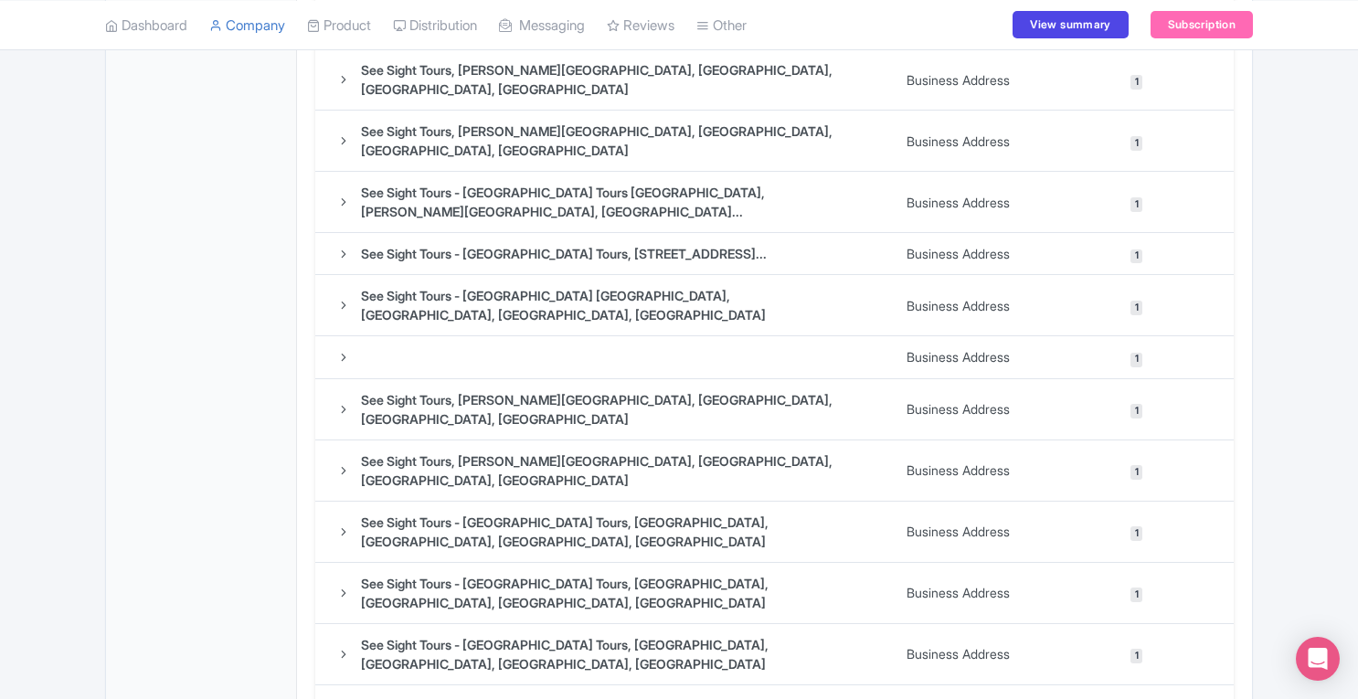
scroll to position [1268, 0]
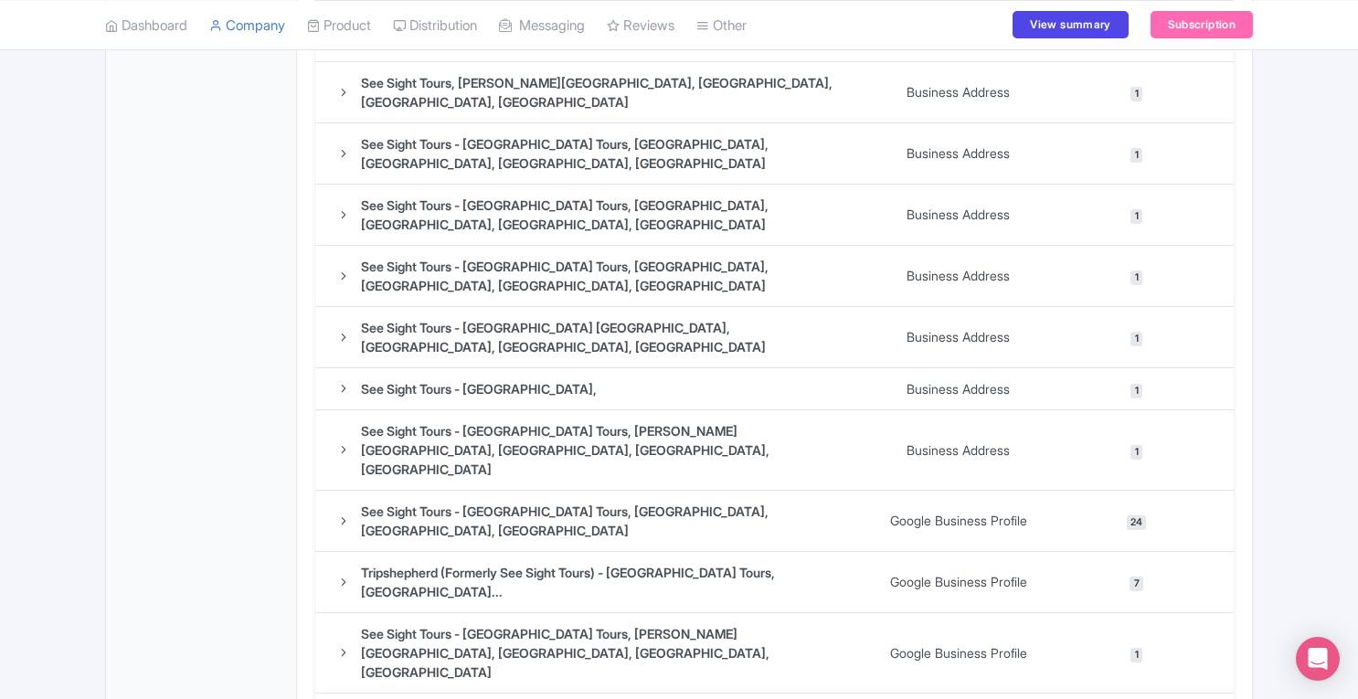
scroll to position [1685, 0]
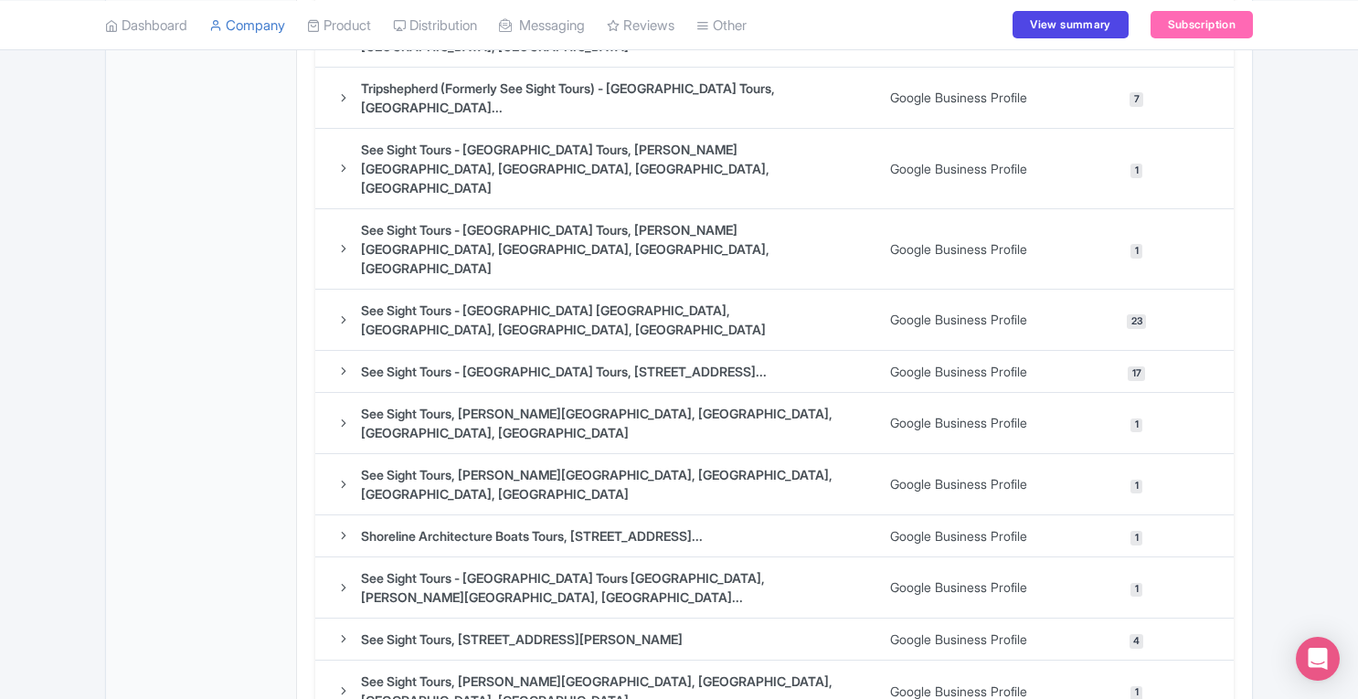
scroll to position [2103, 0]
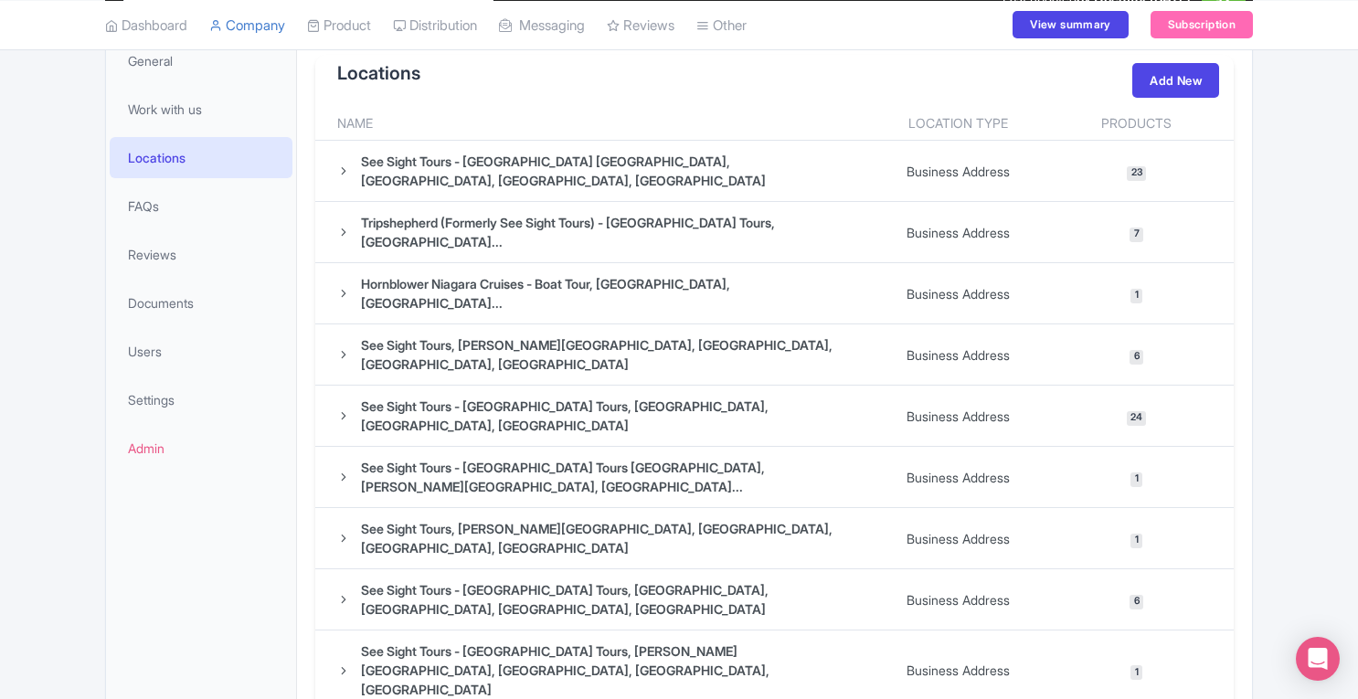
scroll to position [371, 0]
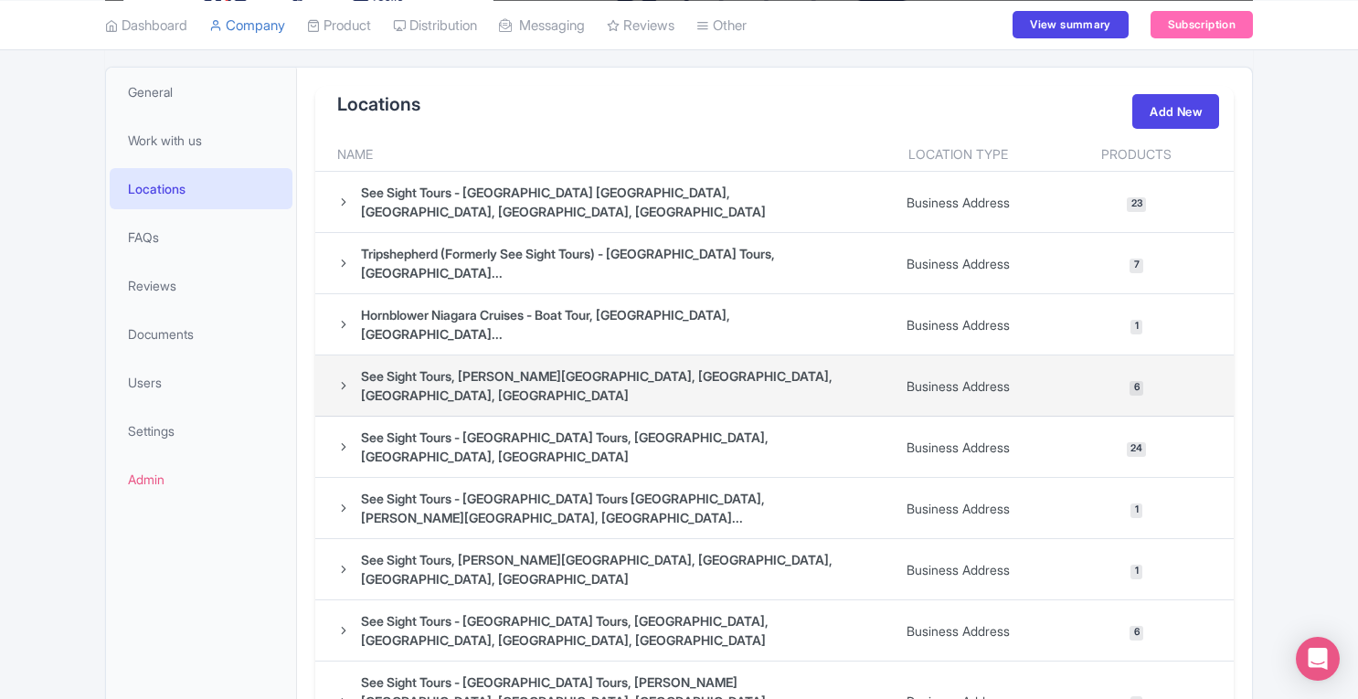
click at [343, 379] on icon at bounding box center [343, 385] width 13 height 13
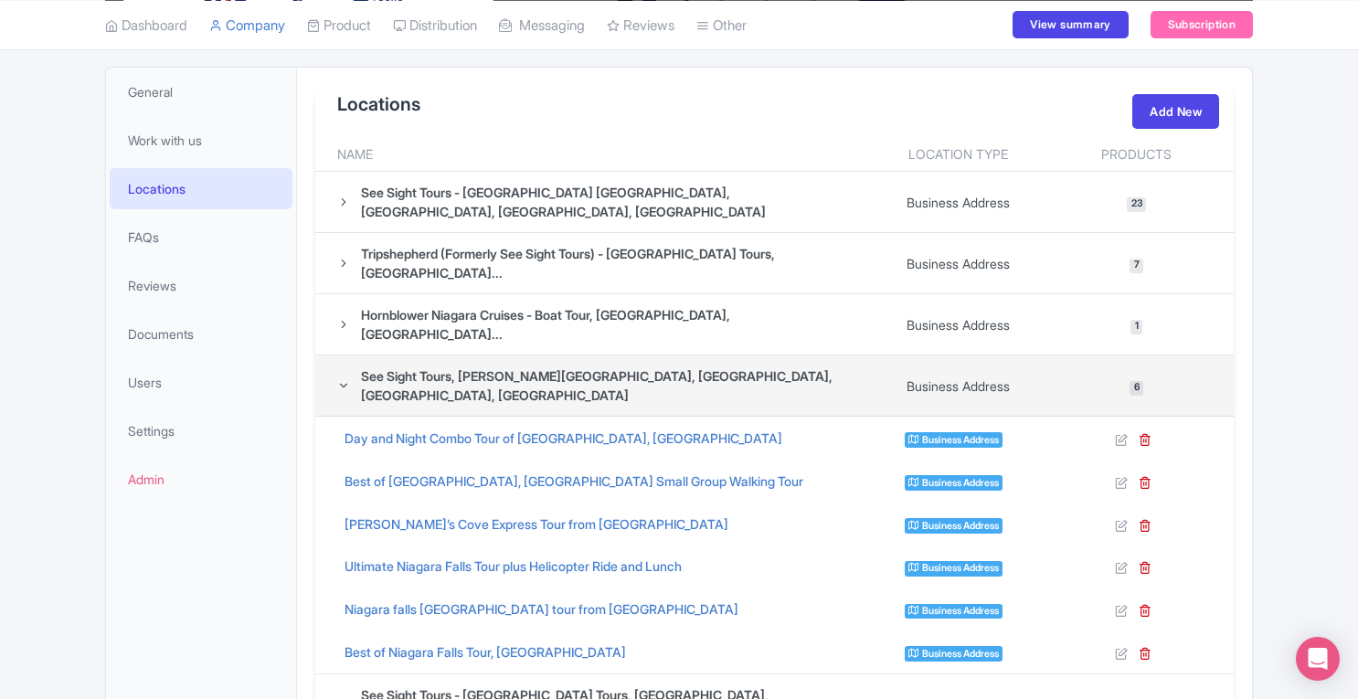
click at [343, 379] on icon at bounding box center [343, 385] width 13 height 13
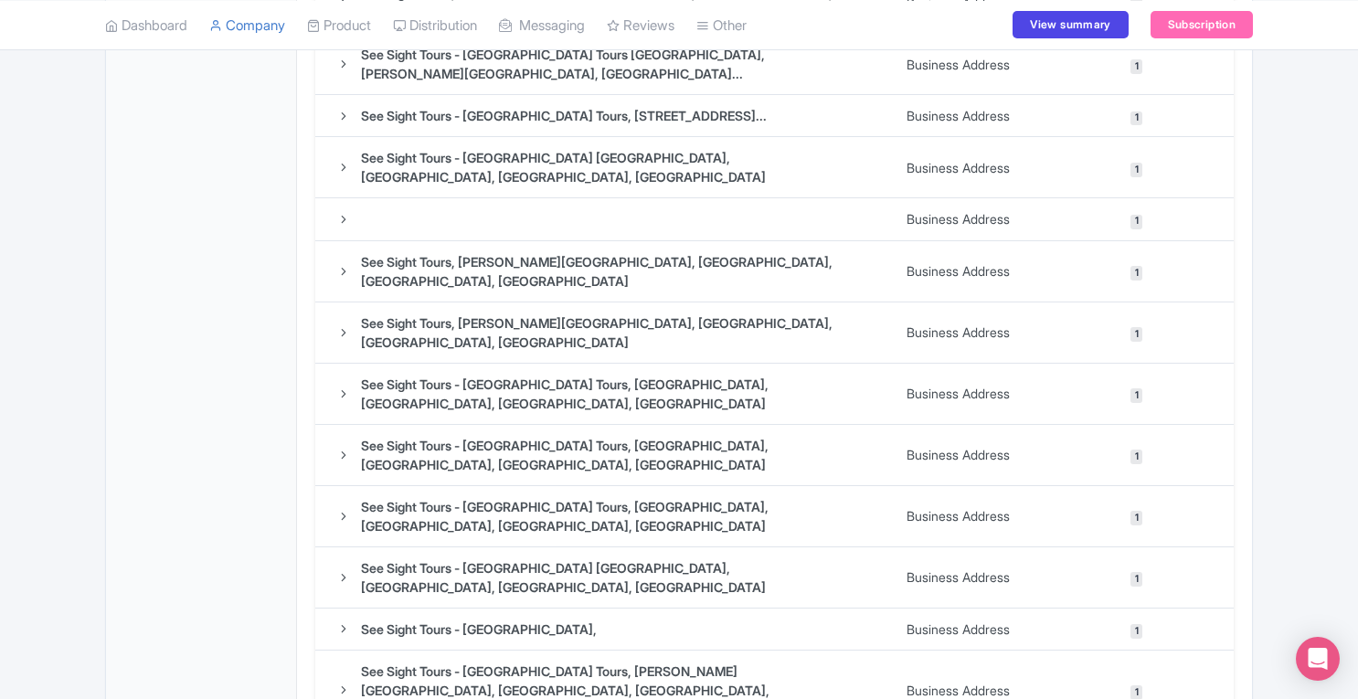
scroll to position [1367, 0]
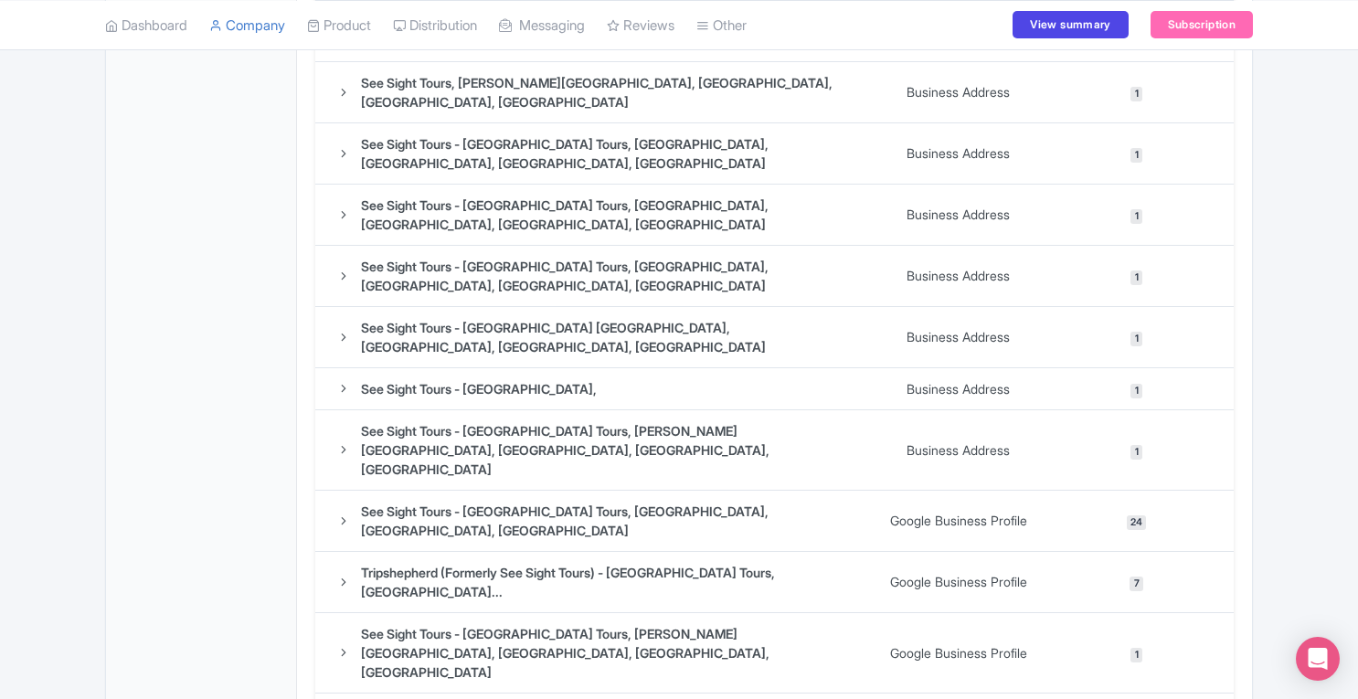
scroll to position [1613, 0]
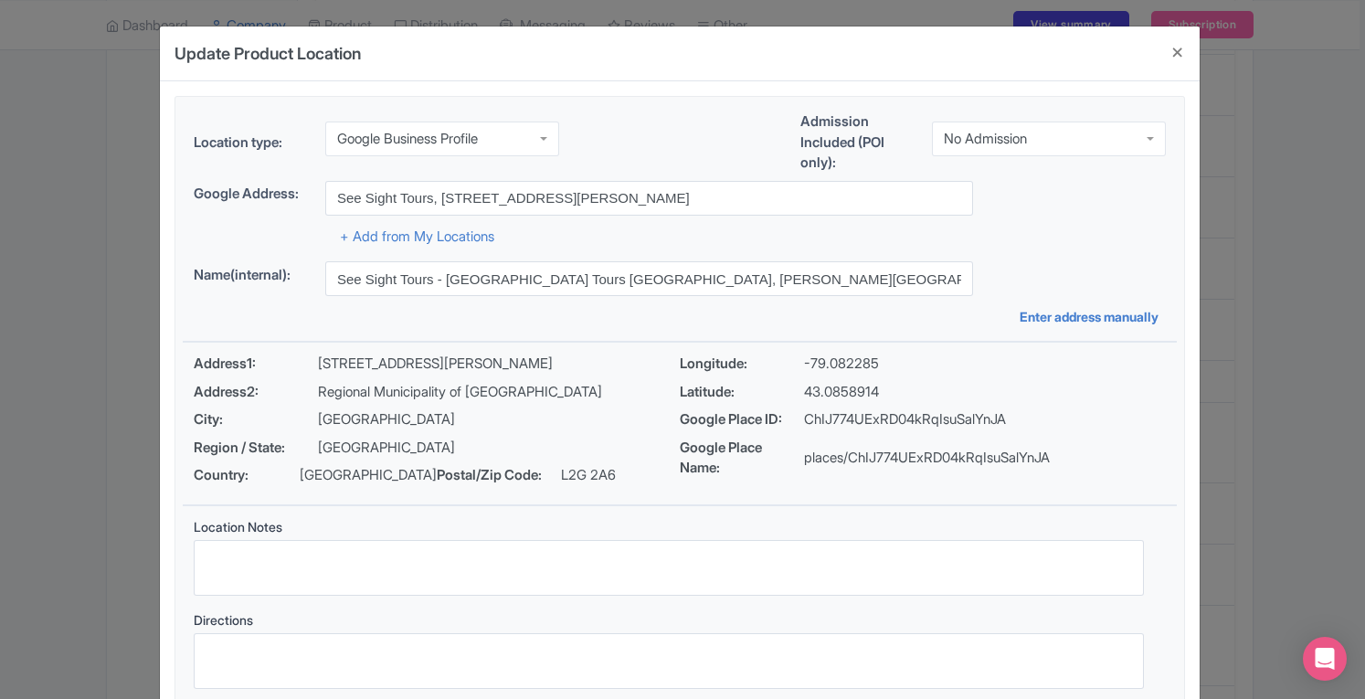
click at [1340, 458] on div "Update Product Location 940c18b5-e0df-47a7-8c82-8338cf048002 Location type: Goo…" at bounding box center [682, 349] width 1365 height 699
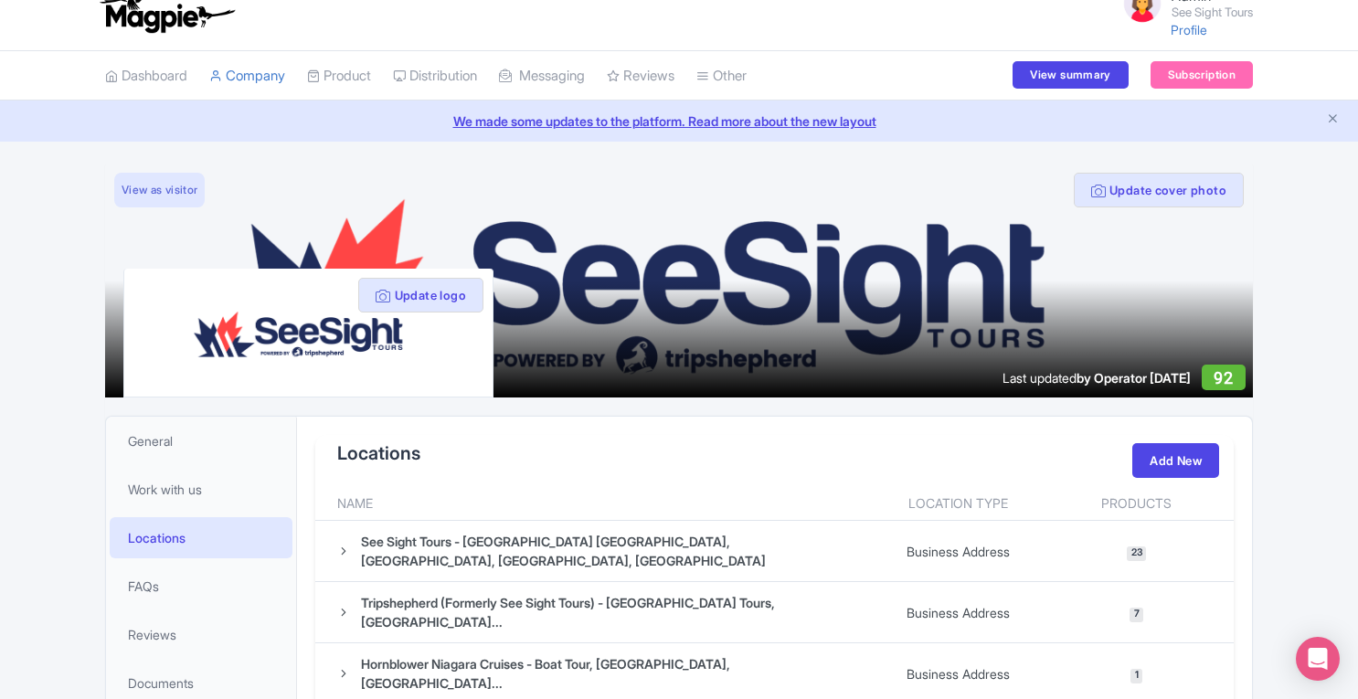
scroll to position [0, 0]
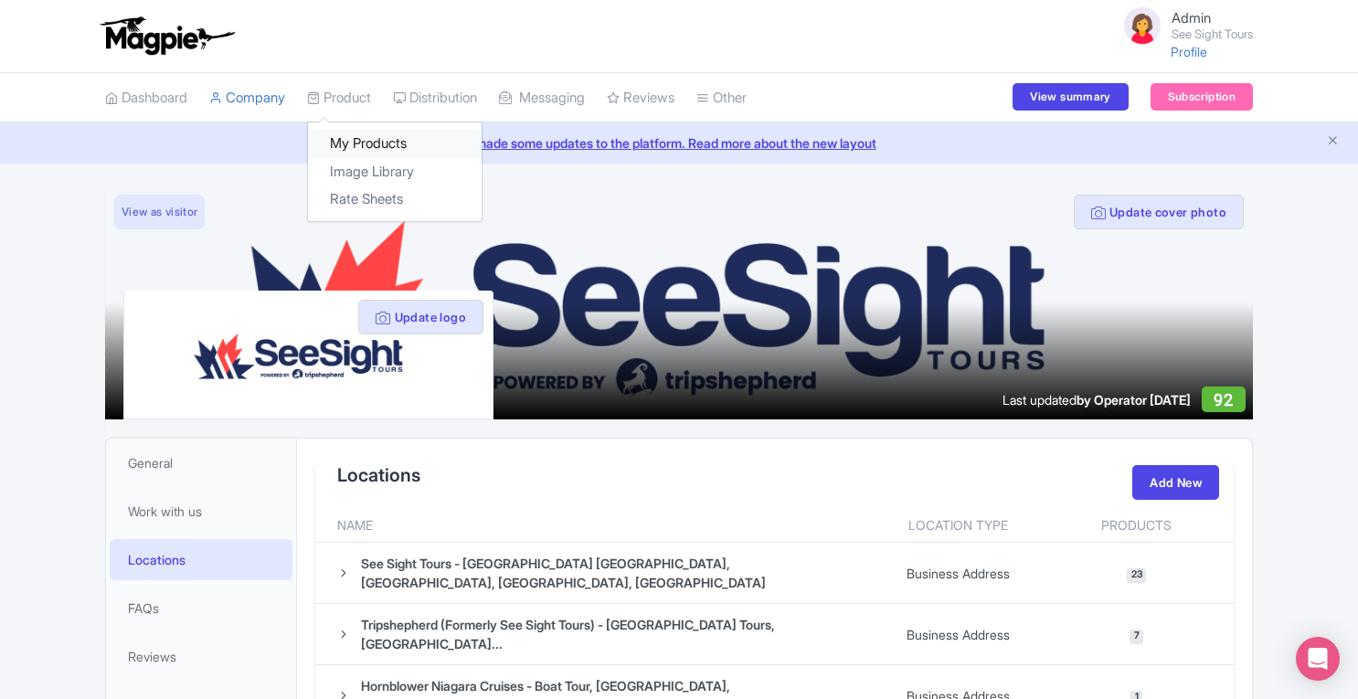
click at [369, 142] on link "My Products" at bounding box center [395, 144] width 174 height 28
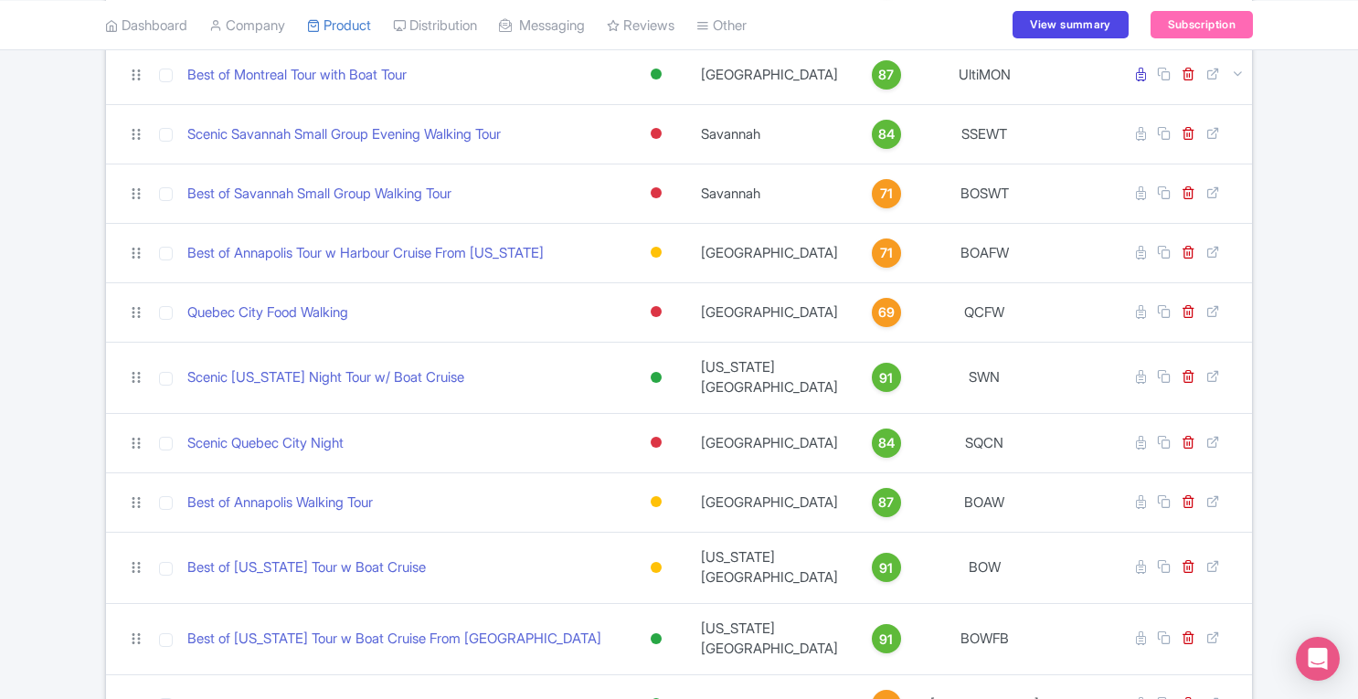
scroll to position [539, 0]
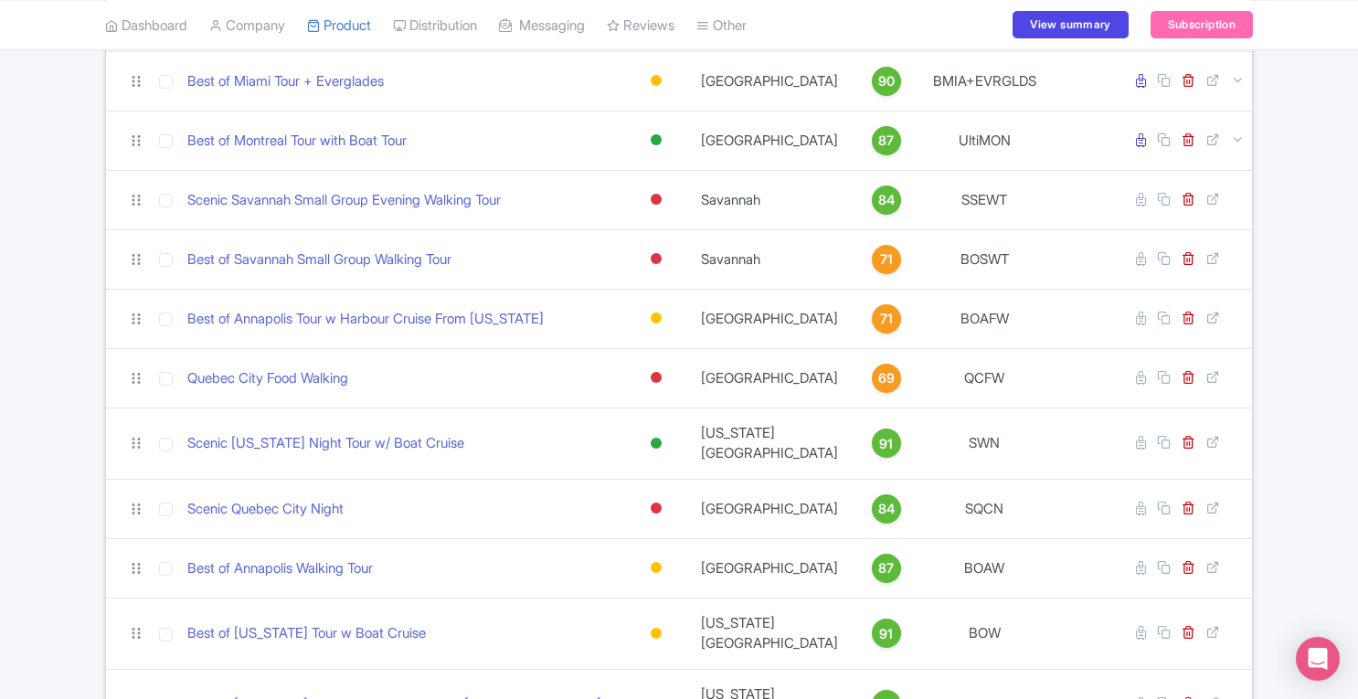
drag, startPoint x: 0, startPoint y: 0, endPoint x: 1358, endPoint y: 163, distance: 1367.2
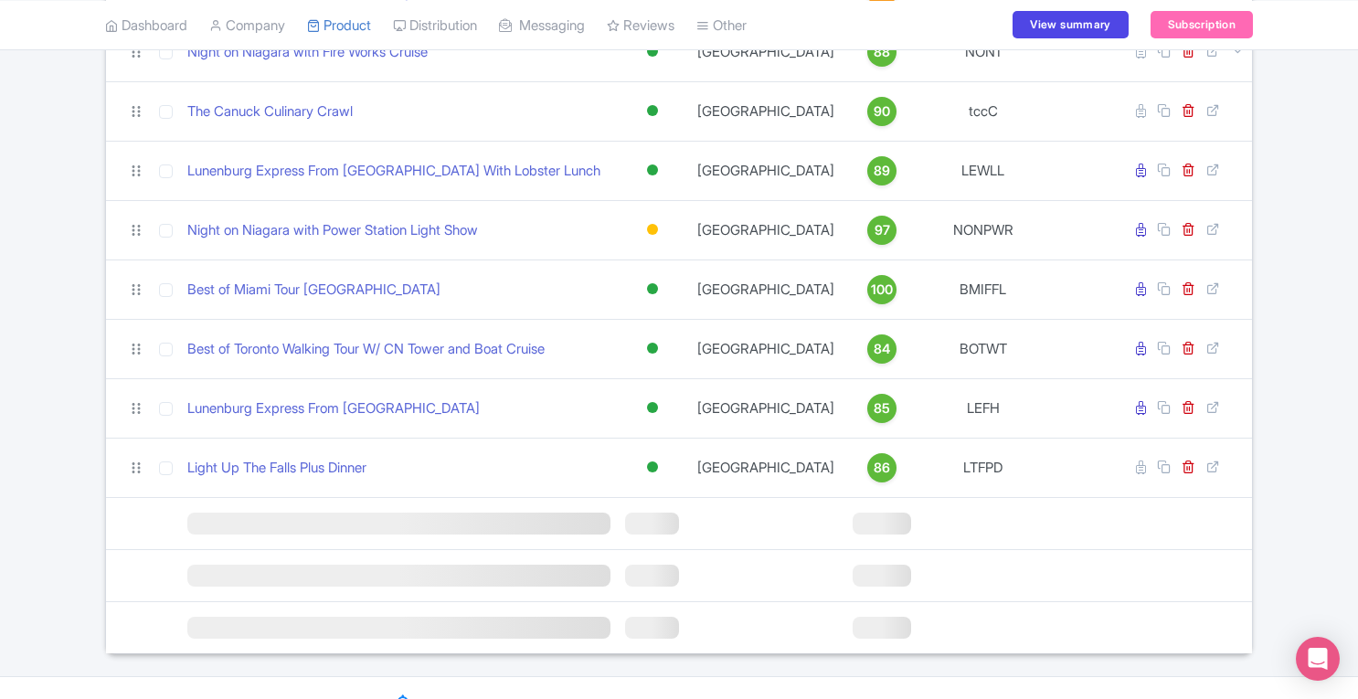
scroll to position [3428, 0]
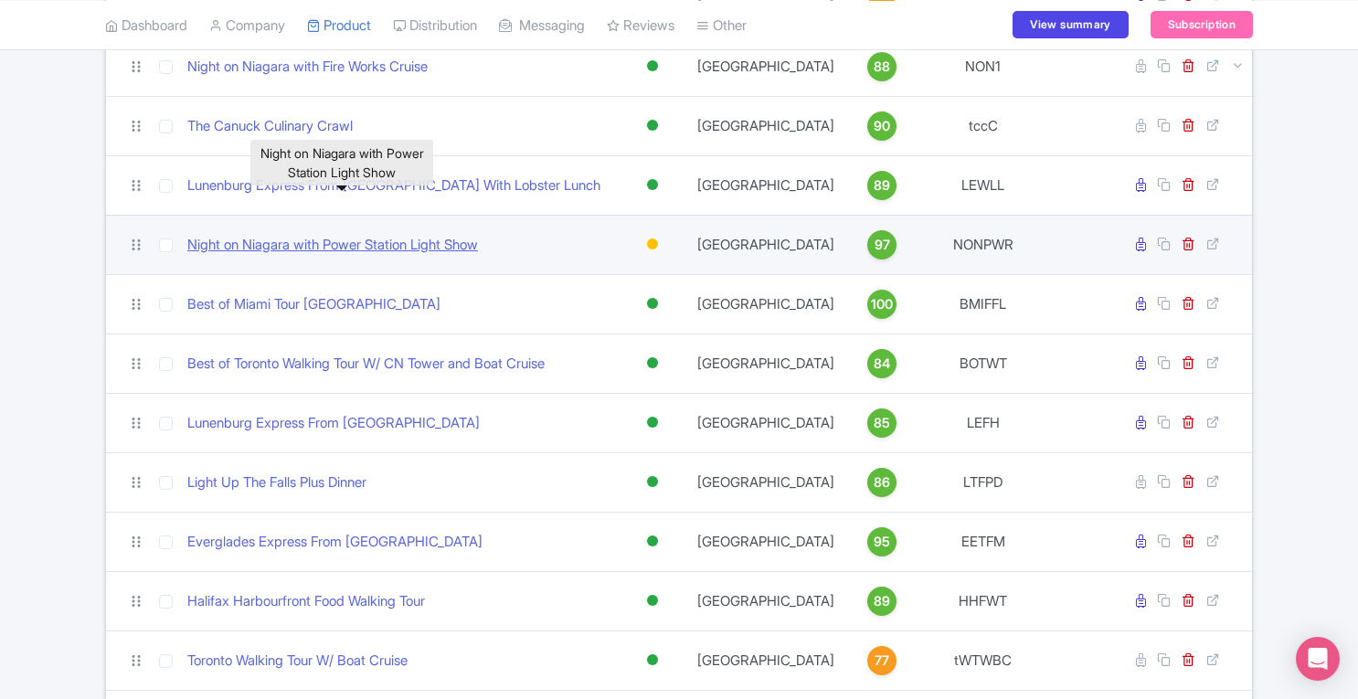
click at [407, 235] on link "Night on Niagara with Power Station Light Show" at bounding box center [332, 245] width 291 height 21
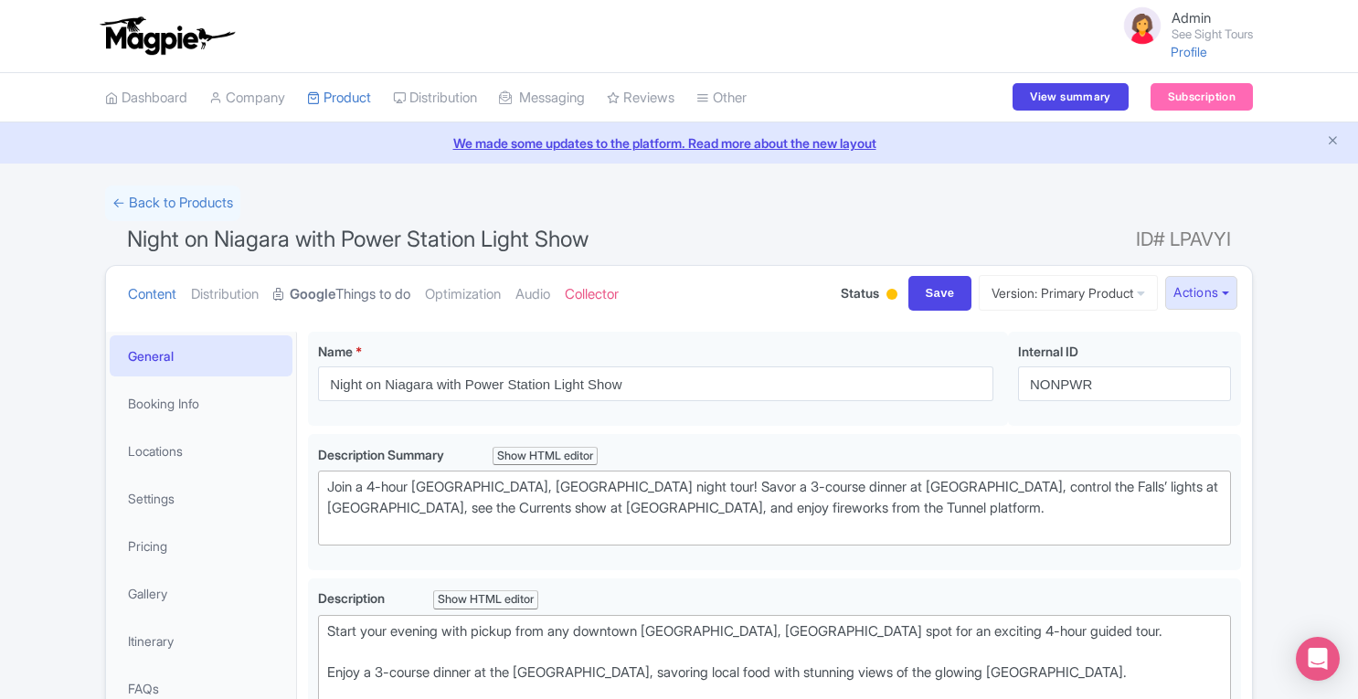
click at [351, 291] on link "Google Things to do" at bounding box center [341, 295] width 137 height 58
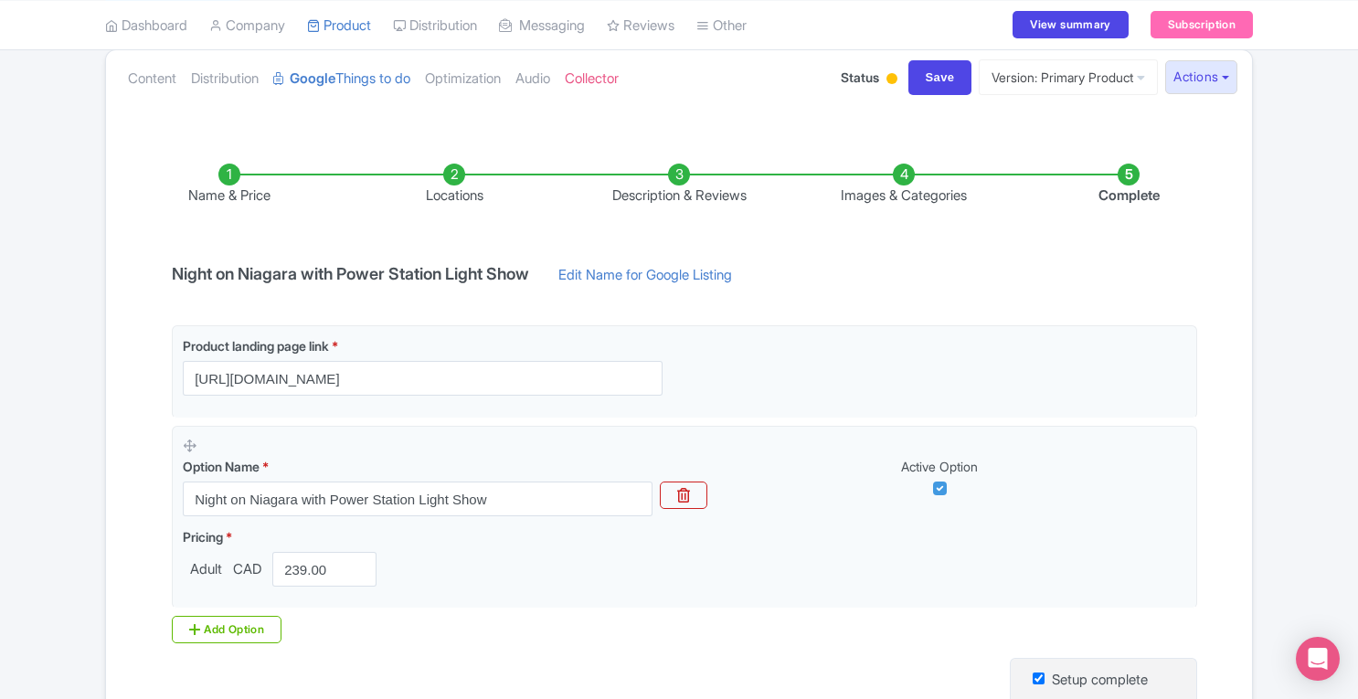
scroll to position [254, 0]
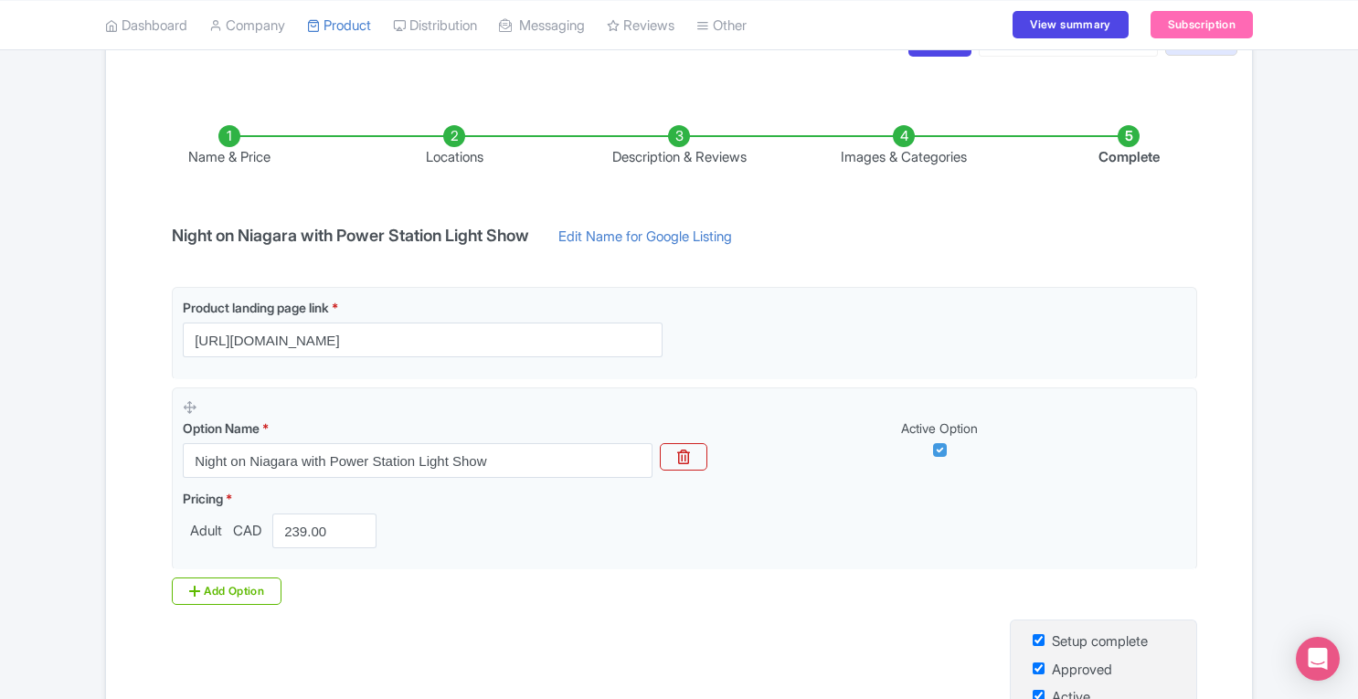
click at [442, 132] on li "Locations" at bounding box center [454, 146] width 225 height 43
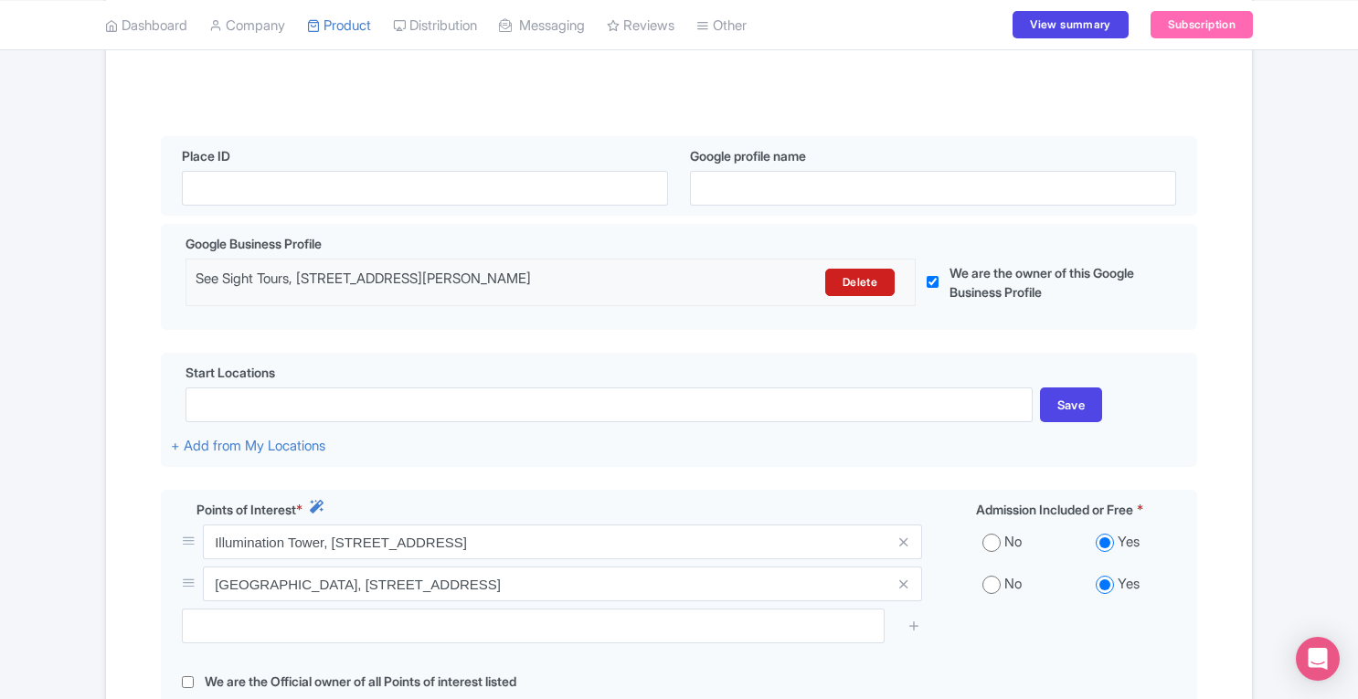
scroll to position [724, 0]
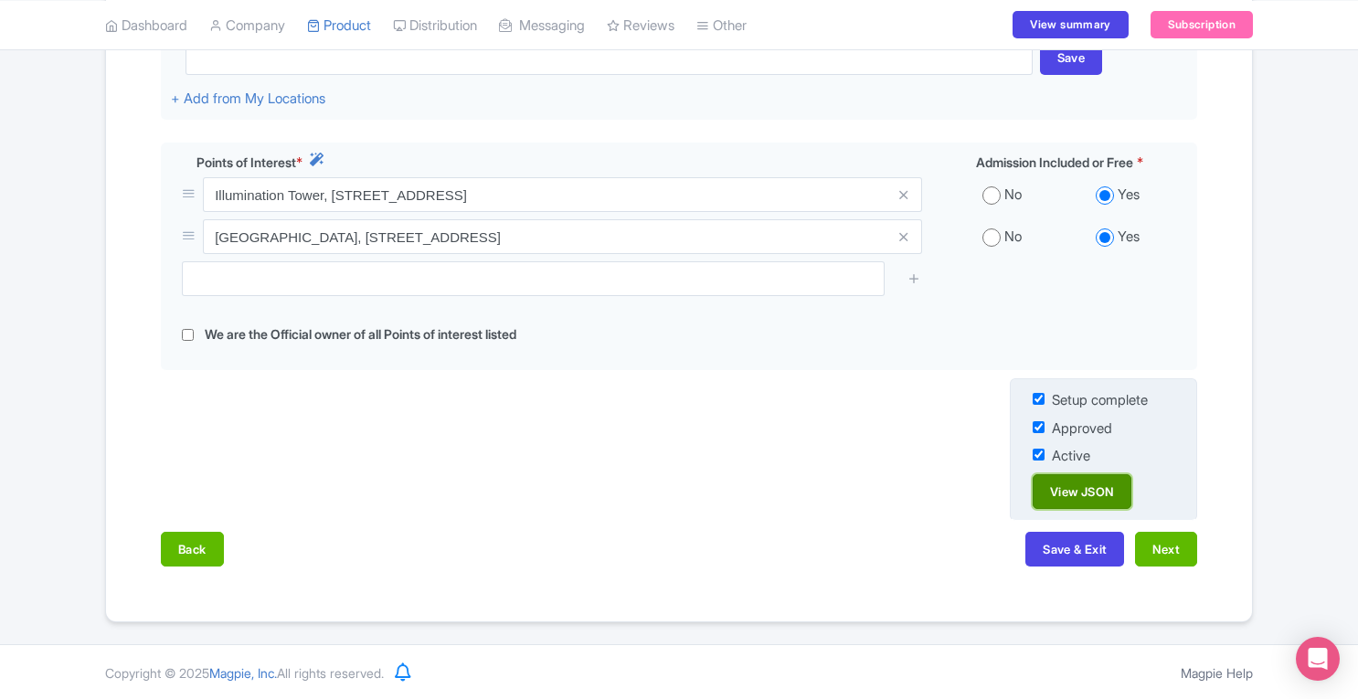
click at [1074, 496] on link "View JSON" at bounding box center [1081, 491] width 99 height 35
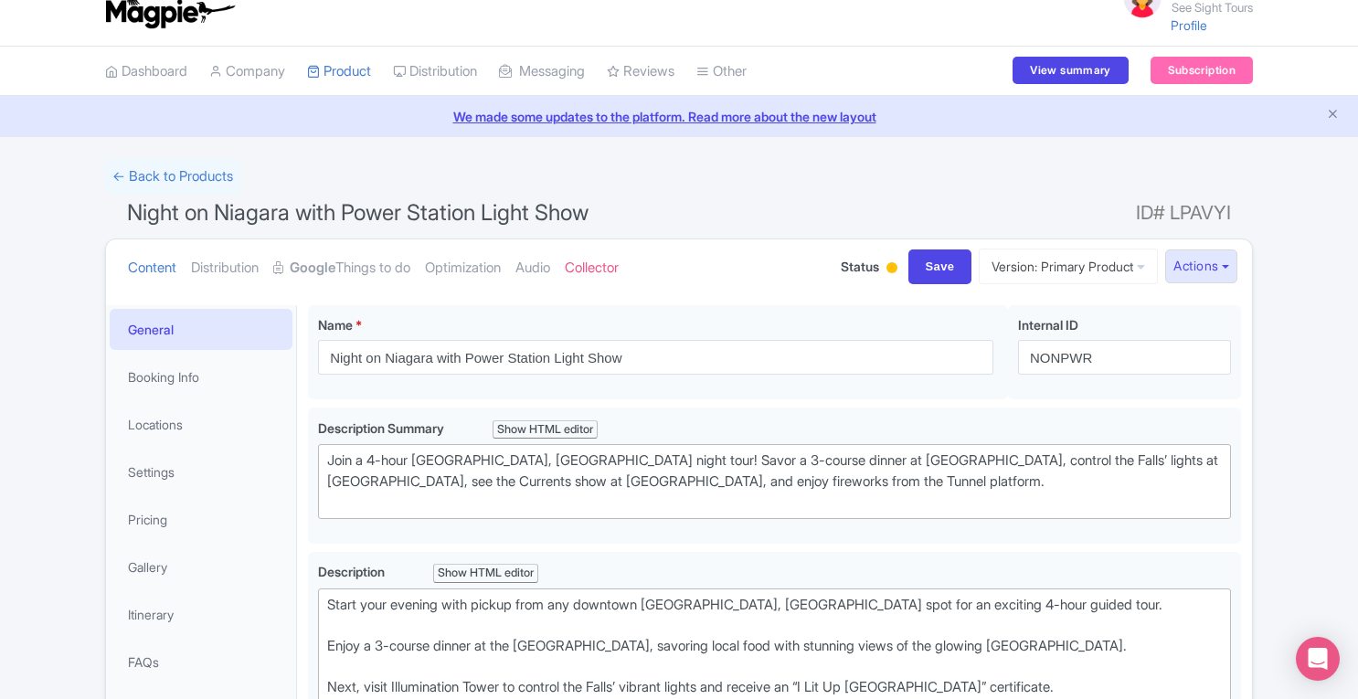
scroll to position [18, 0]
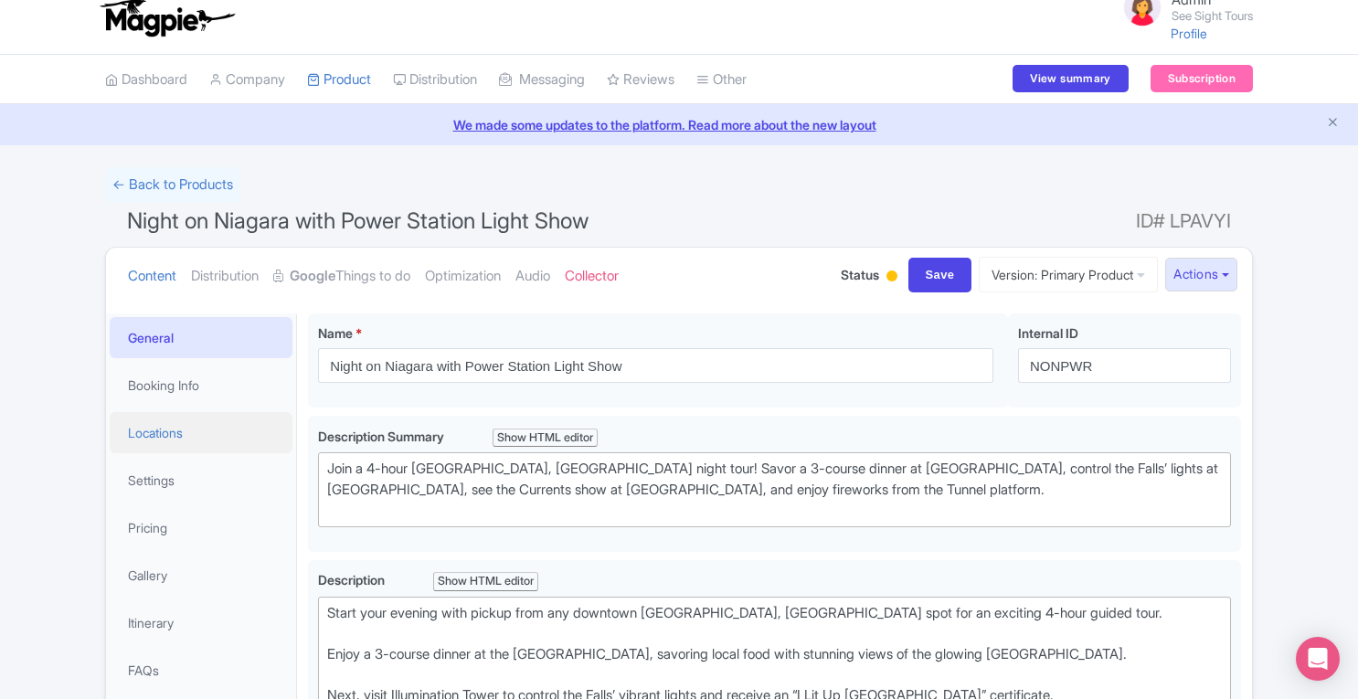
click at [183, 435] on link "Locations" at bounding box center [201, 432] width 183 height 41
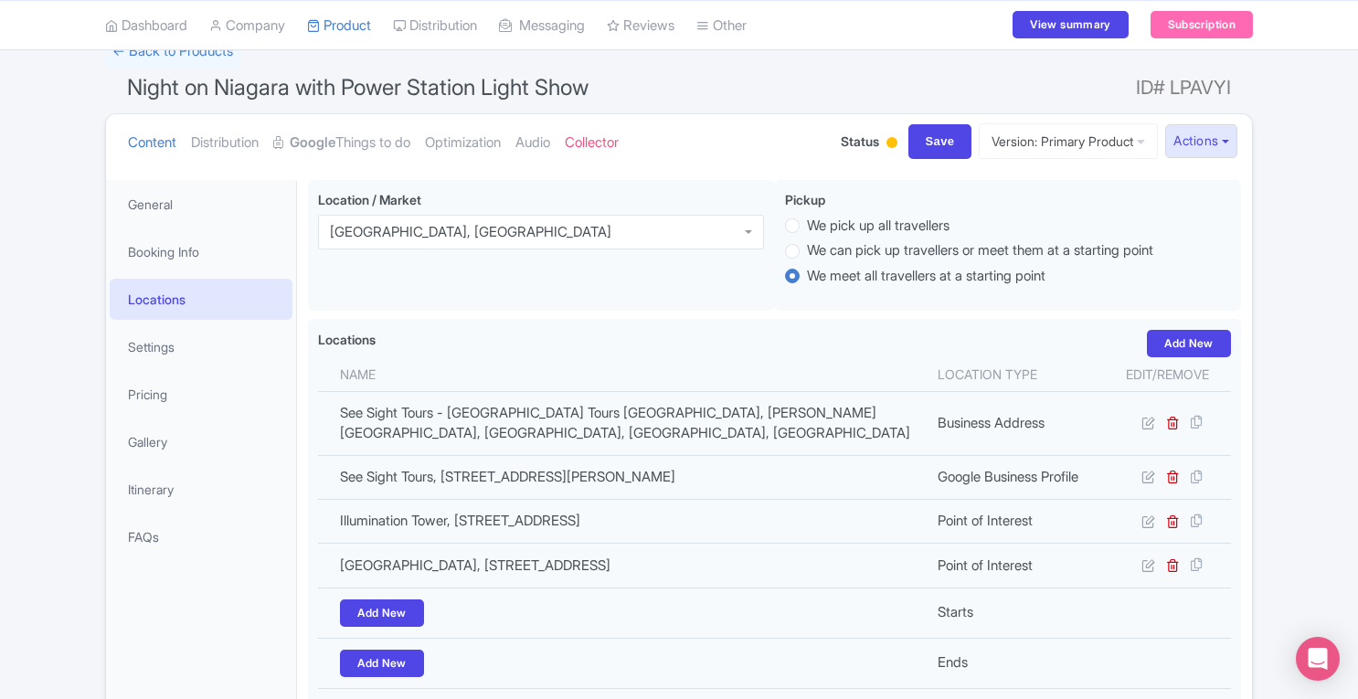
scroll to position [157, 0]
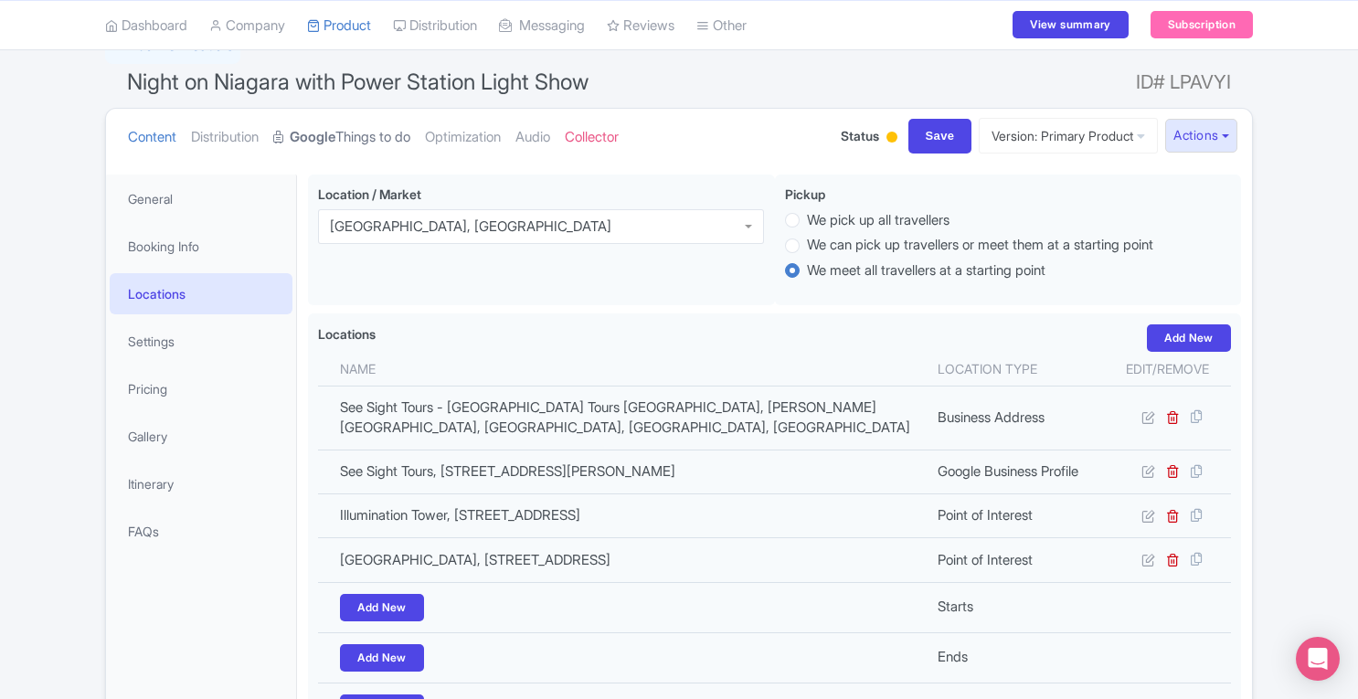
click at [353, 134] on link "Google Things to do" at bounding box center [341, 138] width 137 height 58
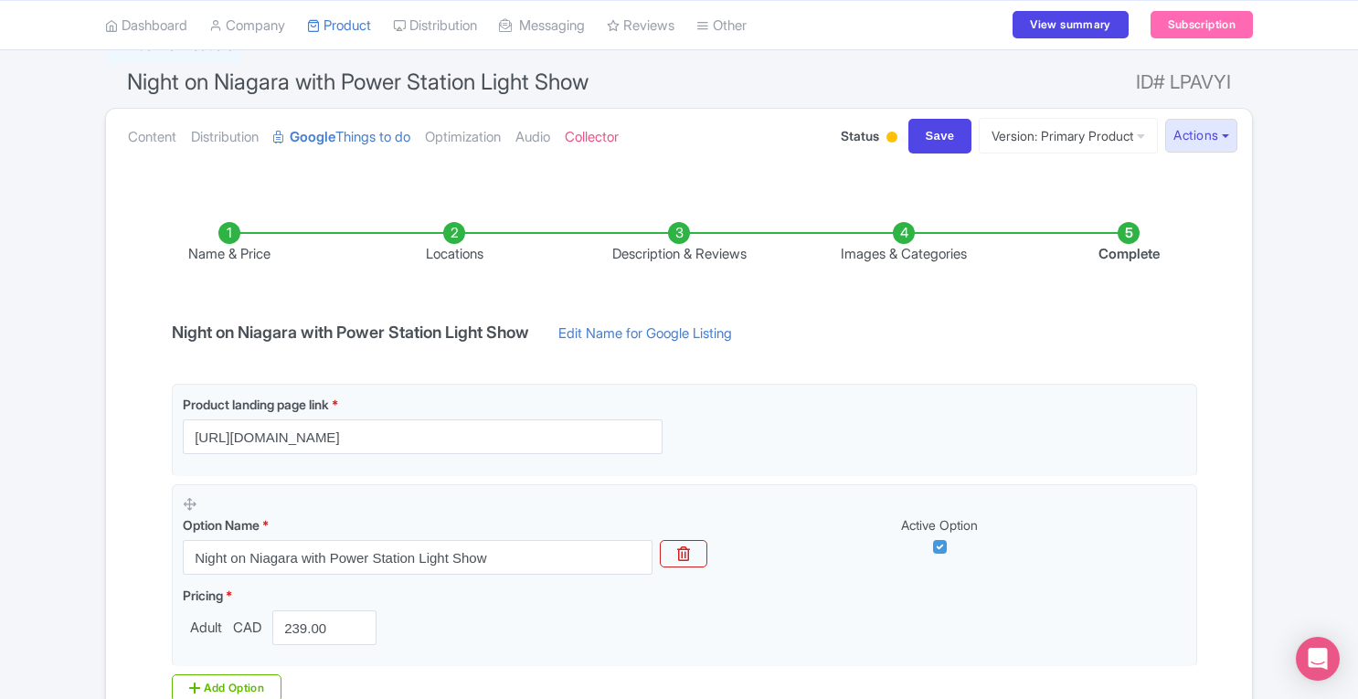
click at [1140, 242] on li "Complete" at bounding box center [1128, 243] width 225 height 43
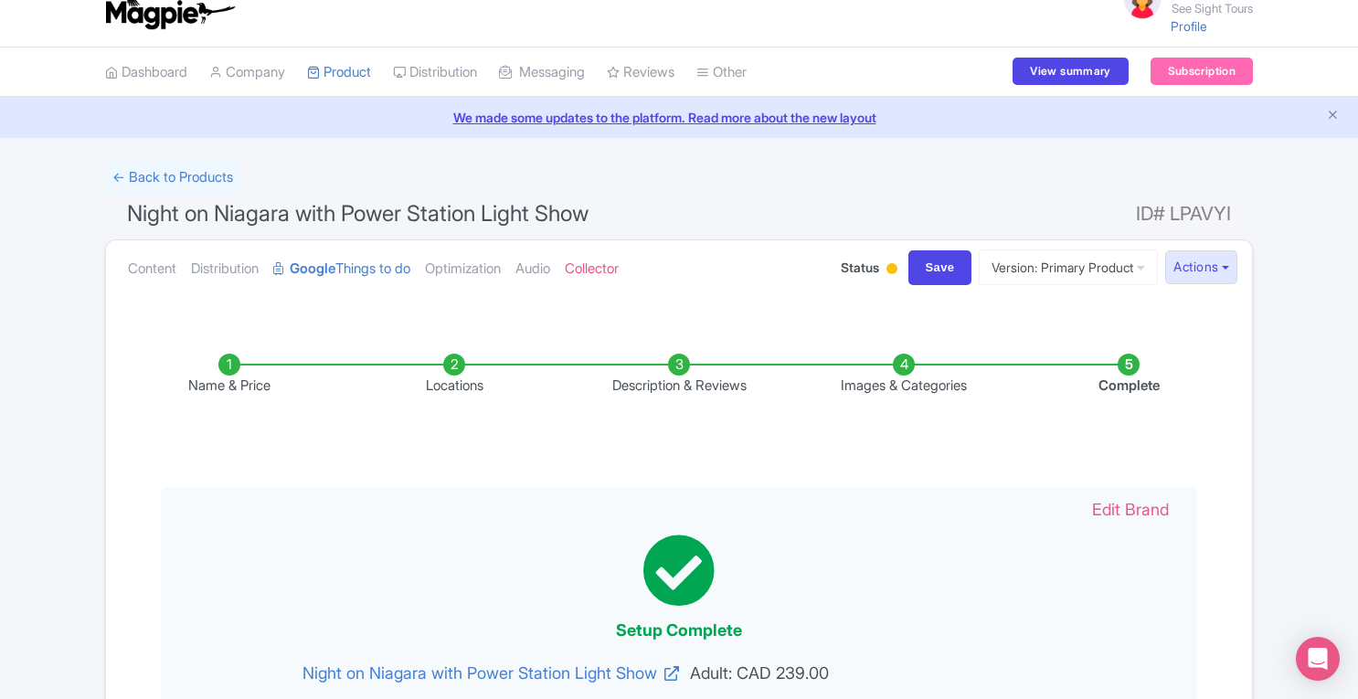
scroll to position [23, 0]
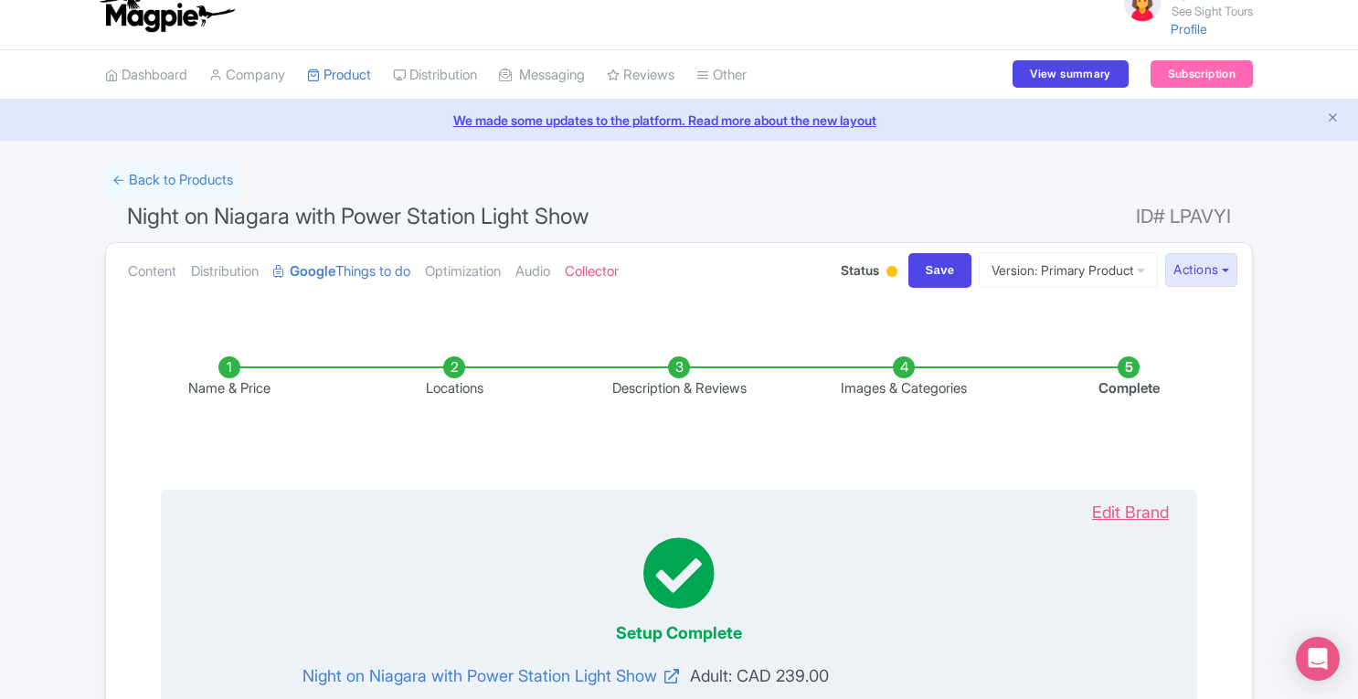
click at [1139, 516] on link "Edit Brand" at bounding box center [1129, 512] width 113 height 25
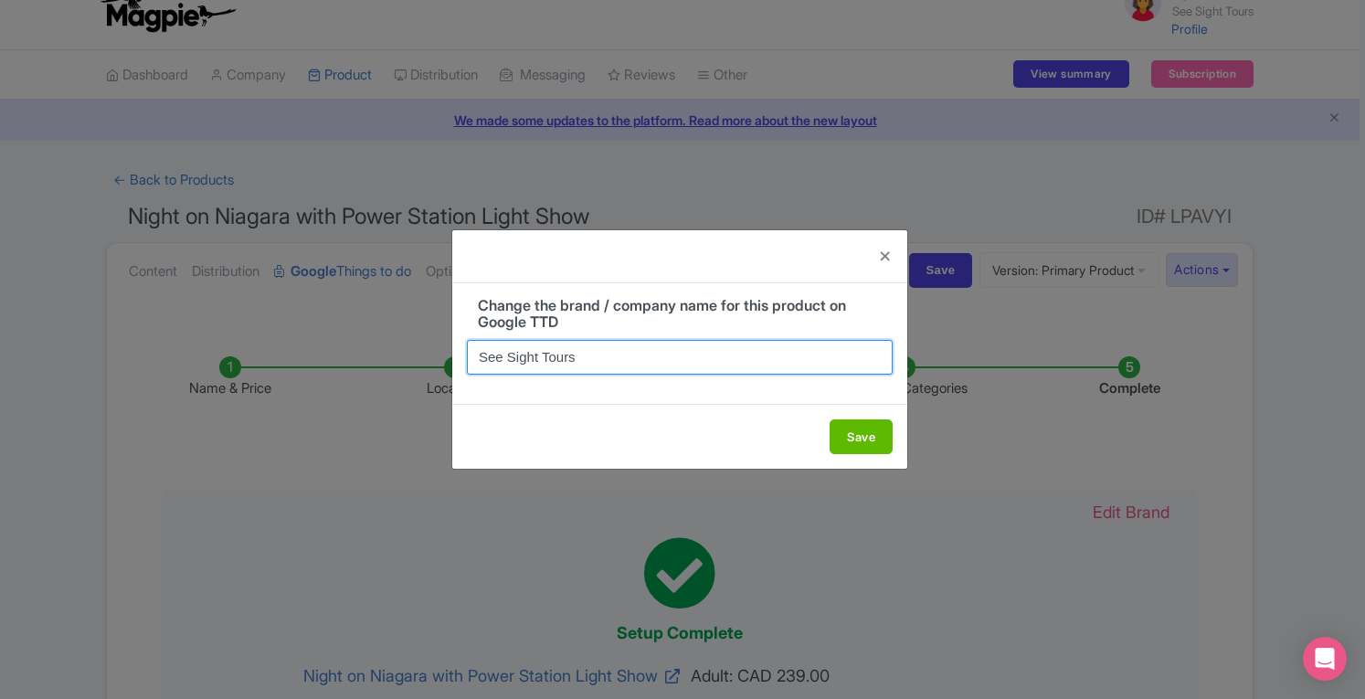
click at [634, 357] on input "See Sight Tours" at bounding box center [680, 357] width 426 height 35
drag, startPoint x: 480, startPoint y: 357, endPoint x: 652, endPoint y: 350, distance: 172.8
click at [652, 350] on input "See Sight Tours" at bounding box center [680, 357] width 426 height 35
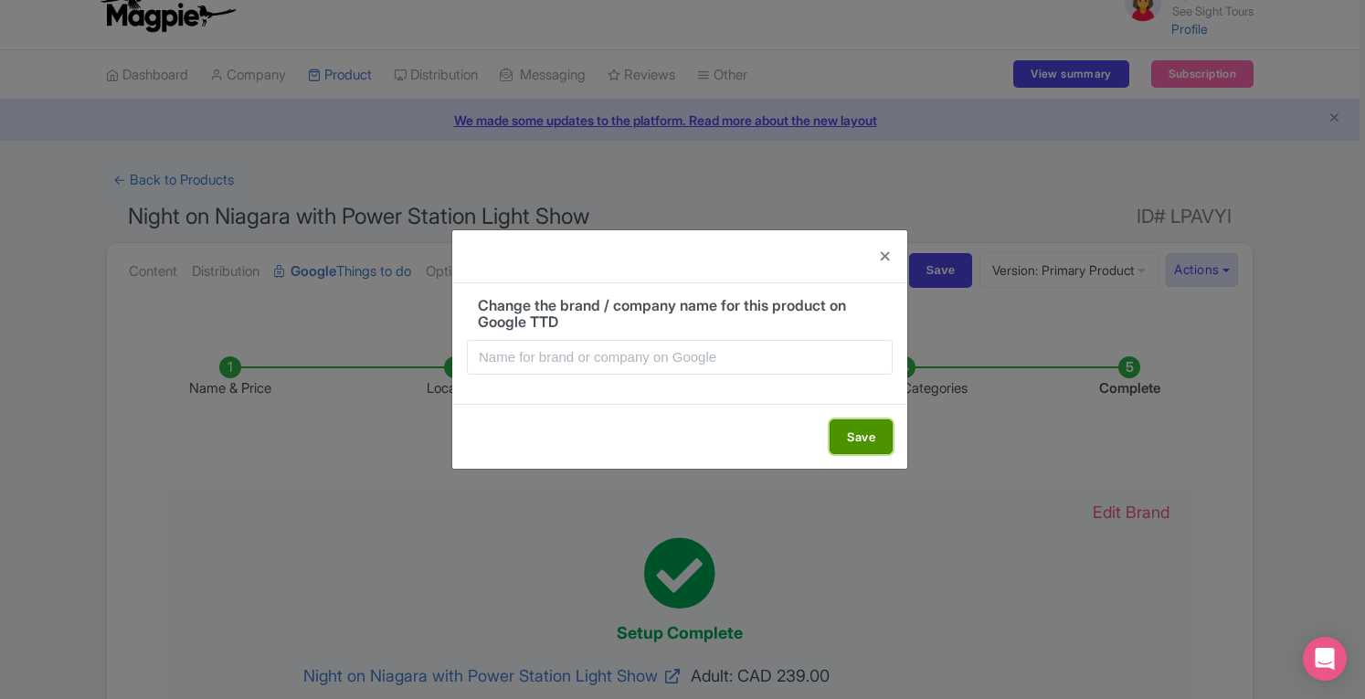
click at [876, 443] on button "Save" at bounding box center [860, 436] width 63 height 35
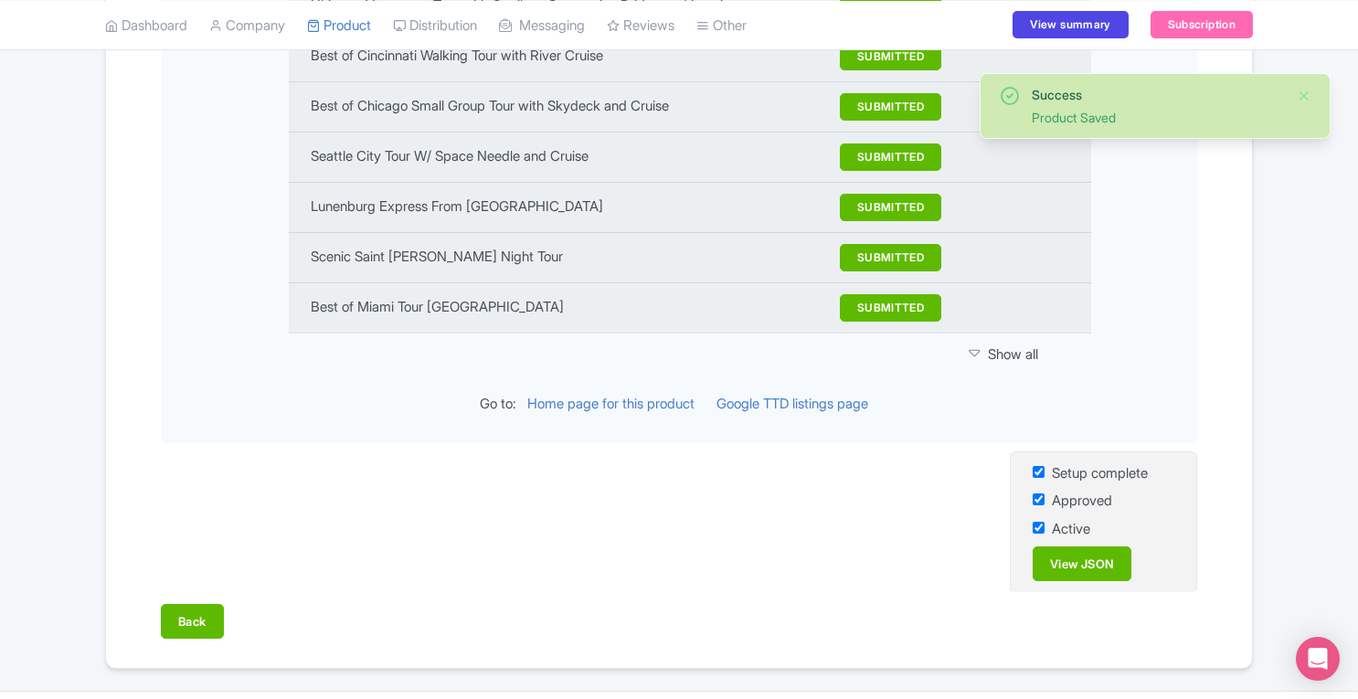
scroll to position [2630, 0]
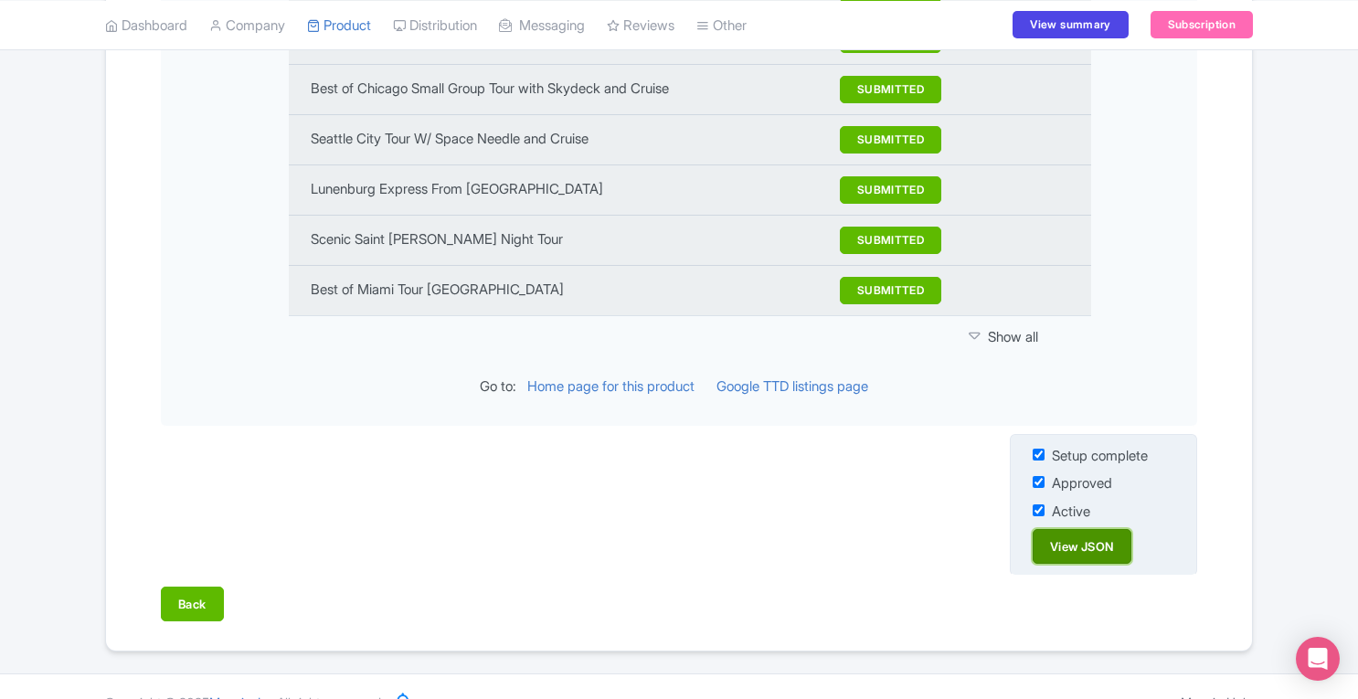
click at [1076, 529] on link "View JSON" at bounding box center [1081, 546] width 99 height 35
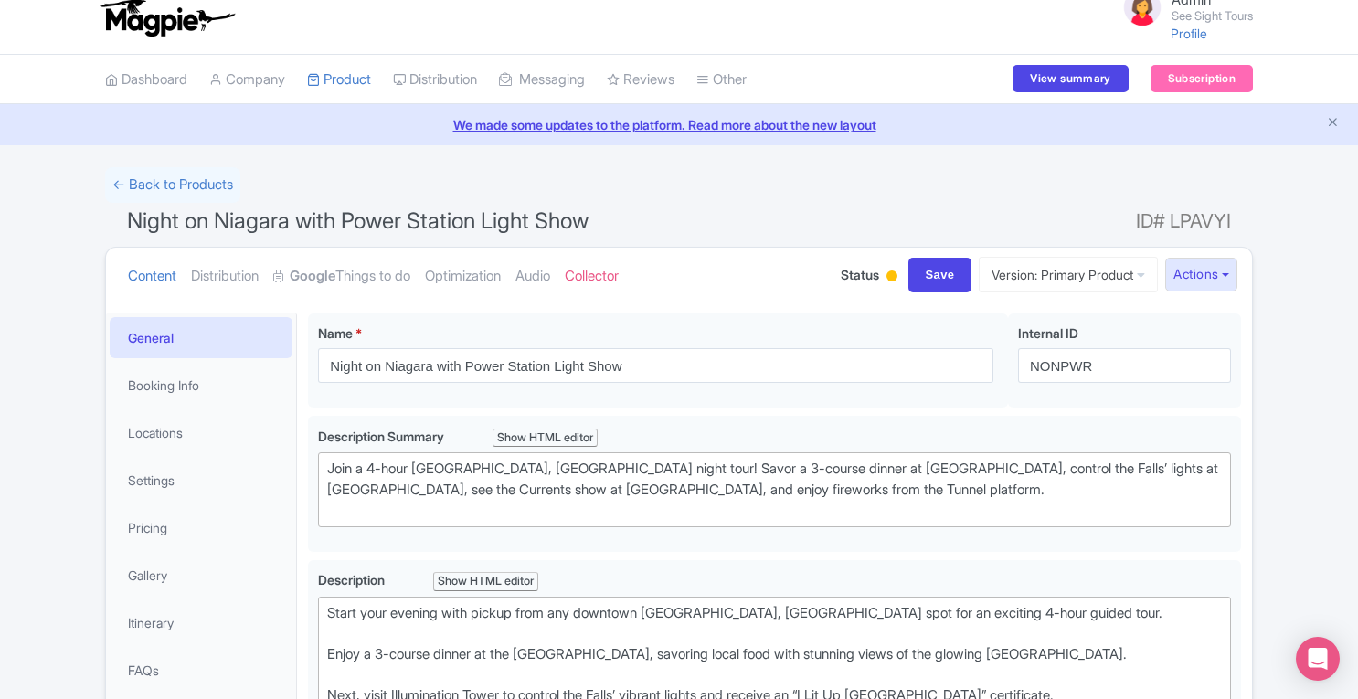
scroll to position [20, 0]
click at [364, 266] on link "Google Things to do" at bounding box center [341, 275] width 137 height 58
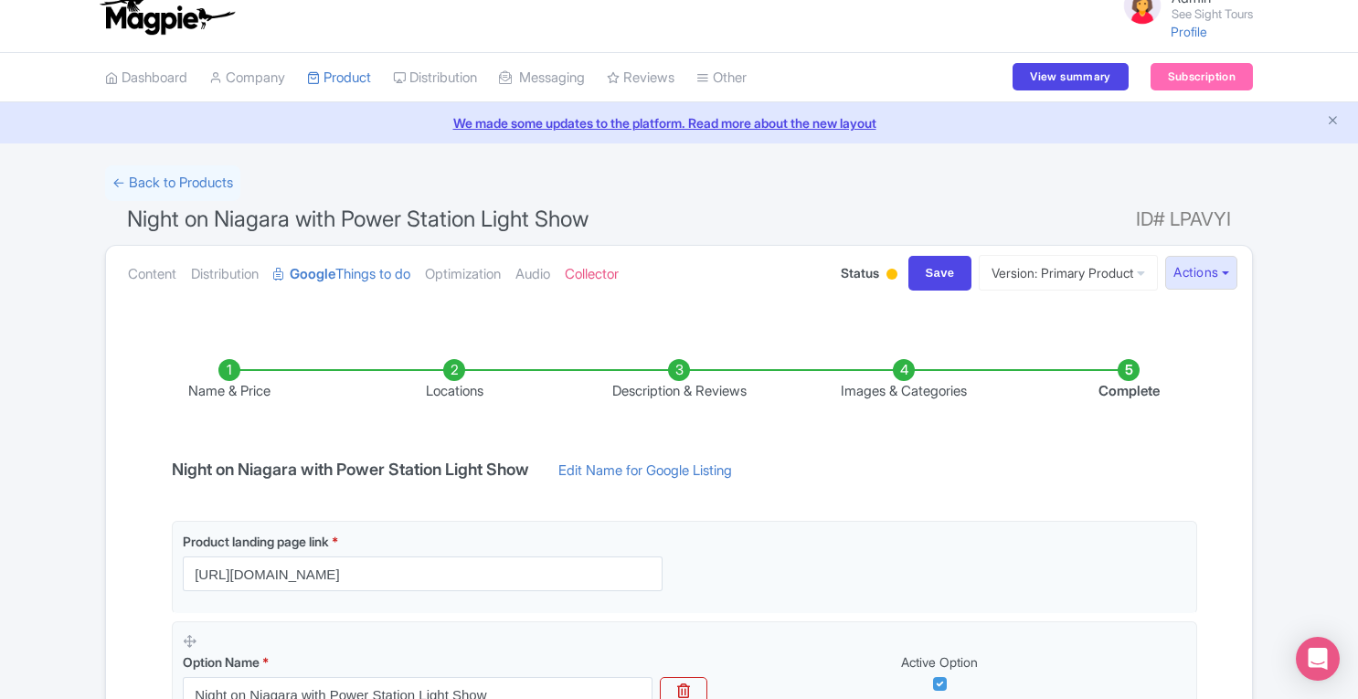
click at [1125, 368] on li "Complete" at bounding box center [1128, 380] width 225 height 43
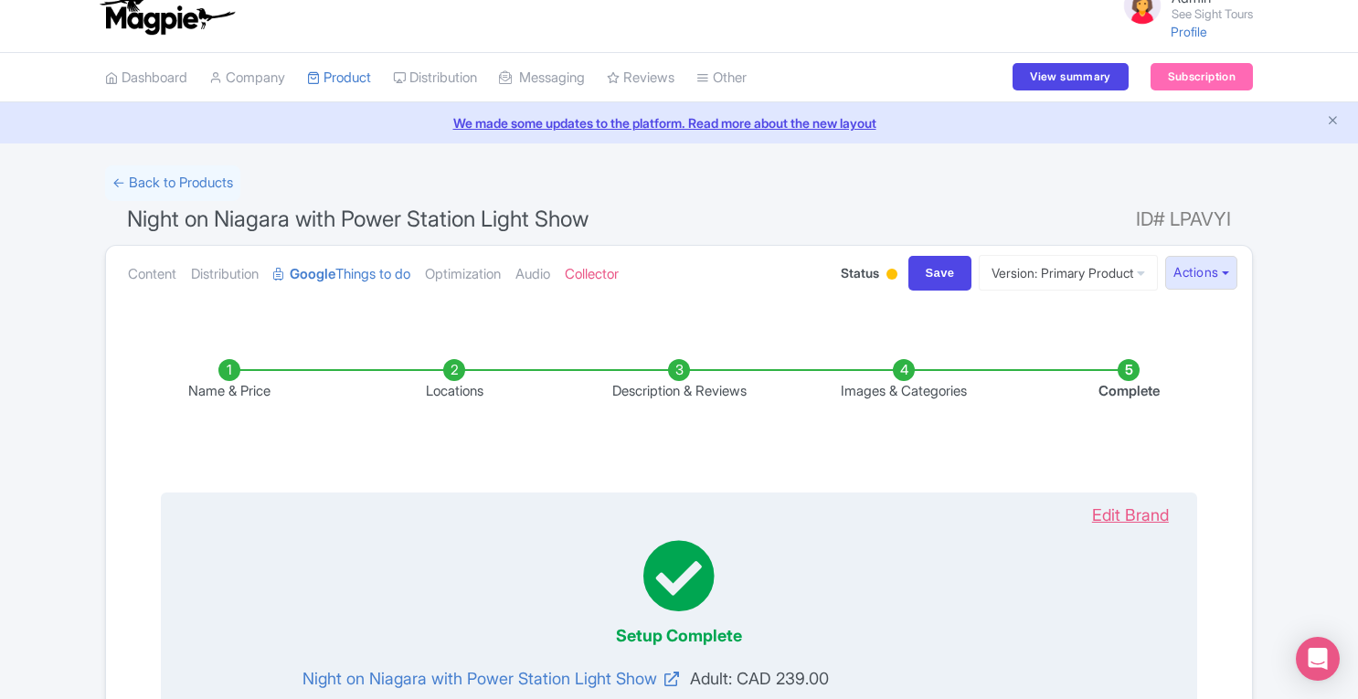
click at [1120, 508] on link "Edit Brand" at bounding box center [1129, 514] width 113 height 25
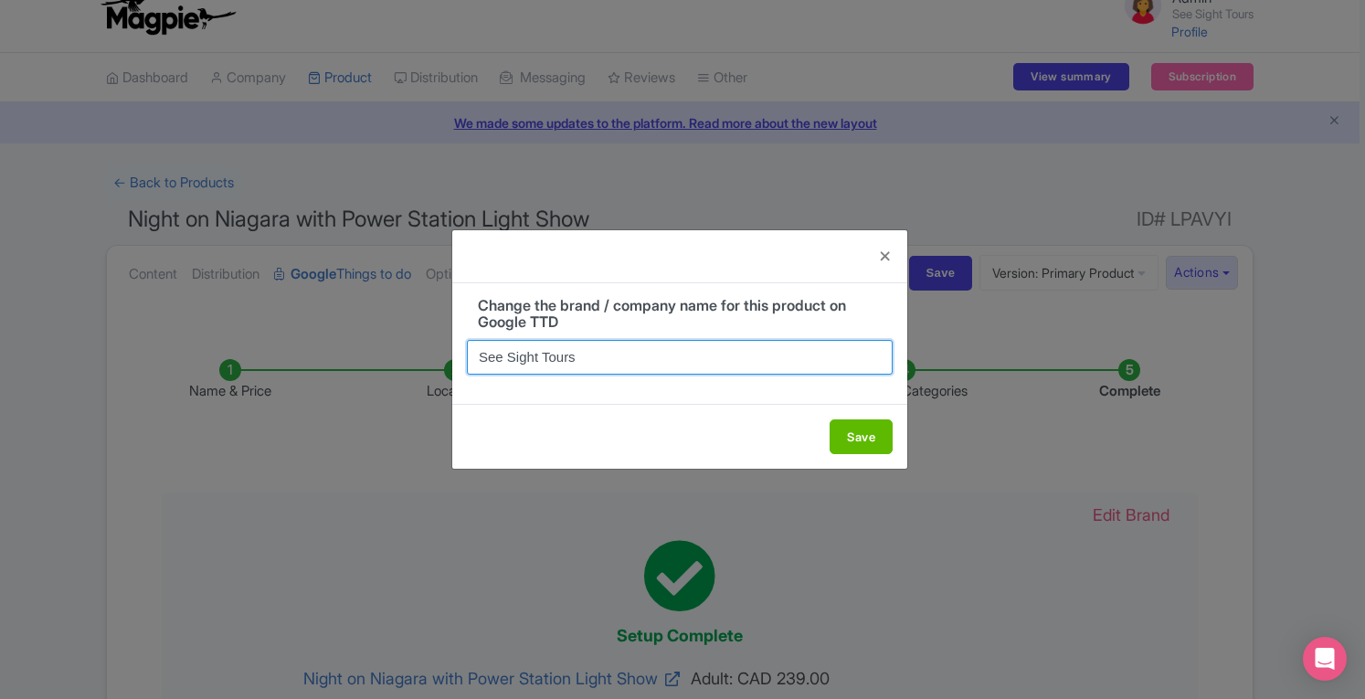
drag, startPoint x: 597, startPoint y: 365, endPoint x: 422, endPoint y: 371, distance: 175.5
click at [422, 371] on div "Change the brand / company name for this product on Google TTD See Sight Tours …" at bounding box center [682, 349] width 1365 height 699
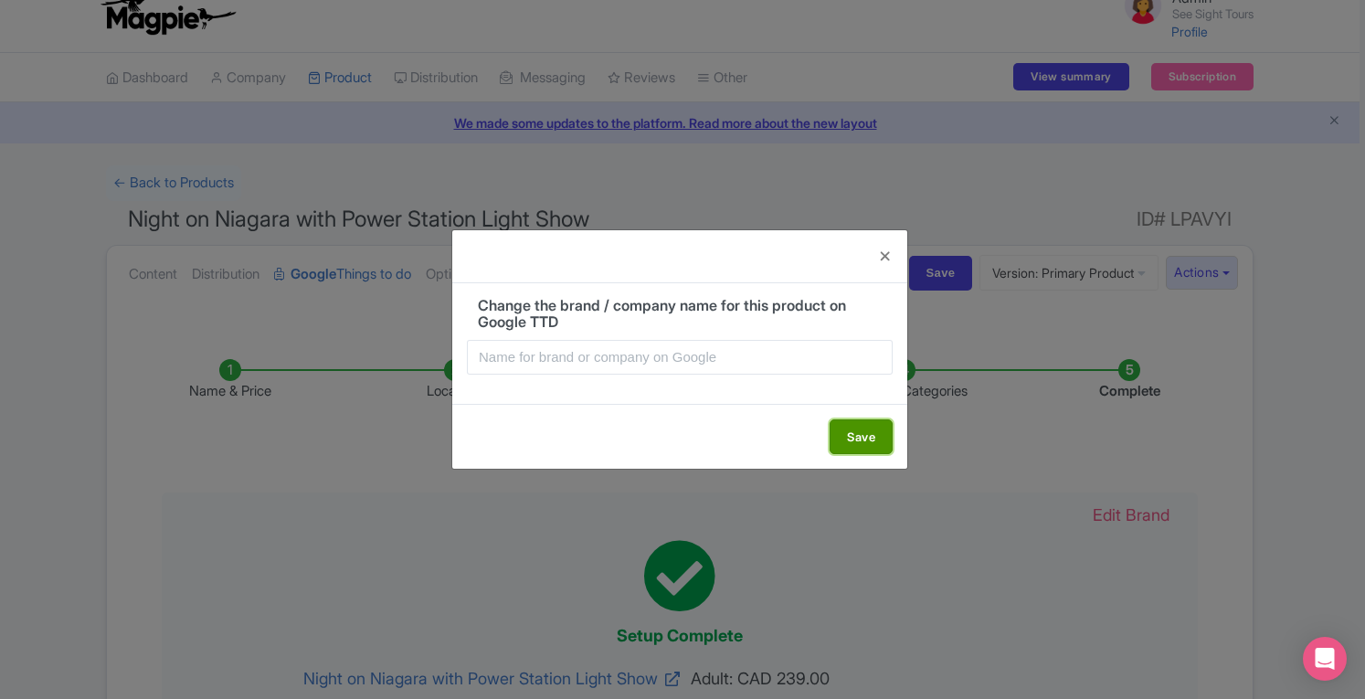
click at [861, 432] on button "Save" at bounding box center [860, 436] width 63 height 35
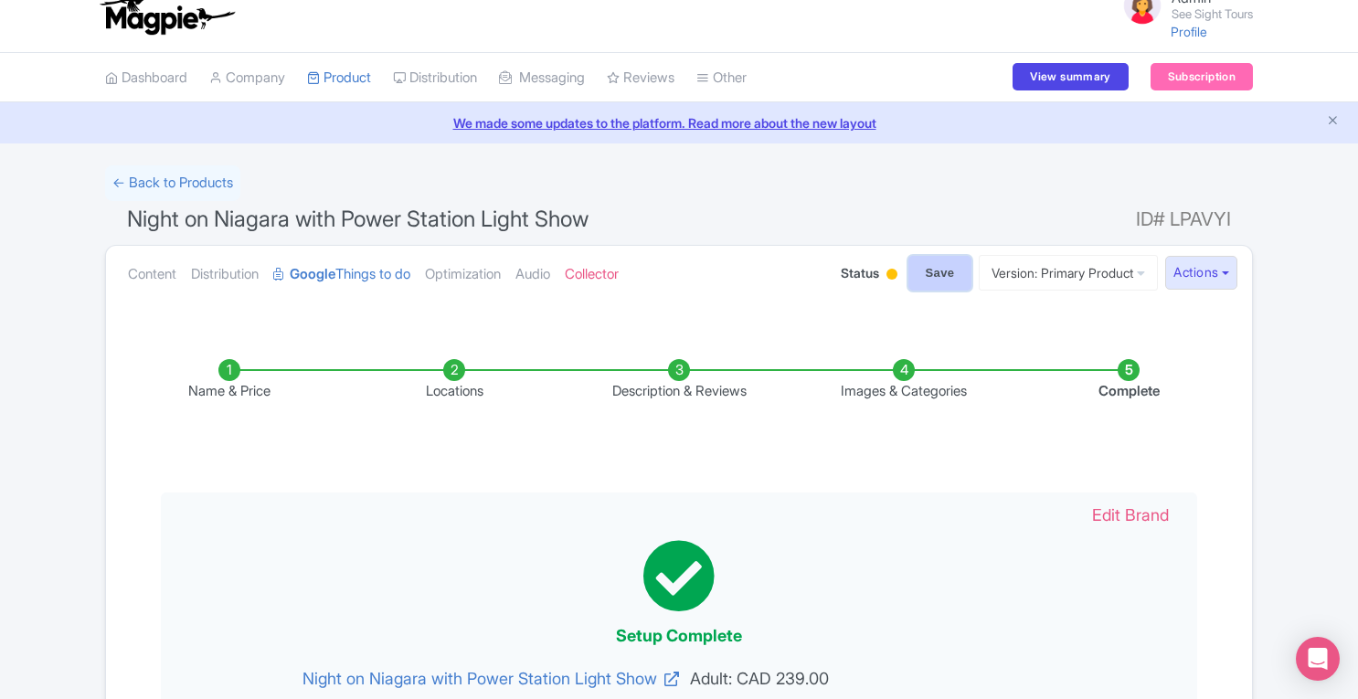
click at [921, 280] on input "Save" at bounding box center [940, 273] width 64 height 35
type input "Saving..."
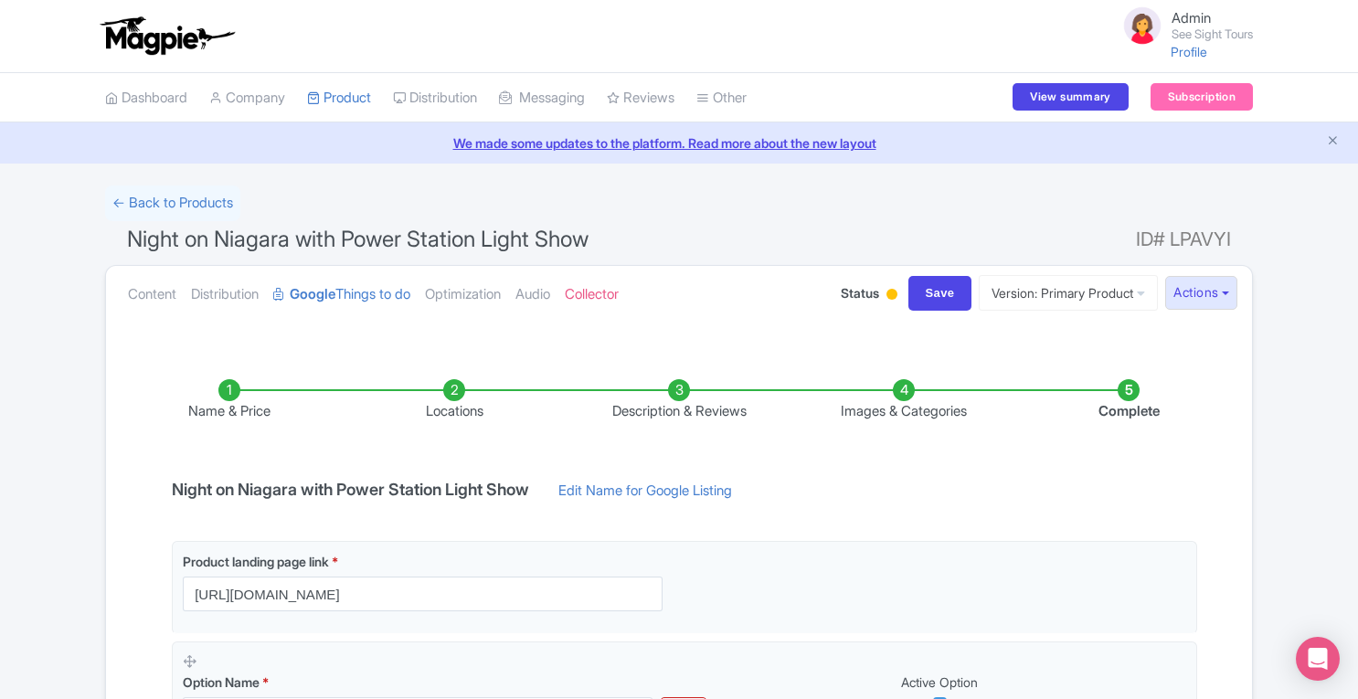
click at [1124, 386] on li "Complete" at bounding box center [1128, 400] width 225 height 43
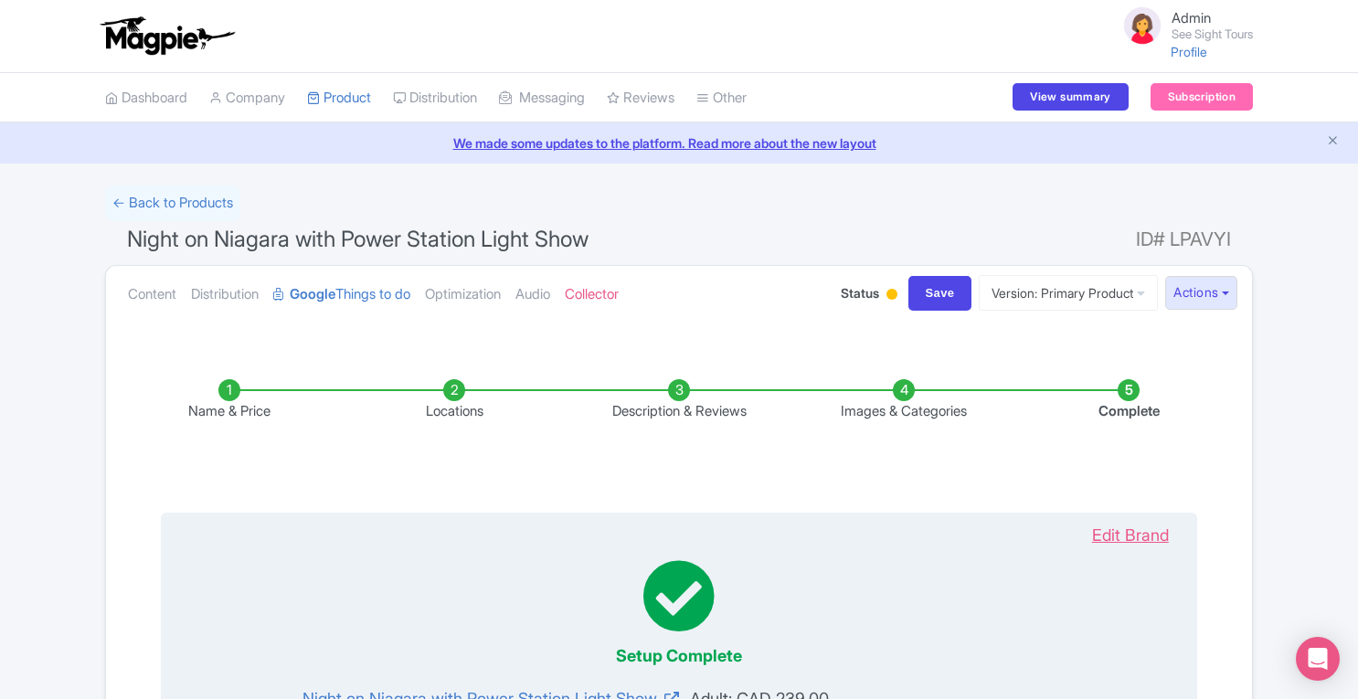
click at [1129, 527] on link "Edit Brand" at bounding box center [1129, 535] width 113 height 25
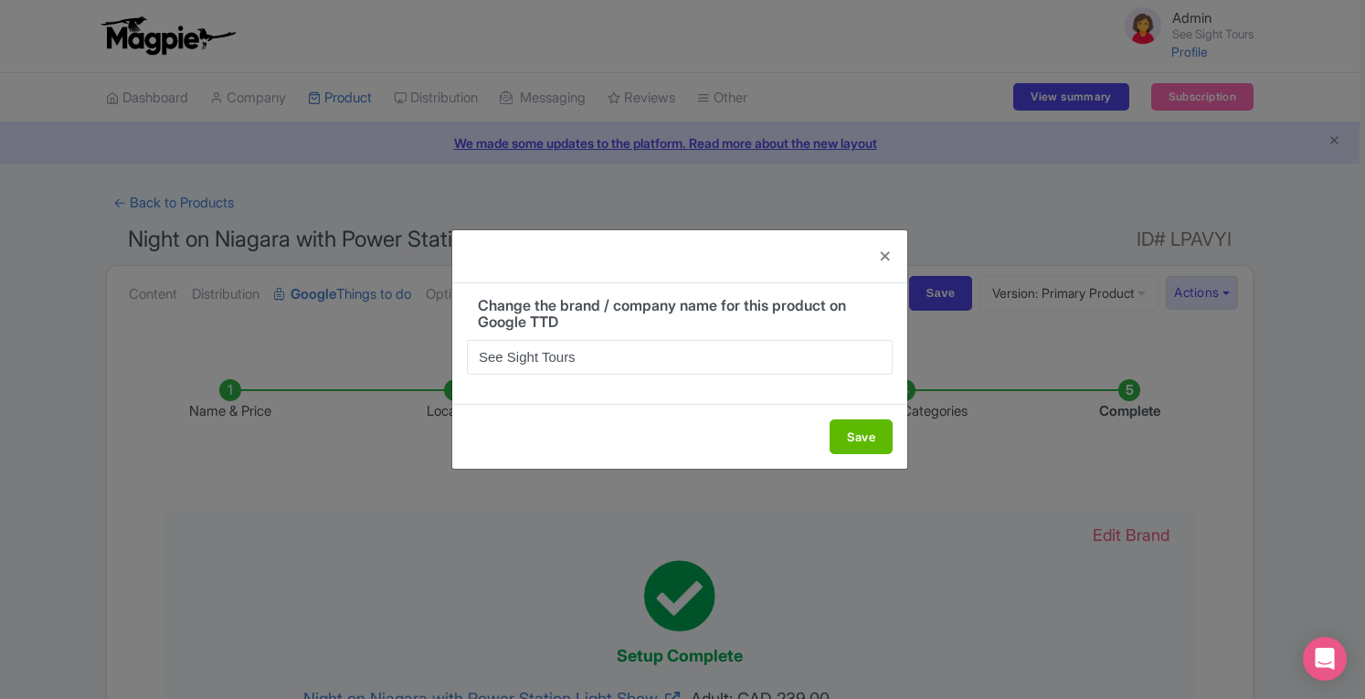
click at [1280, 452] on div "Change the brand / company name for this product on Google TTD See Sight Tours …" at bounding box center [682, 349] width 1365 height 699
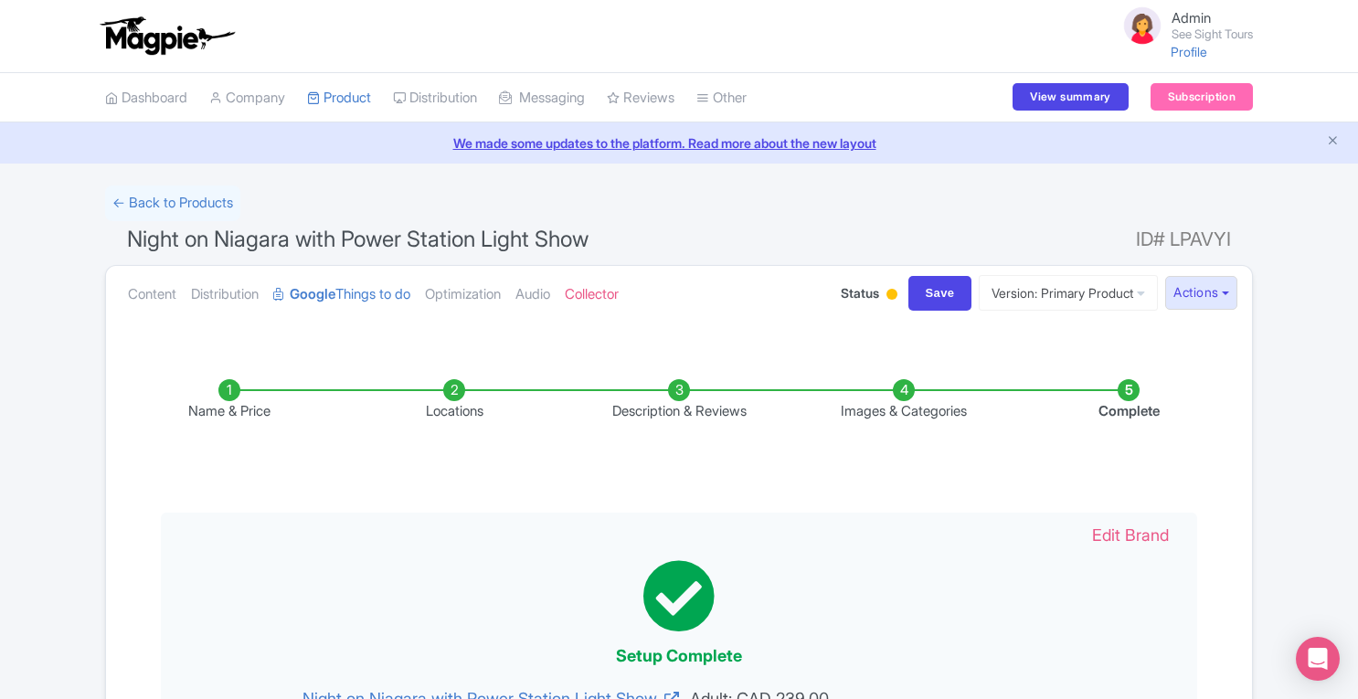
click at [229, 392] on li "Name & Price" at bounding box center [229, 400] width 225 height 43
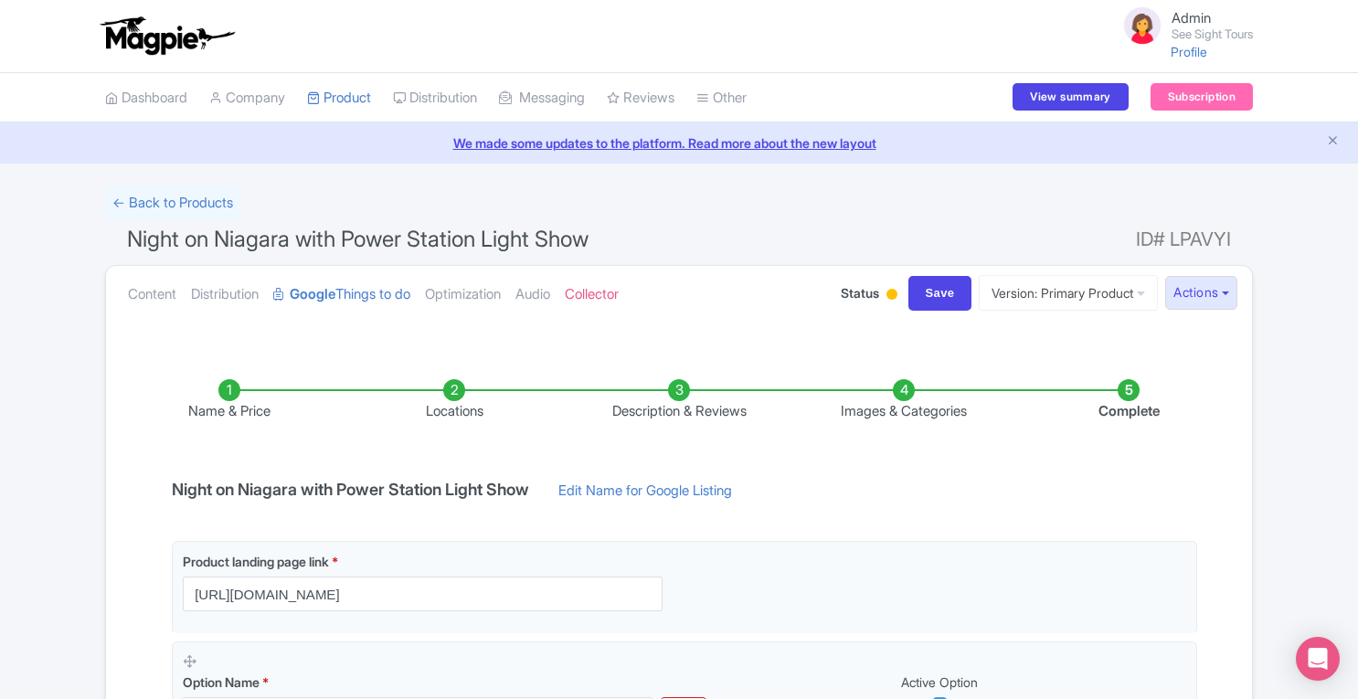
click at [458, 393] on li "Locations" at bounding box center [454, 400] width 225 height 43
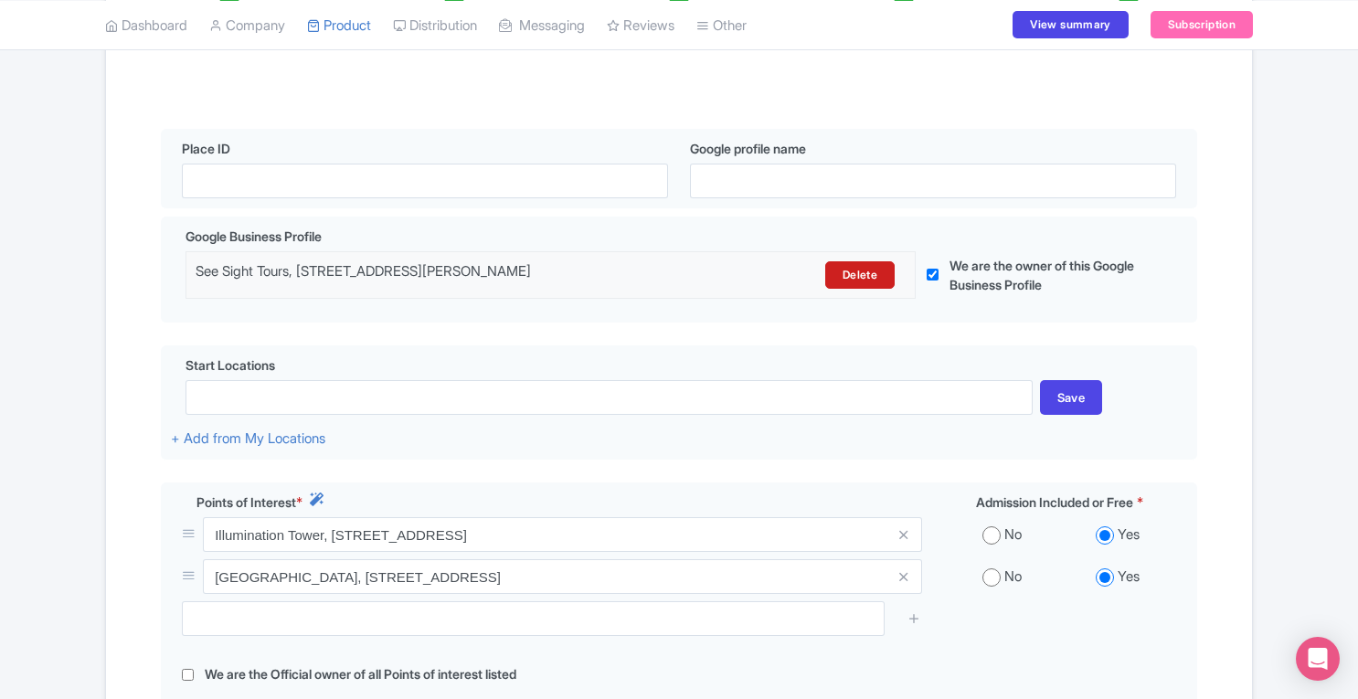
scroll to position [387, 0]
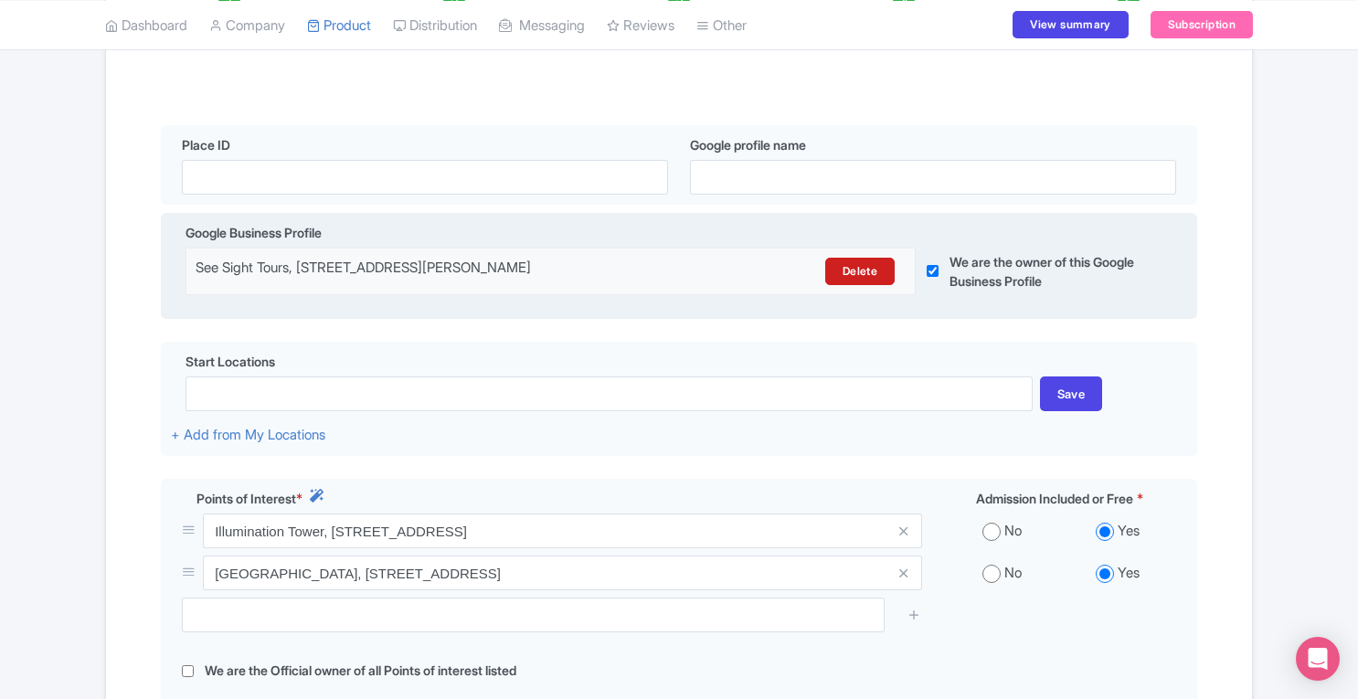
drag, startPoint x: 198, startPoint y: 269, endPoint x: 712, endPoint y: 285, distance: 513.6
click at [712, 285] on div "See Sight Tours, 5400 Robinson St, Niagara Falls, ON L2G 2A6, Canada Delete" at bounding box center [550, 272] width 730 height 48
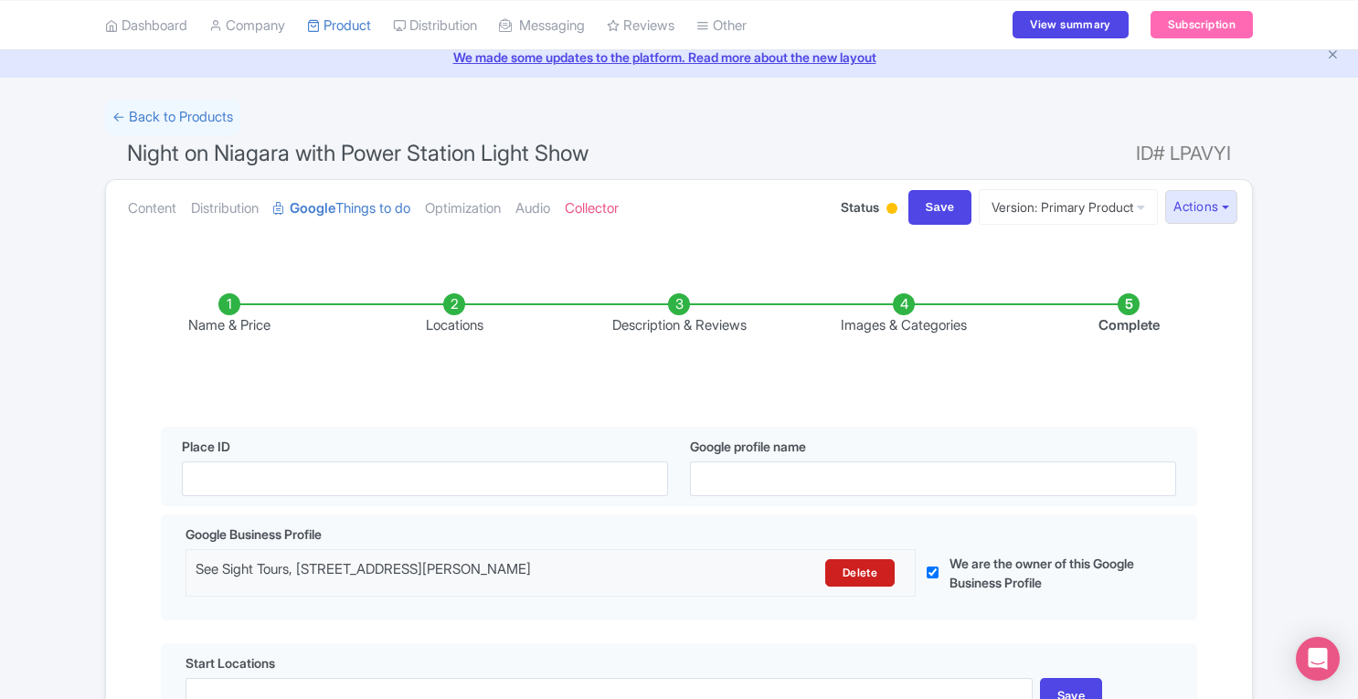
scroll to position [0, 0]
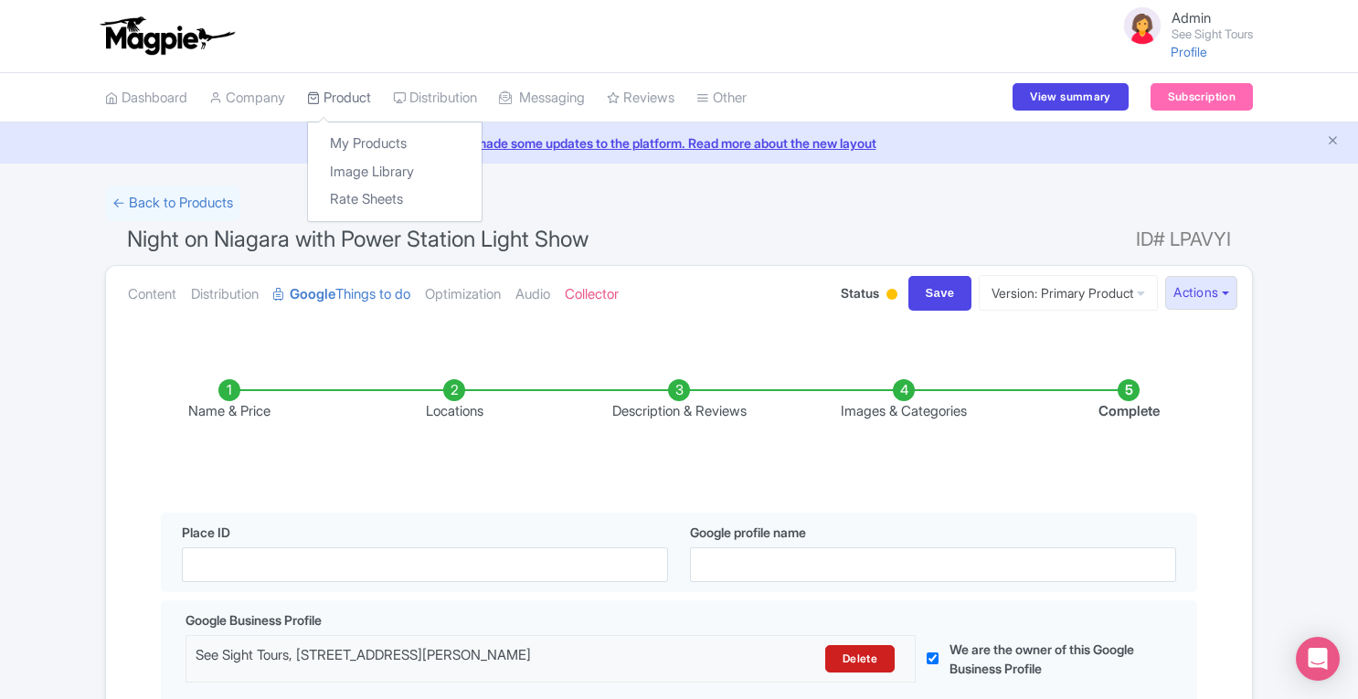
click at [365, 92] on link "Product" at bounding box center [339, 98] width 64 height 50
